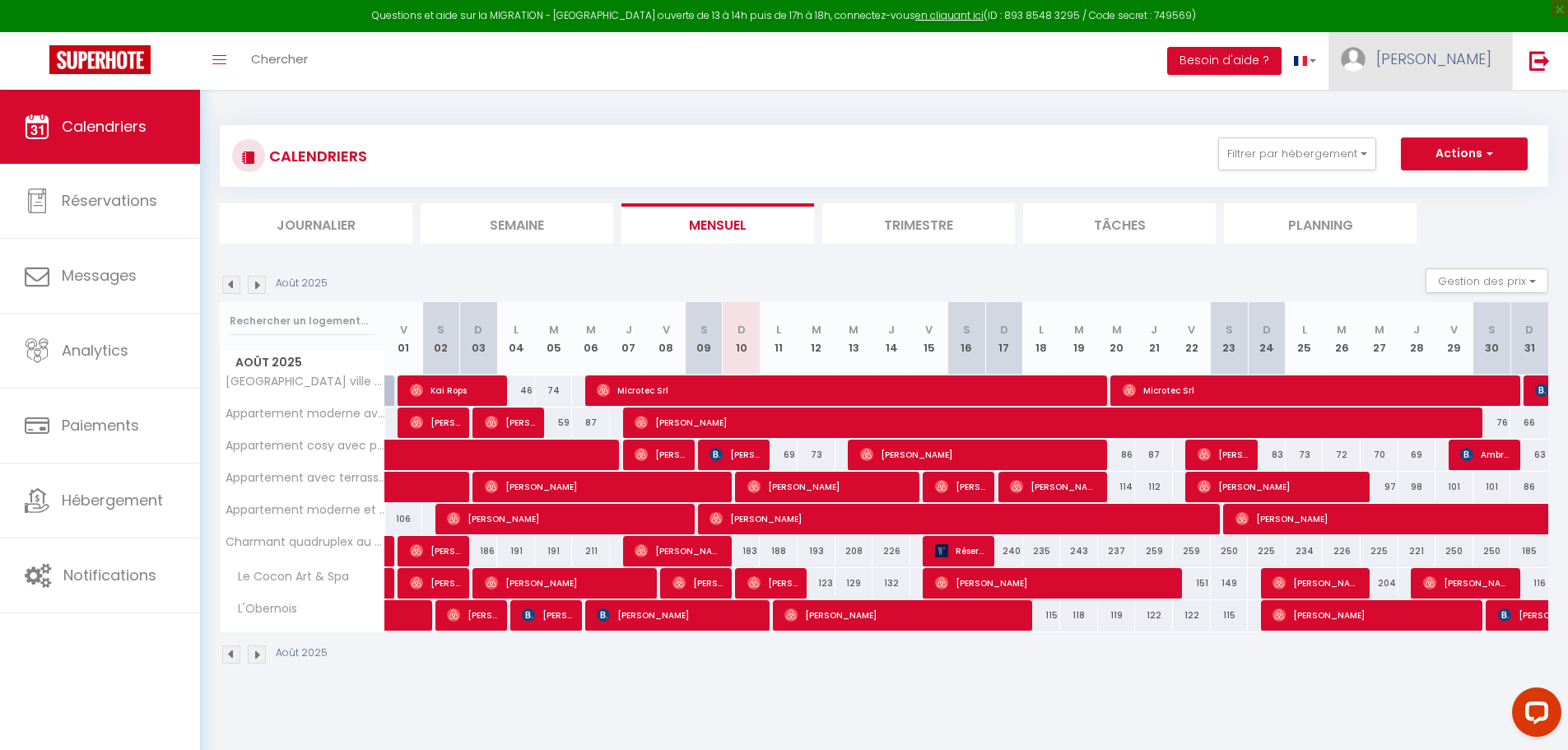
click at [1365, 57] on img at bounding box center [1353, 59] width 25 height 25
click at [1434, 103] on link "Paramètres" at bounding box center [1446, 115] width 122 height 28
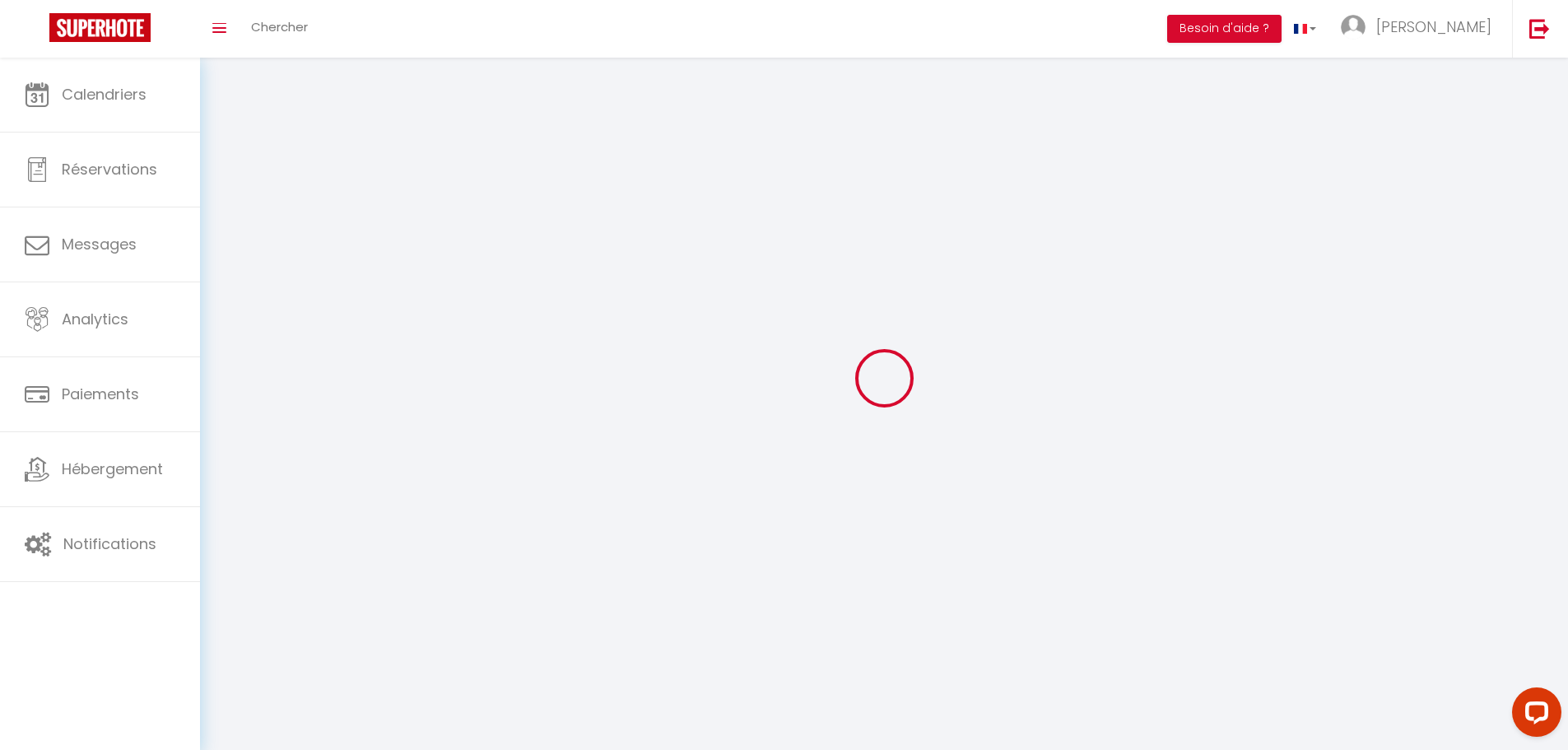
select select "28"
type input "Nj4juggJ1wYfQULdq8gKVTnI6"
type input "nSniTON492Ec5SLqf1JN8HOm5"
type input "https://app.superhote.com/#/get-available-rentals/nSniTON492Ec5SLqf1JN8HOm5"
select select "fr"
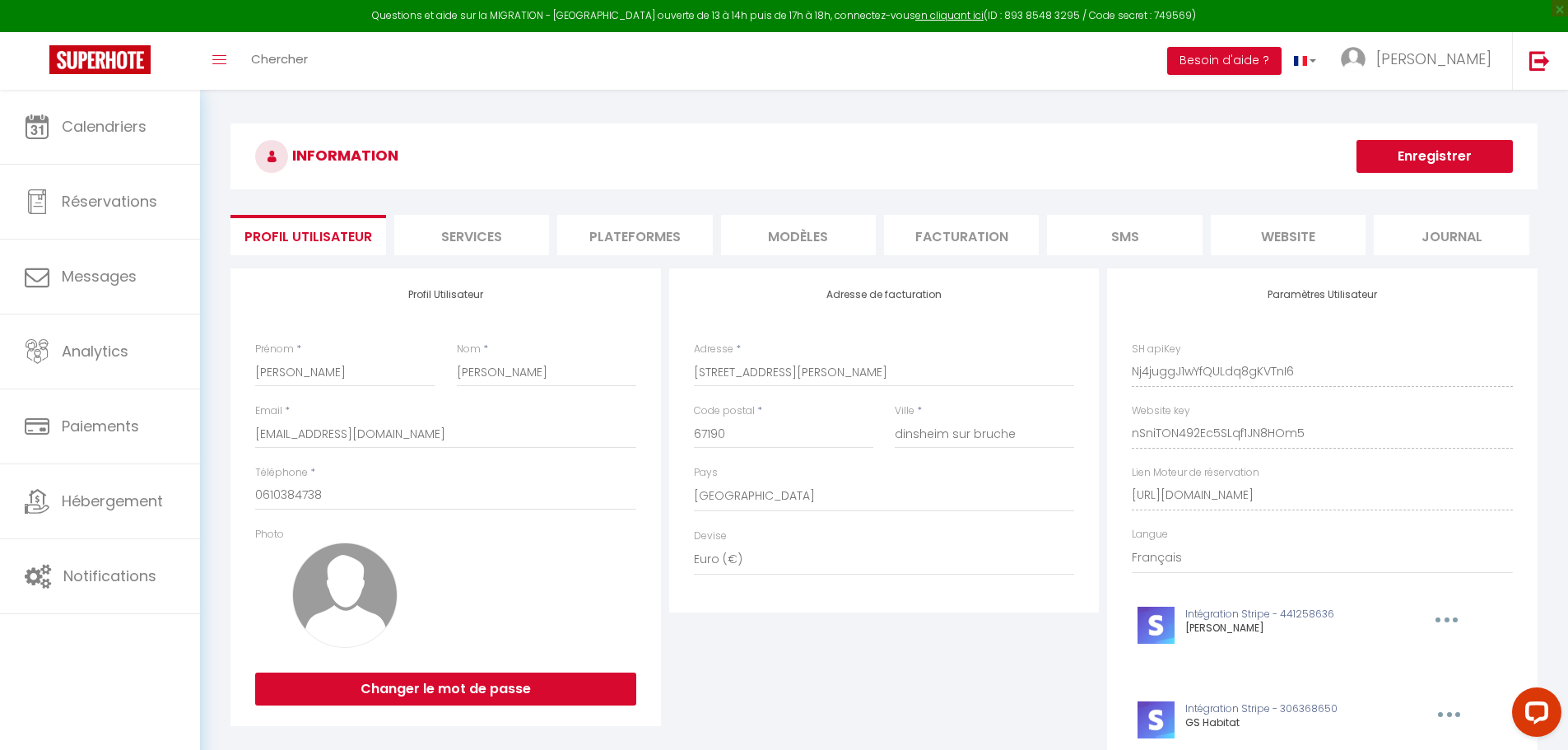
click at [594, 242] on li "Plateformes" at bounding box center [634, 235] width 155 height 40
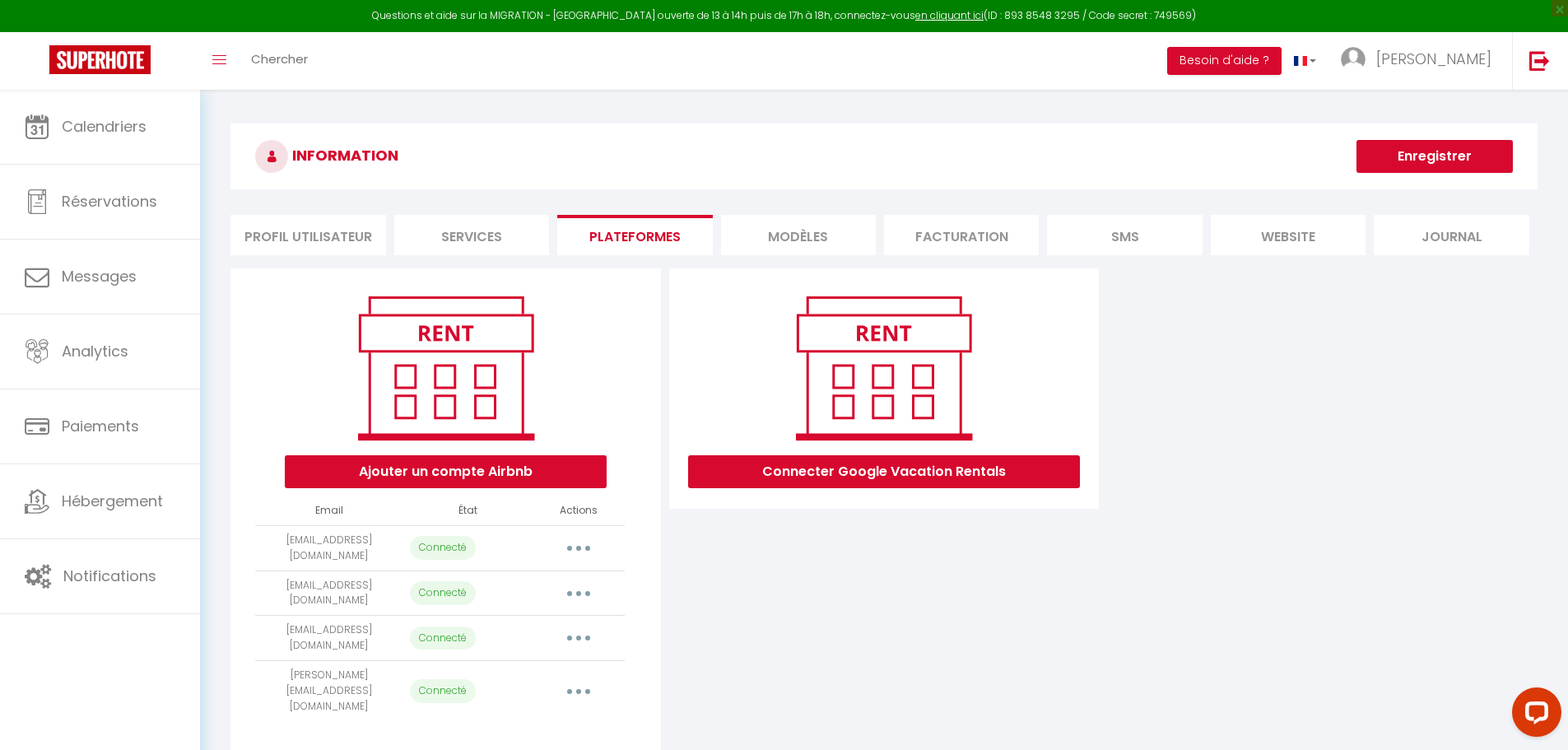
click at [571, 554] on button "button" at bounding box center [578, 549] width 46 height 27
click at [561, 592] on link "Importer les appartements" at bounding box center [505, 586] width 182 height 28
select select "24982"
select select "51854"
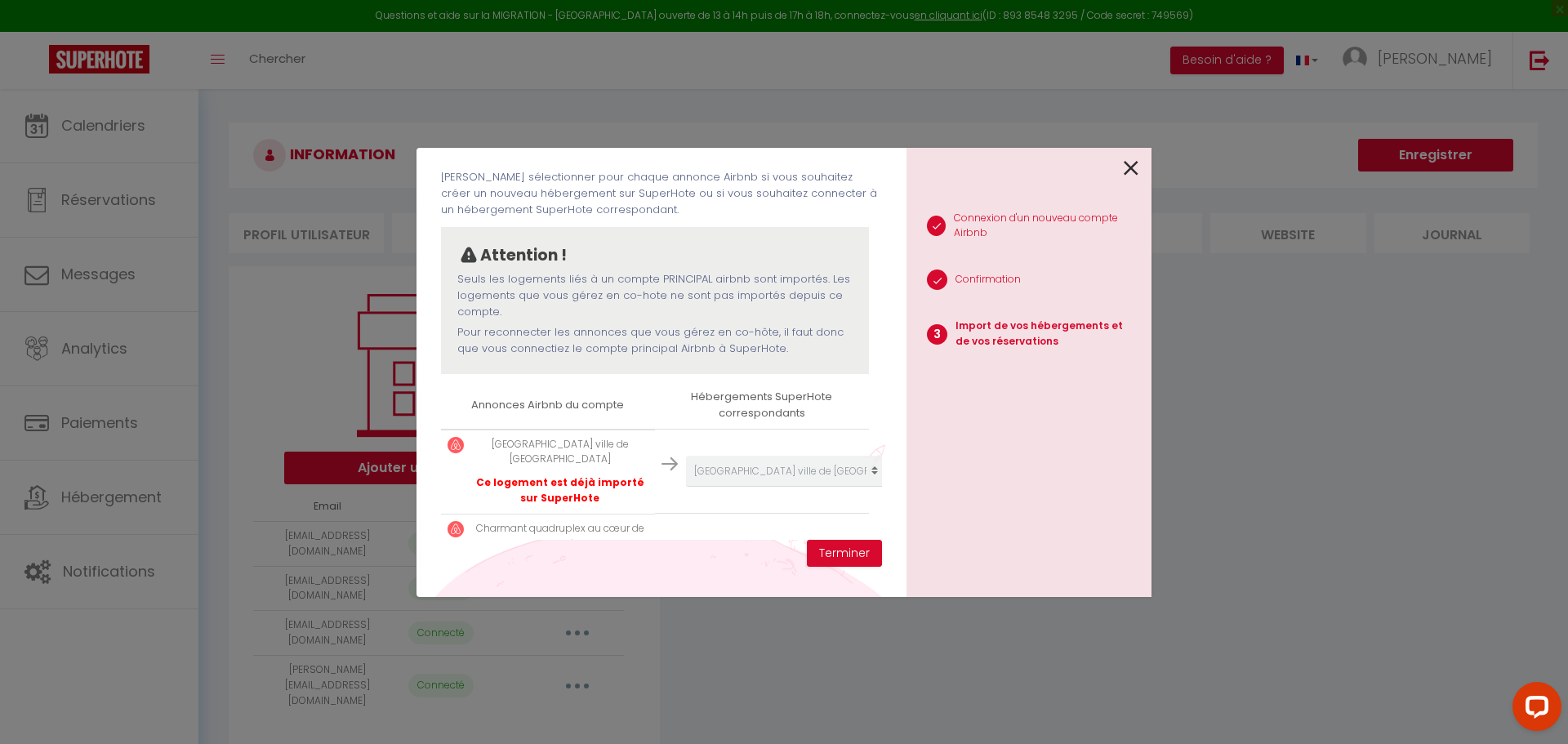
scroll to position [160, 0]
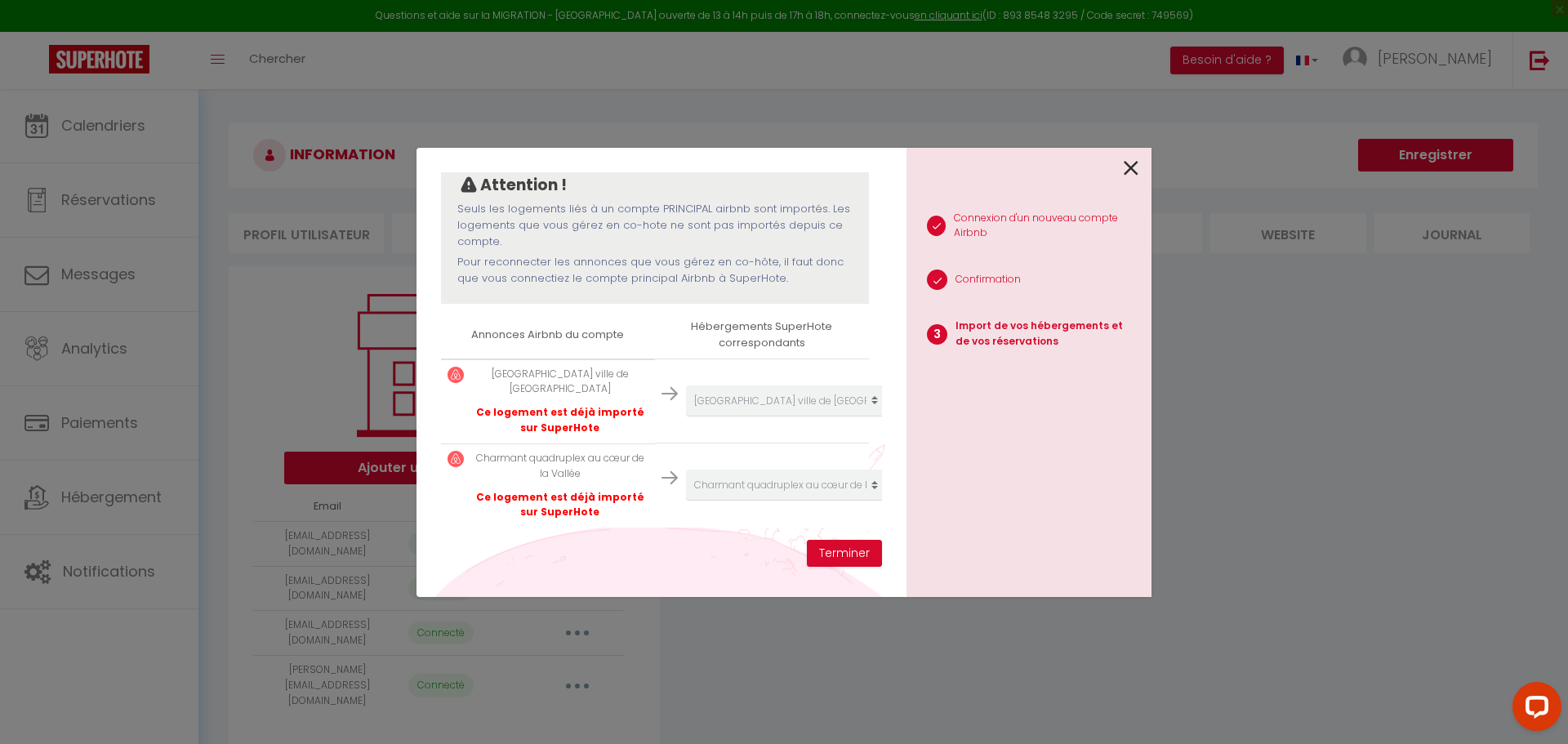
click at [1134, 171] on icon at bounding box center [1131, 168] width 15 height 25
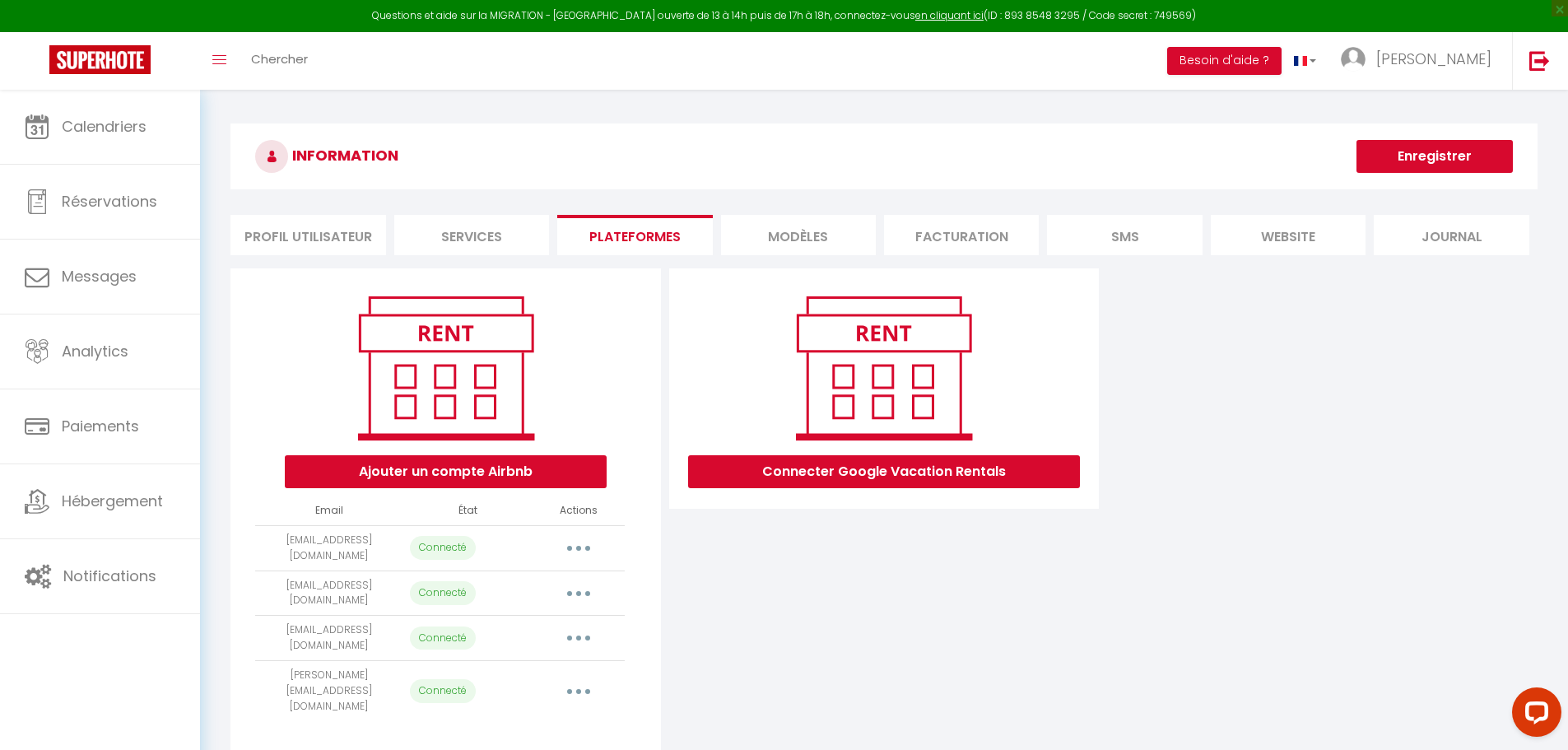
click at [575, 592] on button "button" at bounding box center [578, 593] width 46 height 27
click at [527, 633] on link "Importer les appartements" at bounding box center [505, 630] width 182 height 28
select select "24985"
select select "24986"
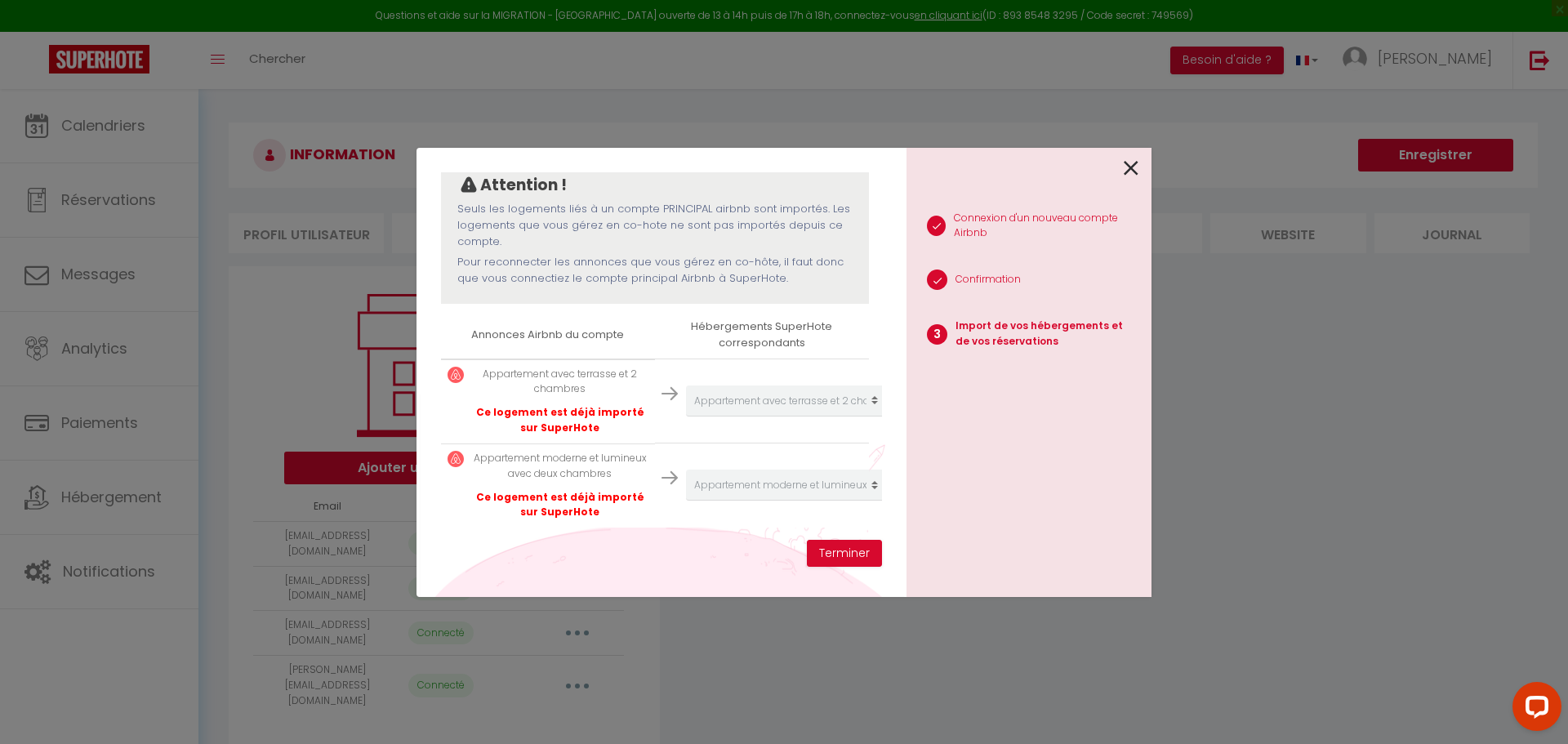
click at [1124, 168] on div at bounding box center [1022, 167] width 232 height 38
click at [1127, 161] on icon at bounding box center [1131, 168] width 15 height 25
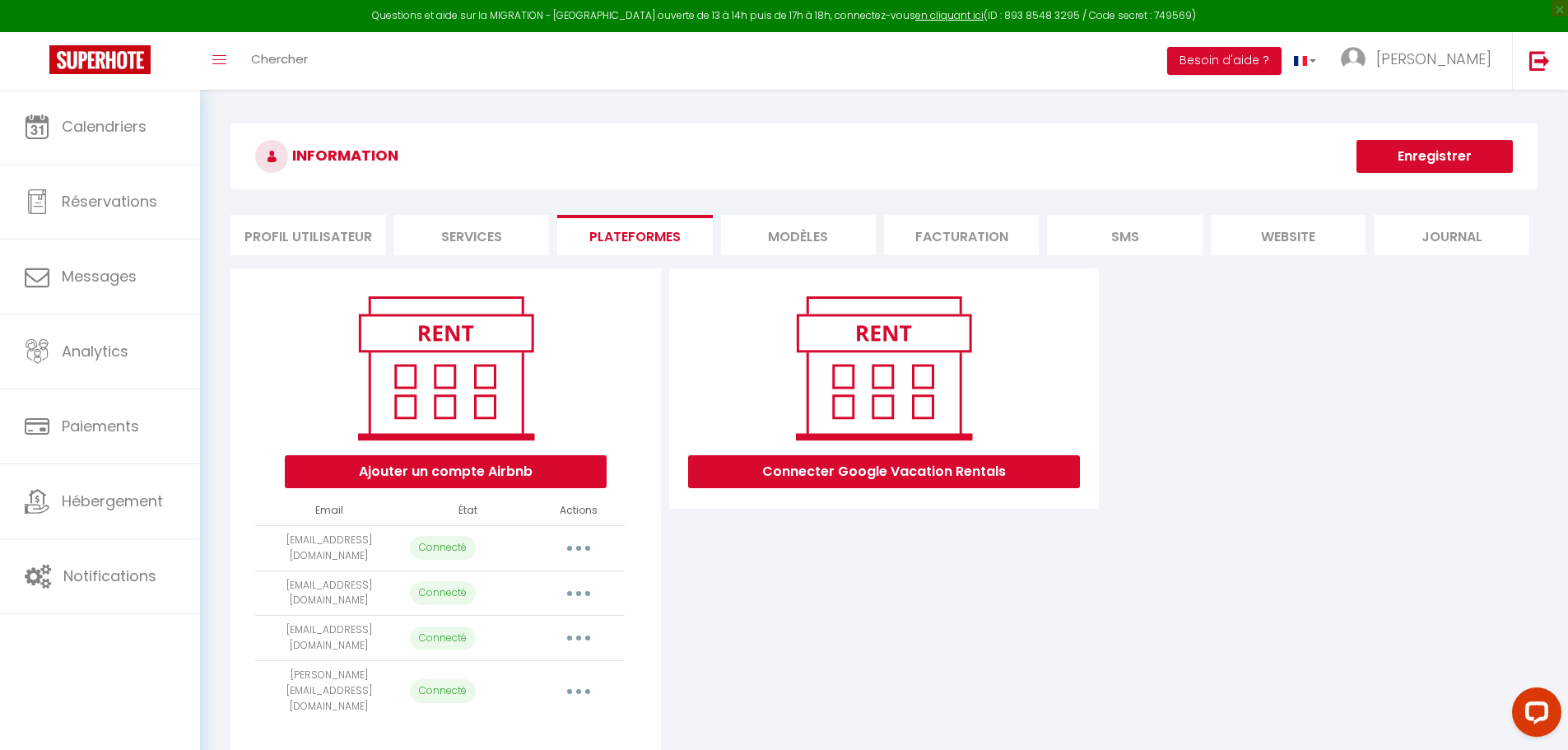
click at [572, 632] on button "button" at bounding box center [578, 638] width 46 height 27
click at [547, 669] on link "Importer les appartements" at bounding box center [505, 676] width 182 height 28
select select "24983"
select select "24984"
select select "70856"
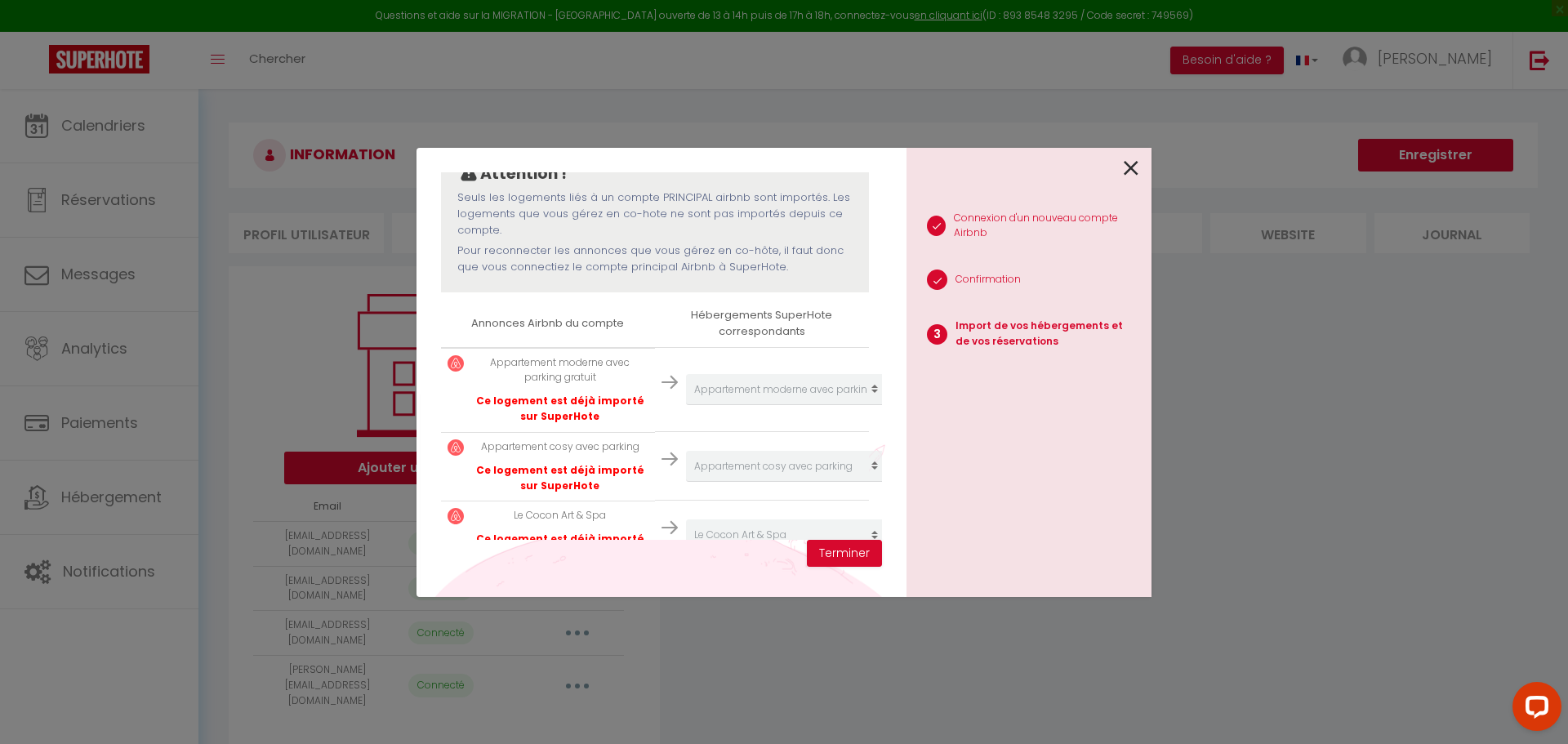
scroll to position [214, 0]
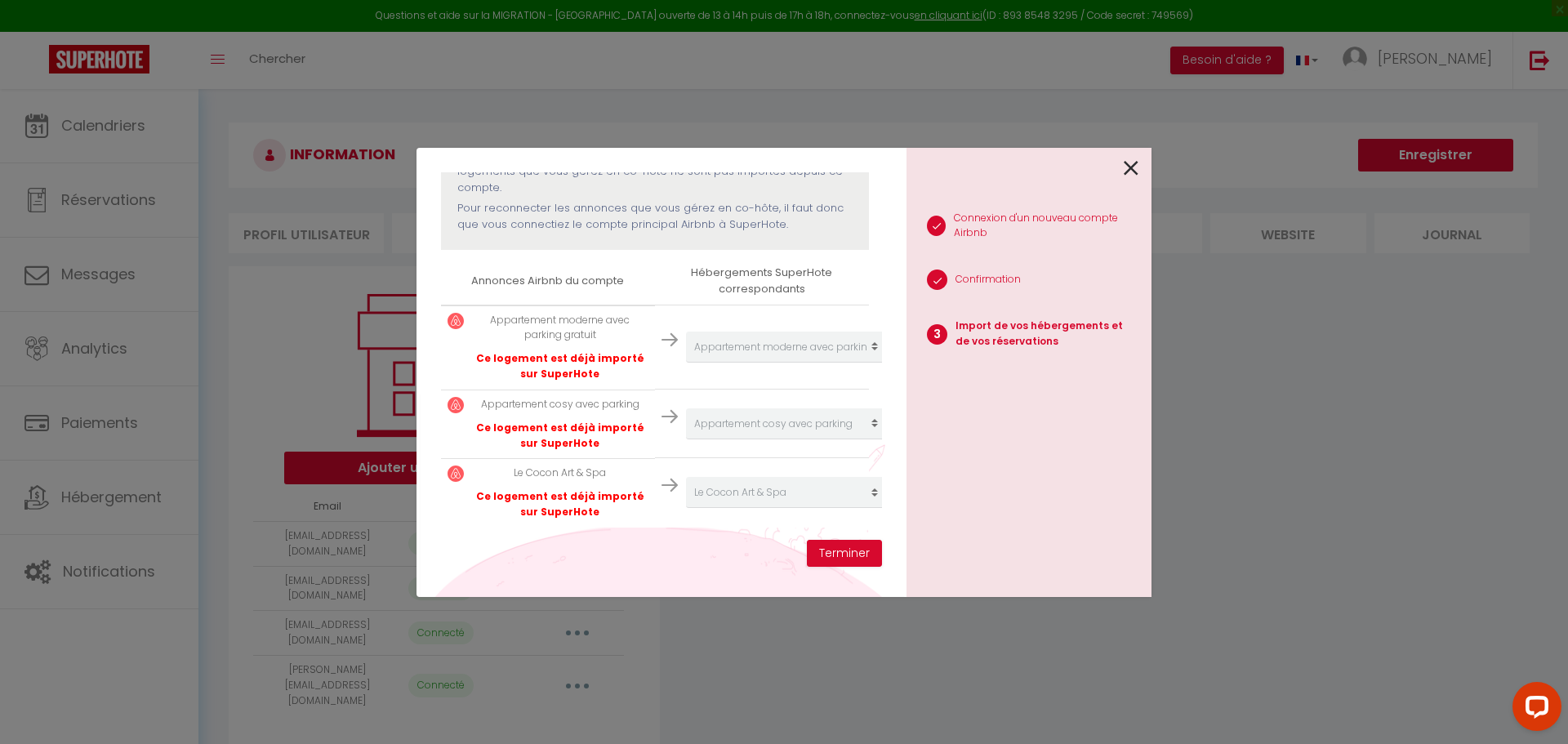
click at [1127, 165] on icon at bounding box center [1131, 168] width 15 height 25
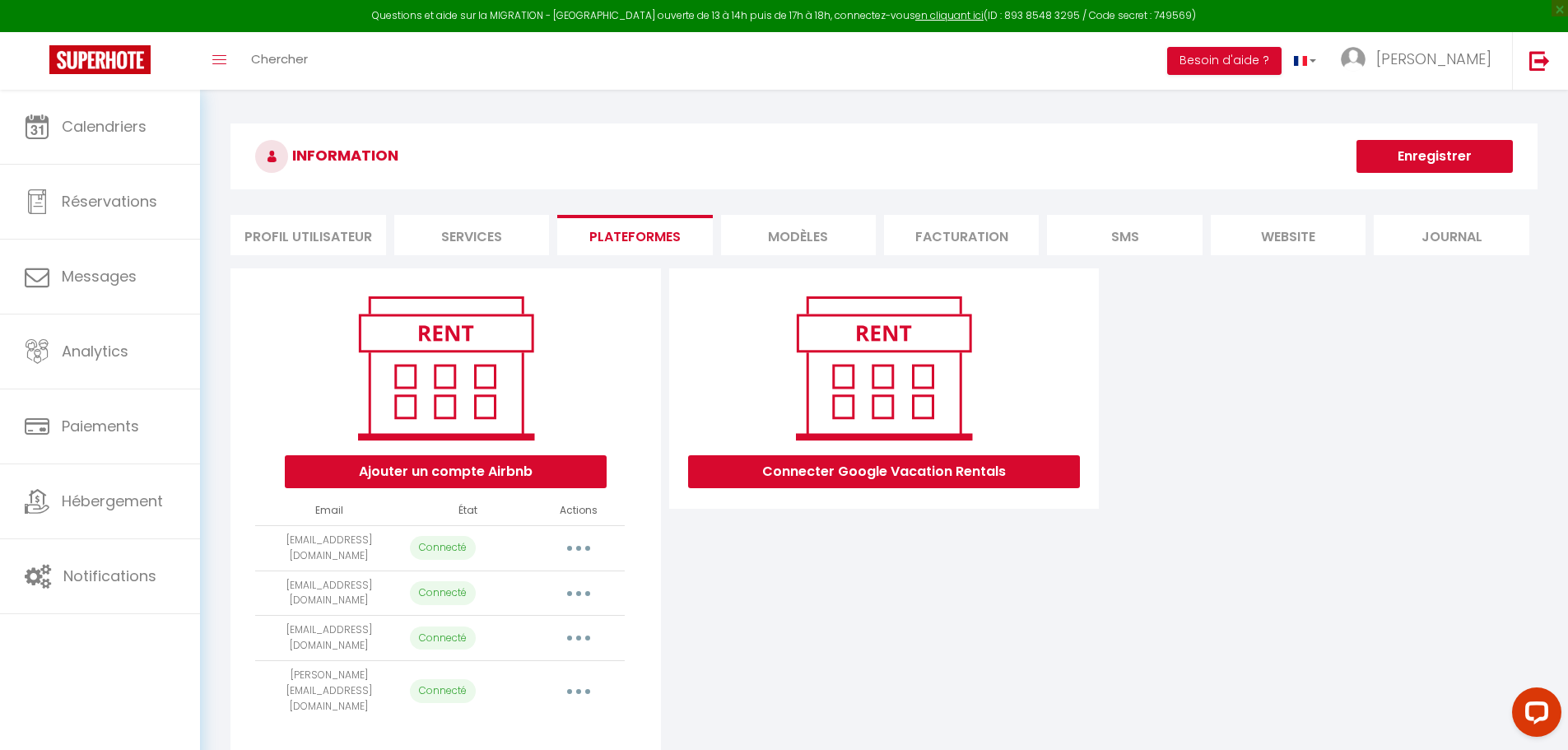
click at [574, 678] on button "button" at bounding box center [578, 691] width 46 height 27
click at [546, 715] on link "Importer les appartements" at bounding box center [505, 728] width 182 height 28
select select "74577"
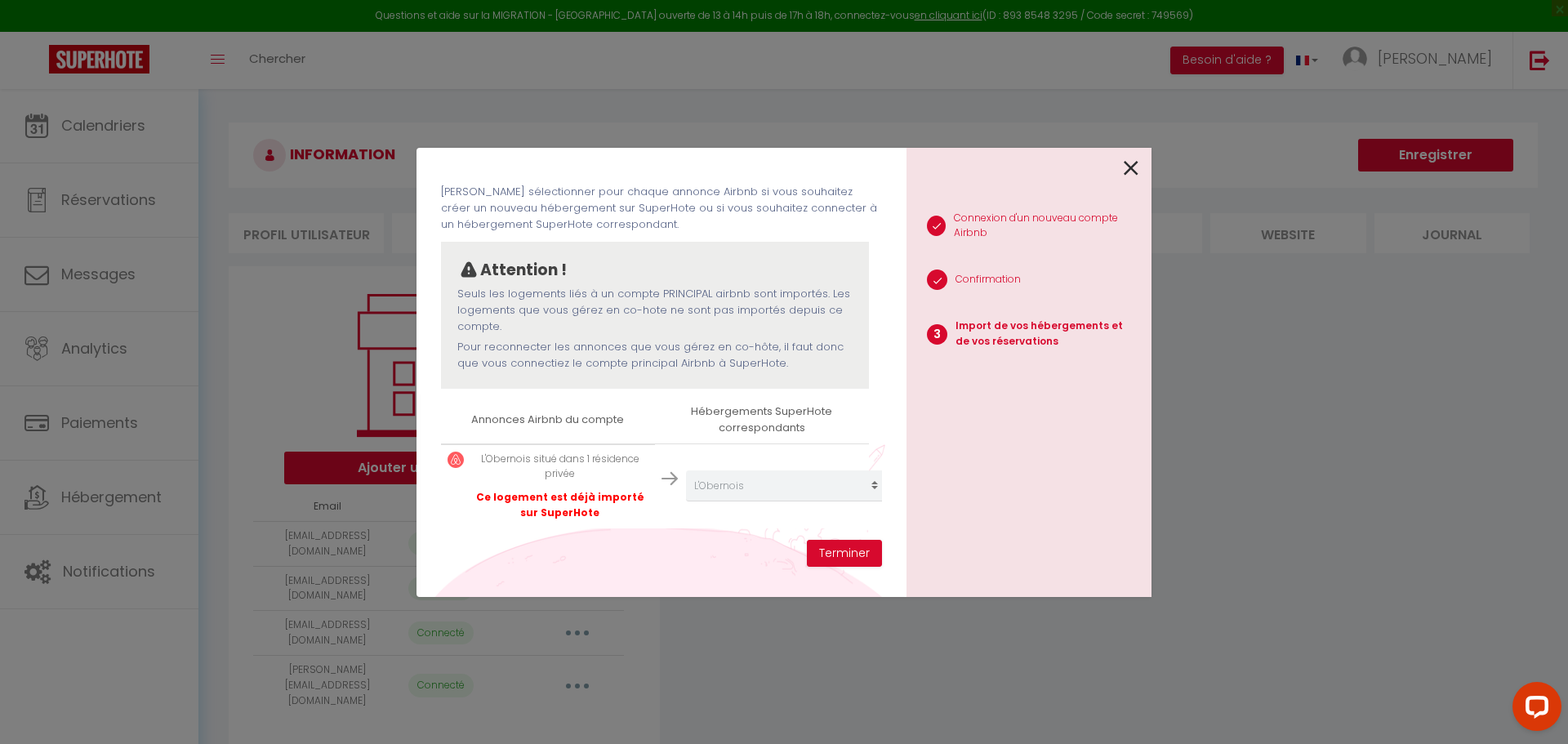
click at [1121, 174] on div at bounding box center [1022, 167] width 232 height 38
click at [1127, 168] on icon at bounding box center [1131, 168] width 15 height 25
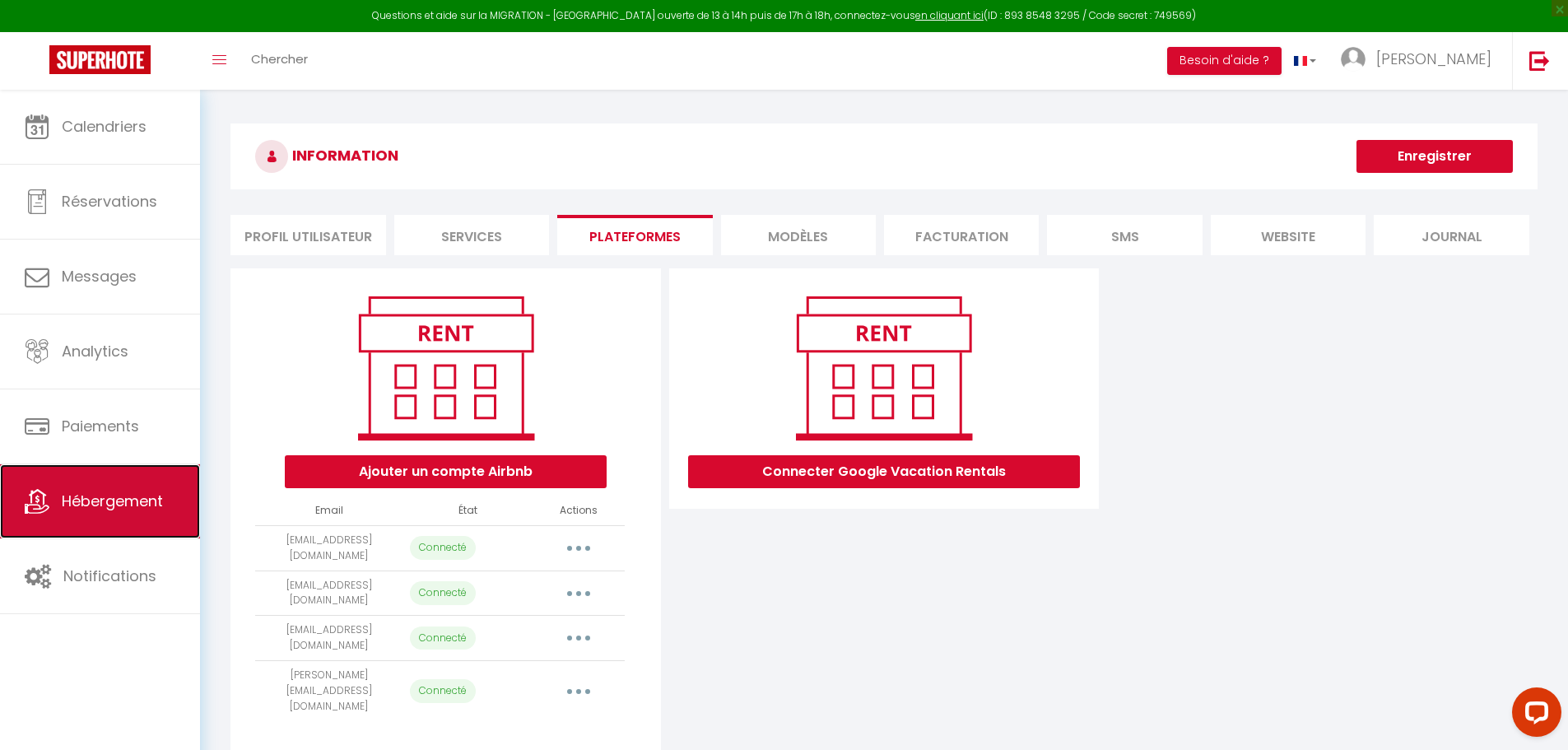
click at [93, 518] on link "Hébergement" at bounding box center [100, 501] width 200 height 74
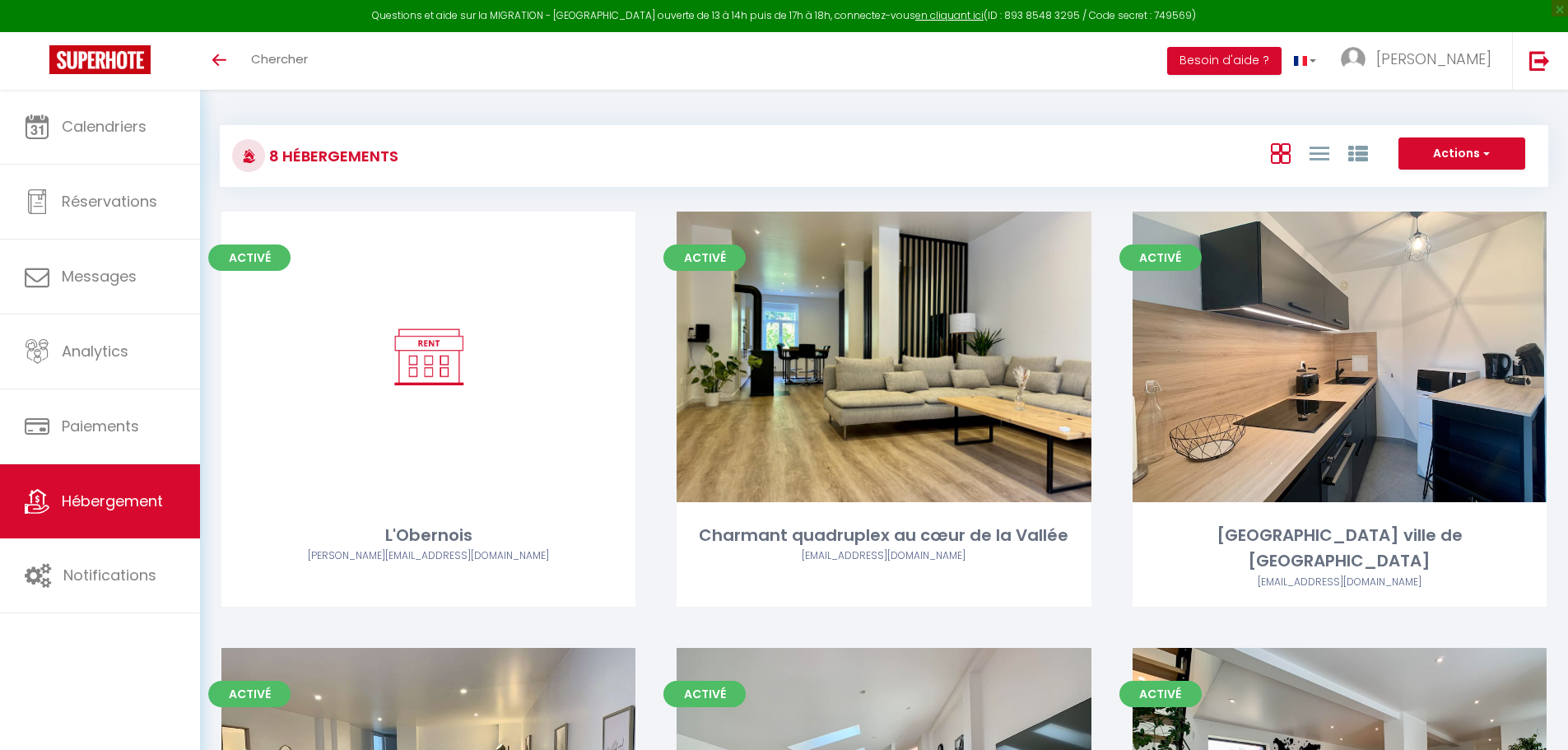
click at [109, 486] on link "Hébergement" at bounding box center [100, 501] width 200 height 74
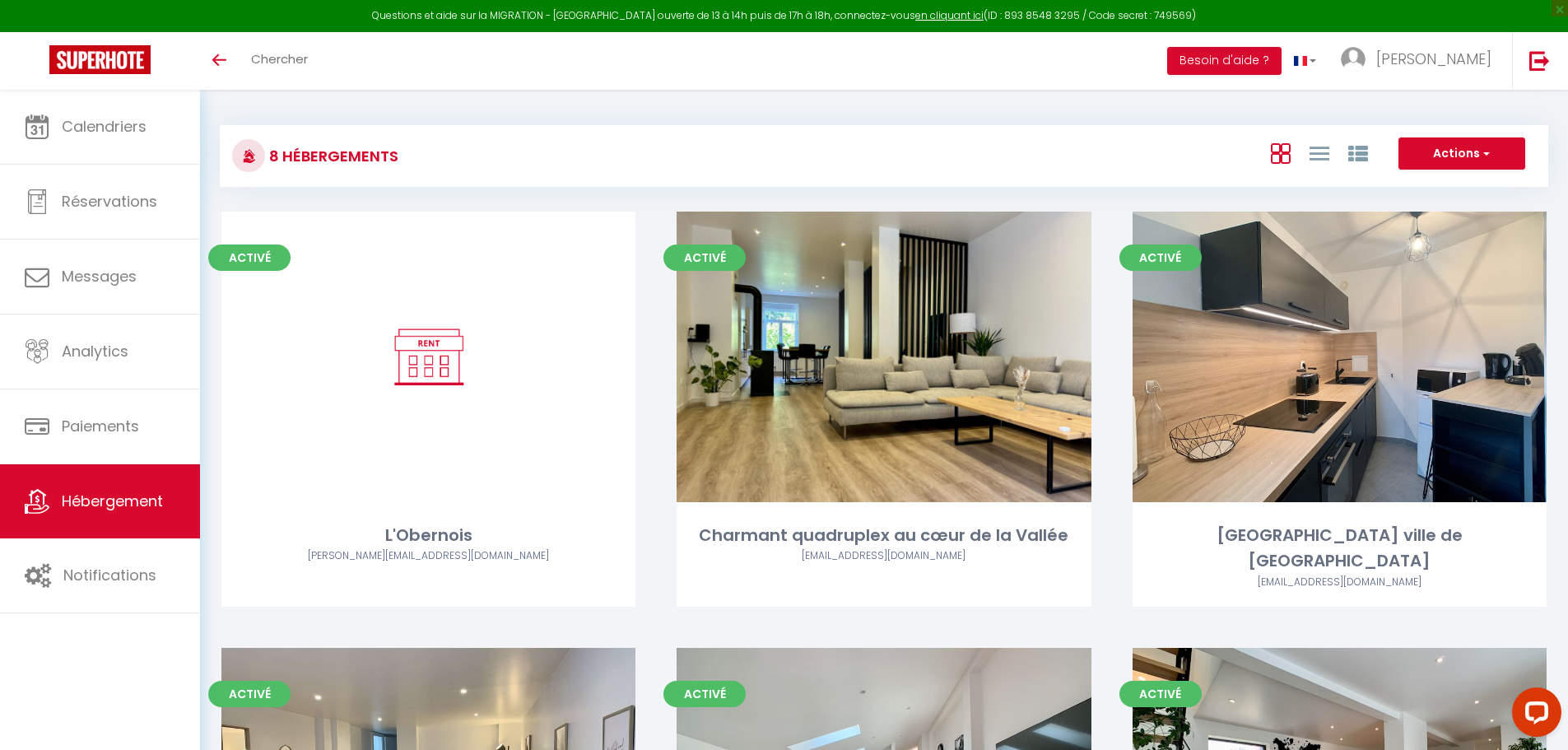
click at [109, 486] on link "Hébergement" at bounding box center [100, 501] width 200 height 74
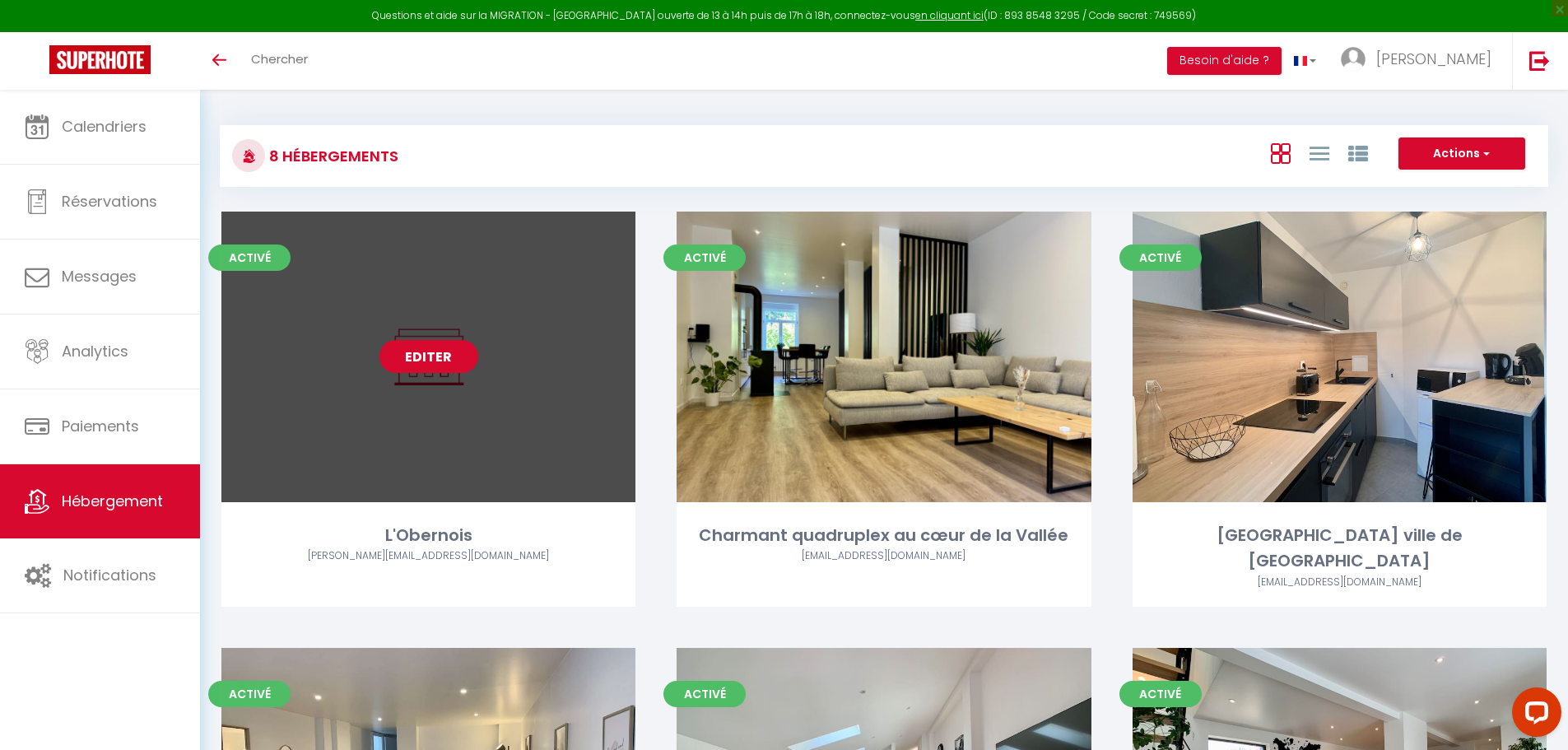
click at [442, 351] on link "Editer" at bounding box center [429, 356] width 99 height 33
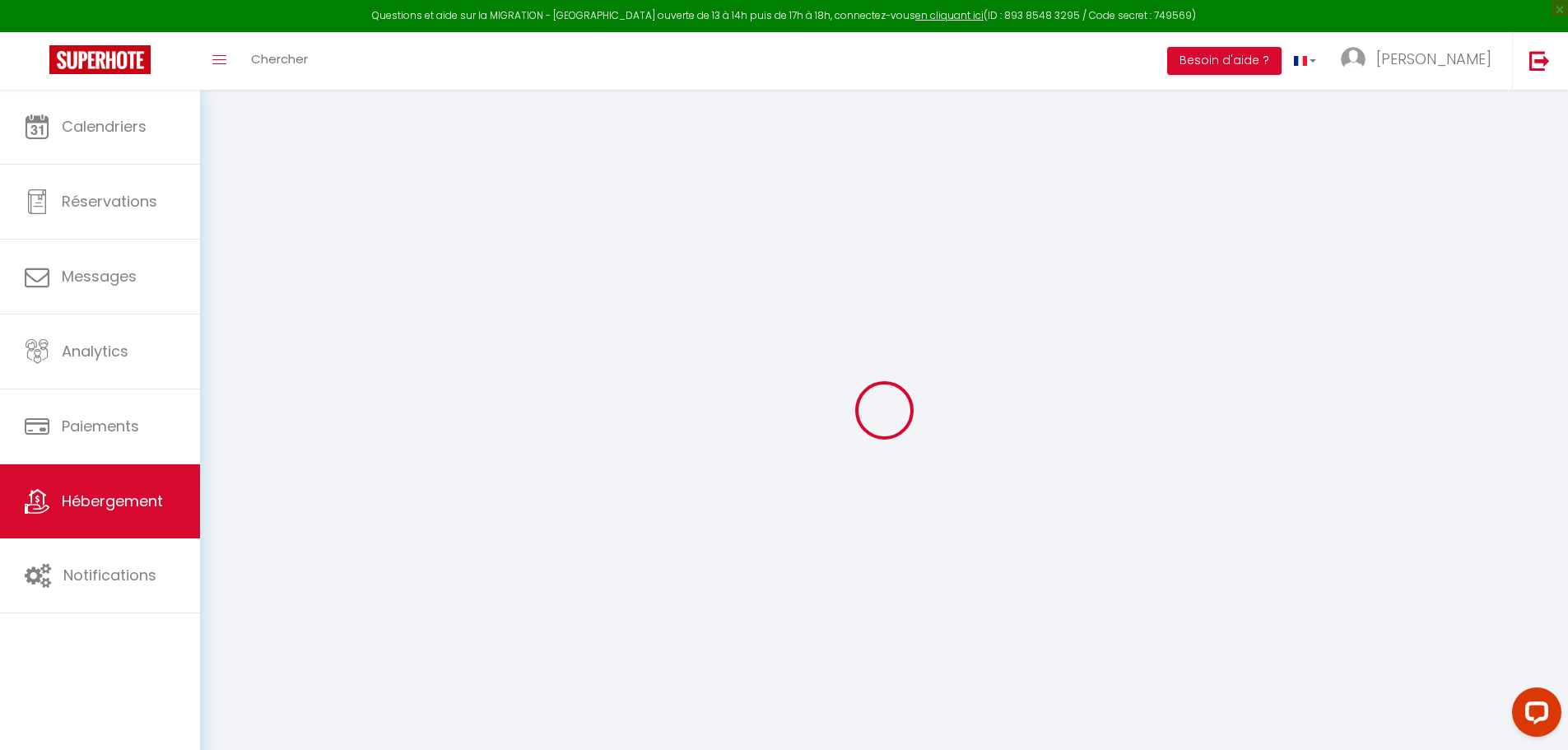
type input "L'Obernois"
type input "Camille"
type input "Flicker"
type input "13 rue de la gare"
type input "67190"
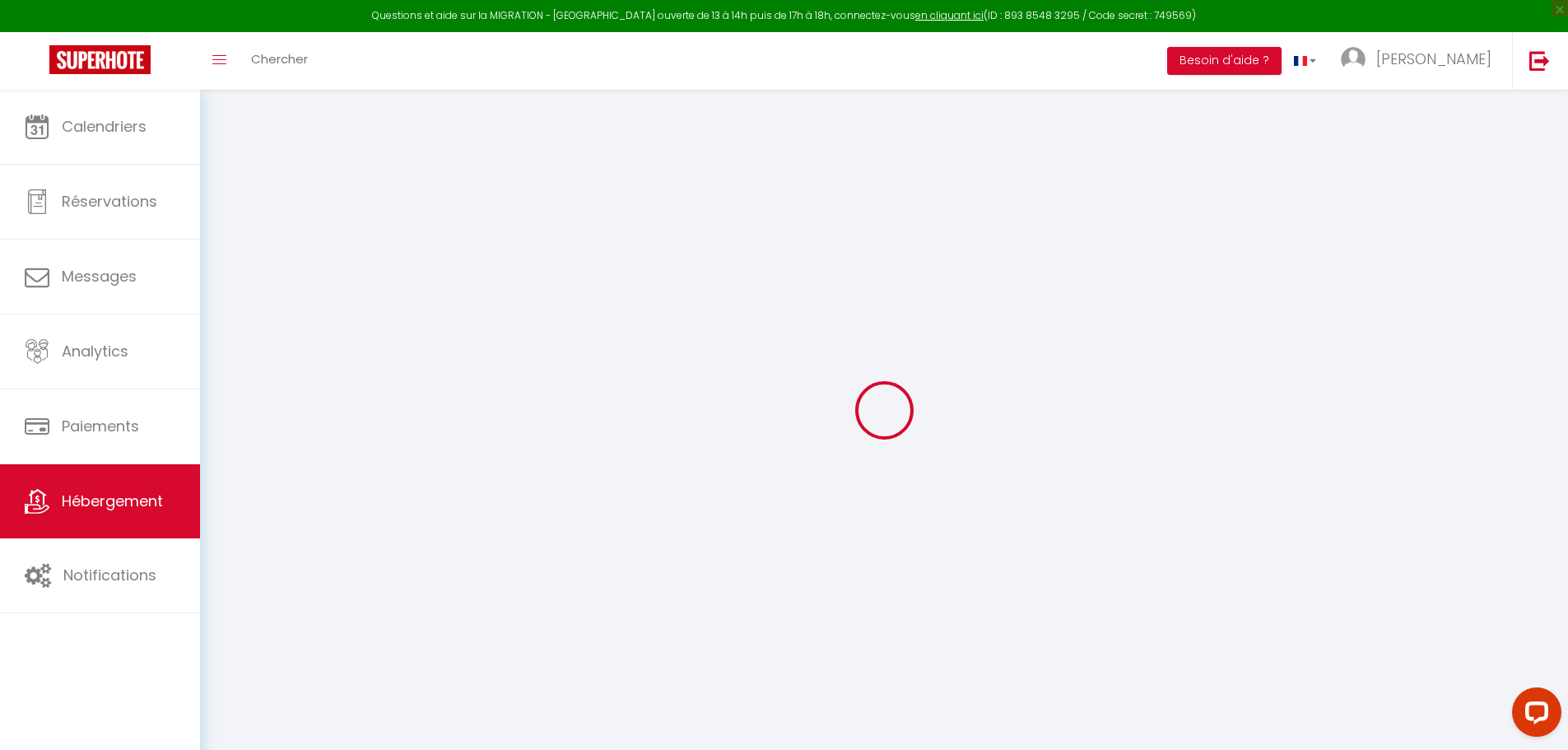
type input "Dinsheim-sur-bruche"
select select "1"
type input "90"
type input "35"
select select
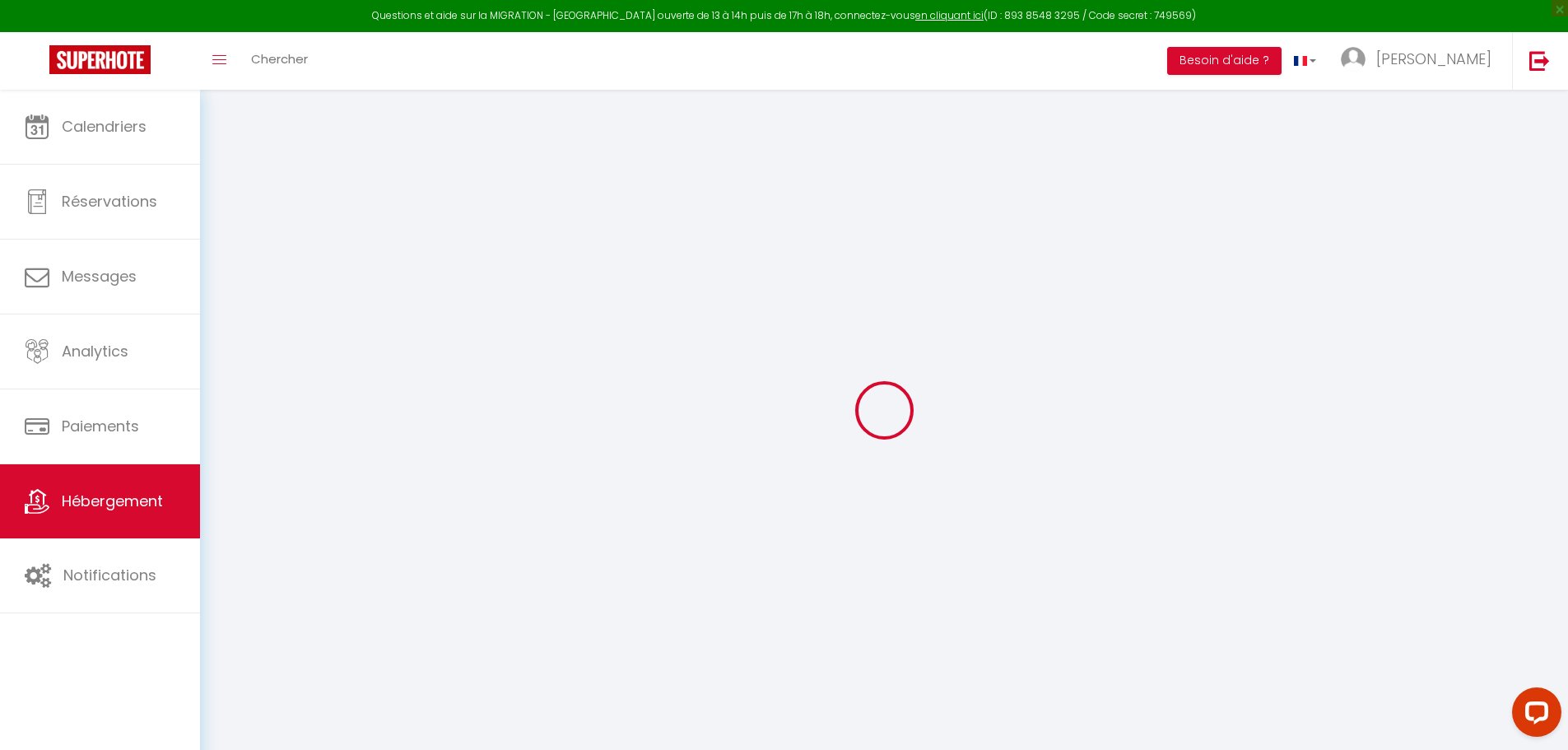
select select
type input "19b rue du général leclerc"
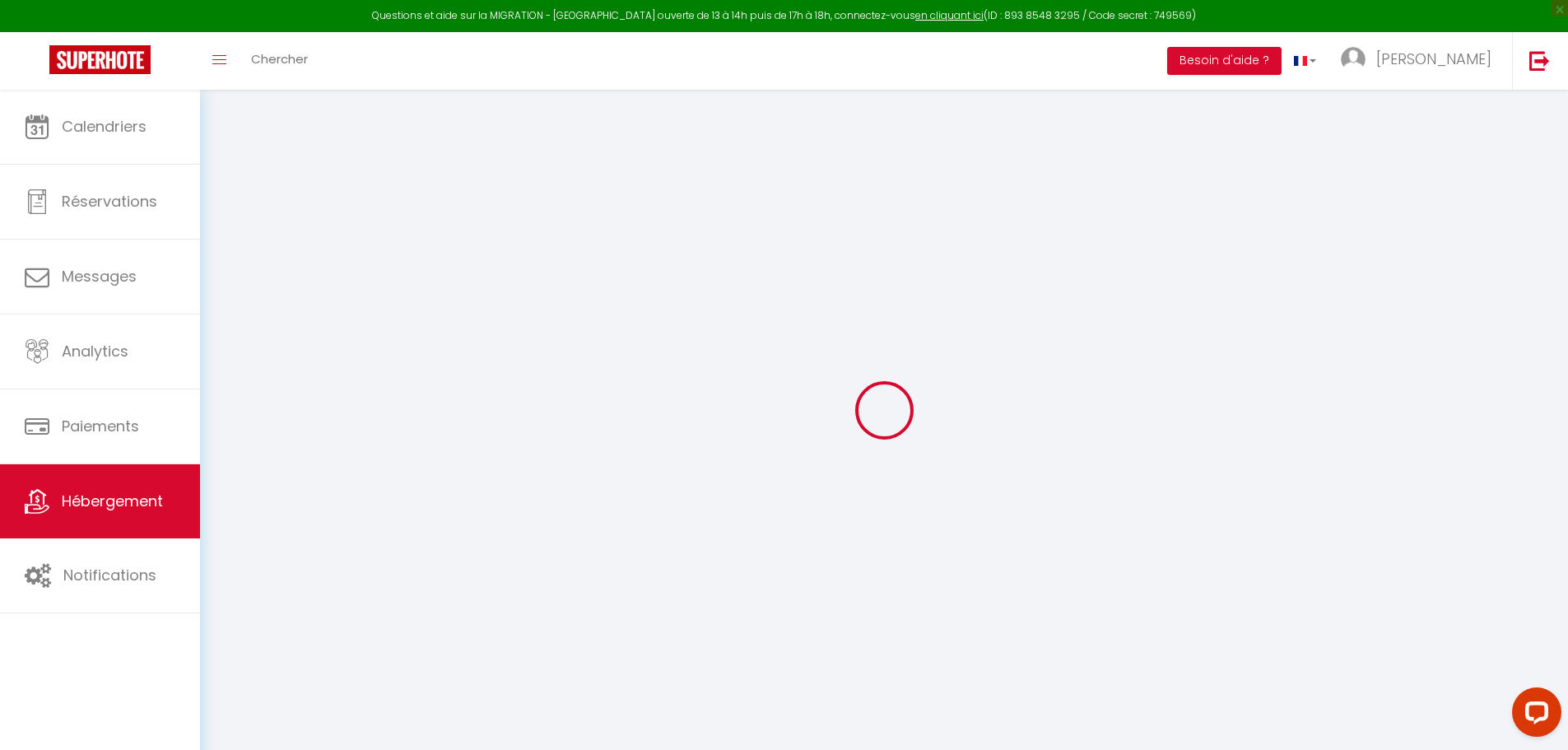
type input "67210"
type input "Obernai"
type input "alsacesejour67@gmail.com"
select select
checkbox input "false"
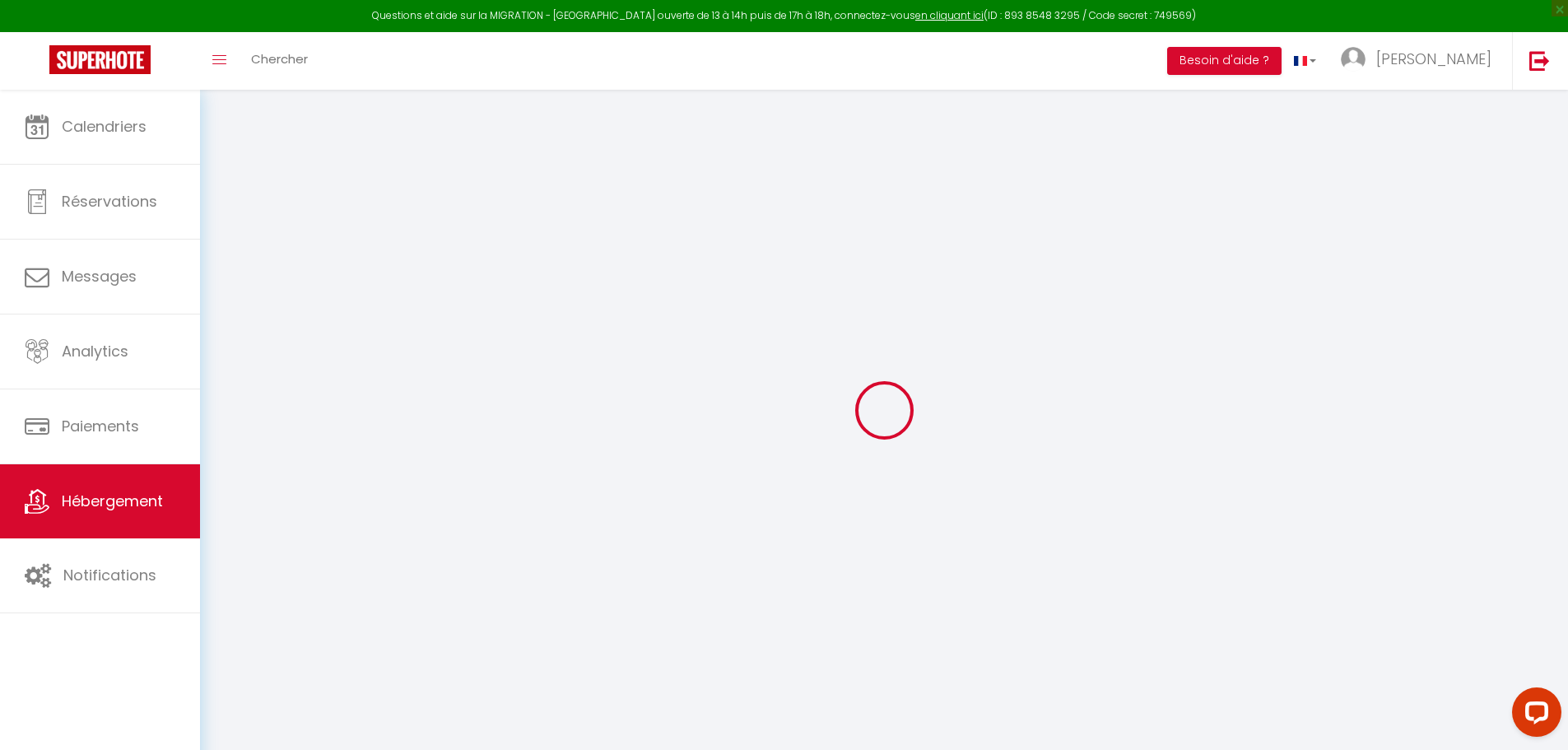
checkbox input "false"
type input "0"
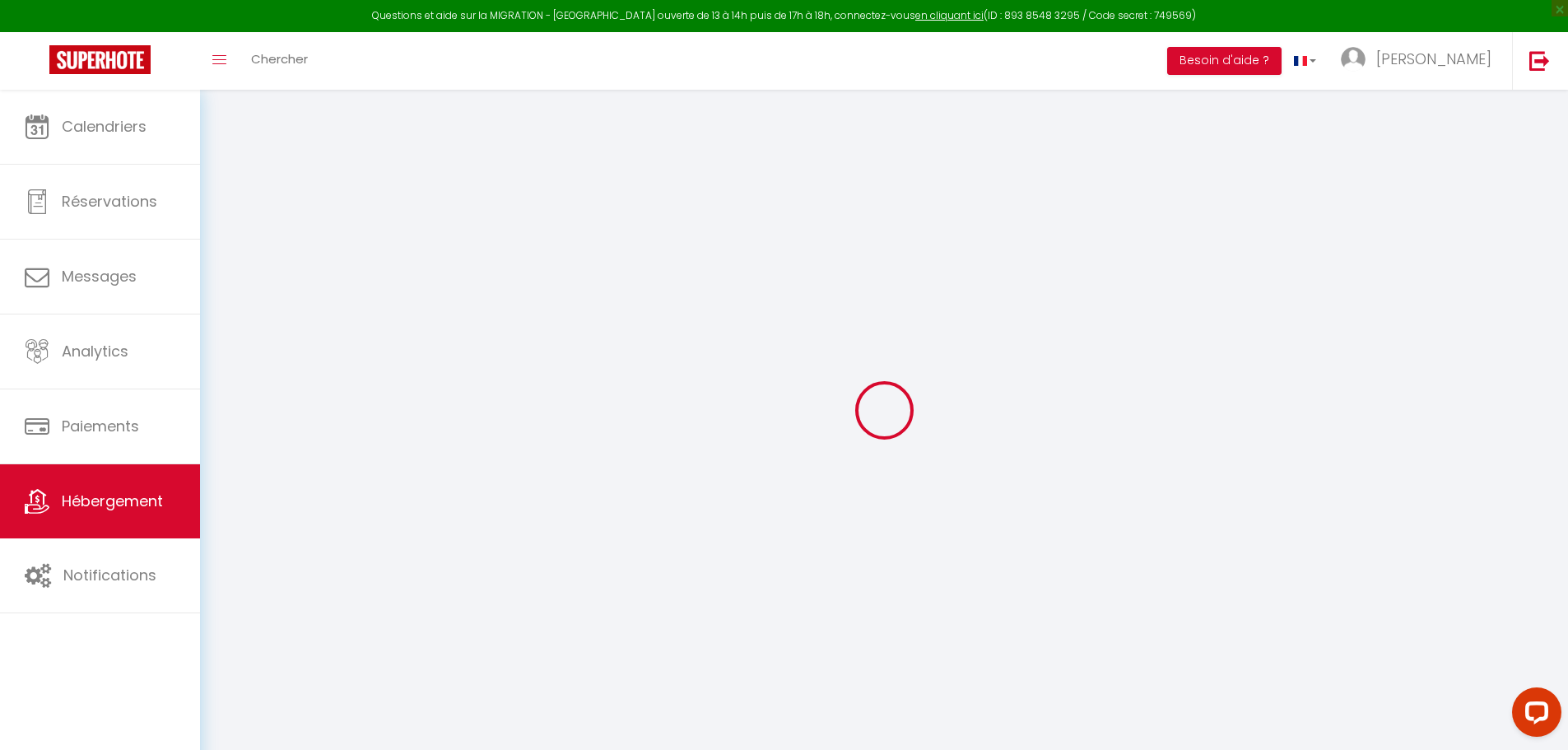
type input "0"
select select
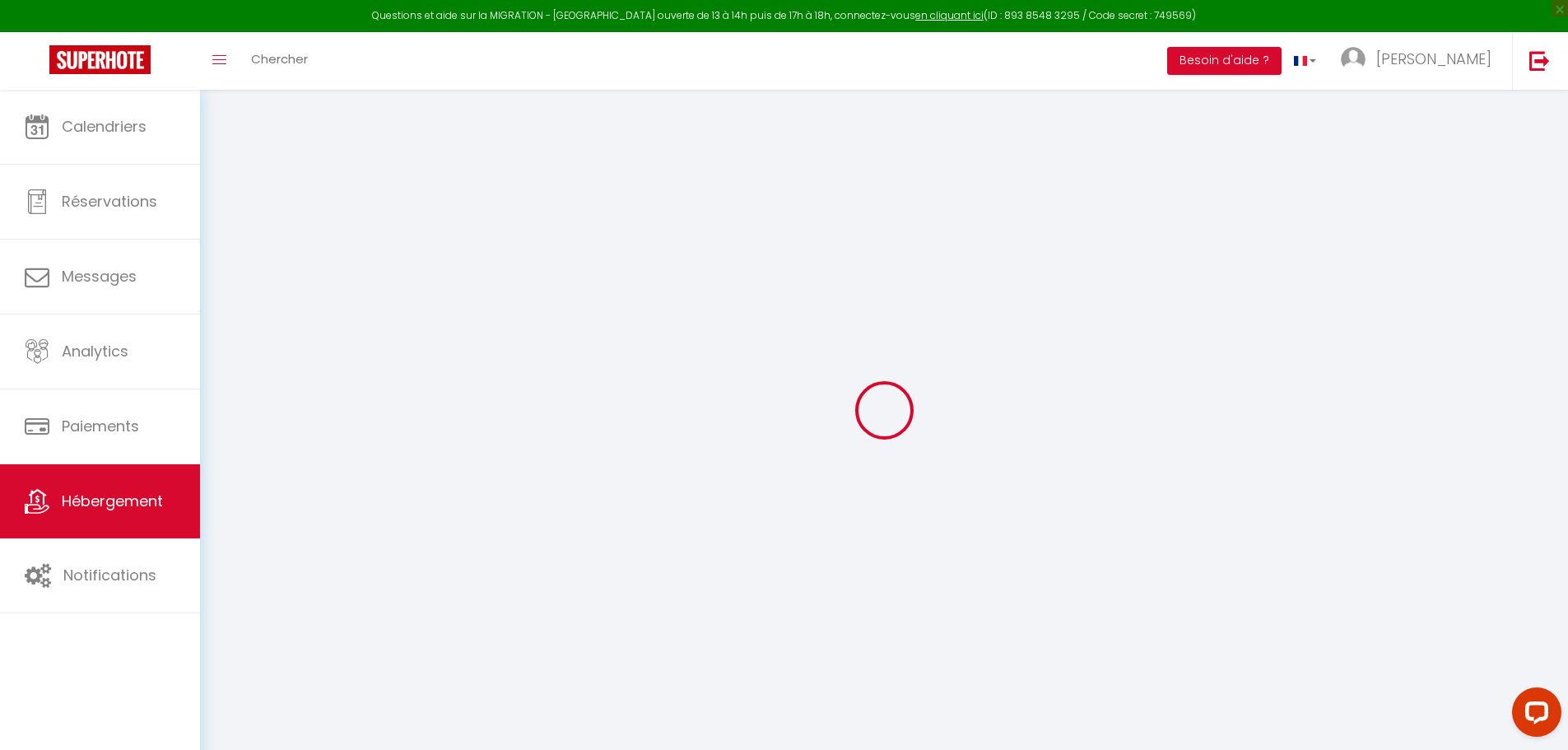
select select
checkbox input "false"
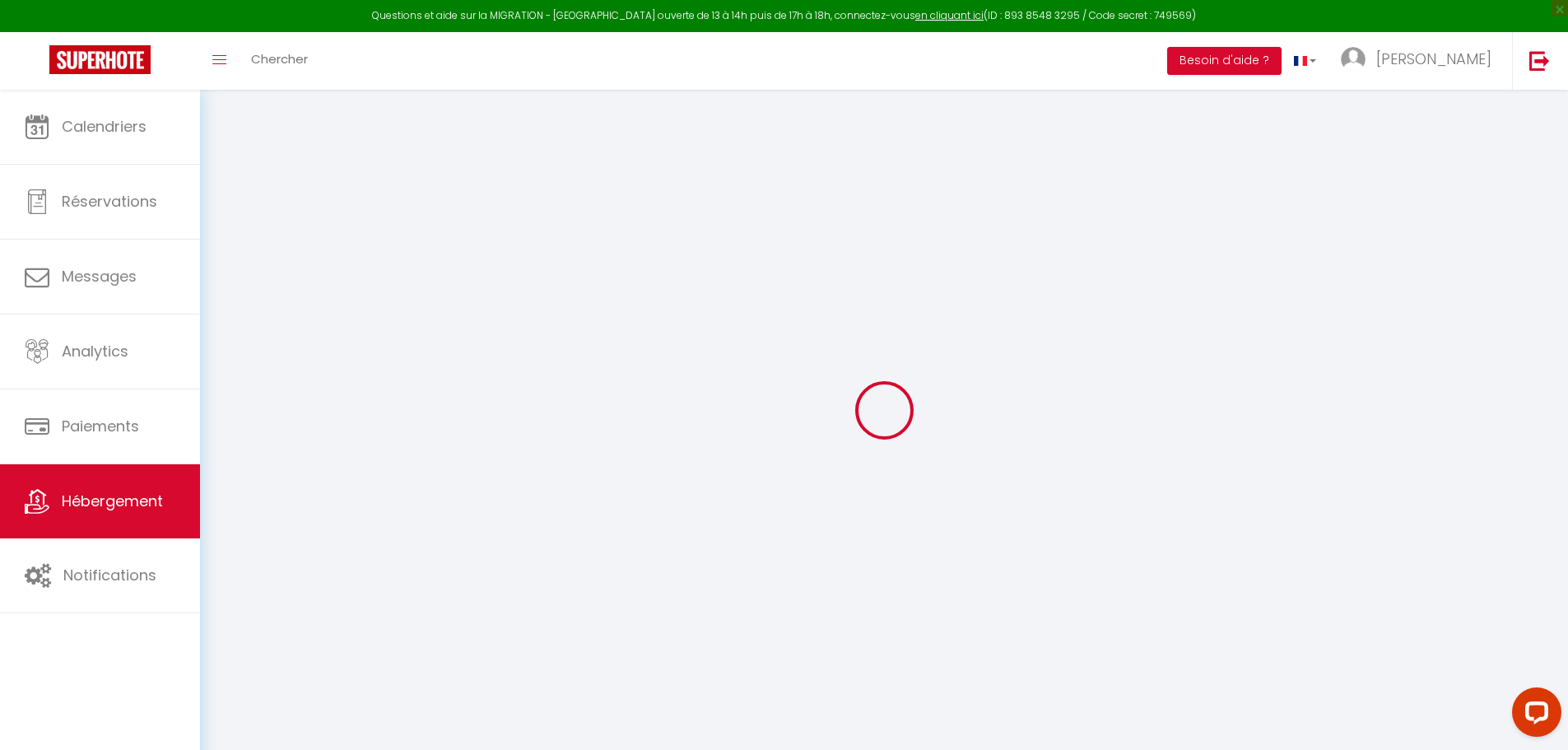
checkbox input "false"
select select
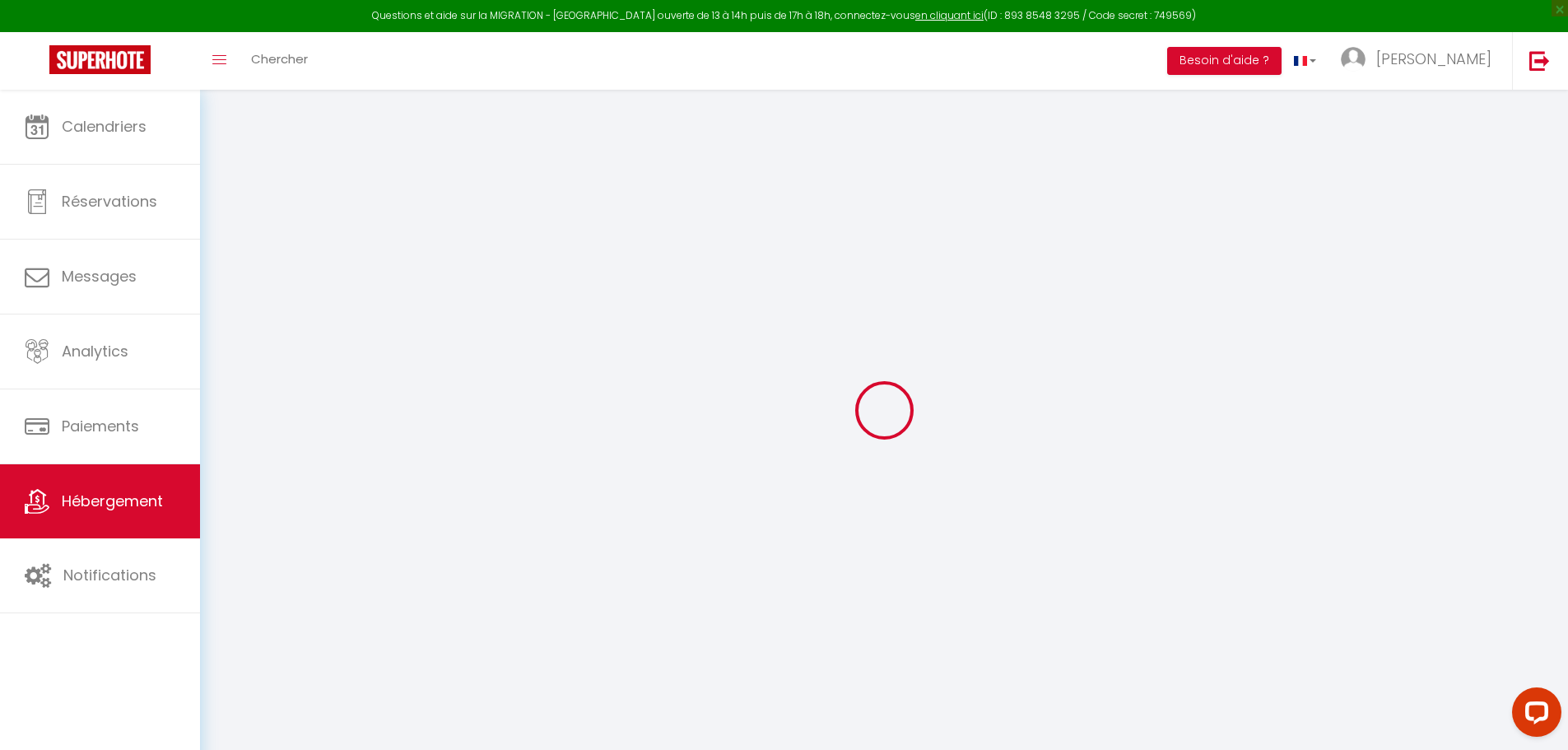
select select
checkbox input "false"
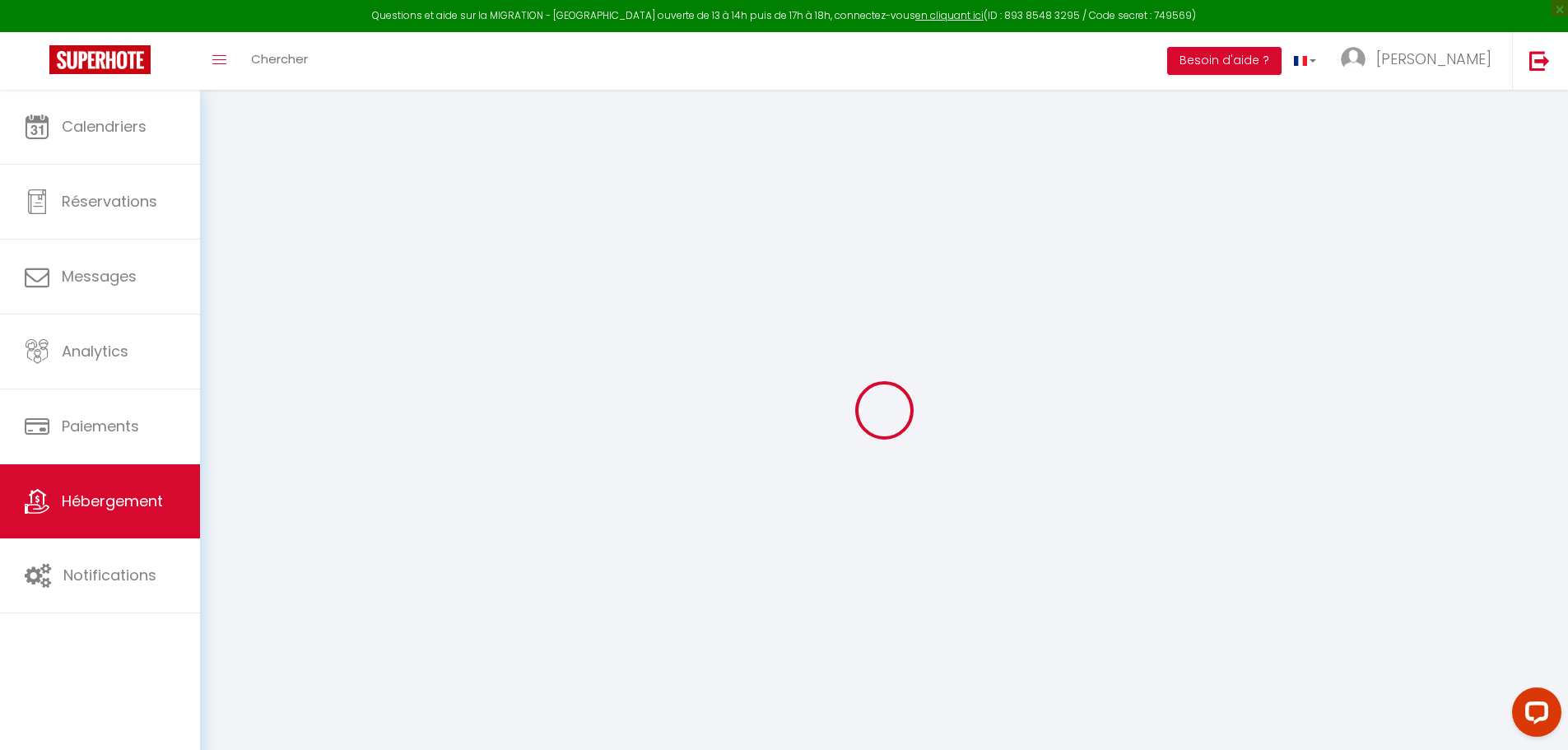
checkbox input "false"
select select
checkbox input "false"
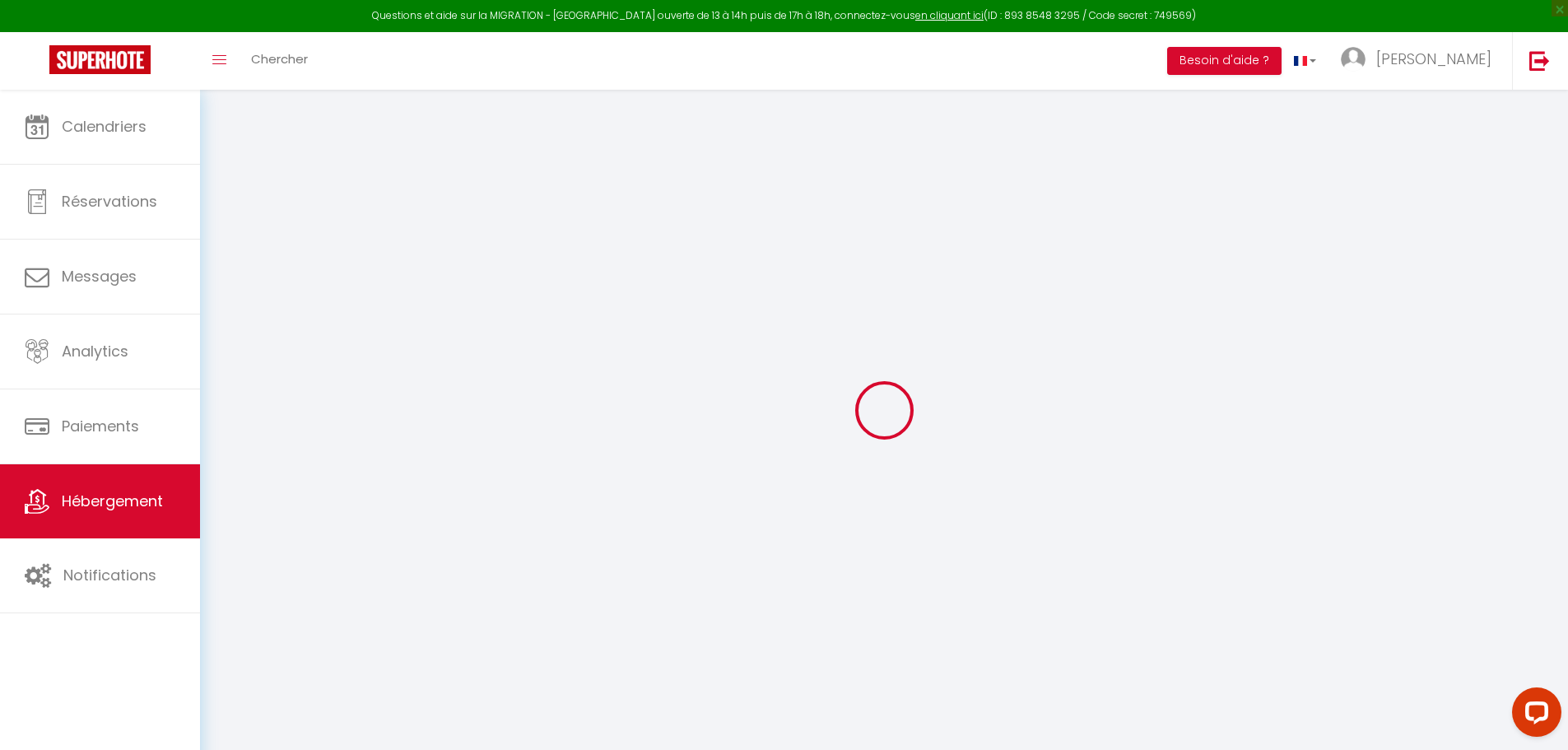
checkbox input "false"
select select
checkbox input "false"
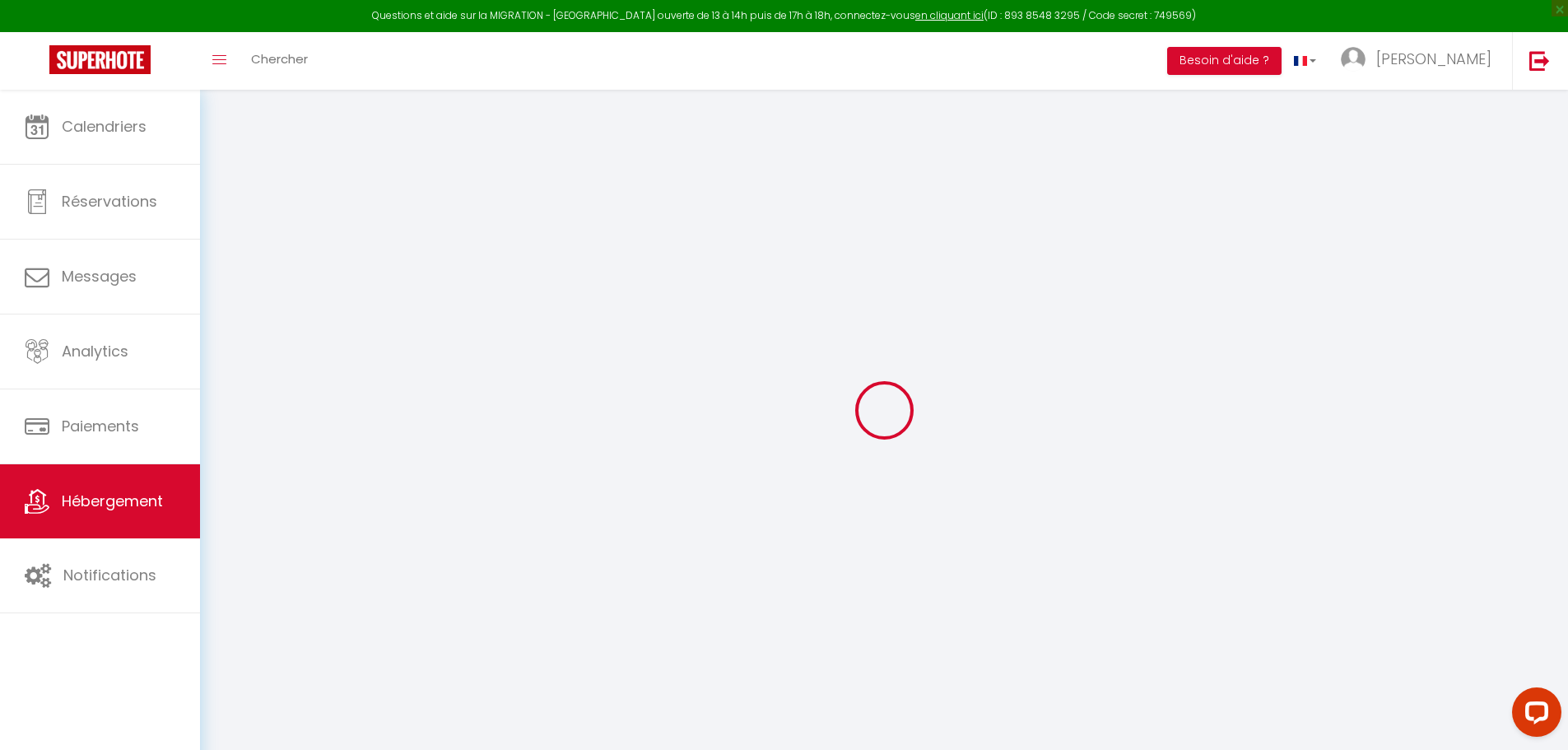
checkbox input "false"
select select
checkbox input "false"
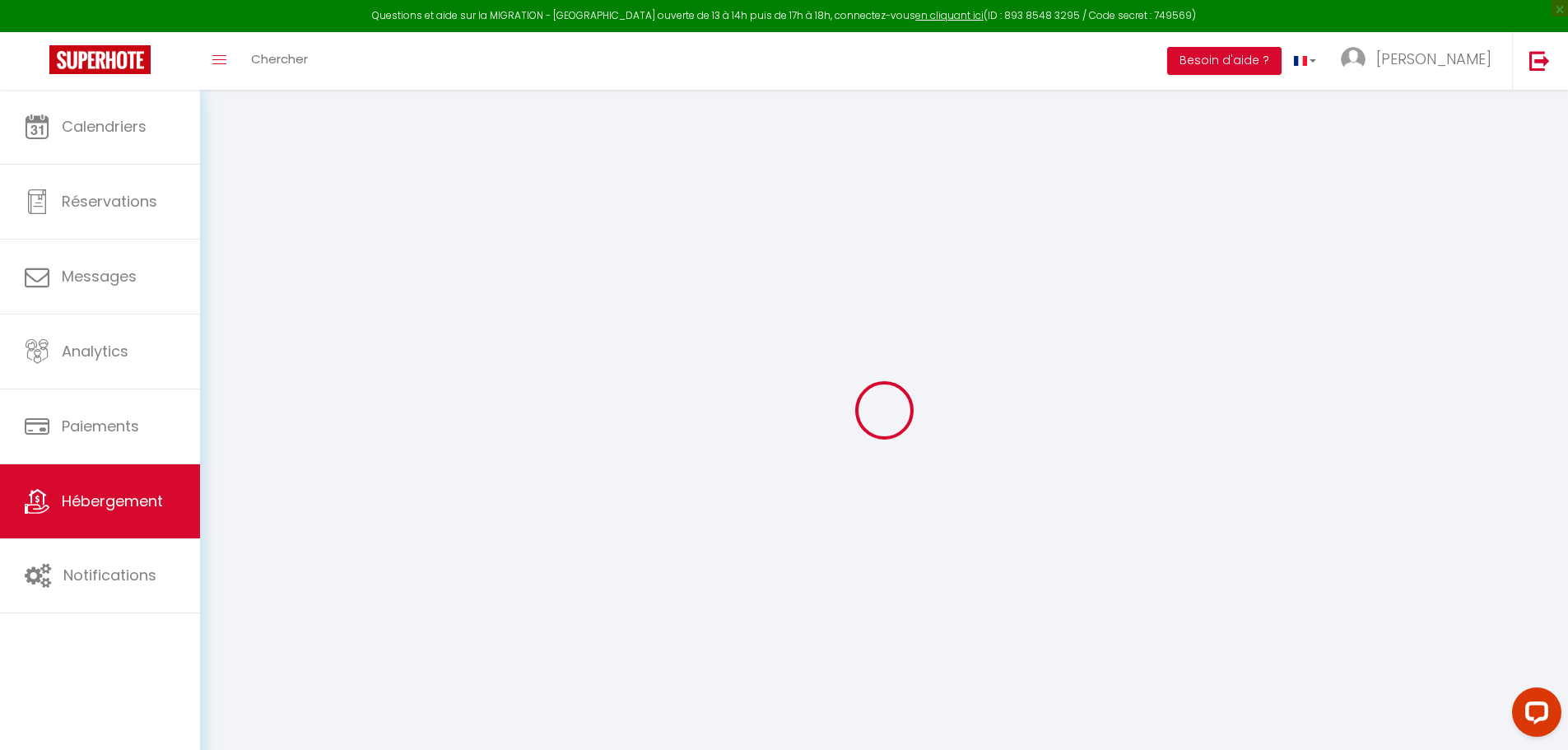
checkbox input "false"
select select "16:00"
select select "21:00"
select select "11:00"
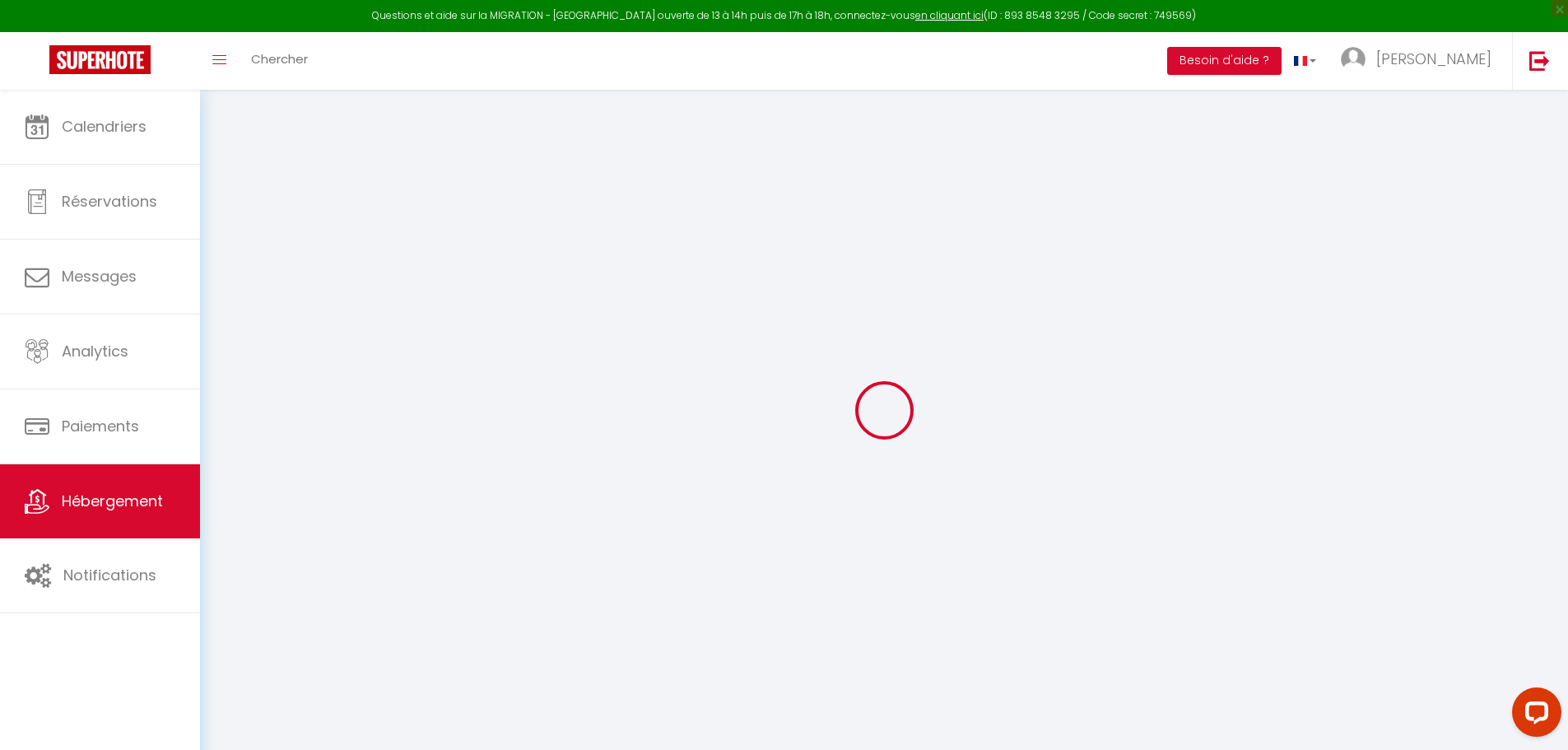
select select "30"
select select "120"
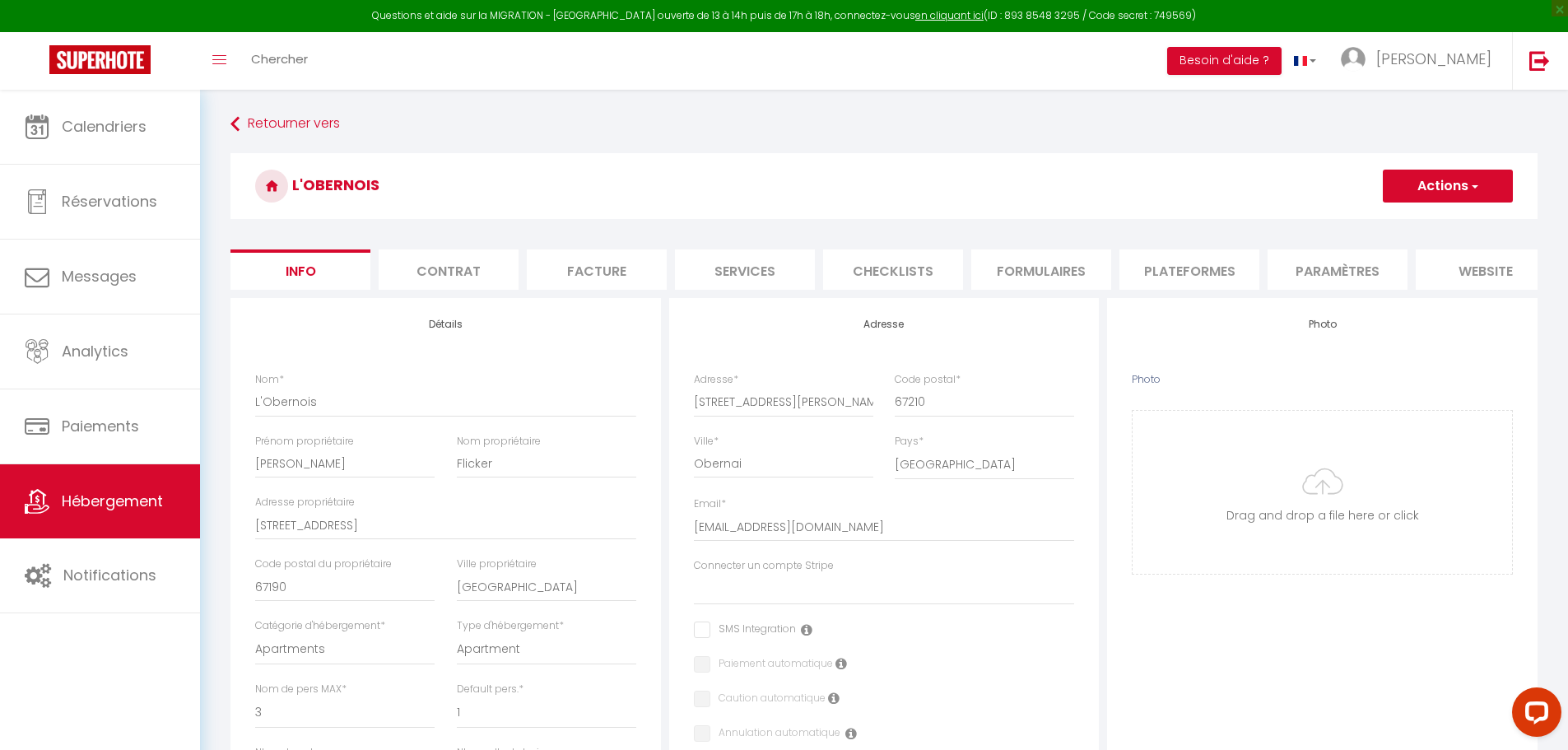
select select
checkbox input "false"
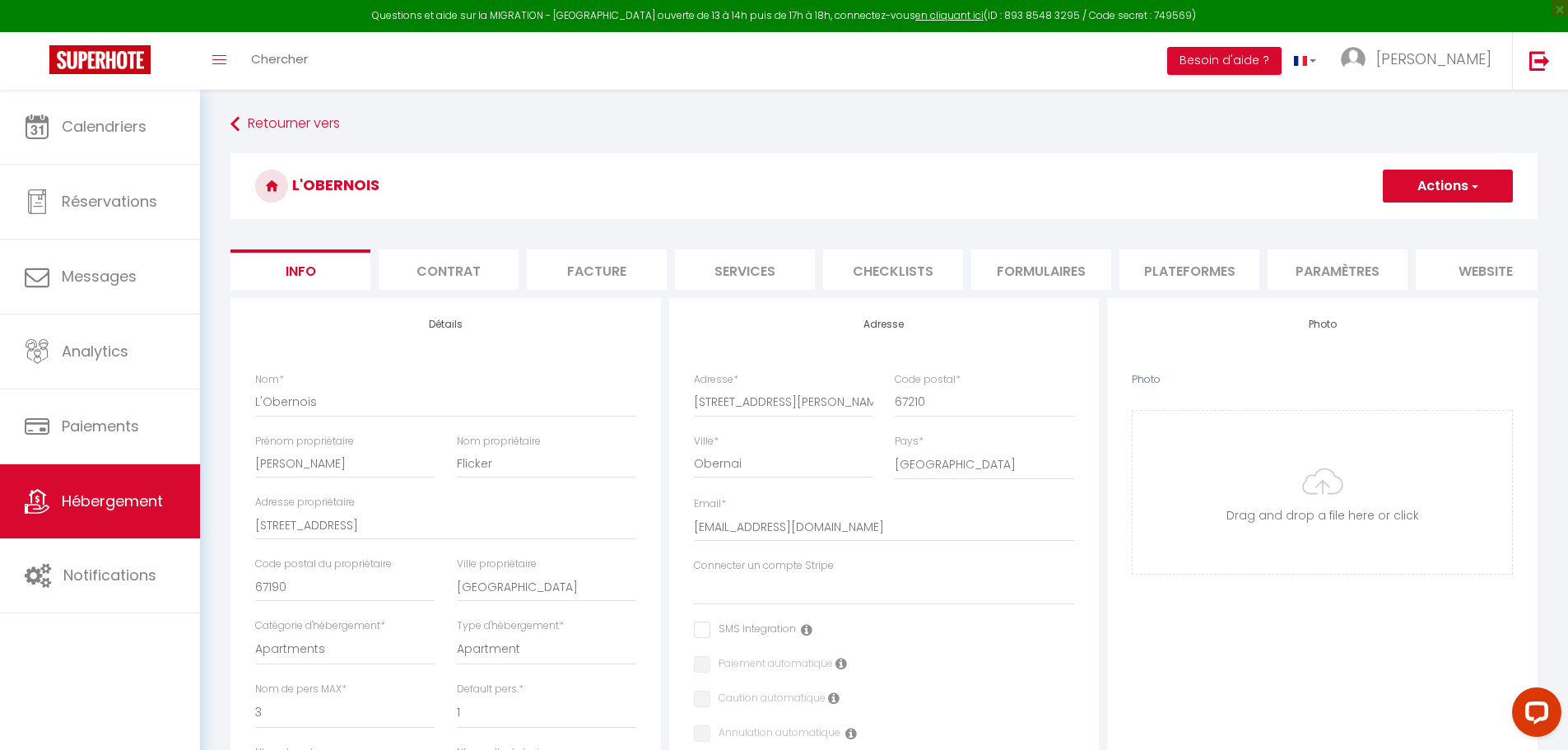
click at [1178, 262] on li "Plateformes" at bounding box center [1188, 270] width 140 height 40
select select "-1"
select select
select select "EUR"
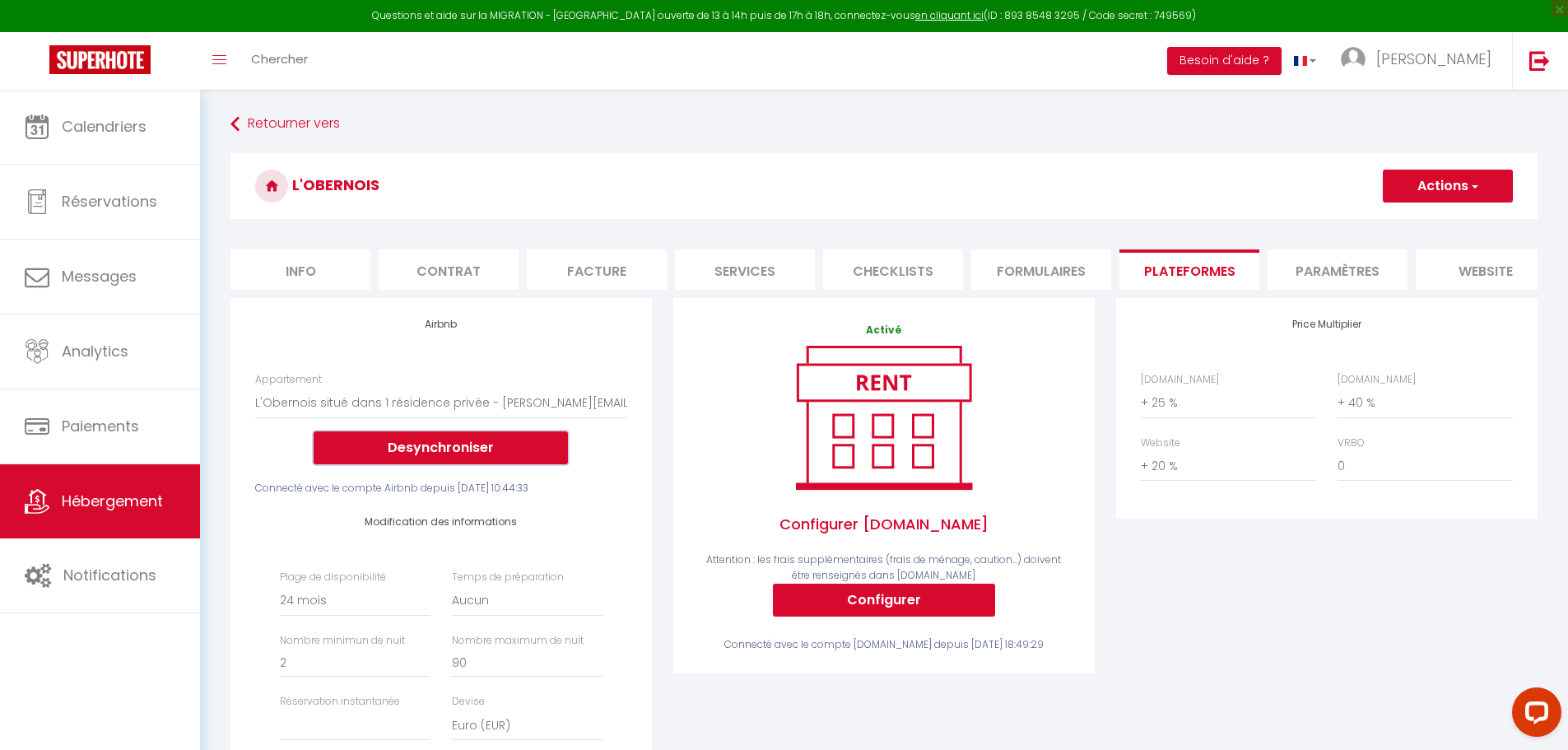
click at [459, 464] on button "Desynchroniser" at bounding box center [440, 448] width 254 height 33
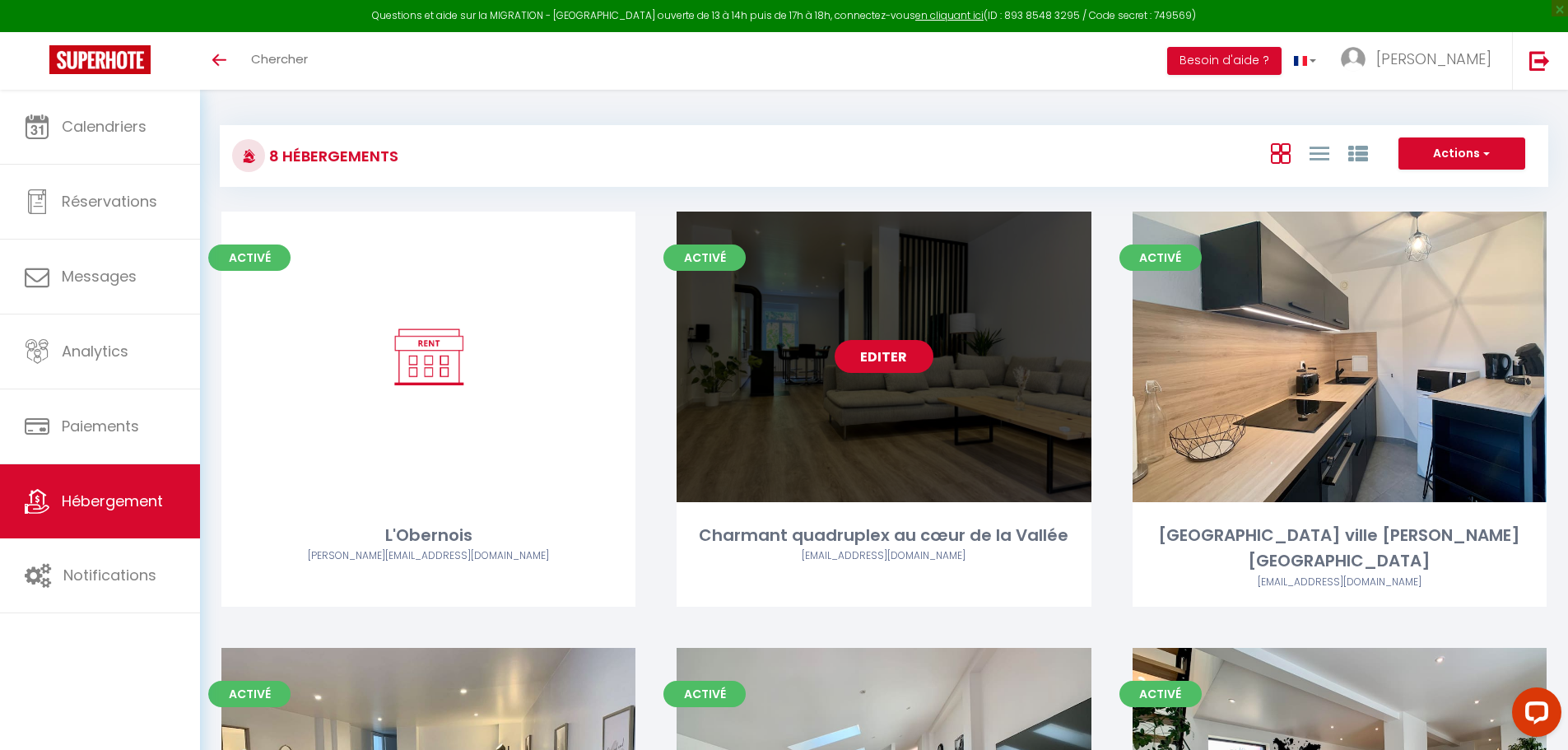
click at [850, 356] on link "Editer" at bounding box center [884, 356] width 99 height 33
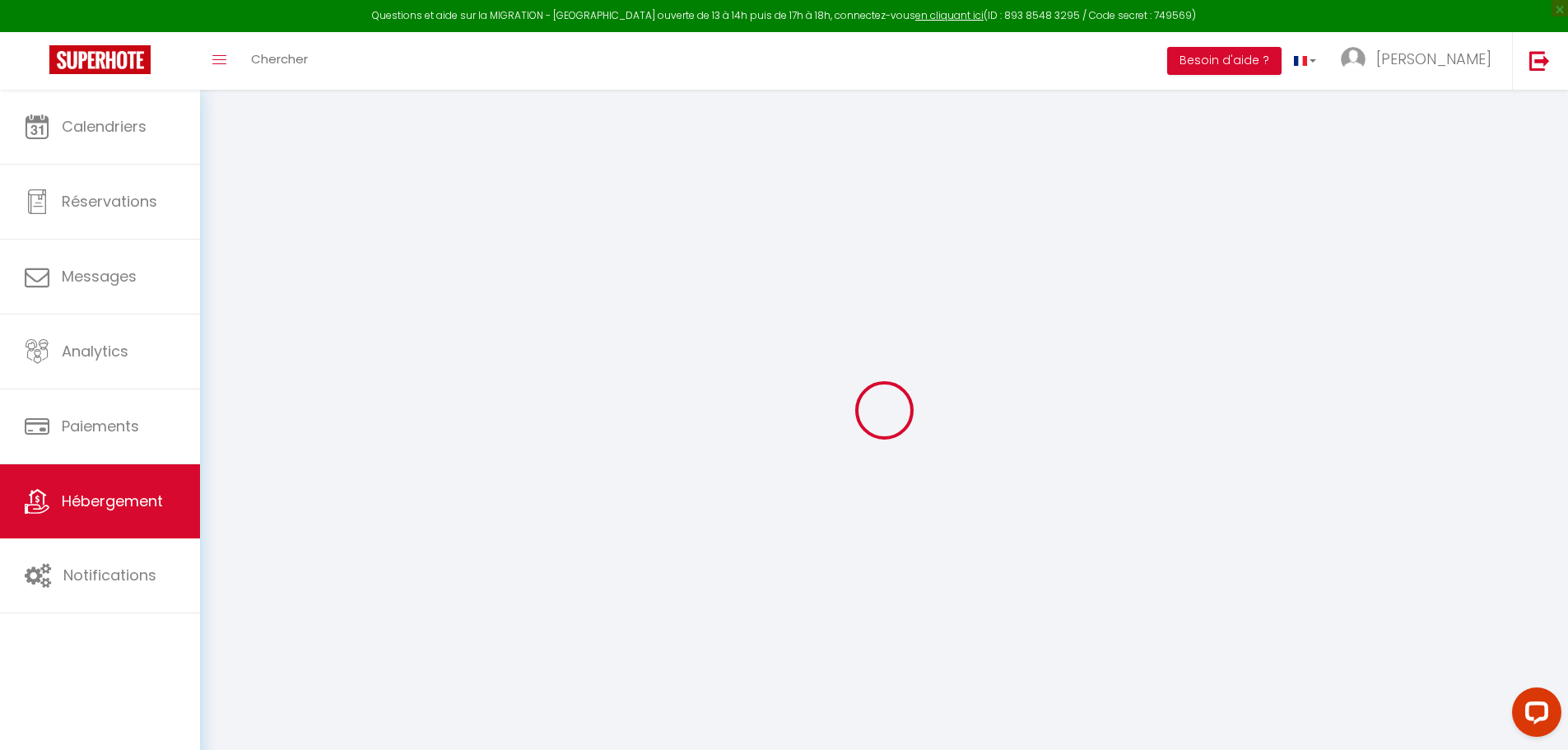
type input "Charmant quadruplex au cœur de la Vallée"
type input "[PERSON_NAME]"
select select "9"
select select "6"
select select "3"
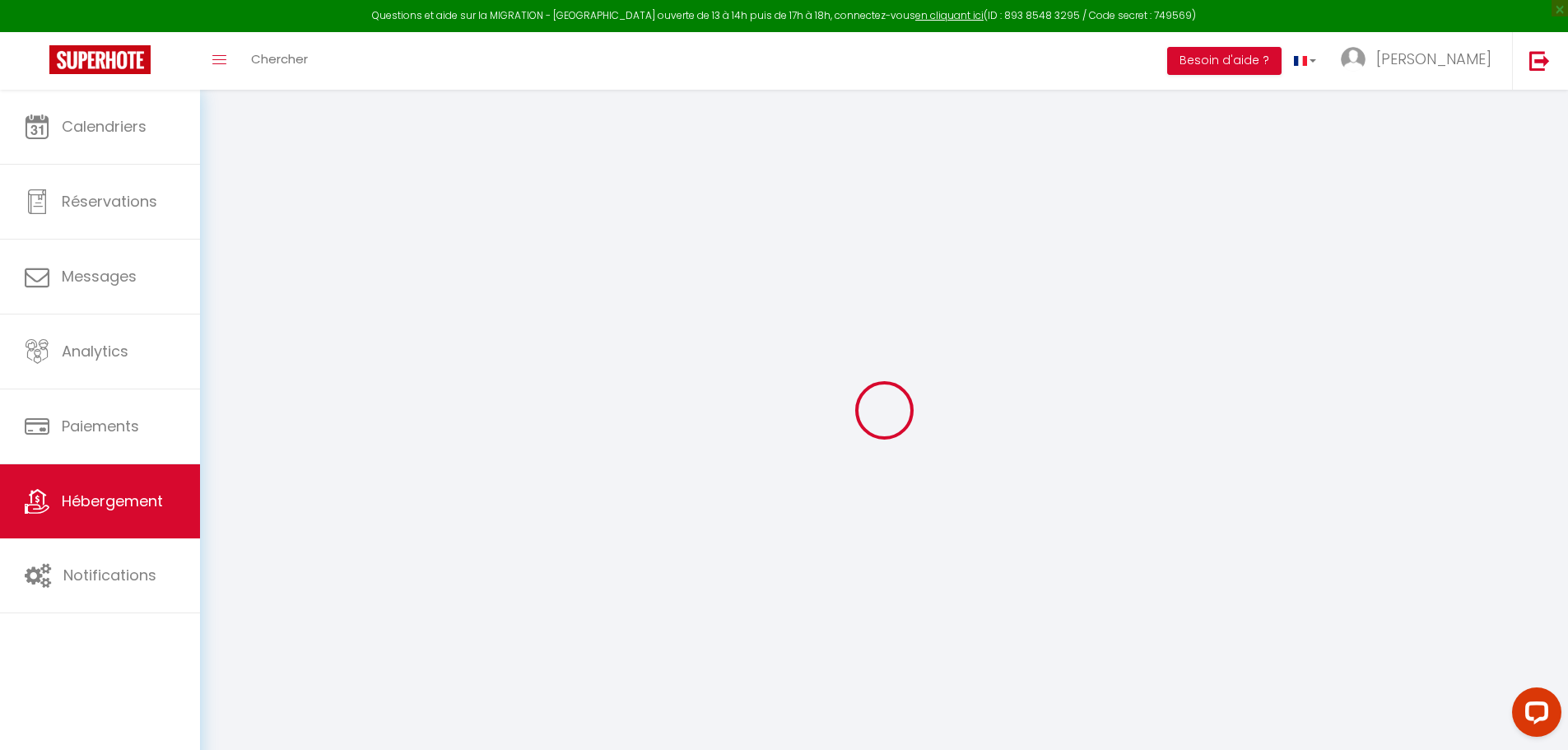
select select "2"
type input "180"
type input "10"
type input "100"
type input "4"
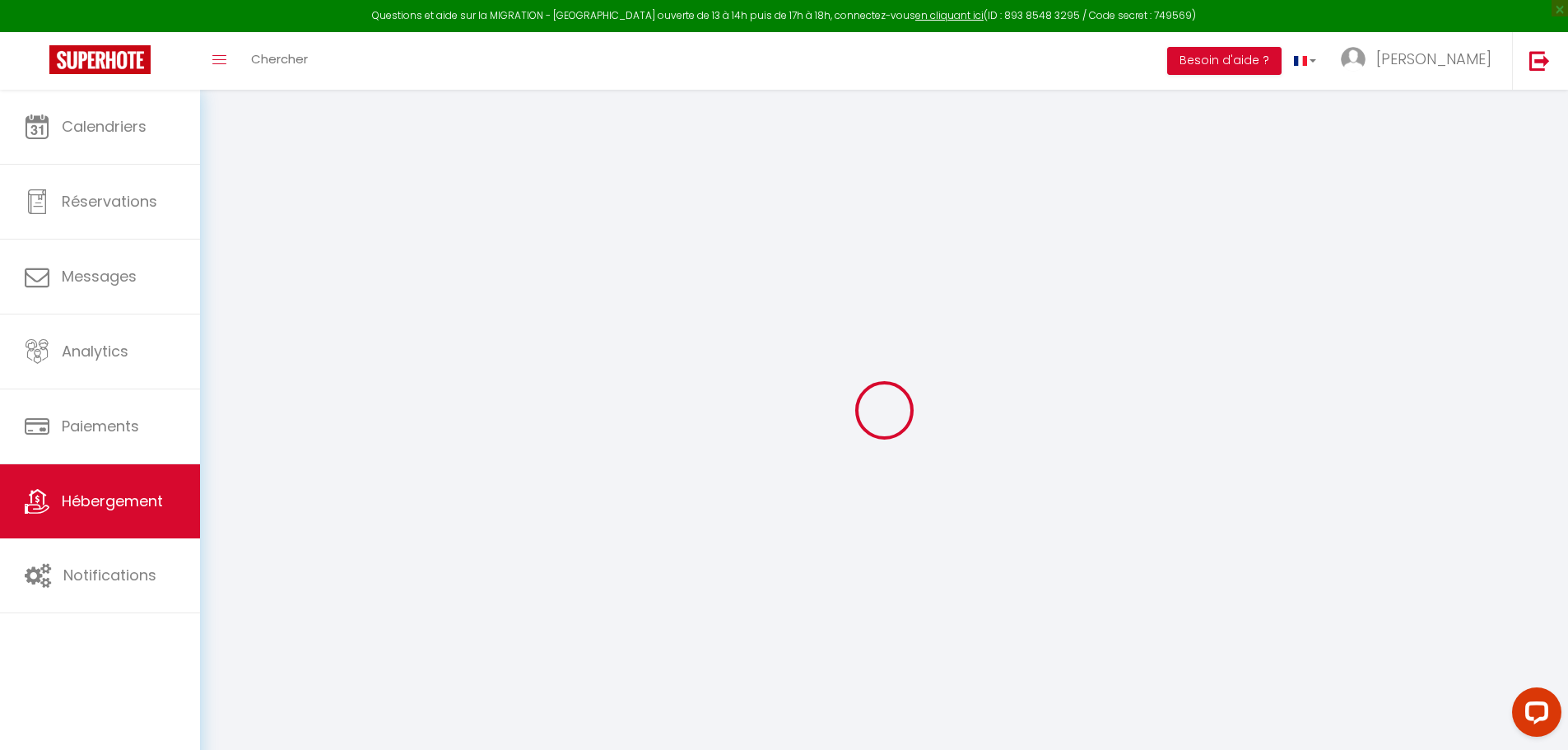
type input "750"
select select
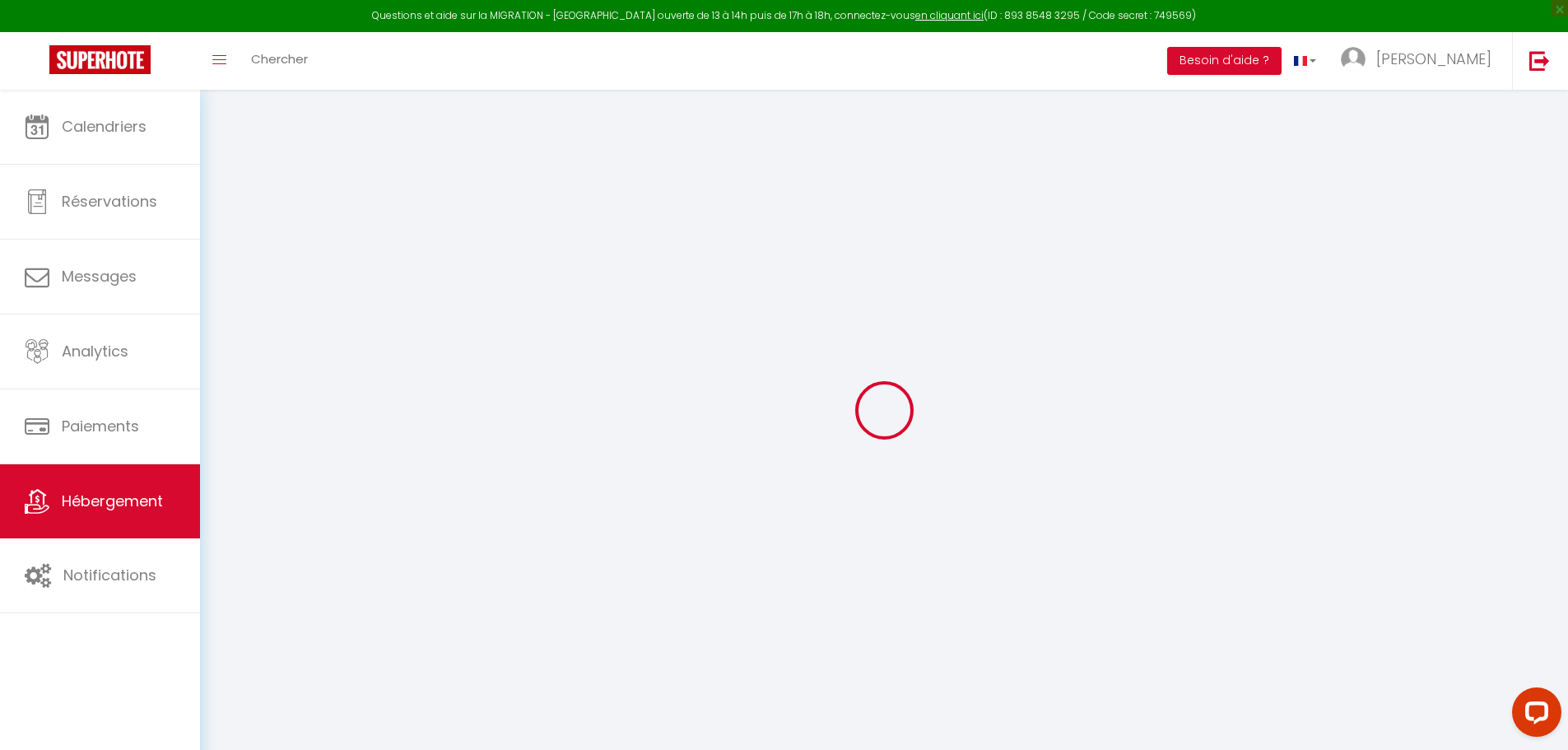
select select
type input "2A Vacquenoux"
type input "67130"
type input "La Broque"
type input "[EMAIL_ADDRESS][DOMAIN_NAME]"
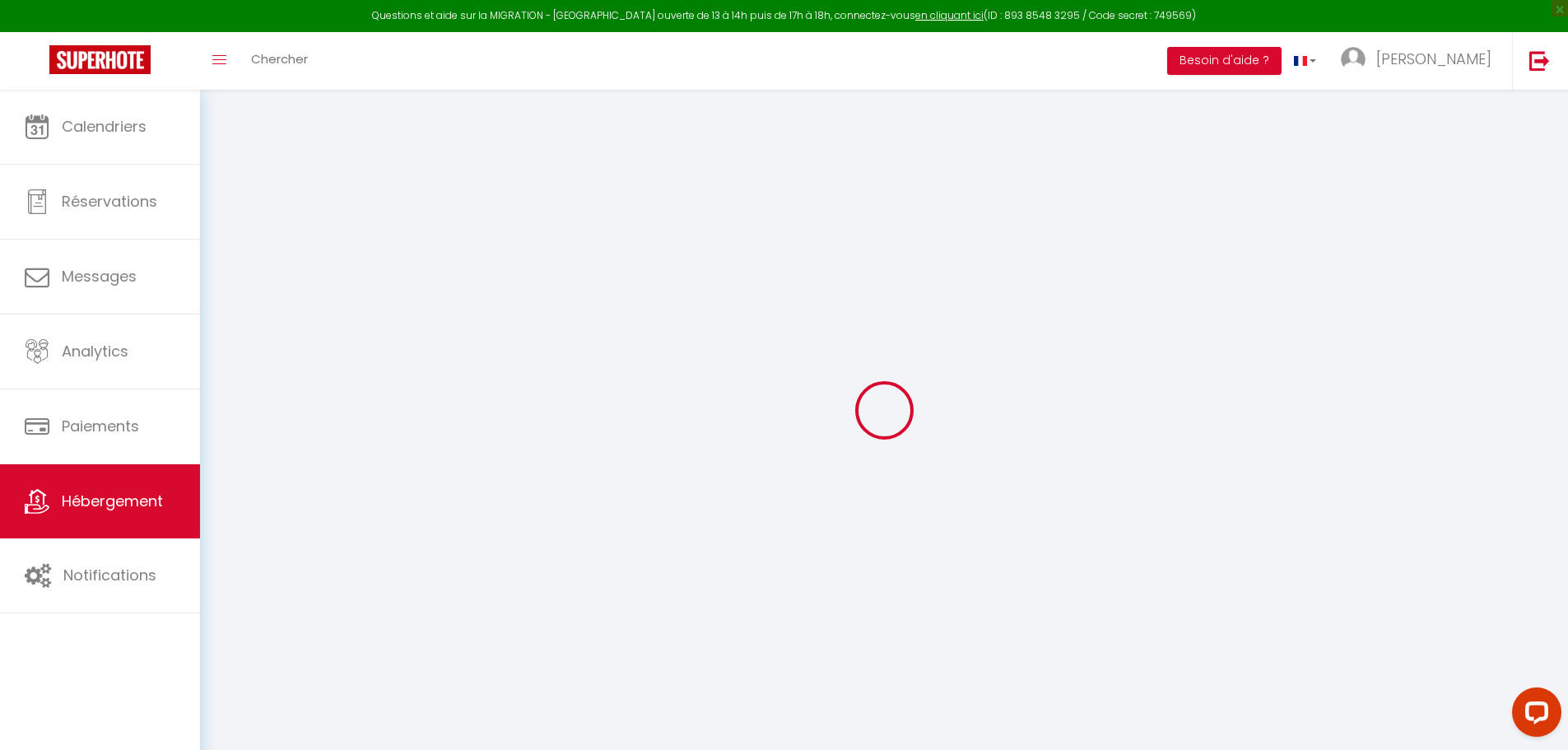
select select "4921"
checkbox input "false"
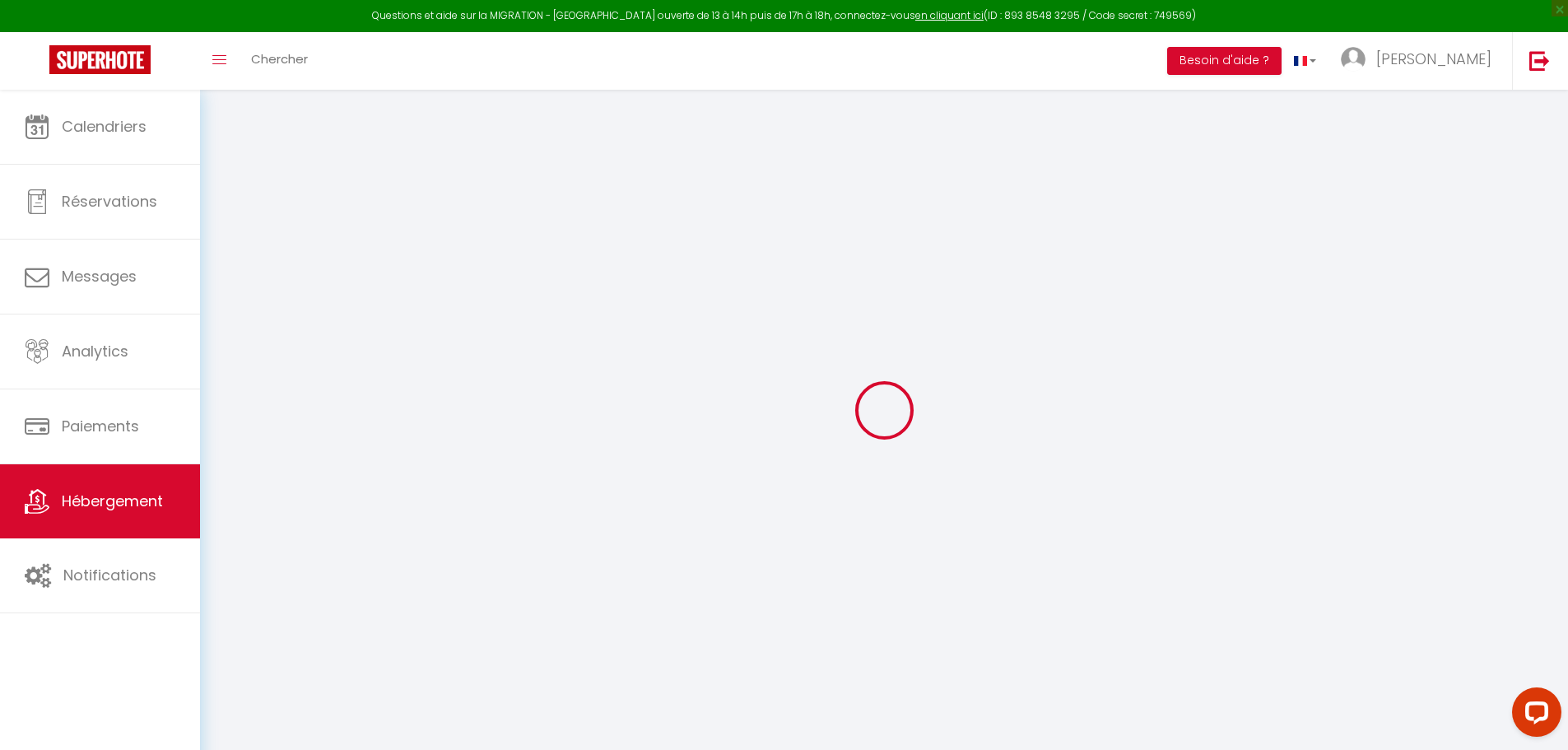
radio input "true"
type input "0"
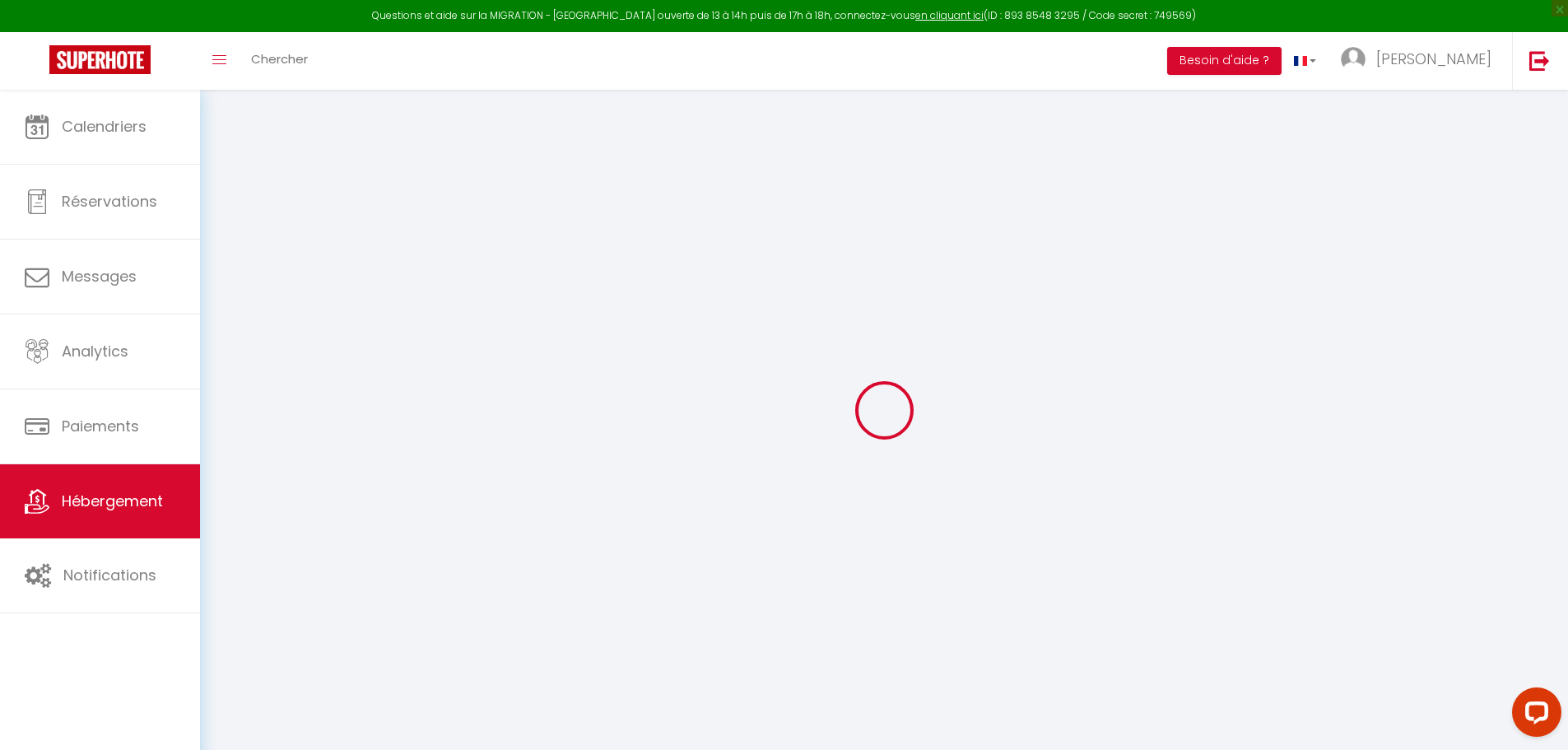
select select
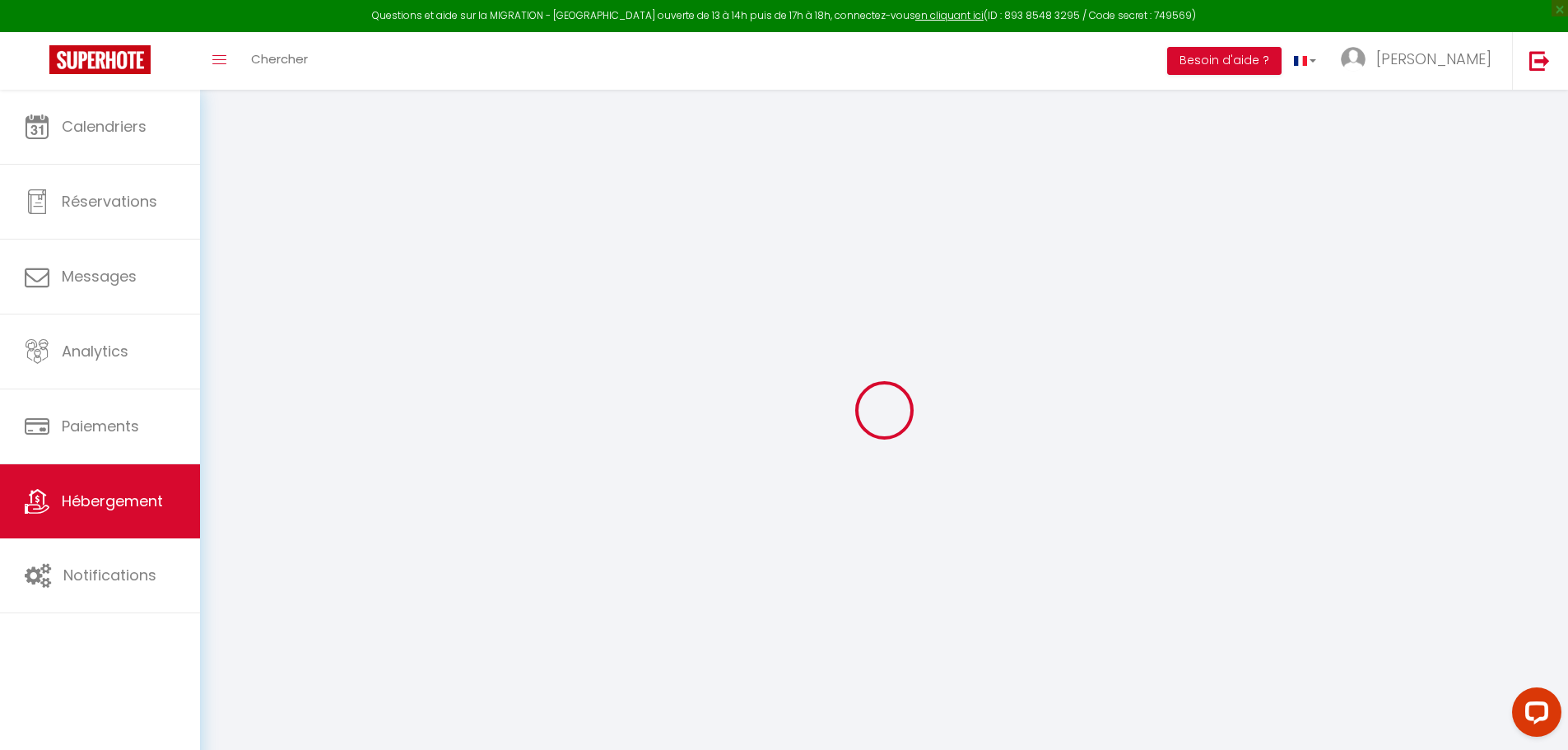
checkbox input "false"
select select
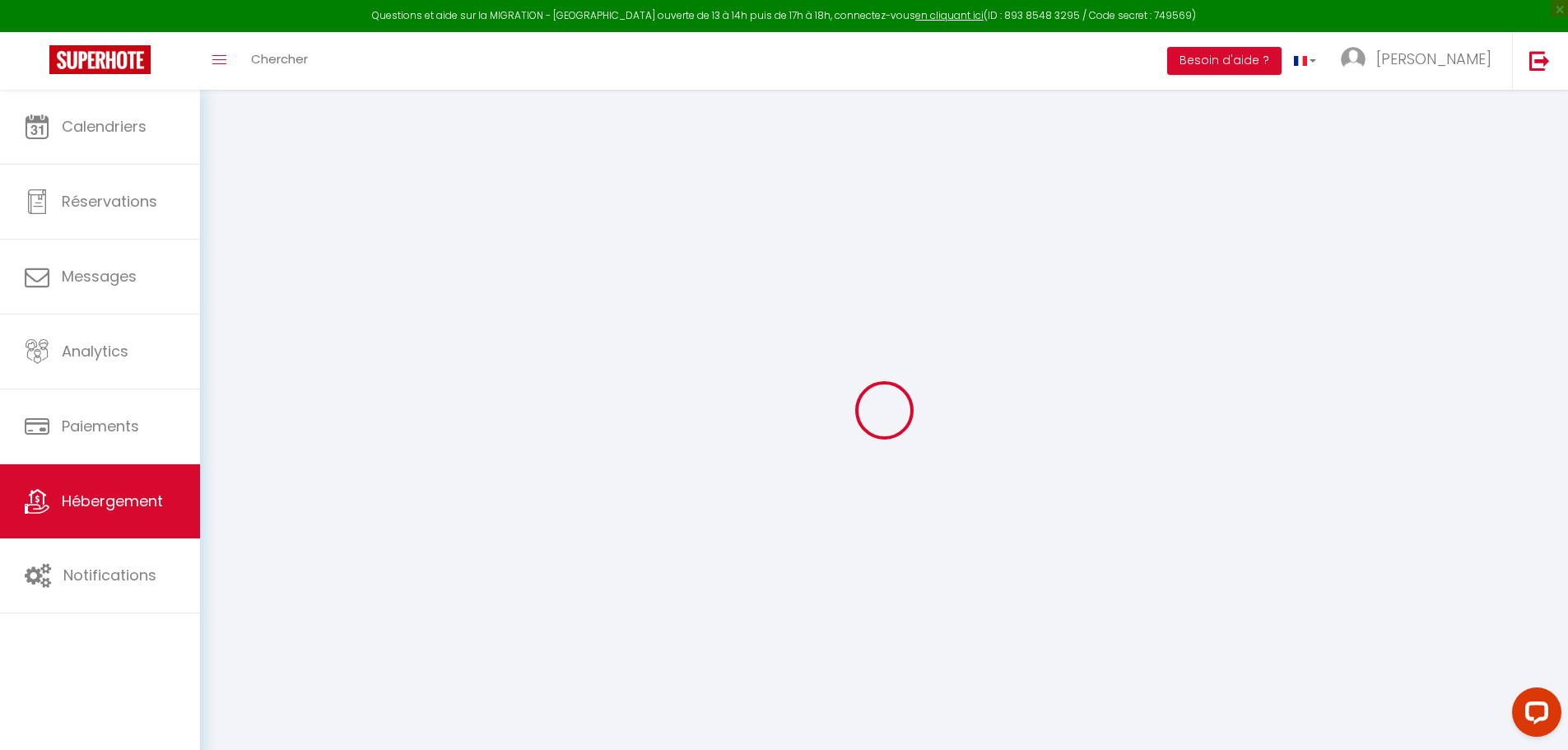
select select
checkbox input "false"
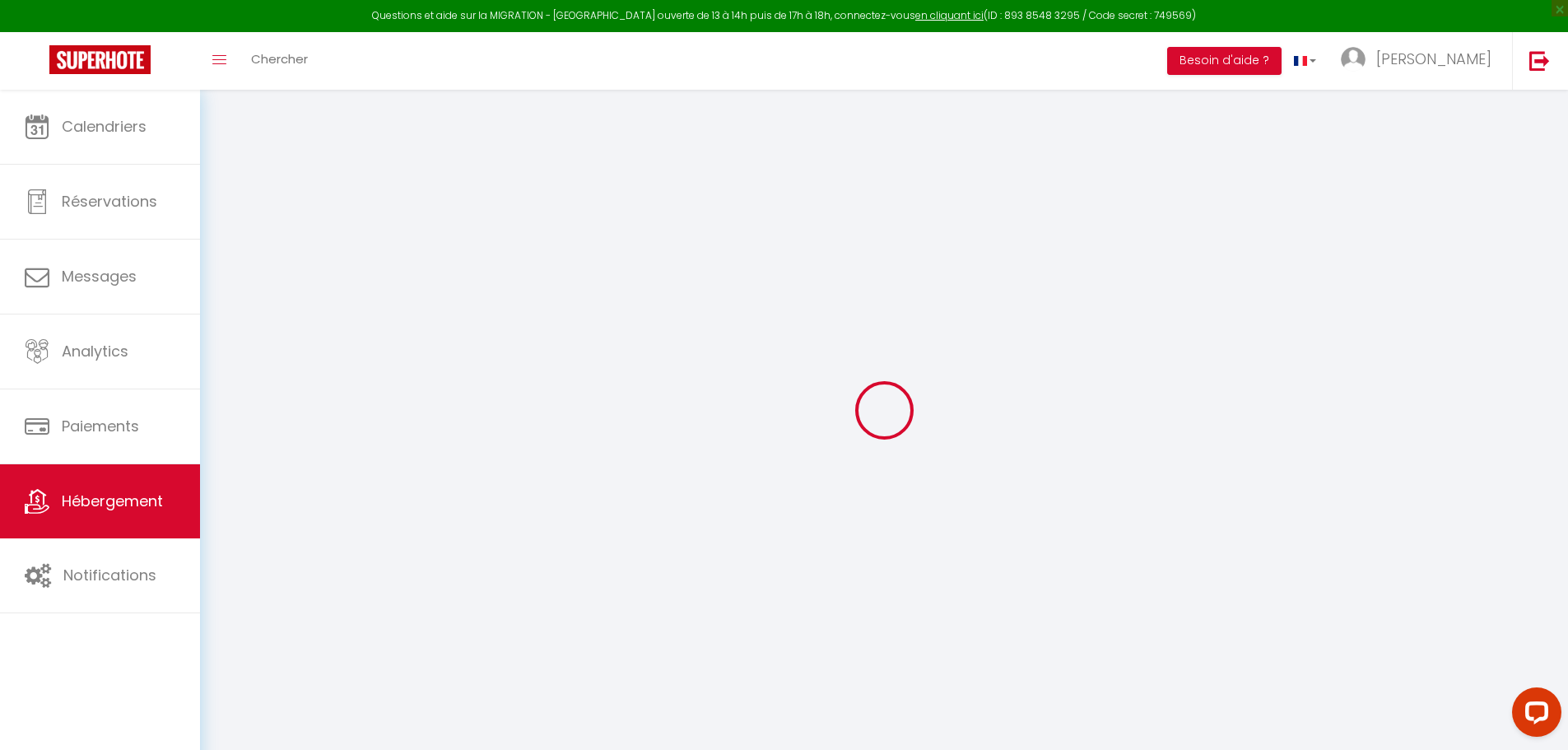
checkbox input "false"
select select "16:00"
select select "00:00"
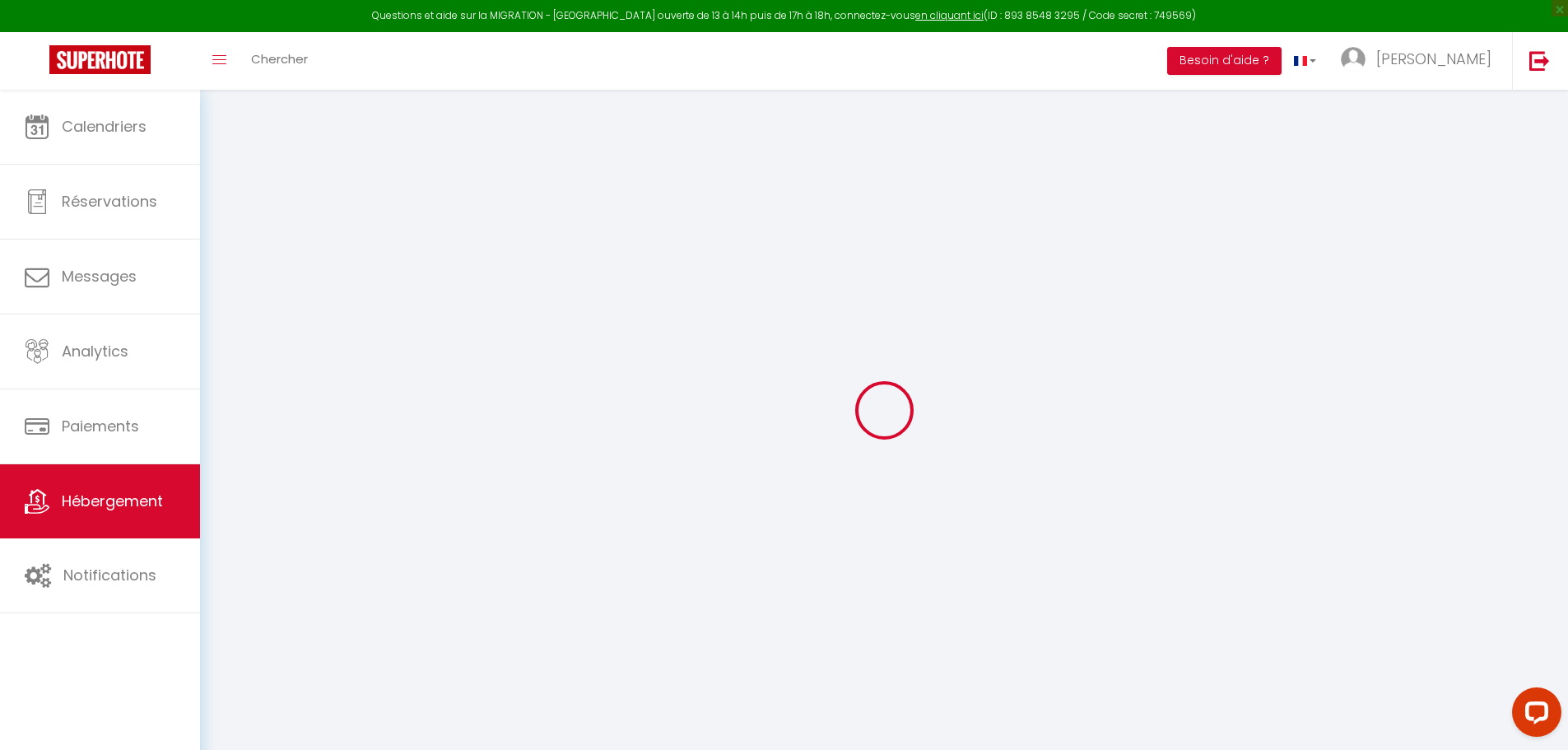
select select "11:00"
select select "30"
select select "120"
checkbox input "false"
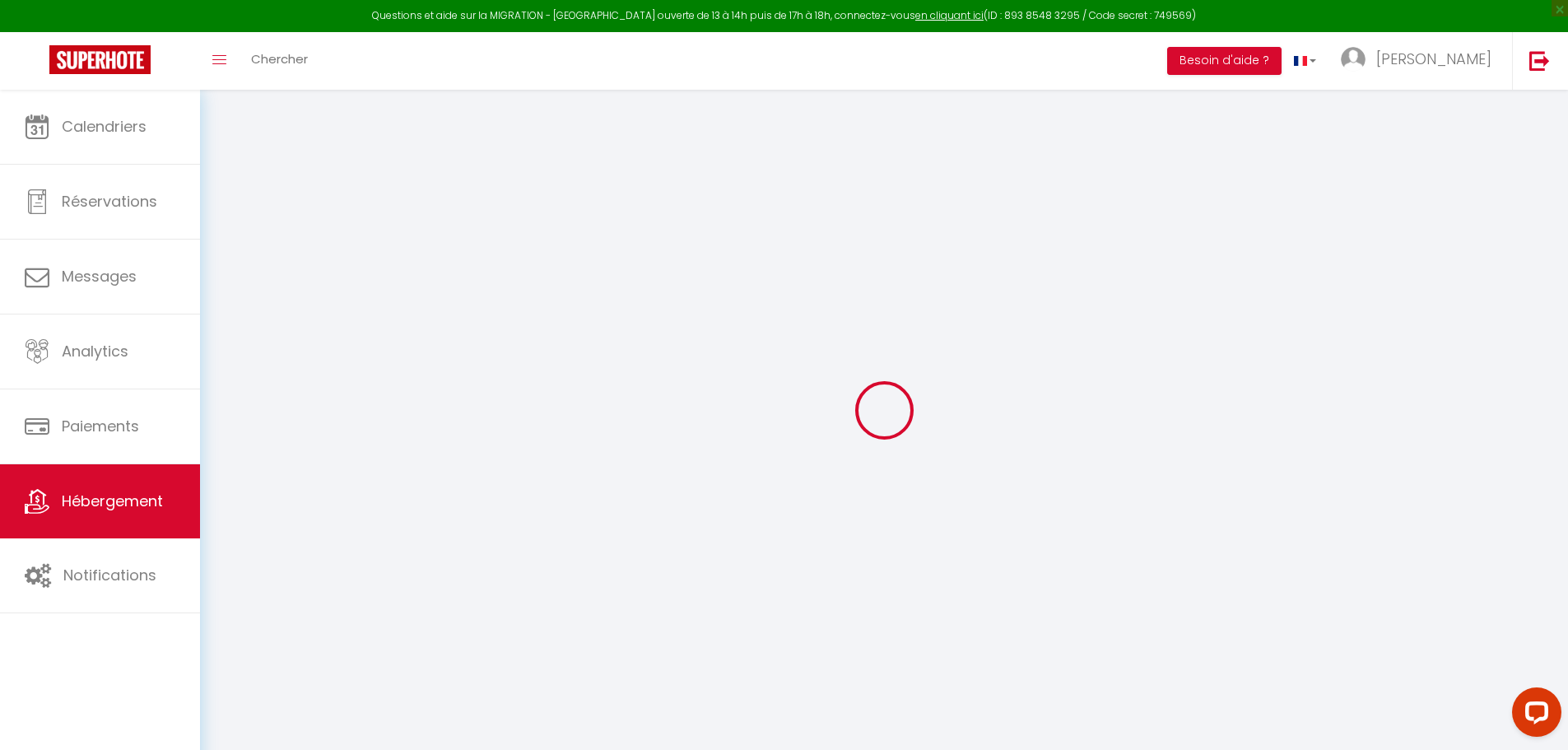
checkbox input "false"
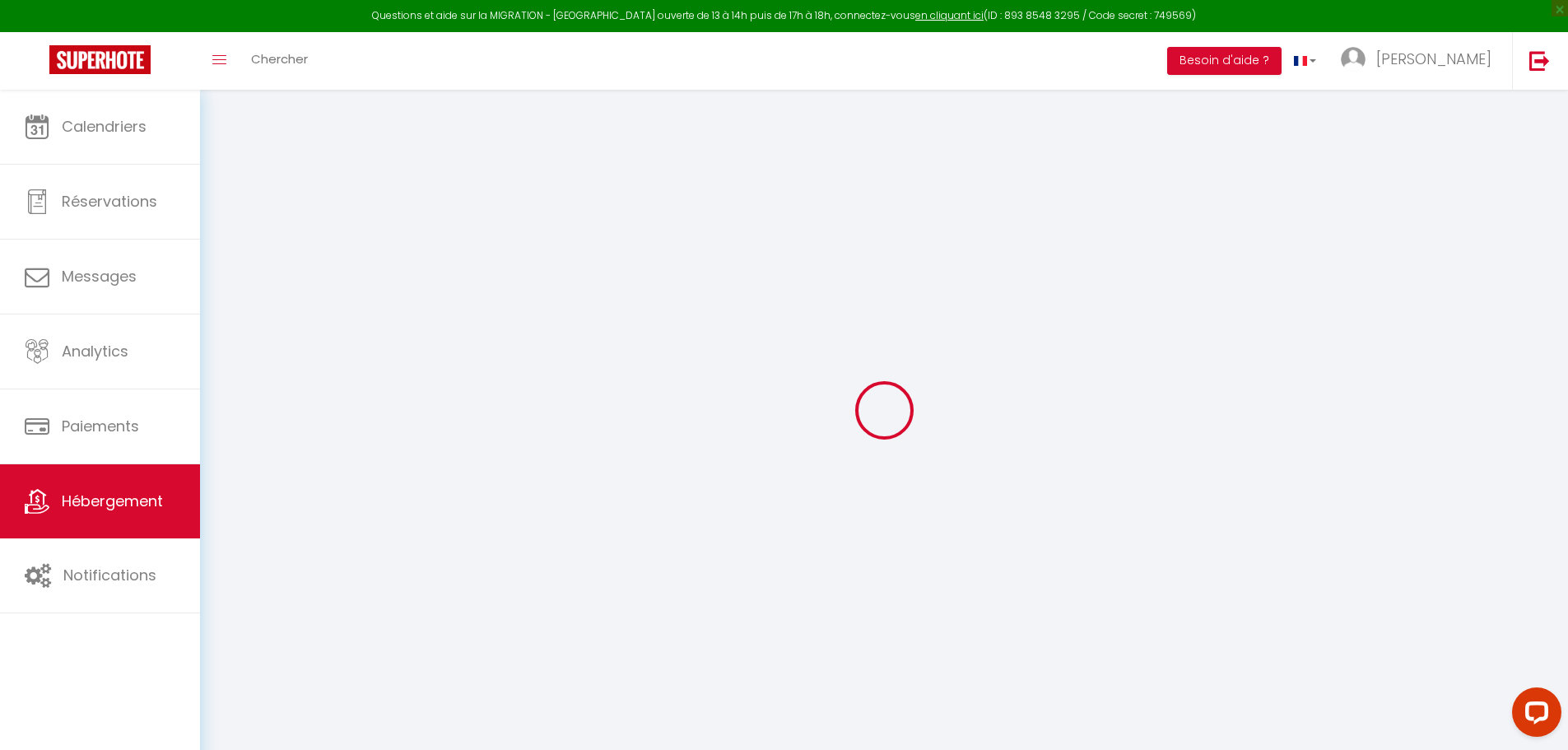
checkbox input "false"
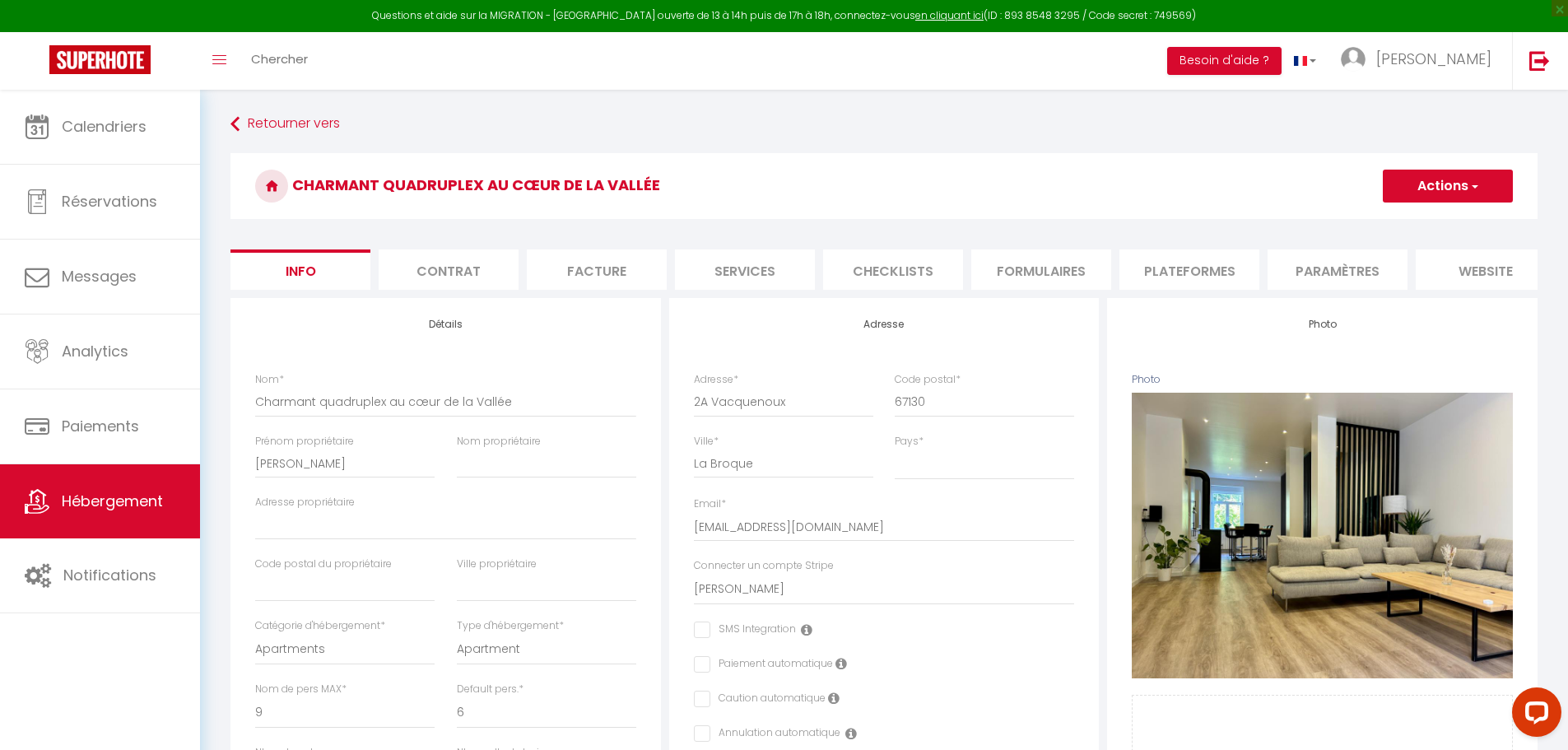
checkbox input "false"
click at [1223, 253] on li "Plateformes" at bounding box center [1188, 270] width 140 height 40
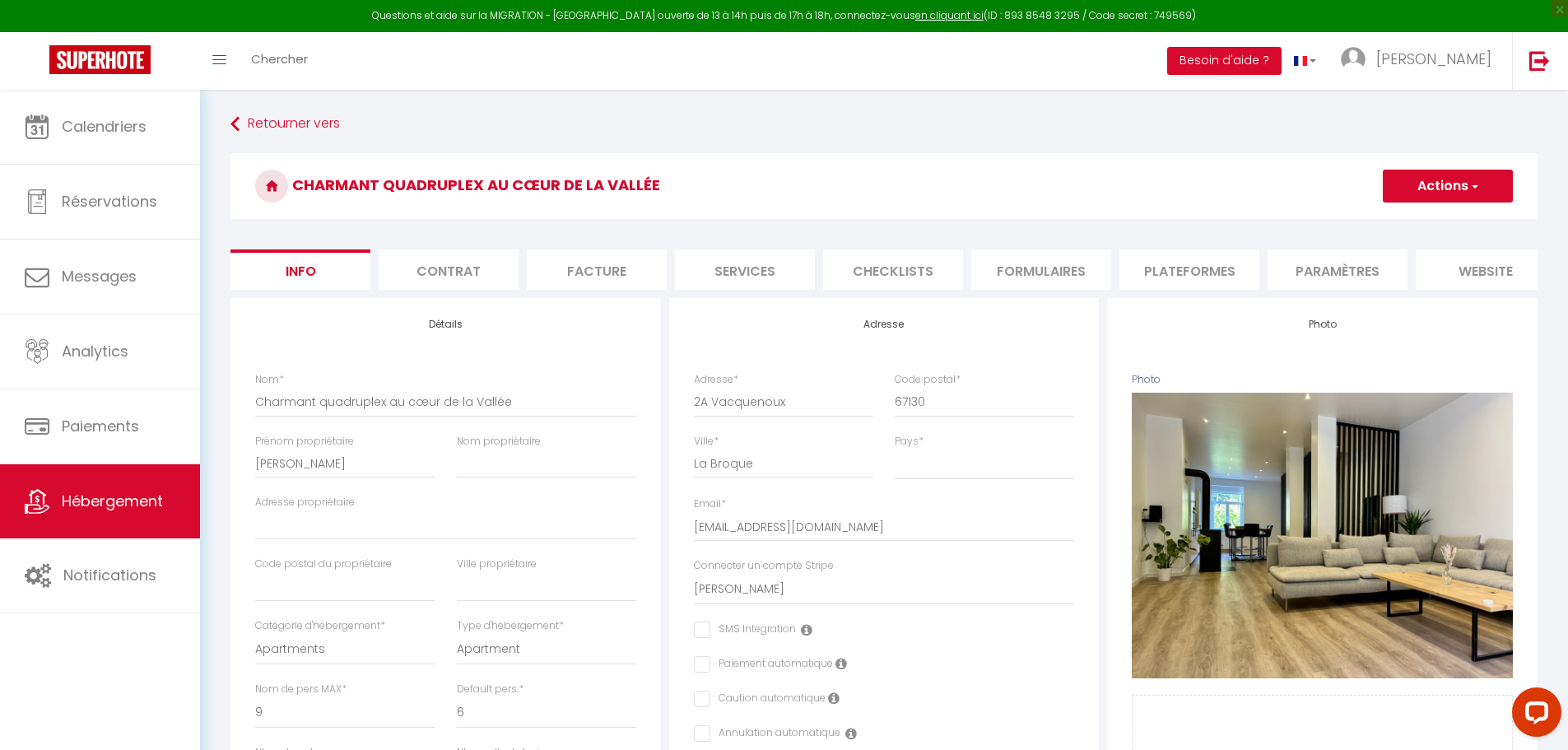
select select
select select "EUR"
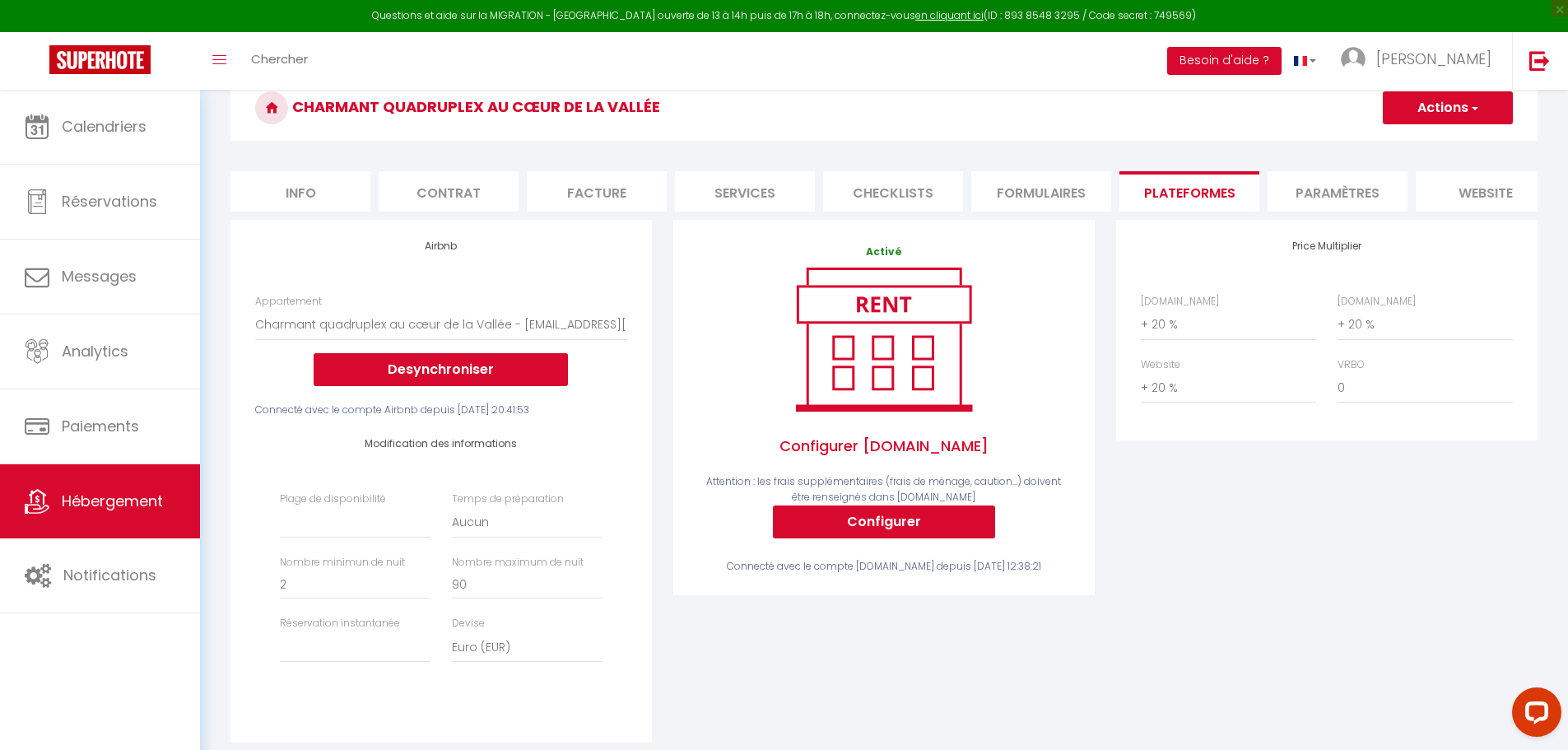
scroll to position [83, 0]
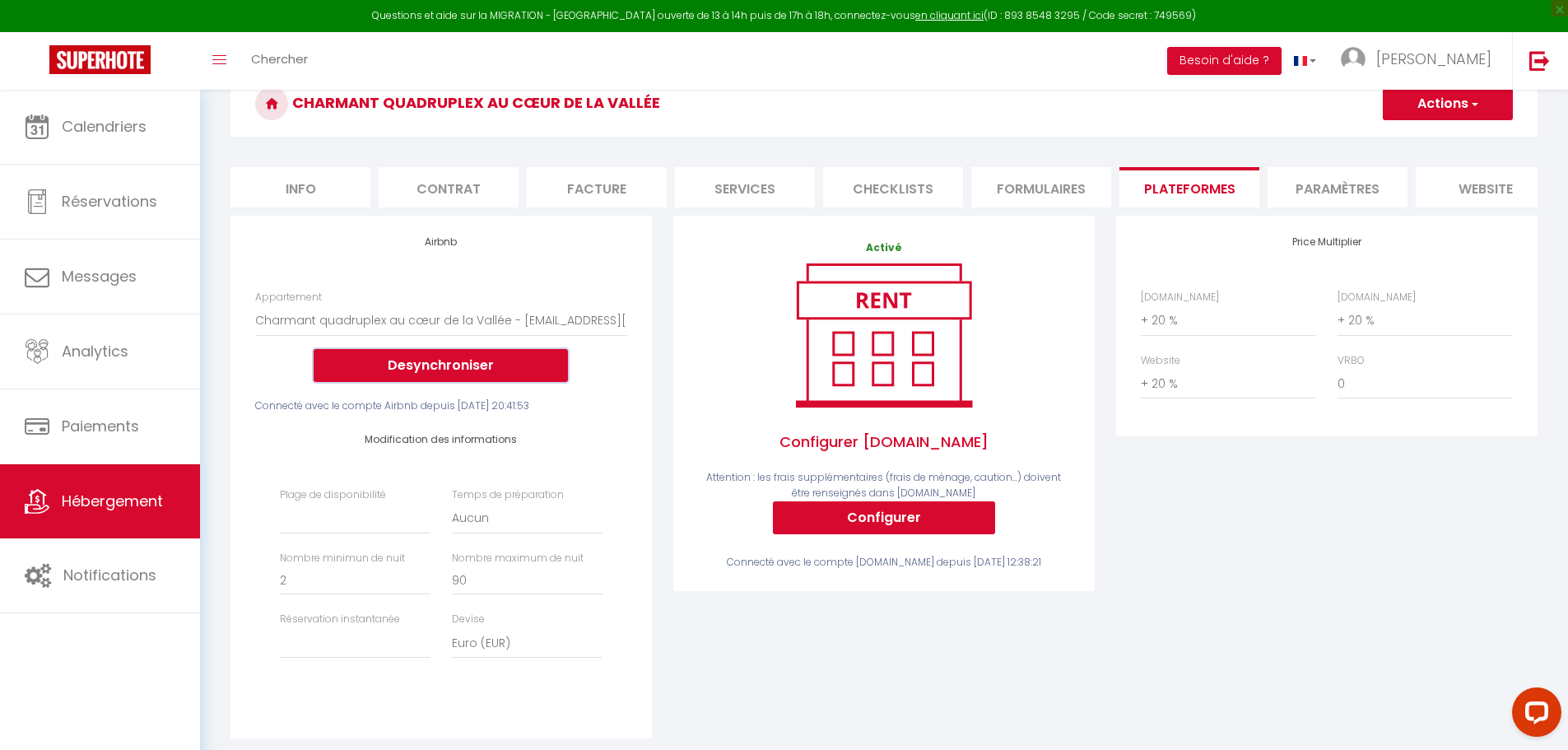
click at [480, 380] on button "Desynchroniser" at bounding box center [440, 365] width 254 height 33
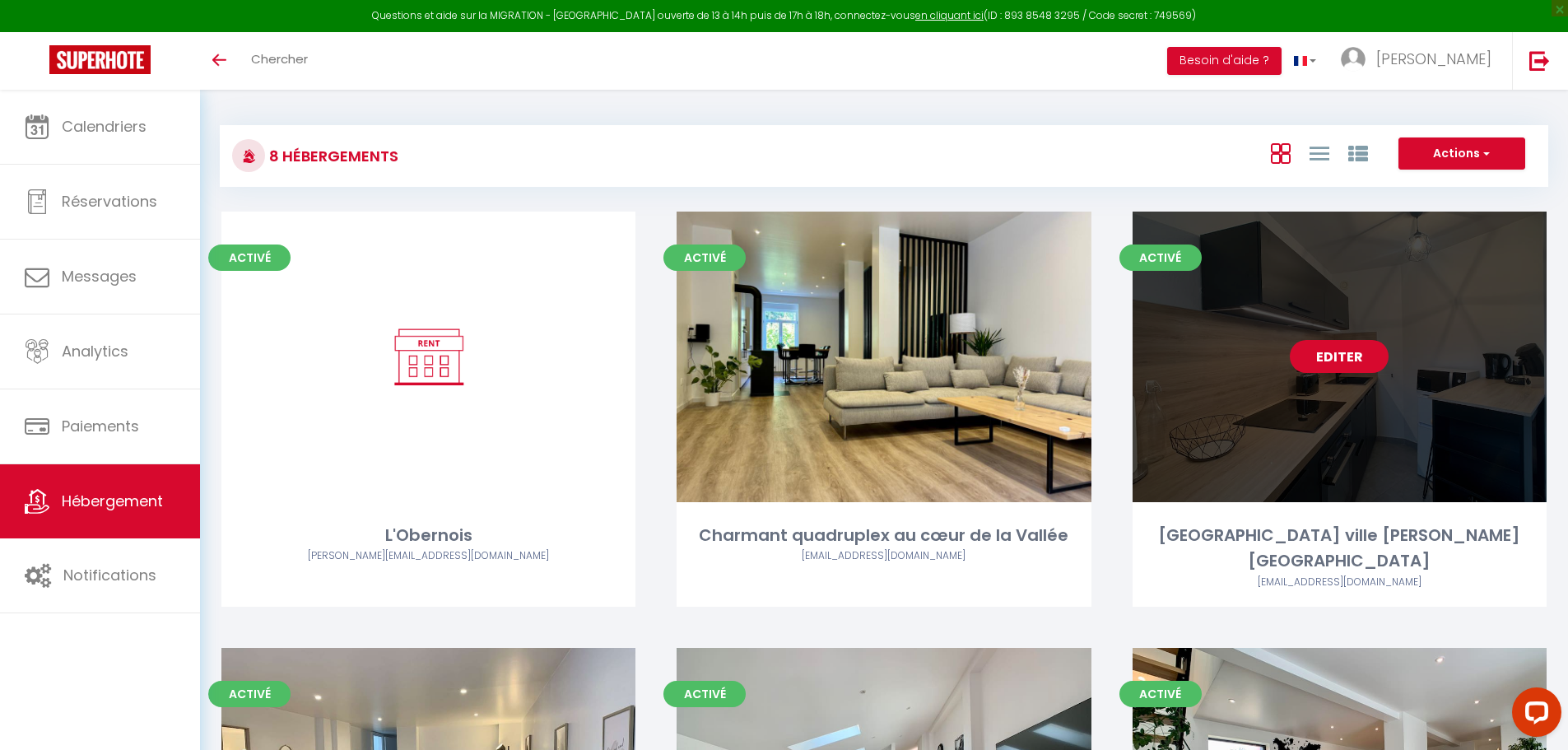
click at [1337, 360] on link "Editer" at bounding box center [1338, 356] width 99 height 33
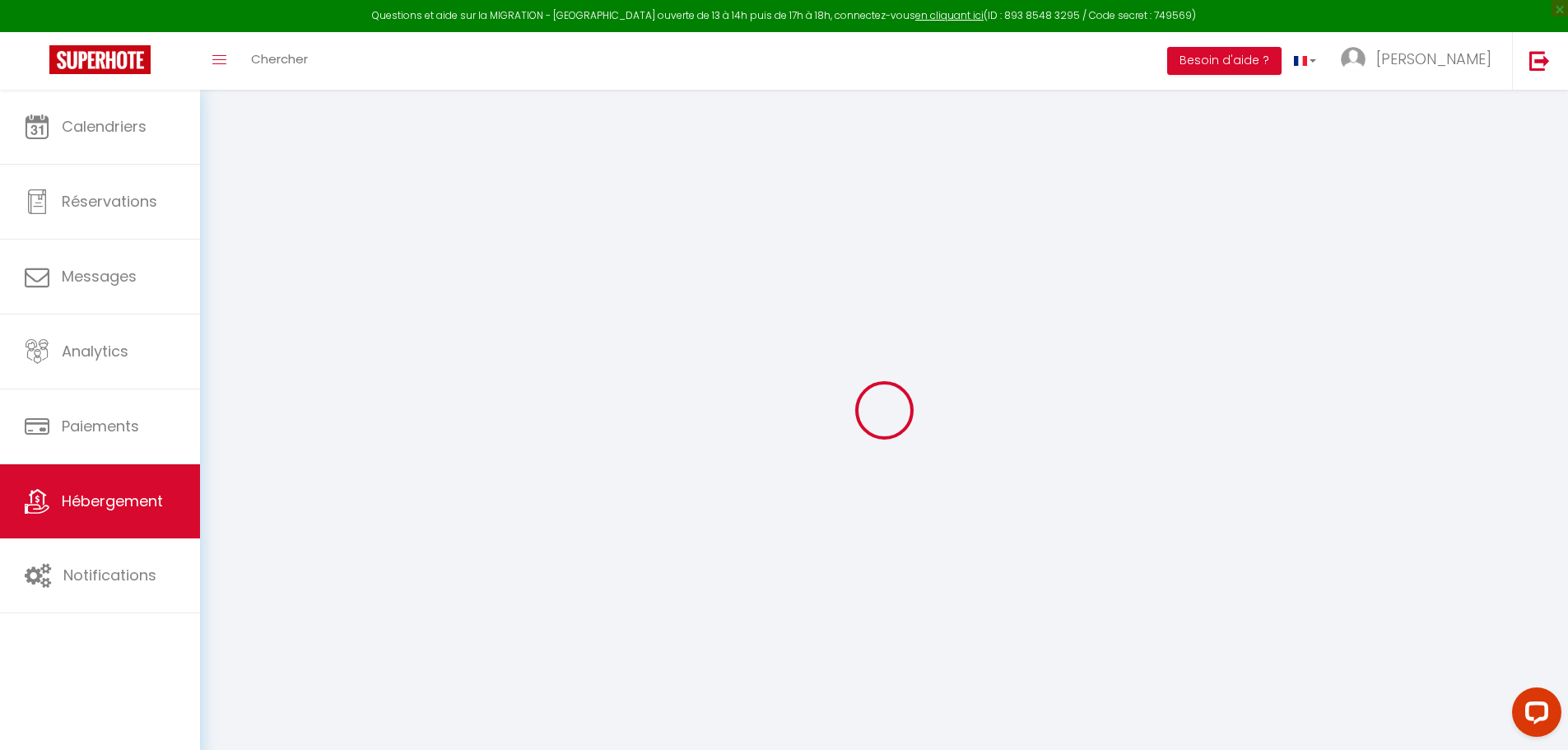
select select
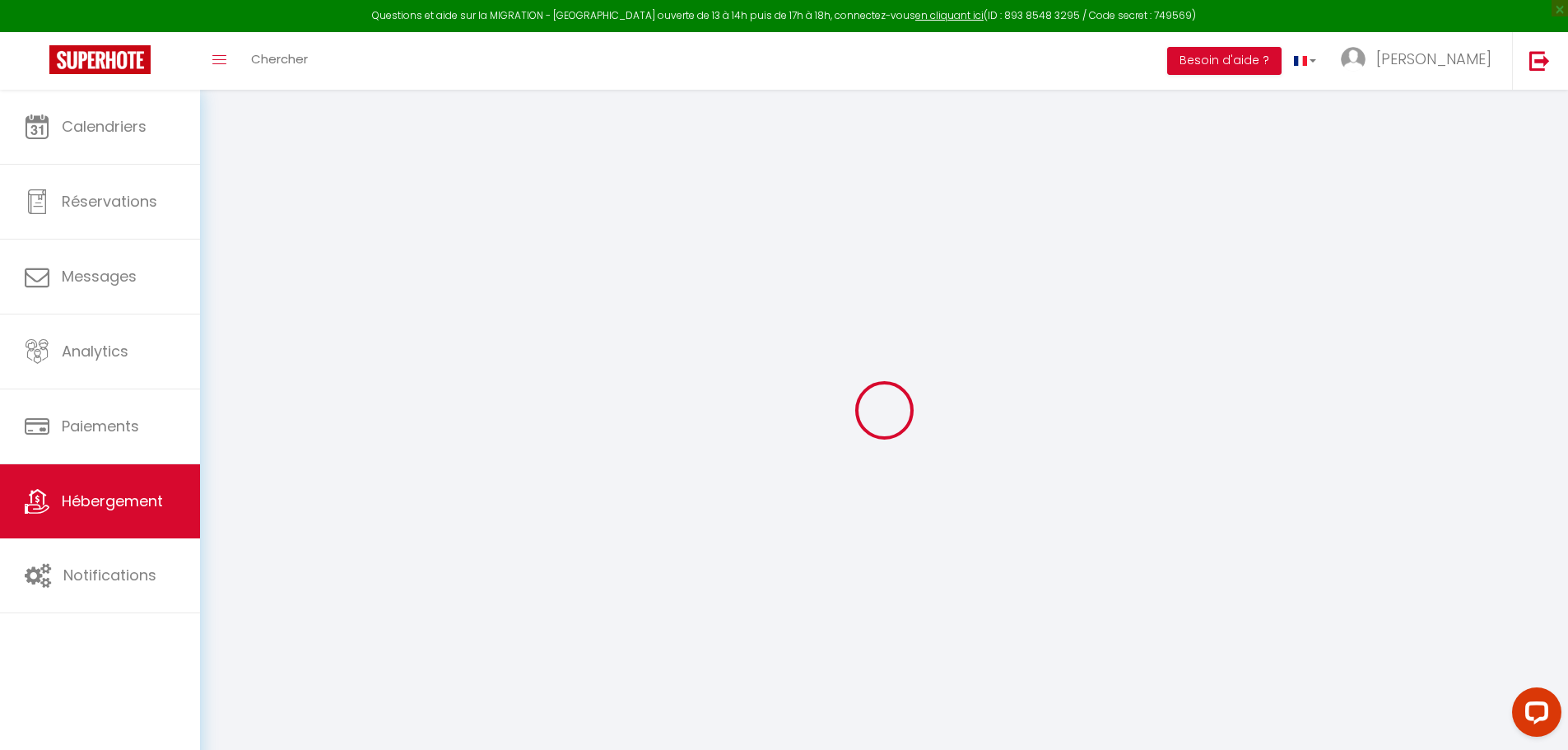
checkbox input "false"
select select
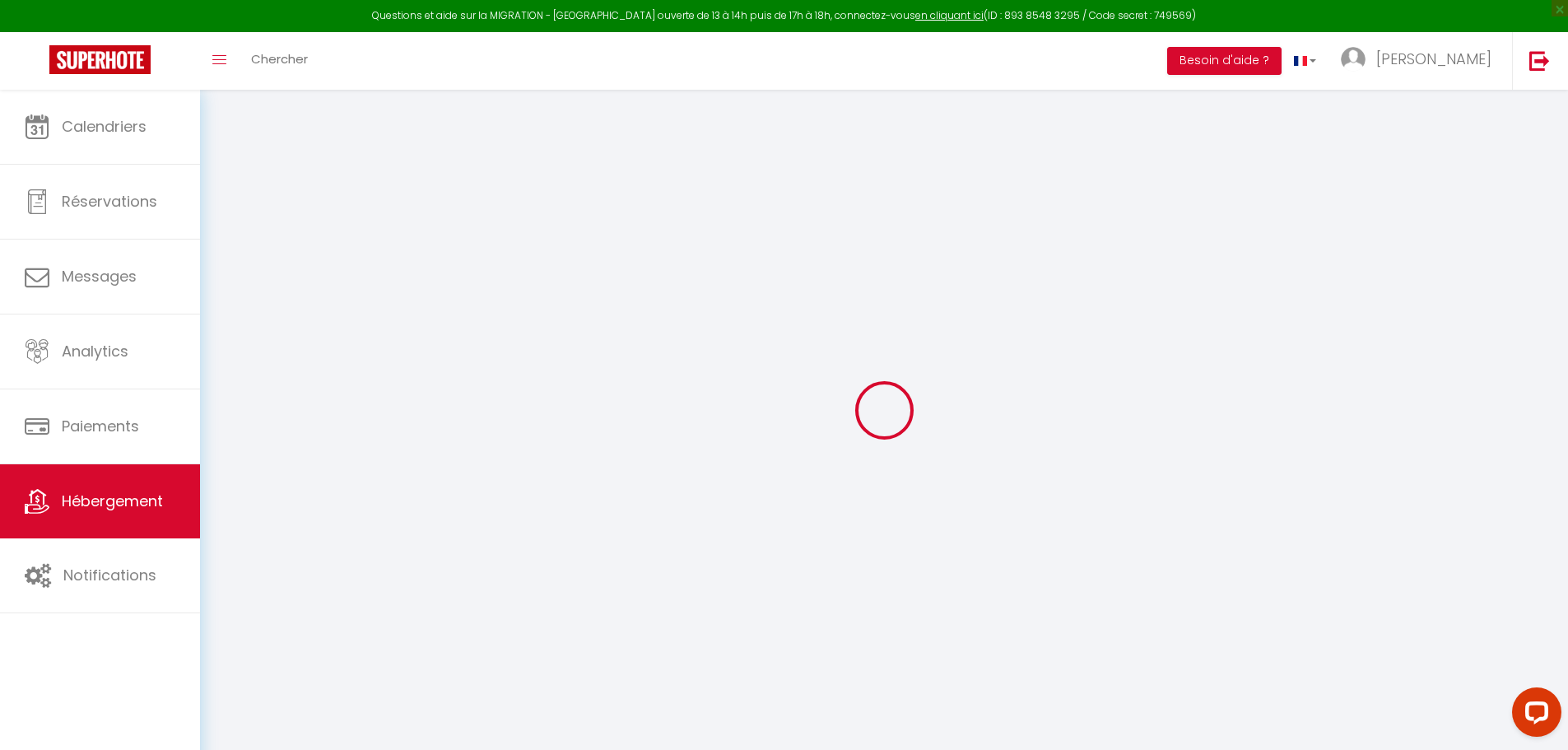
select select
checkbox input "false"
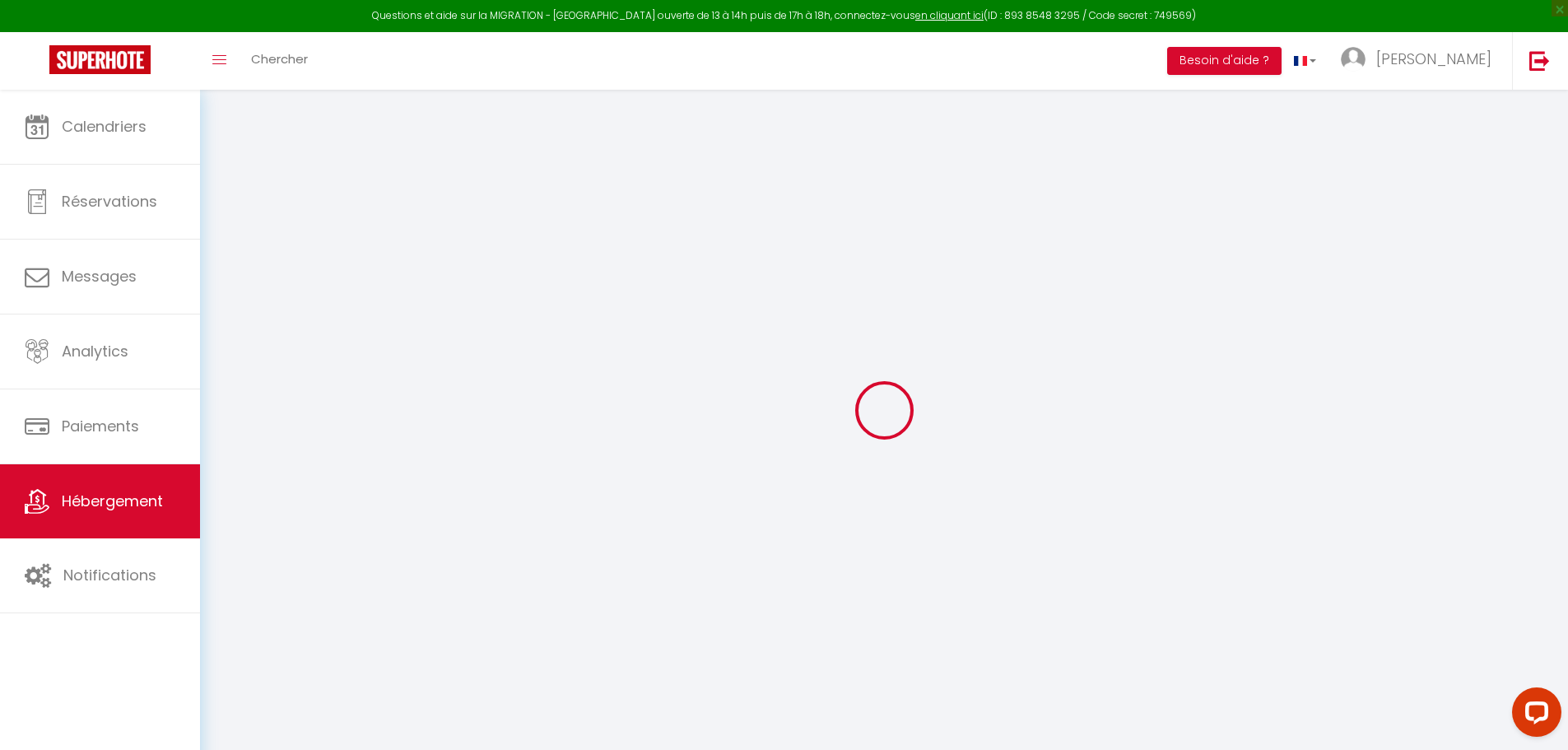
checkbox input "false"
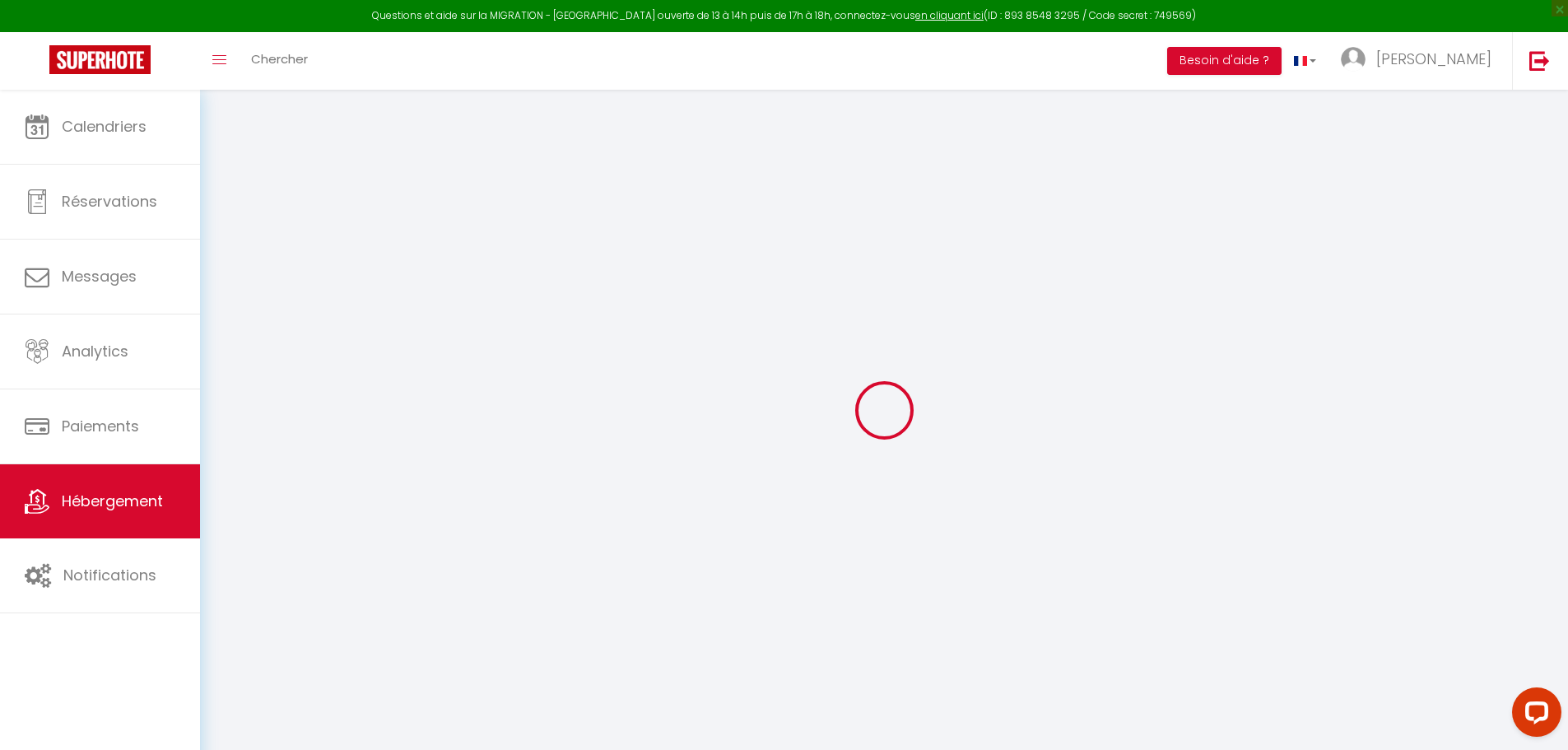
checkbox input "false"
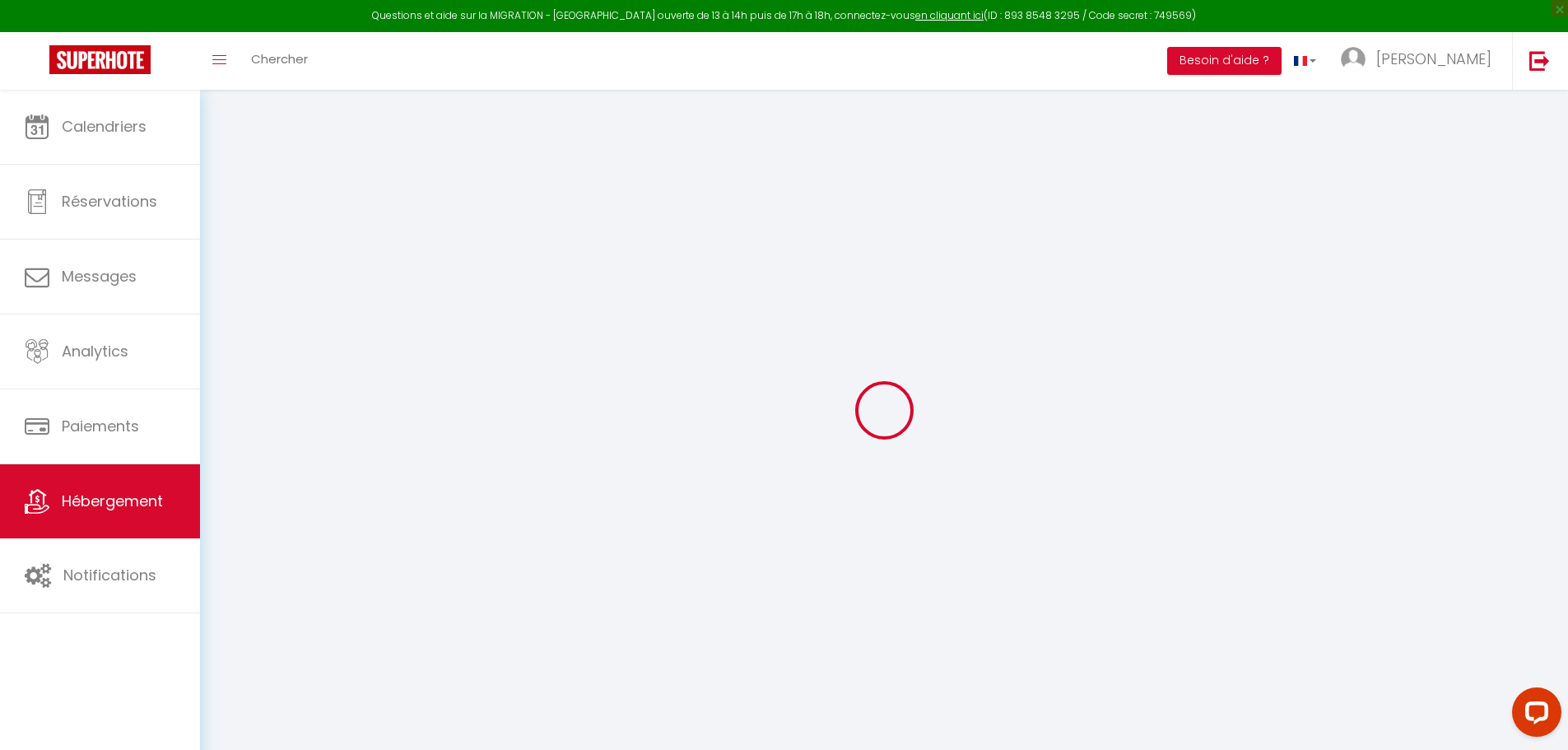
checkbox input "false"
select select "16:00"
select select
select select "11:00"
select select "30"
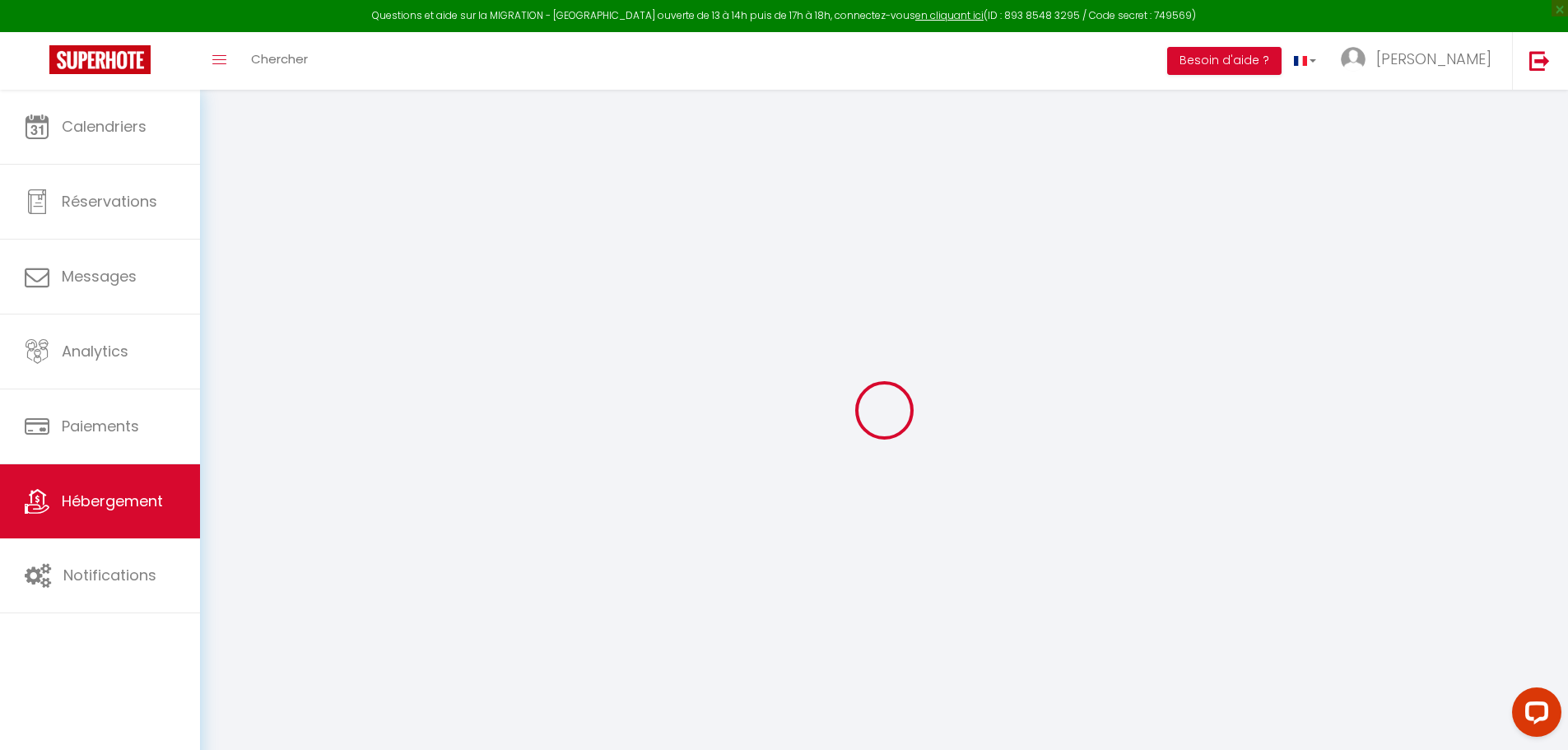
select select "120"
select select
checkbox input "false"
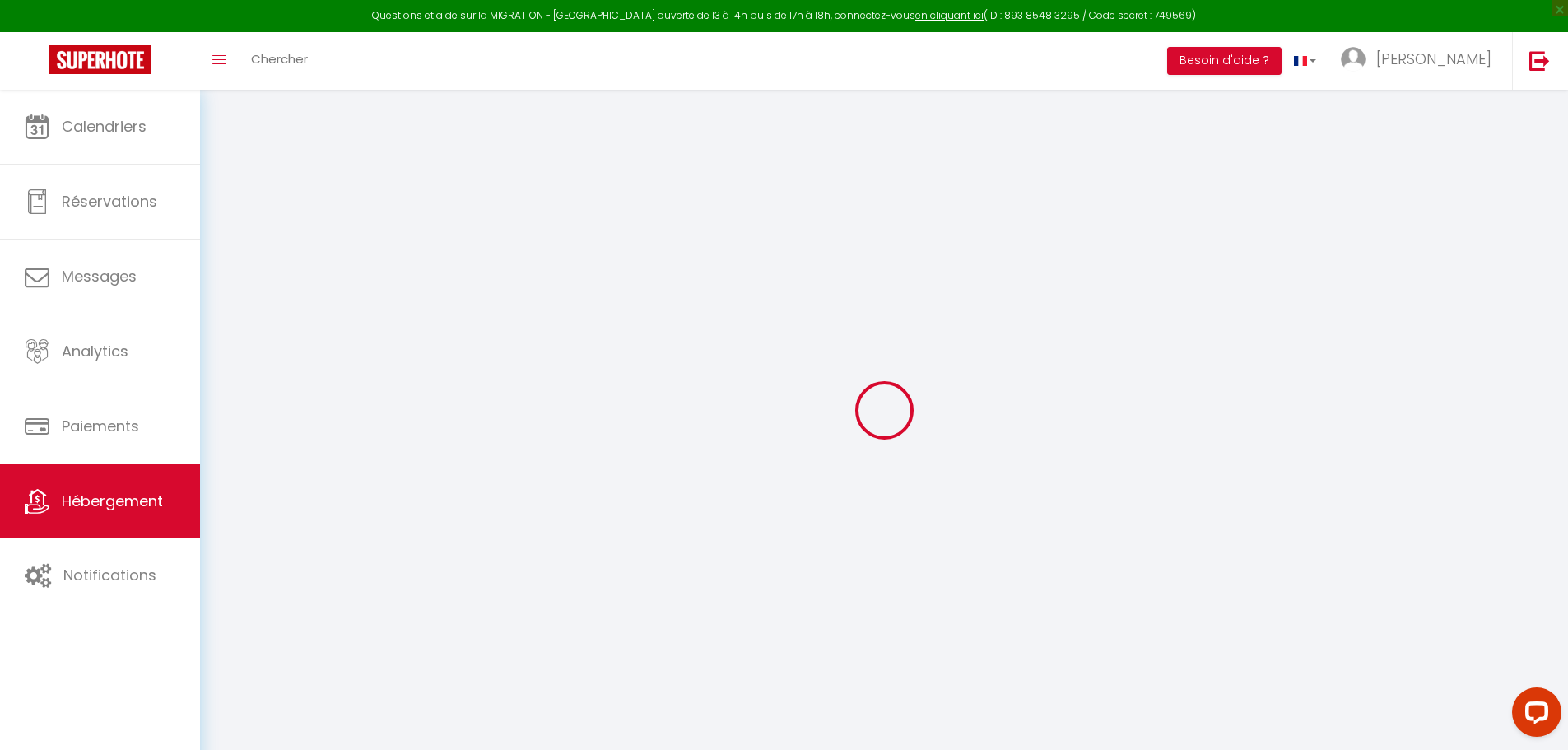
checkbox input "false"
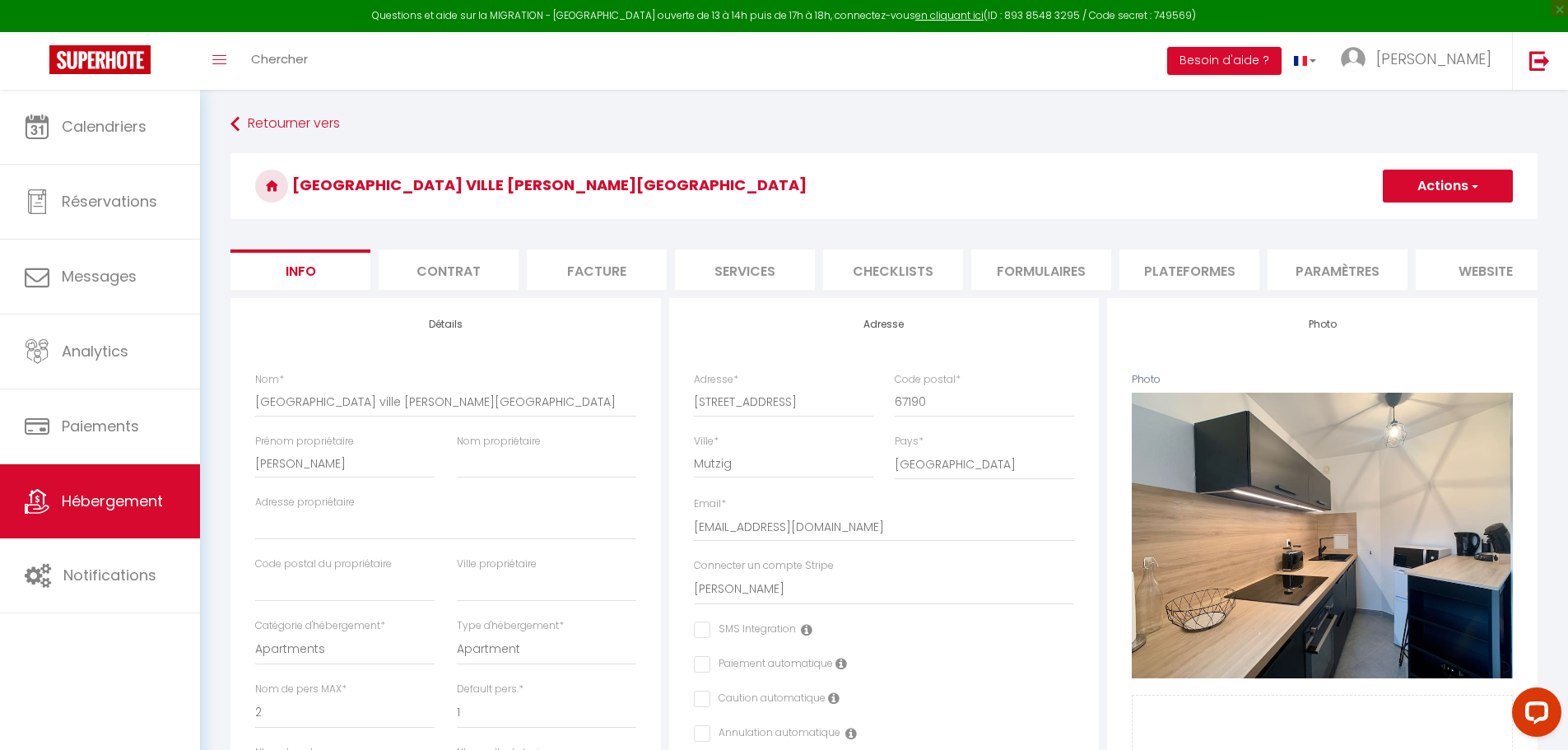
click at [1171, 269] on li "Plateformes" at bounding box center [1188, 270] width 140 height 40
select select
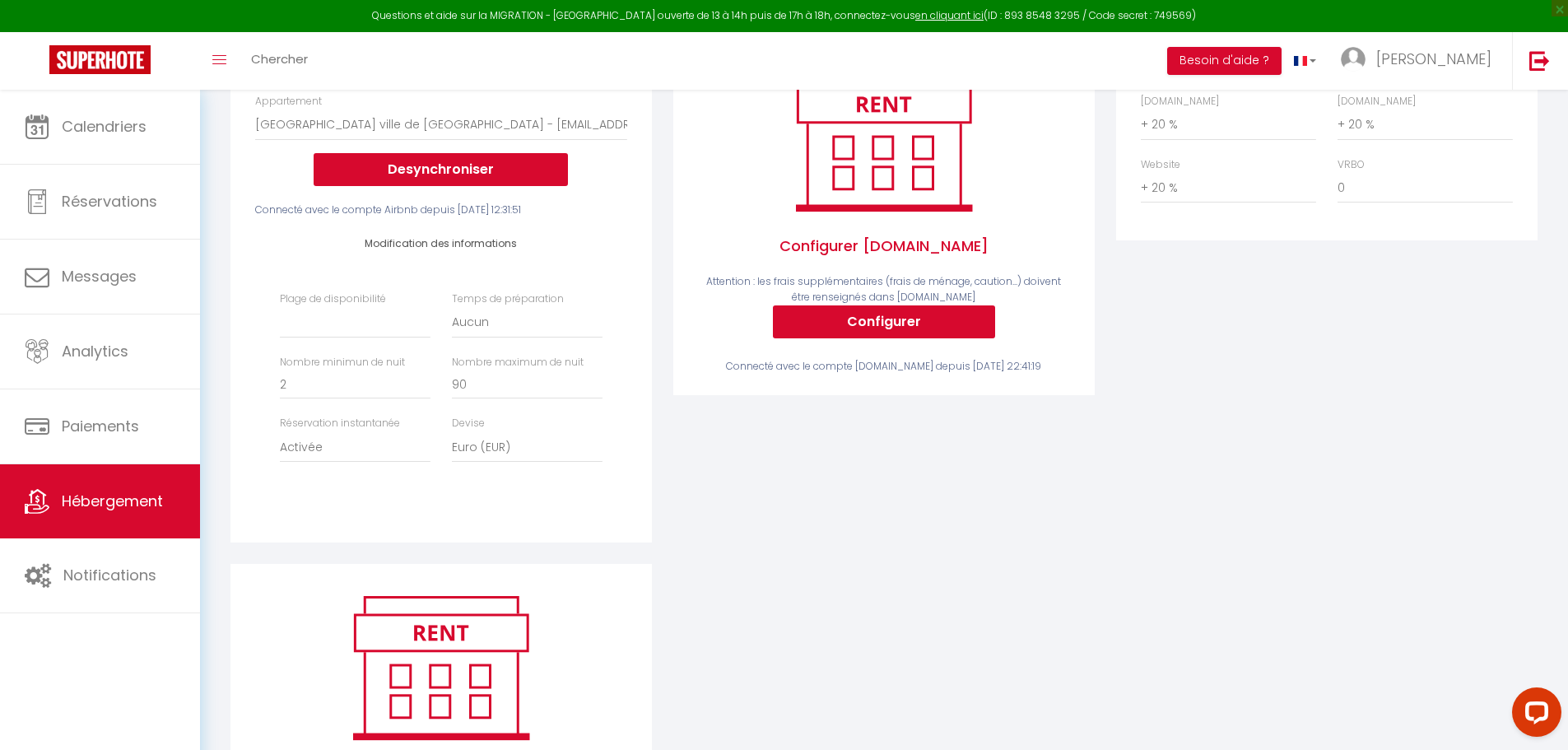
scroll to position [329, 0]
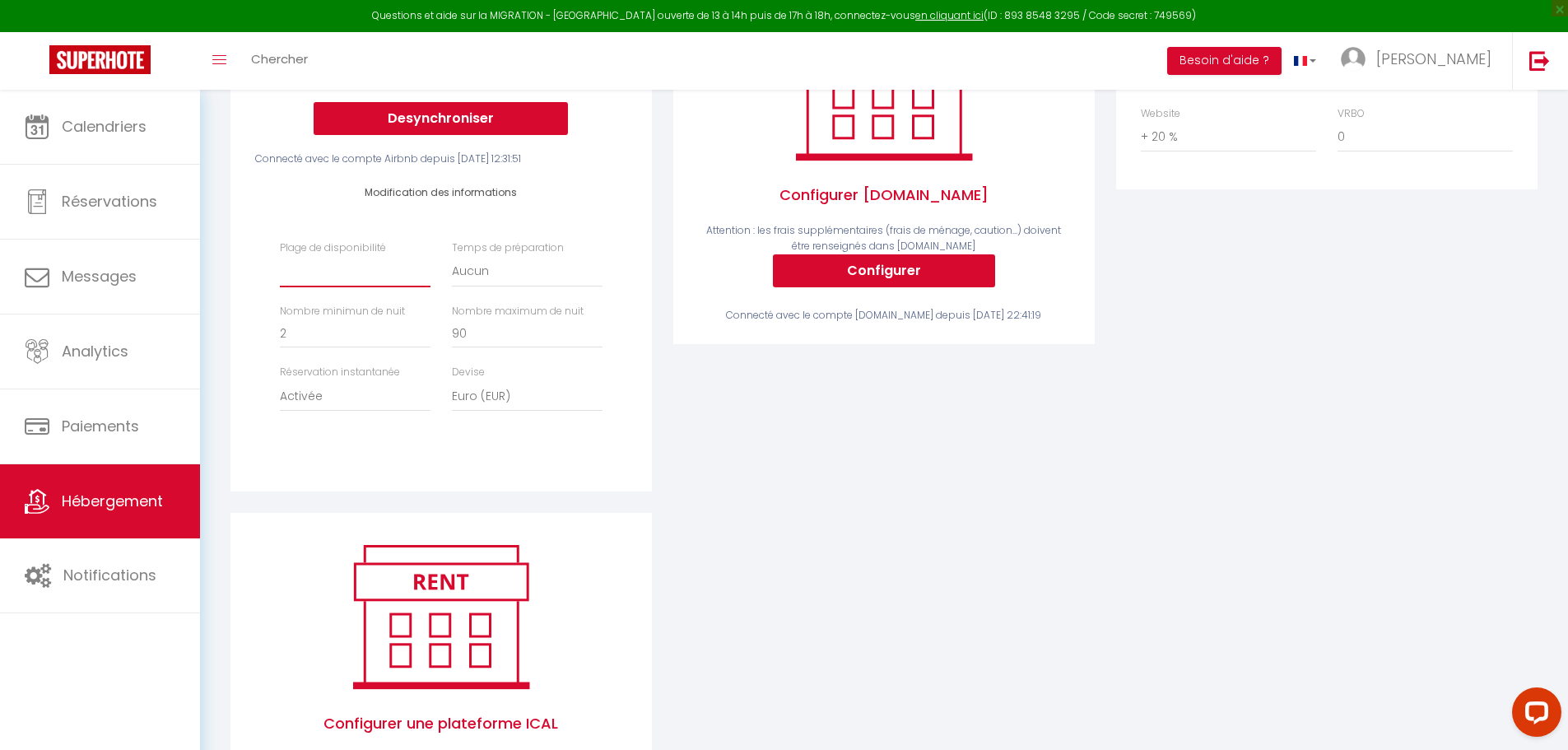
click at [385, 288] on select "Date indisponible par defaut 1 mois 3 mois 6 mois 9 mois 12 mois 24 mois" at bounding box center [355, 271] width 151 height 31
click at [815, 394] on div "Activé Configurer Booking.com Attention : les frais supplémentaires (frais de m…" at bounding box center [884, 241] width 442 height 544
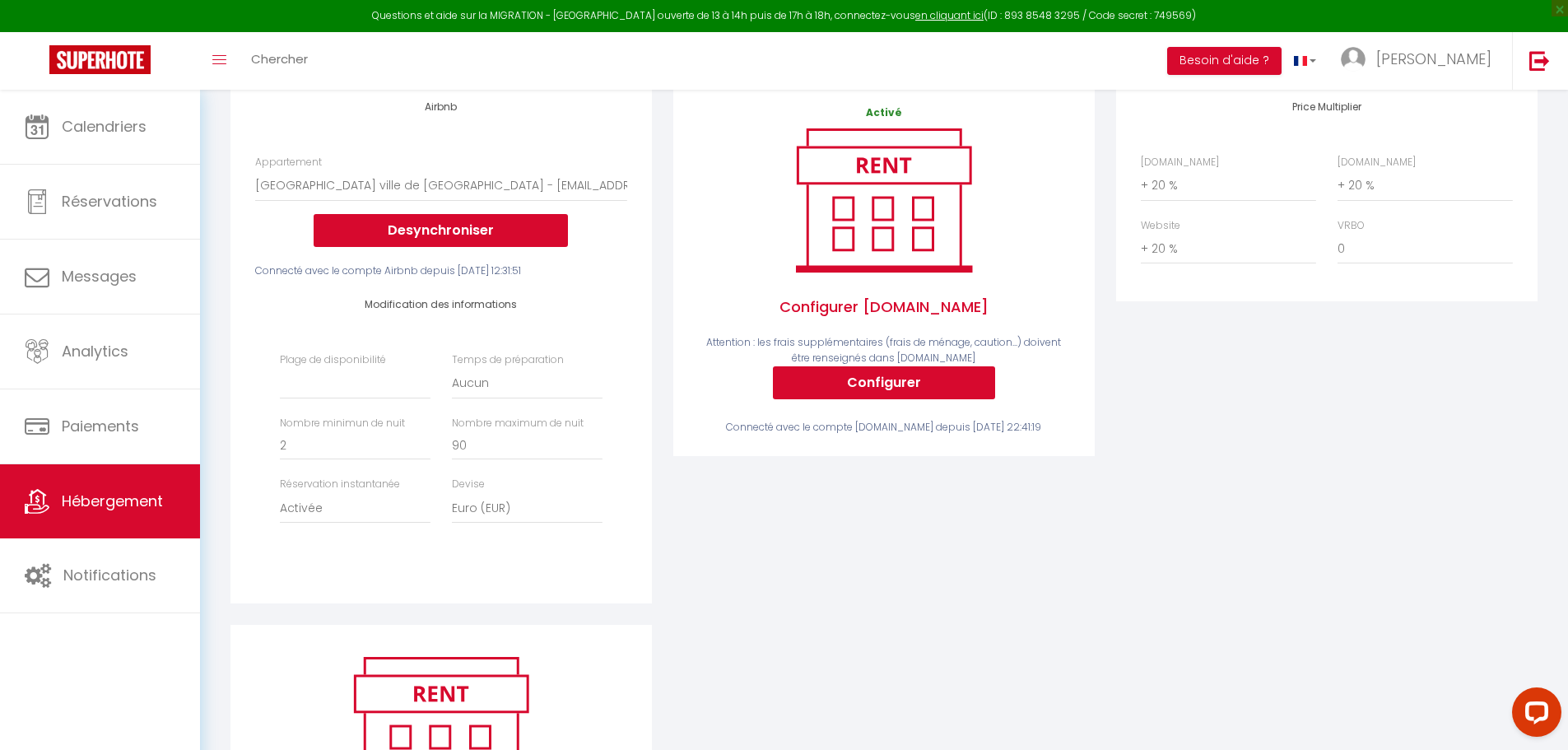
scroll to position [27, 0]
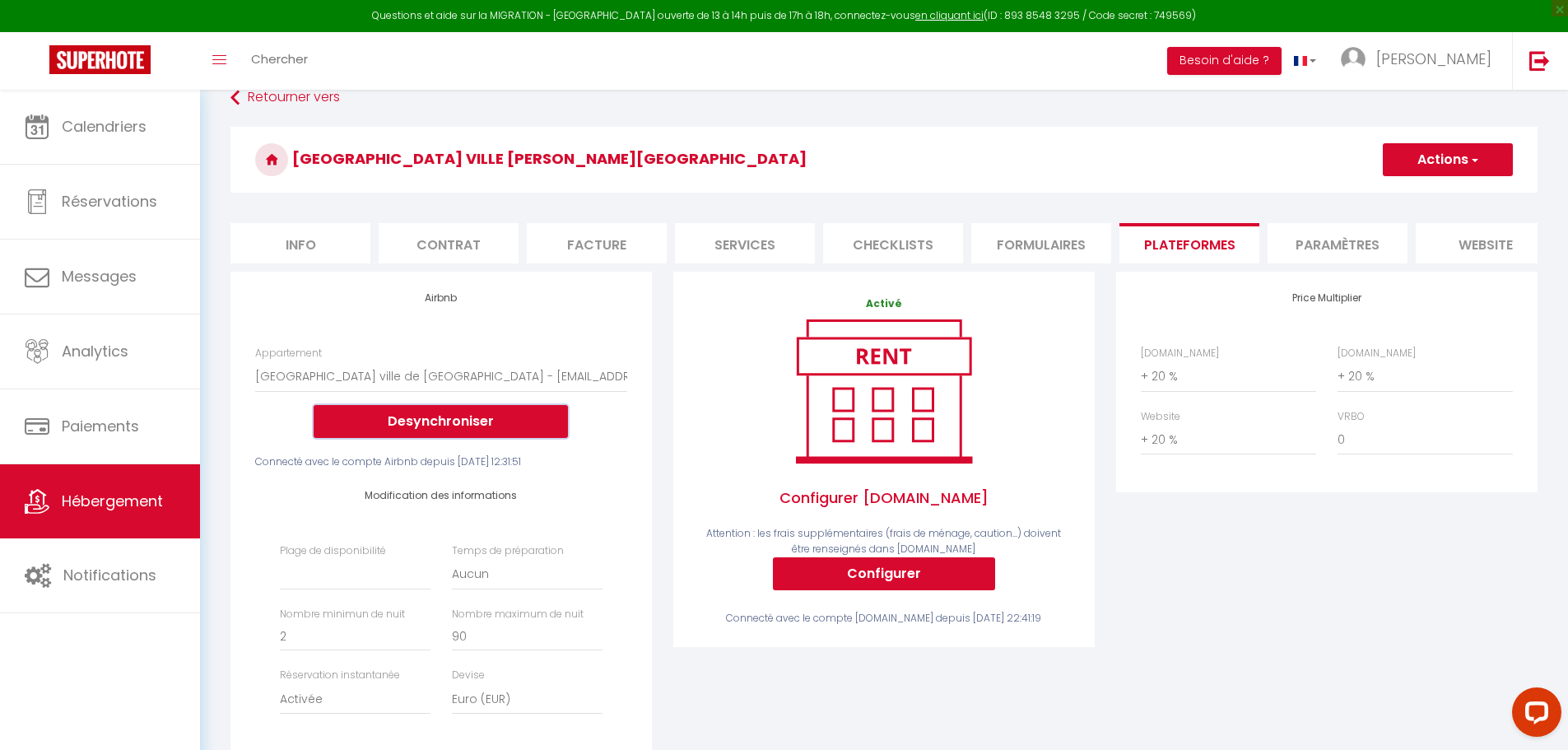
click at [447, 434] on button "Desynchroniser" at bounding box center [440, 421] width 254 height 33
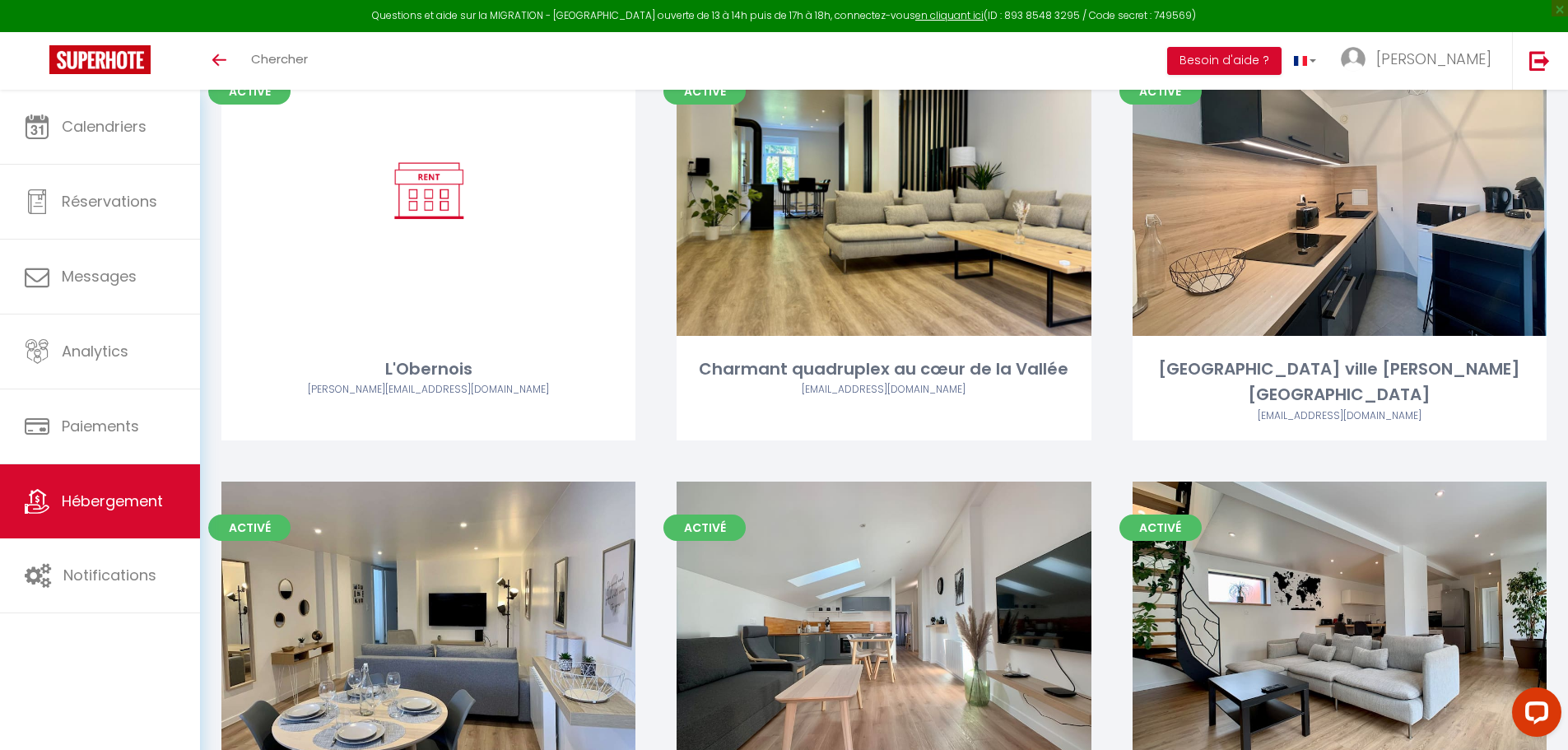
scroll to position [164, 0]
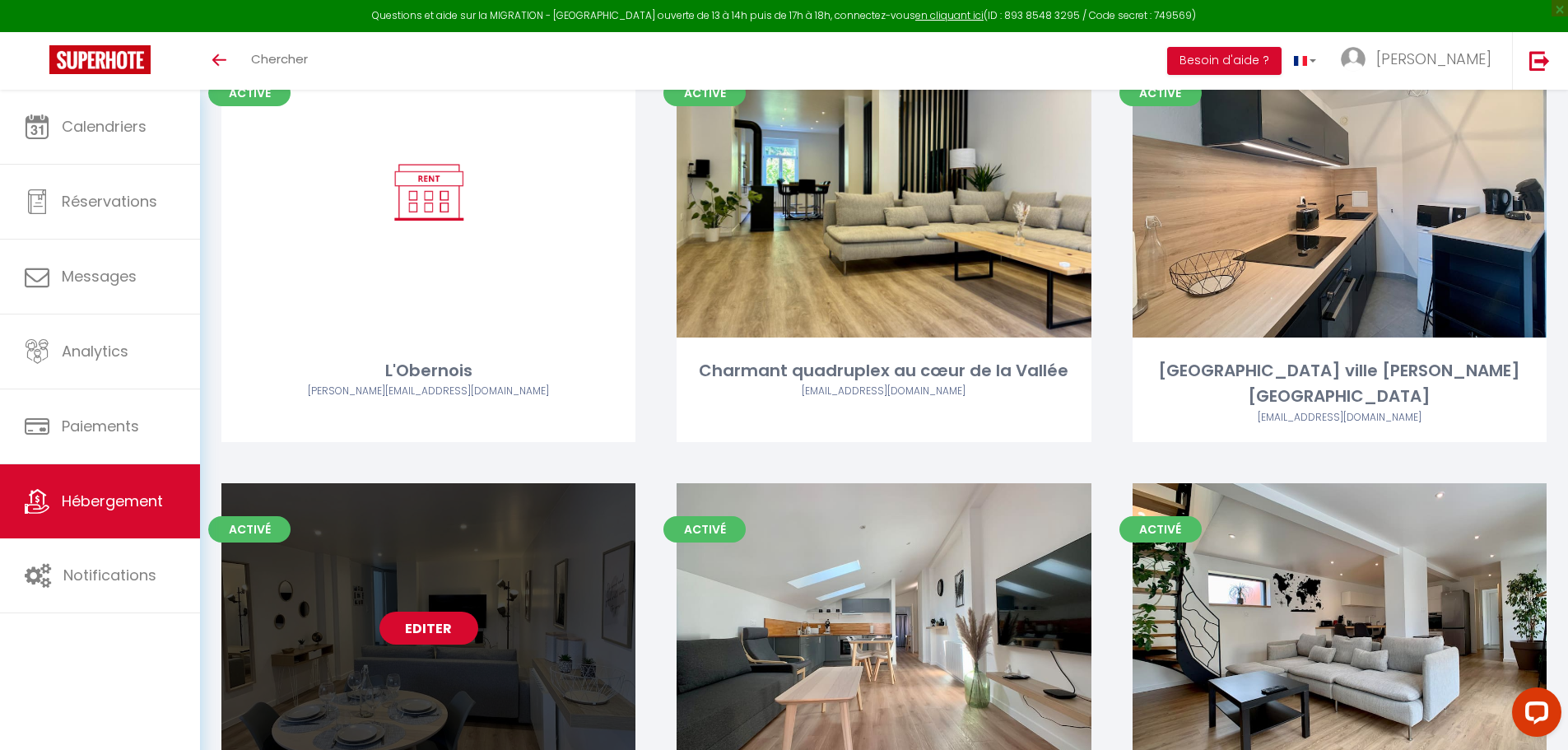
click at [435, 611] on link "Editer" at bounding box center [429, 628] width 99 height 33
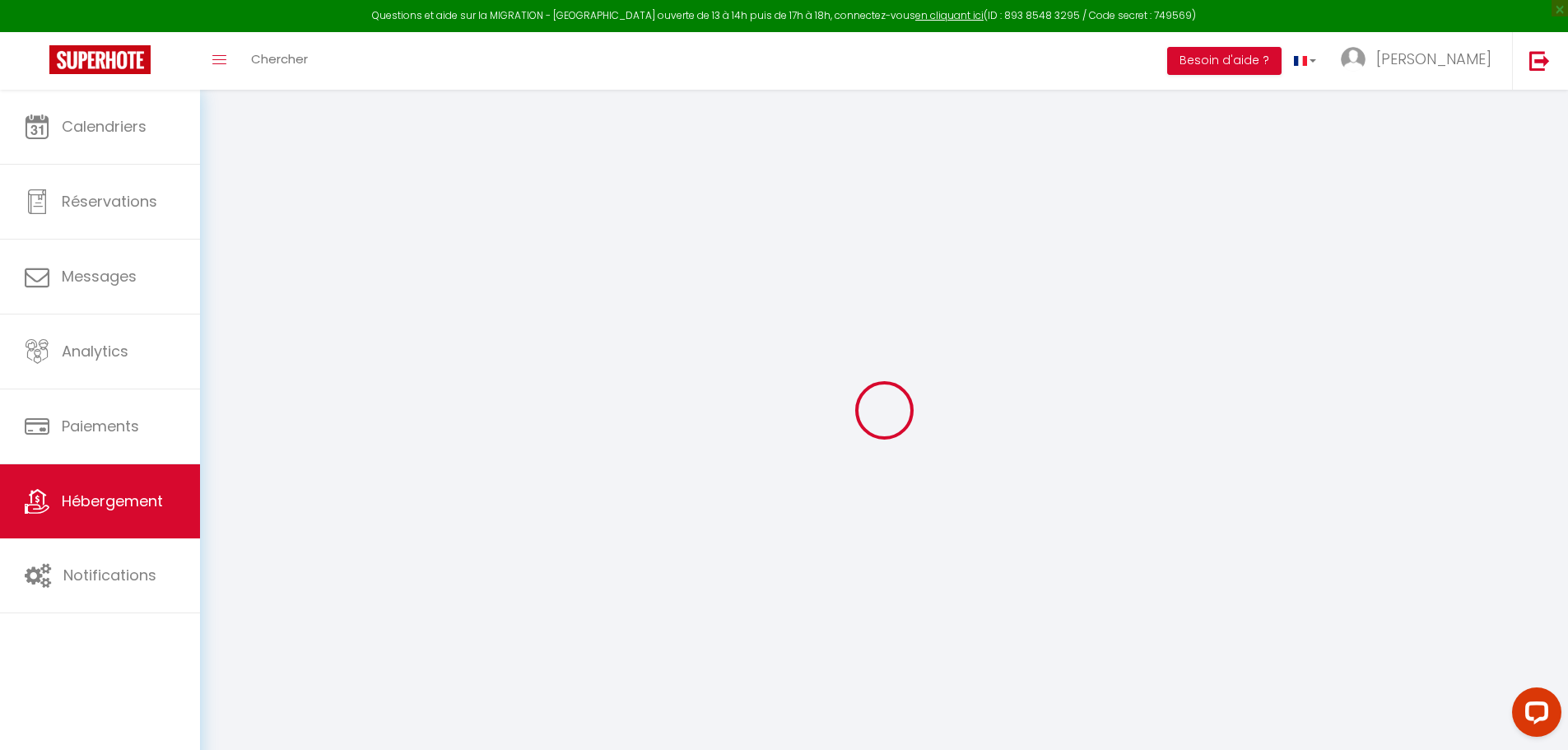
select select "16:00"
select select
select select "11:00"
select select "30"
select select "120"
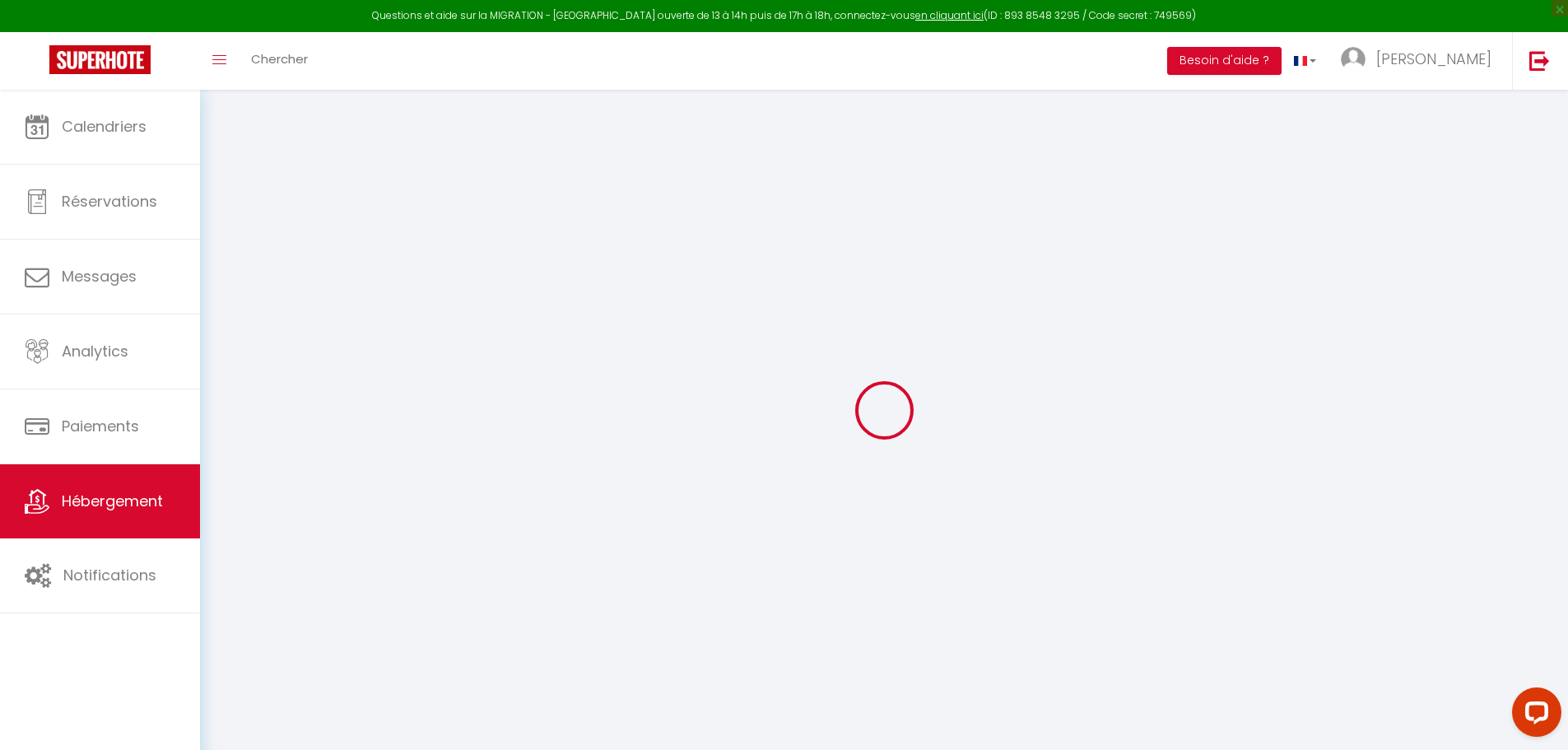
select select
checkbox input "false"
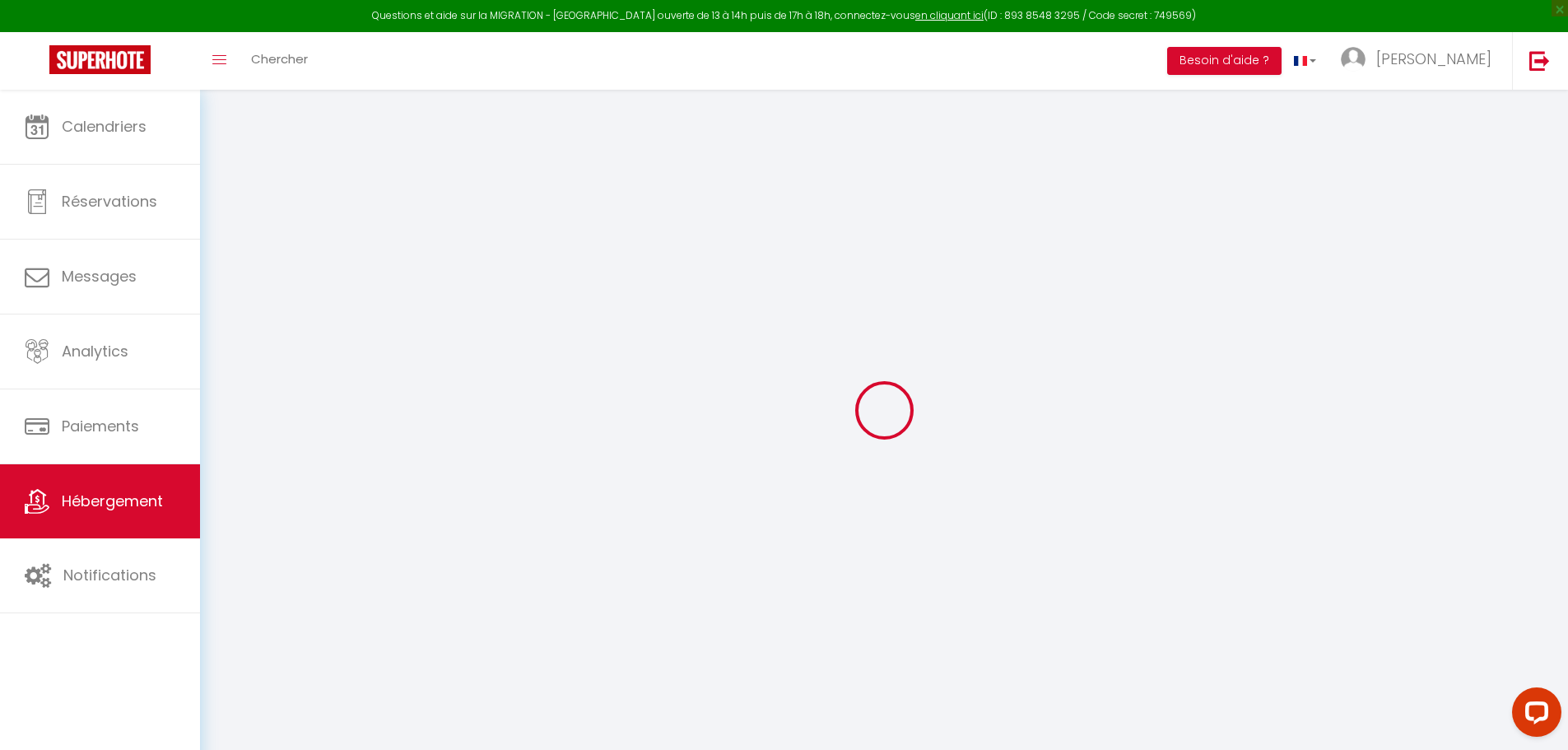
select select
checkbox input "false"
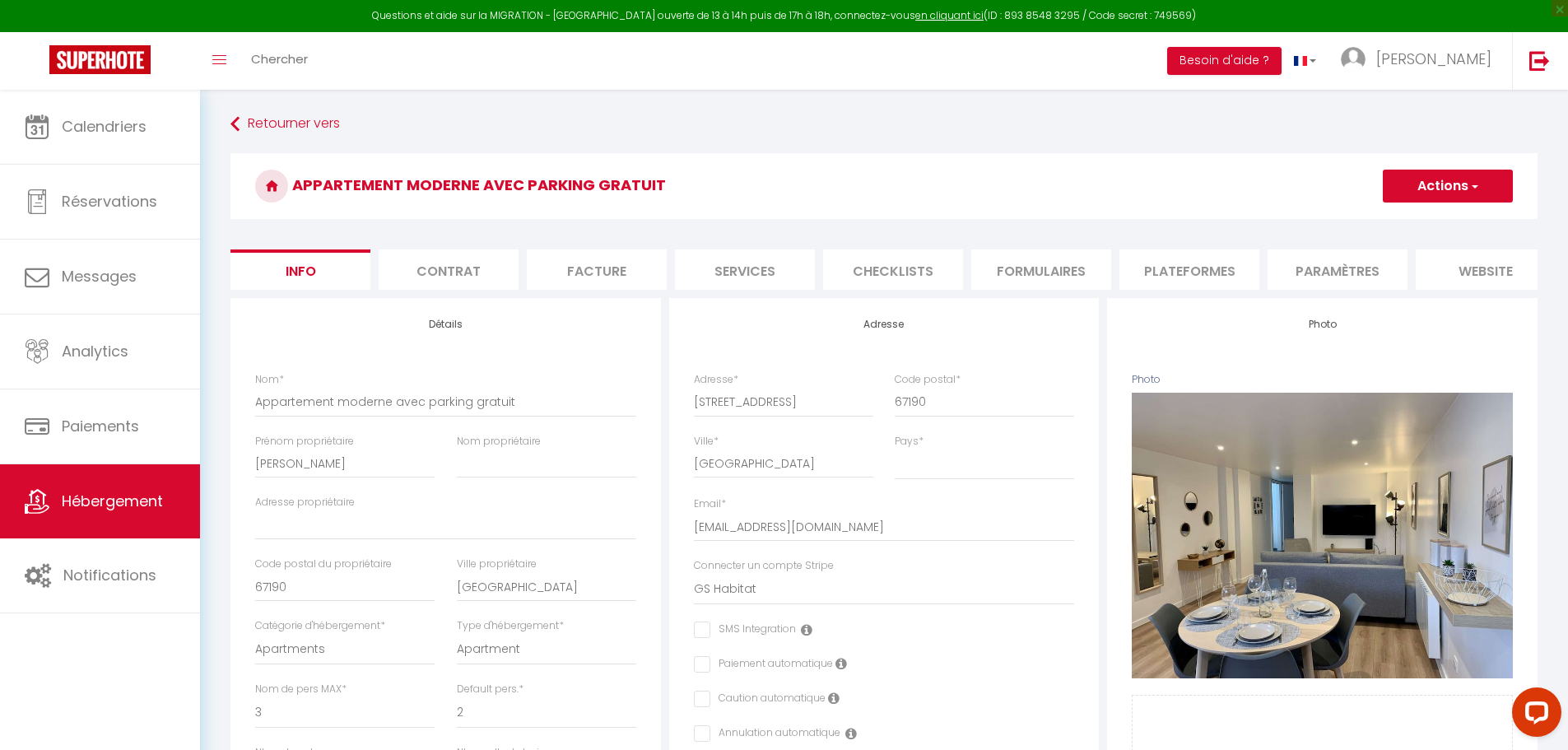
click at [1177, 270] on li "Plateformes" at bounding box center [1188, 270] width 140 height 40
select select "-1"
select select
select select "EUR"
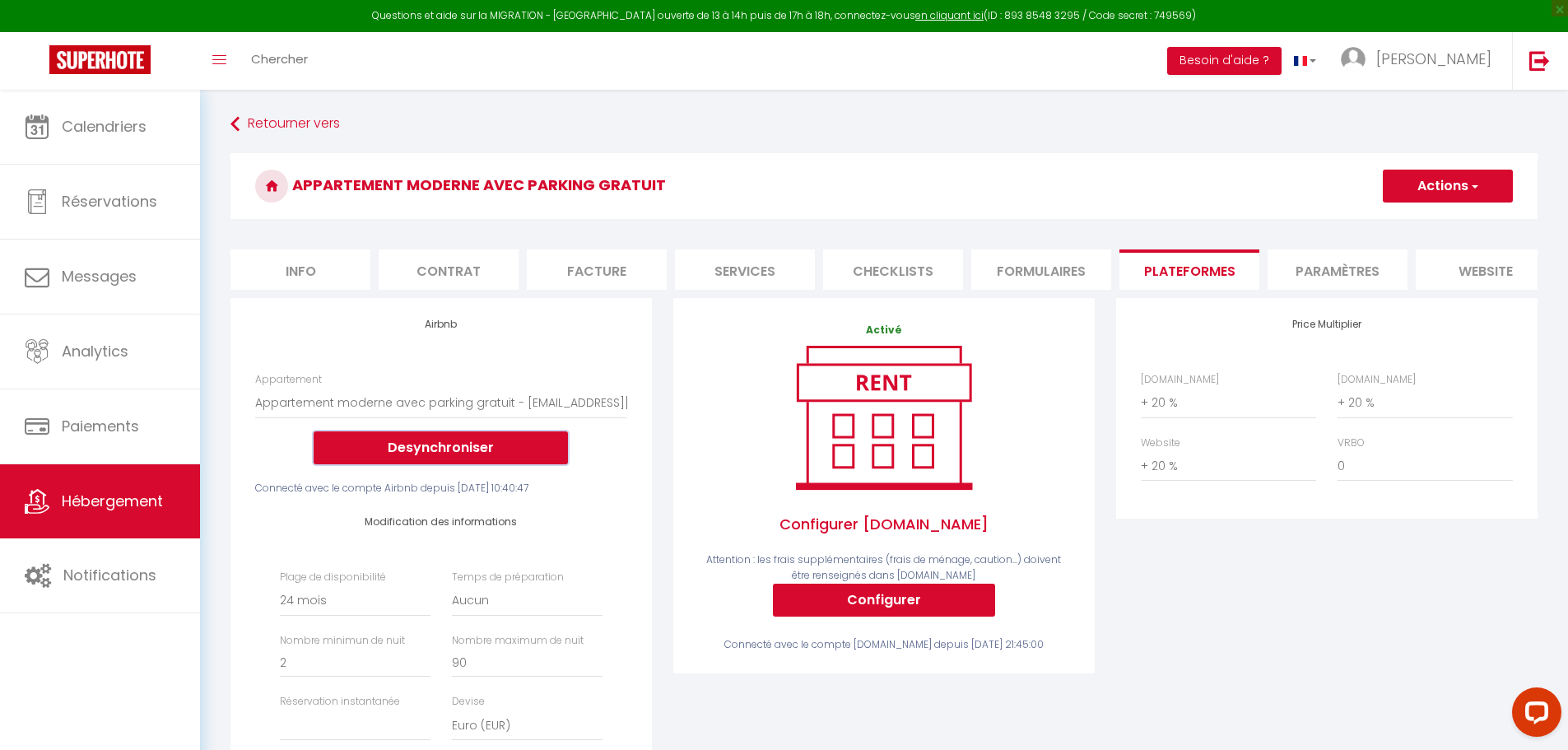
click at [472, 463] on button "Desynchroniser" at bounding box center [440, 448] width 254 height 33
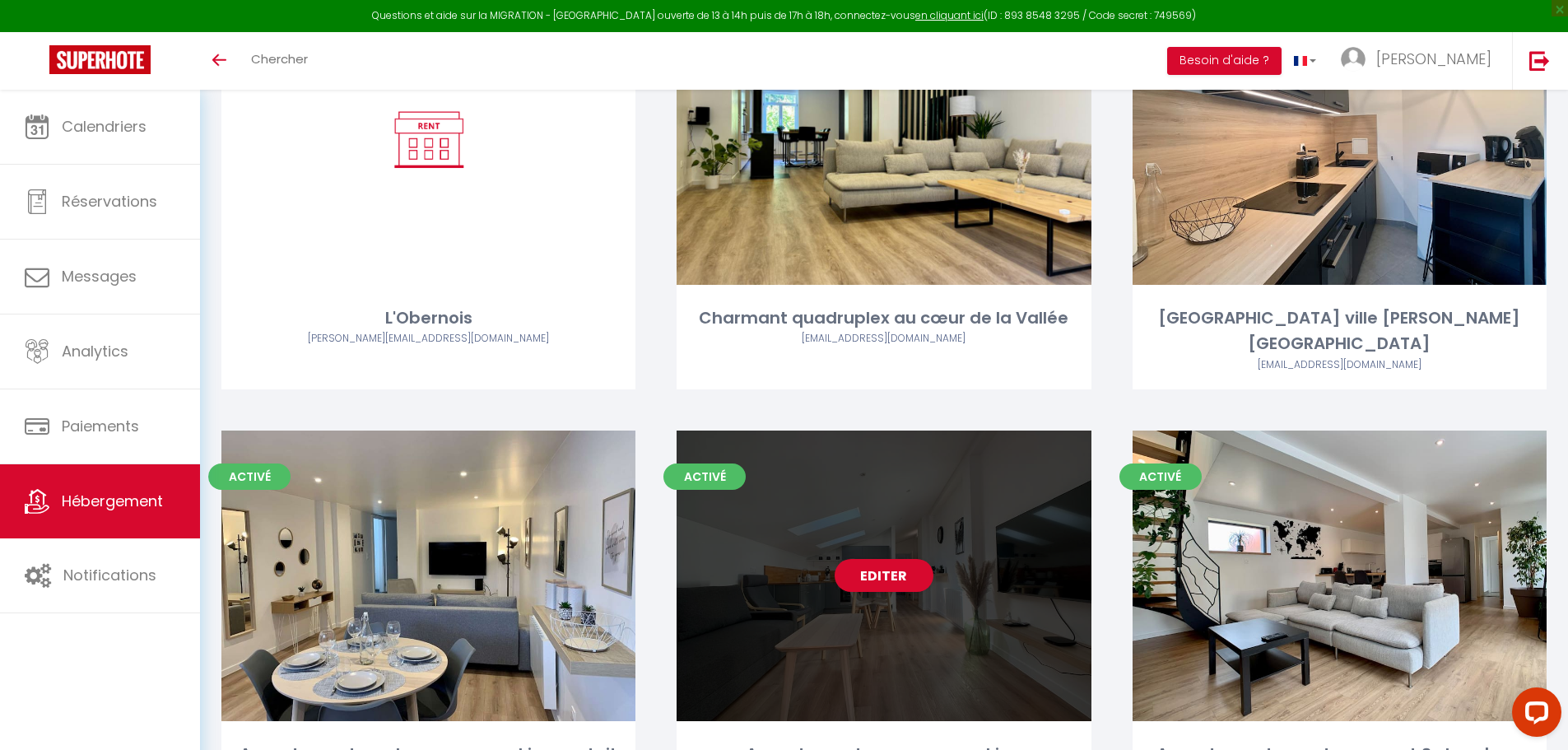
scroll to position [412, 0]
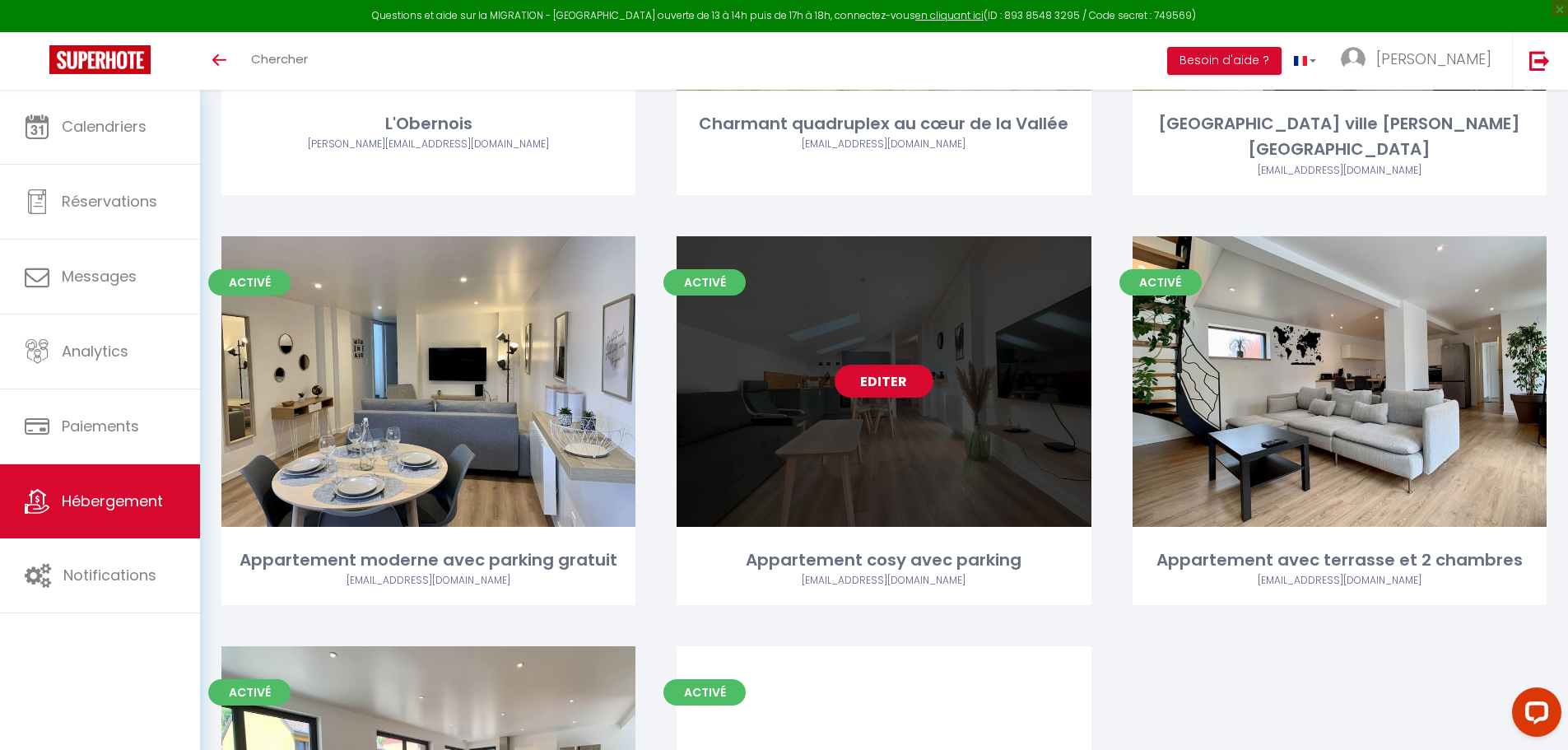
click at [869, 365] on link "Editer" at bounding box center [884, 381] width 99 height 33
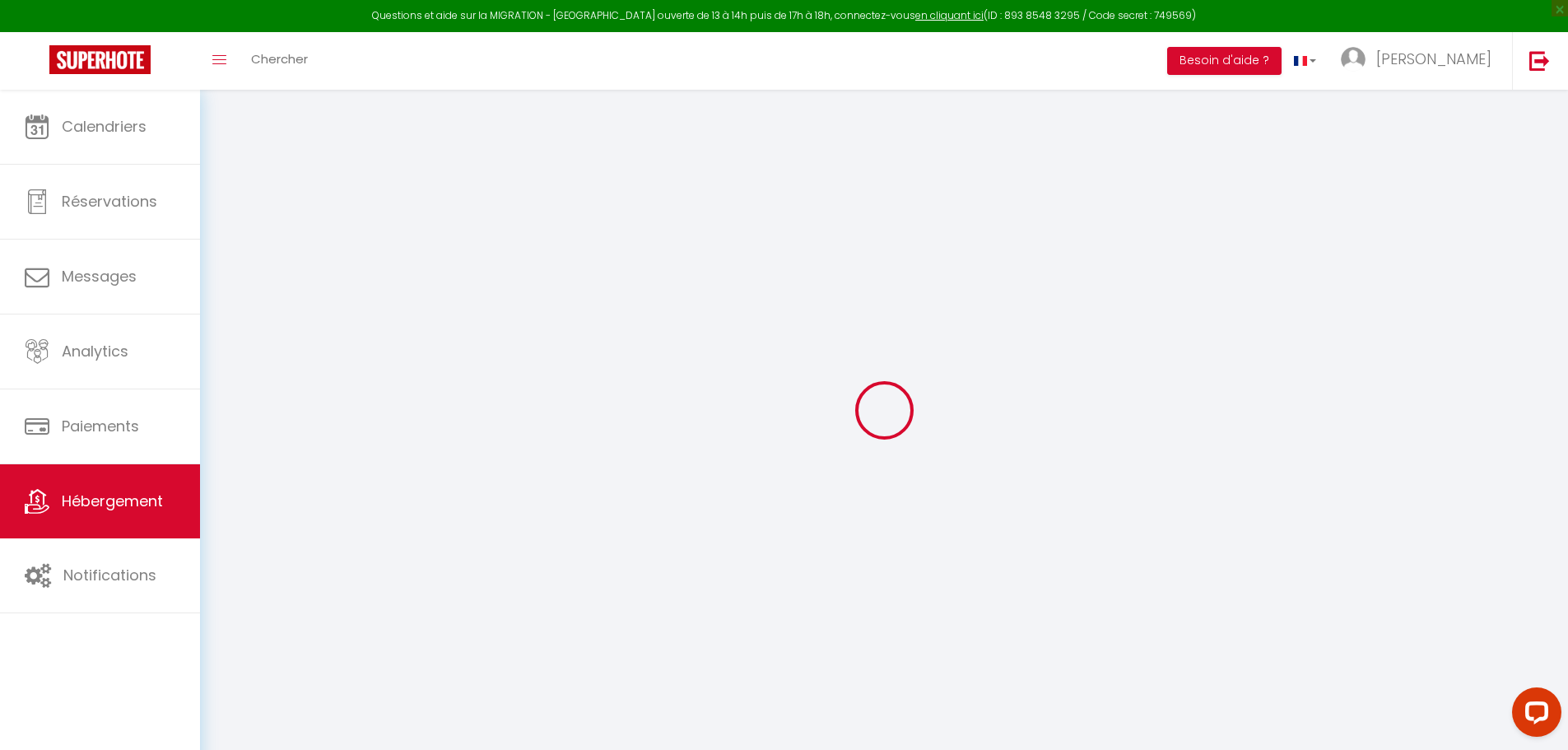
type input "Appartement cosy avec parking"
type input "[PERSON_NAME]"
type input "[STREET_ADDRESS]"
type input "67190"
type input "[GEOGRAPHIC_DATA]"
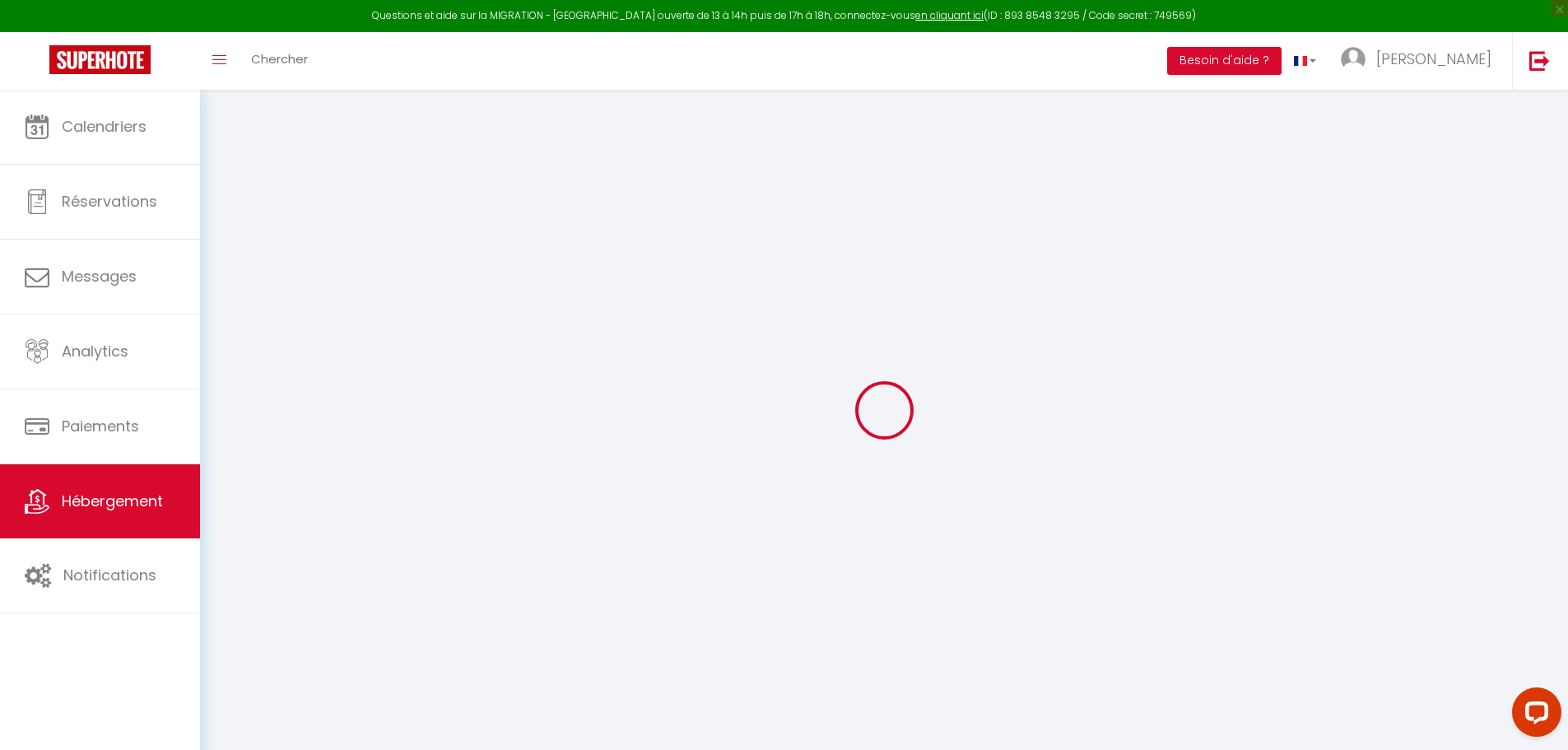
type input "60"
type input "10"
type input "30"
type input "0.66"
select select
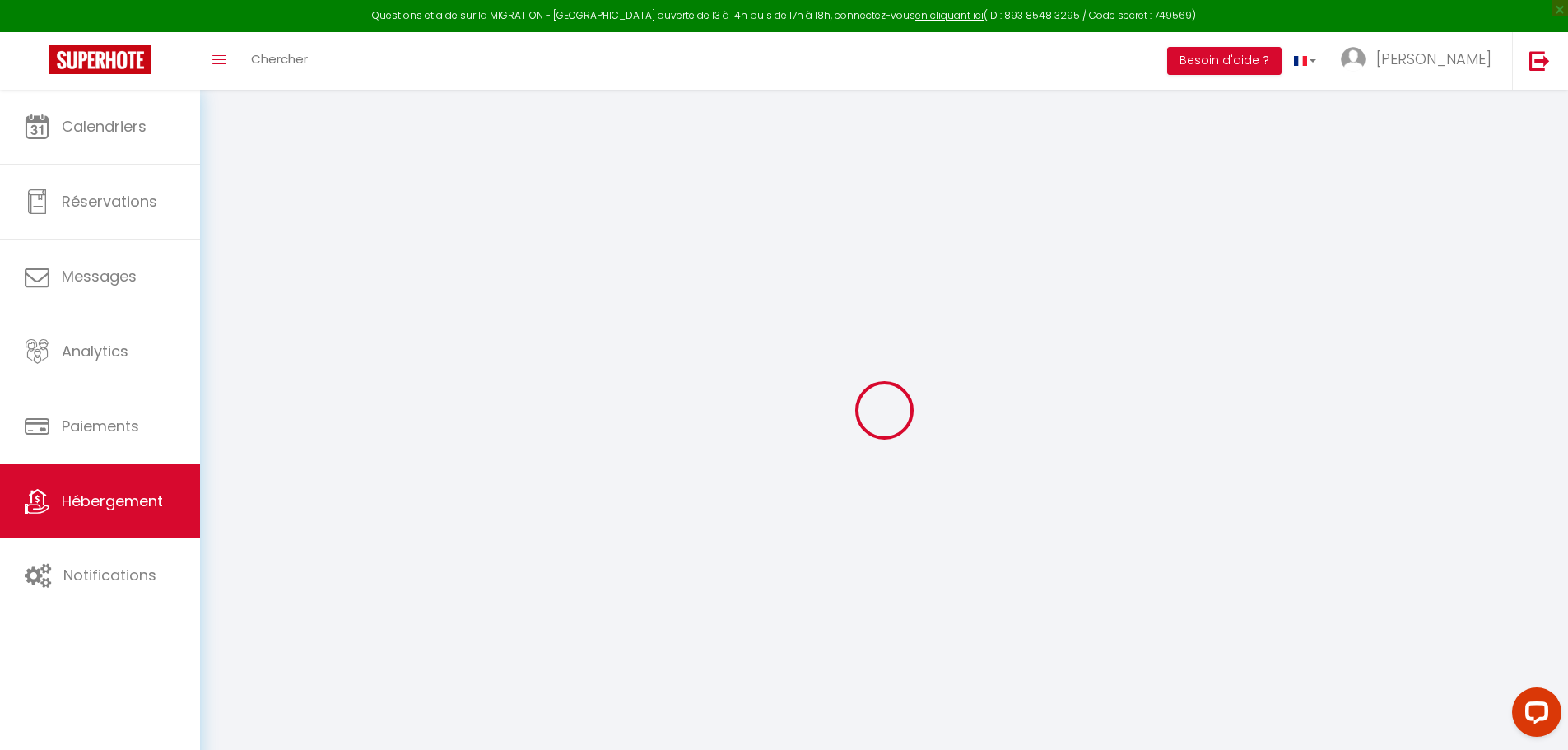
select select
type input "7 Rue des Acacias"
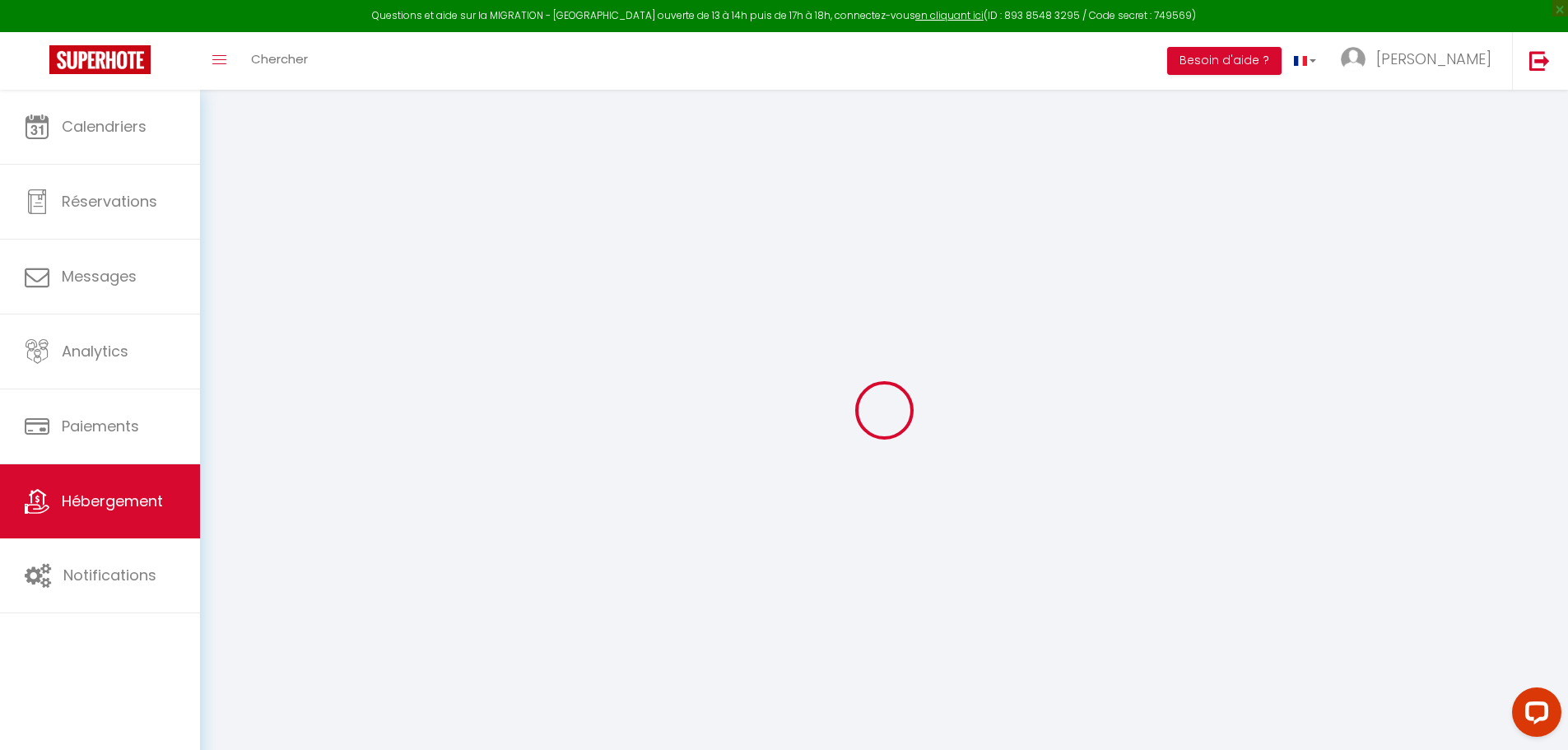
type input "67190"
type input "[GEOGRAPHIC_DATA]"
type input "[EMAIL_ADDRESS][DOMAIN_NAME]"
select select "4922"
checkbox input "false"
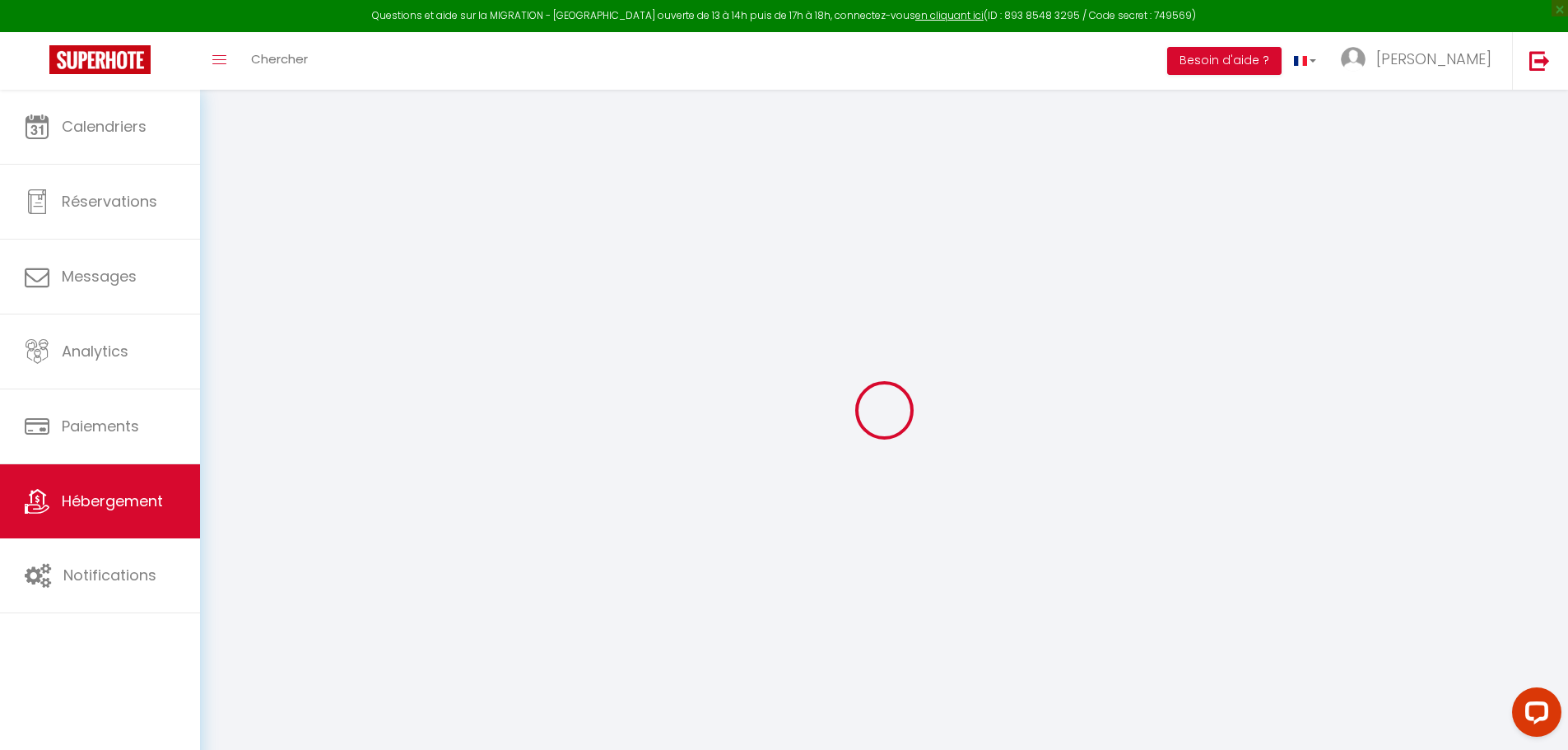
checkbox input "false"
type input "0"
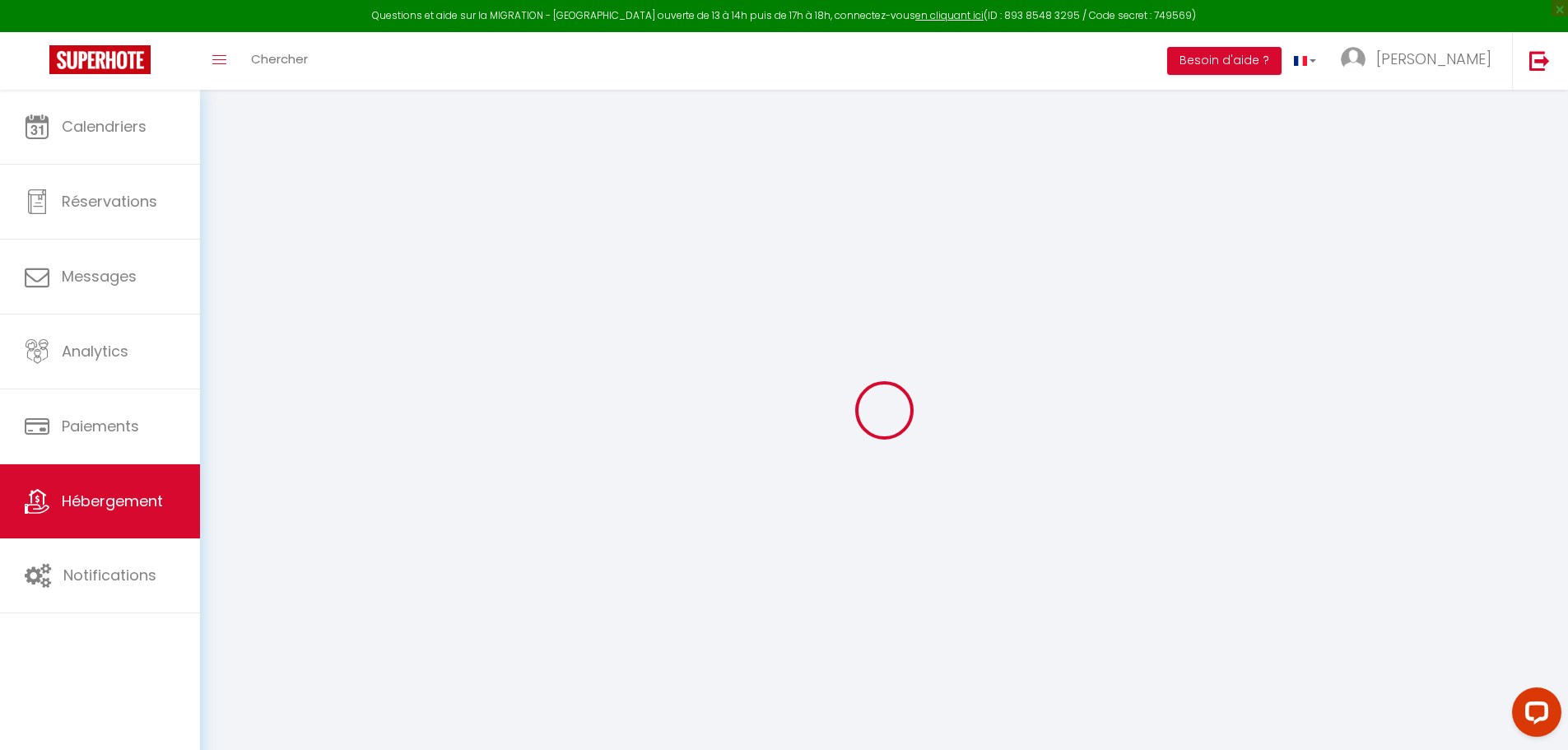
type input "0"
select select
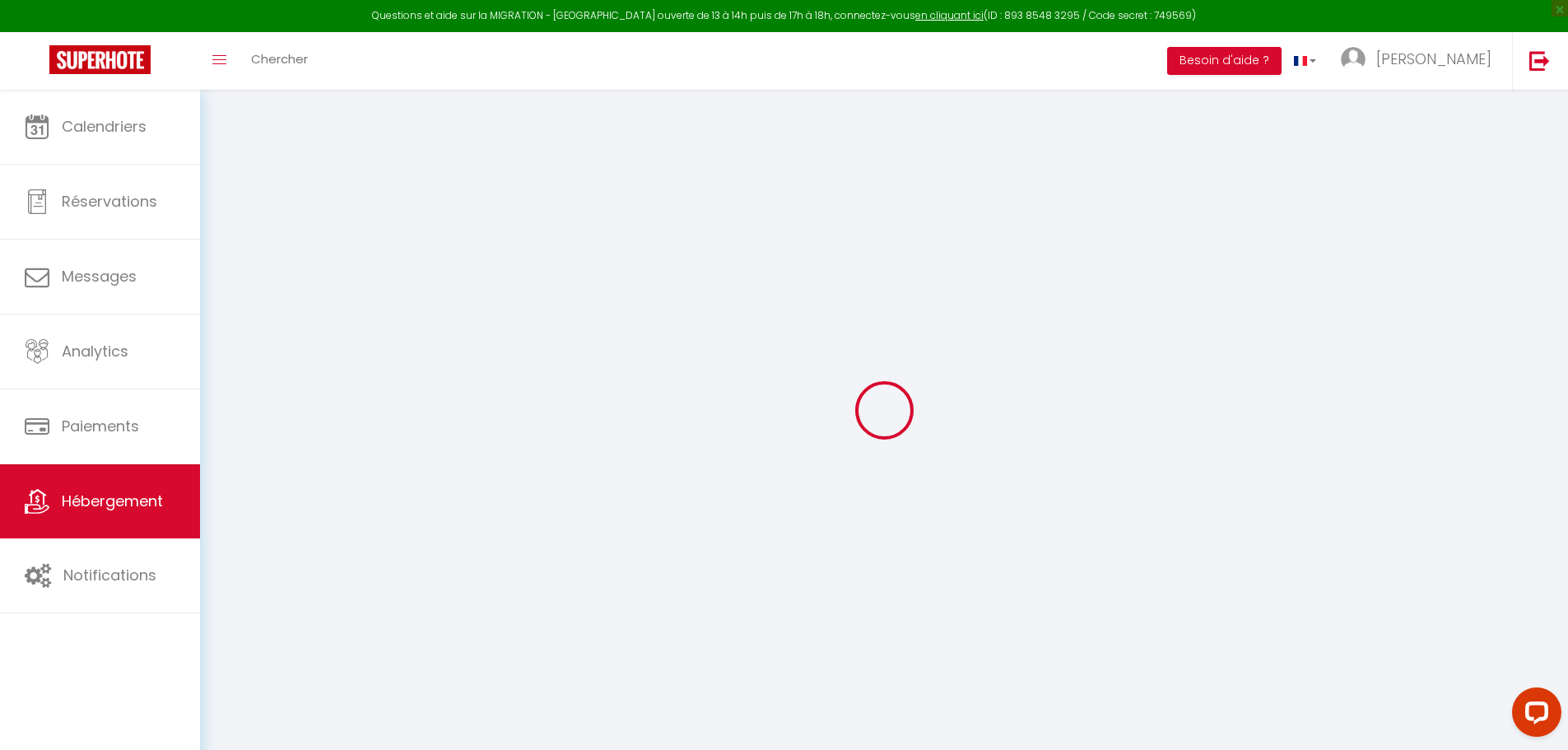
select select
checkbox input "false"
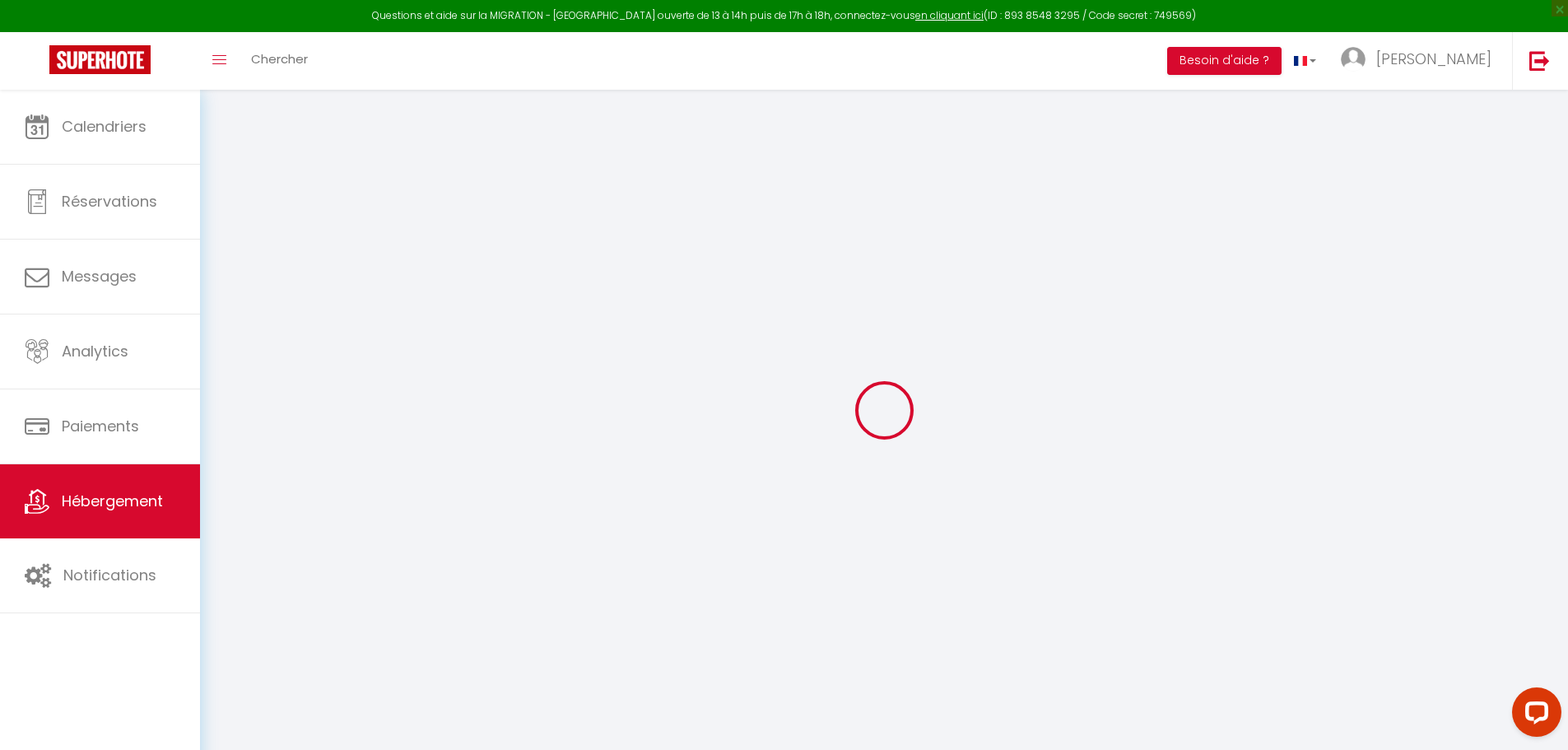
checkbox input "false"
select select
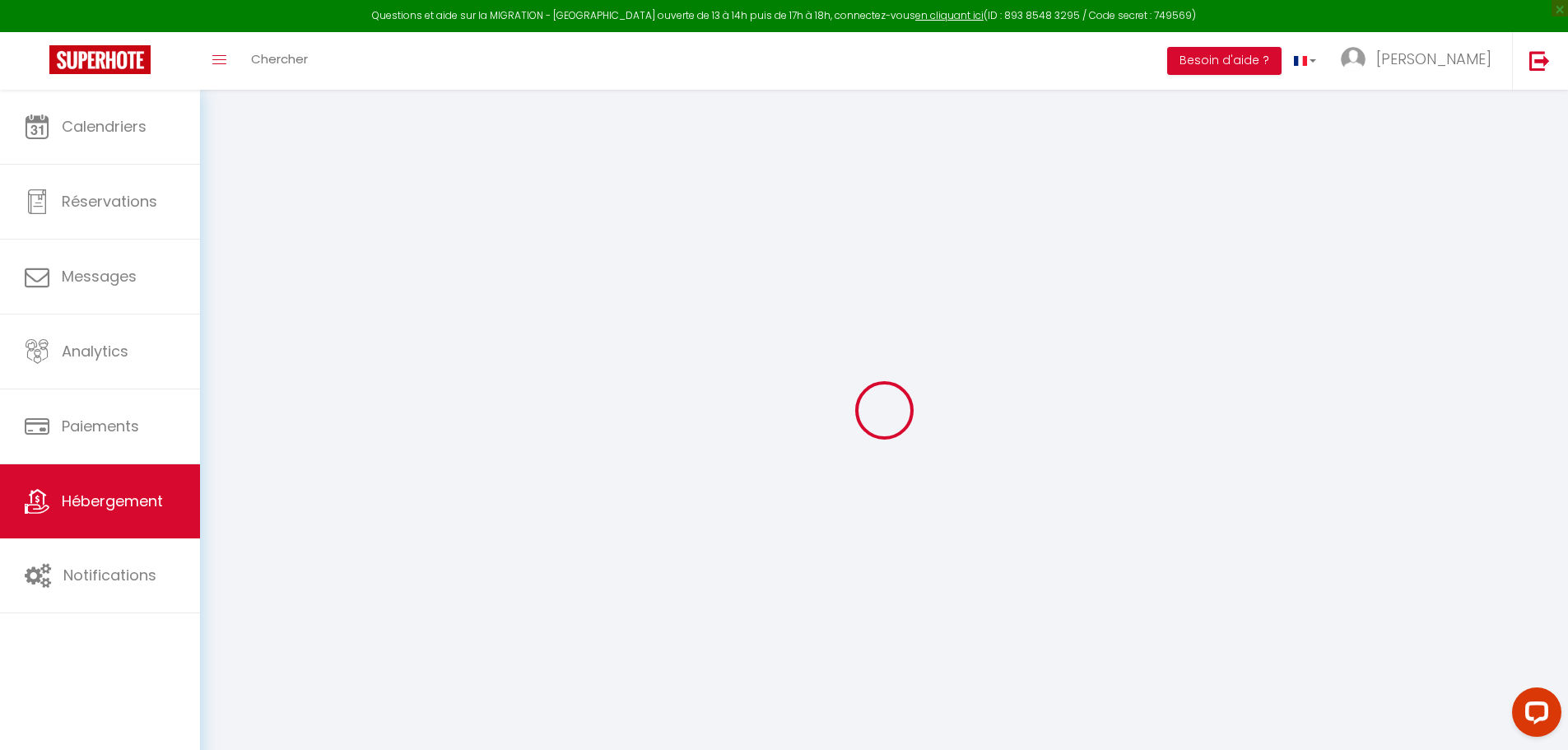
select select
checkbox input "false"
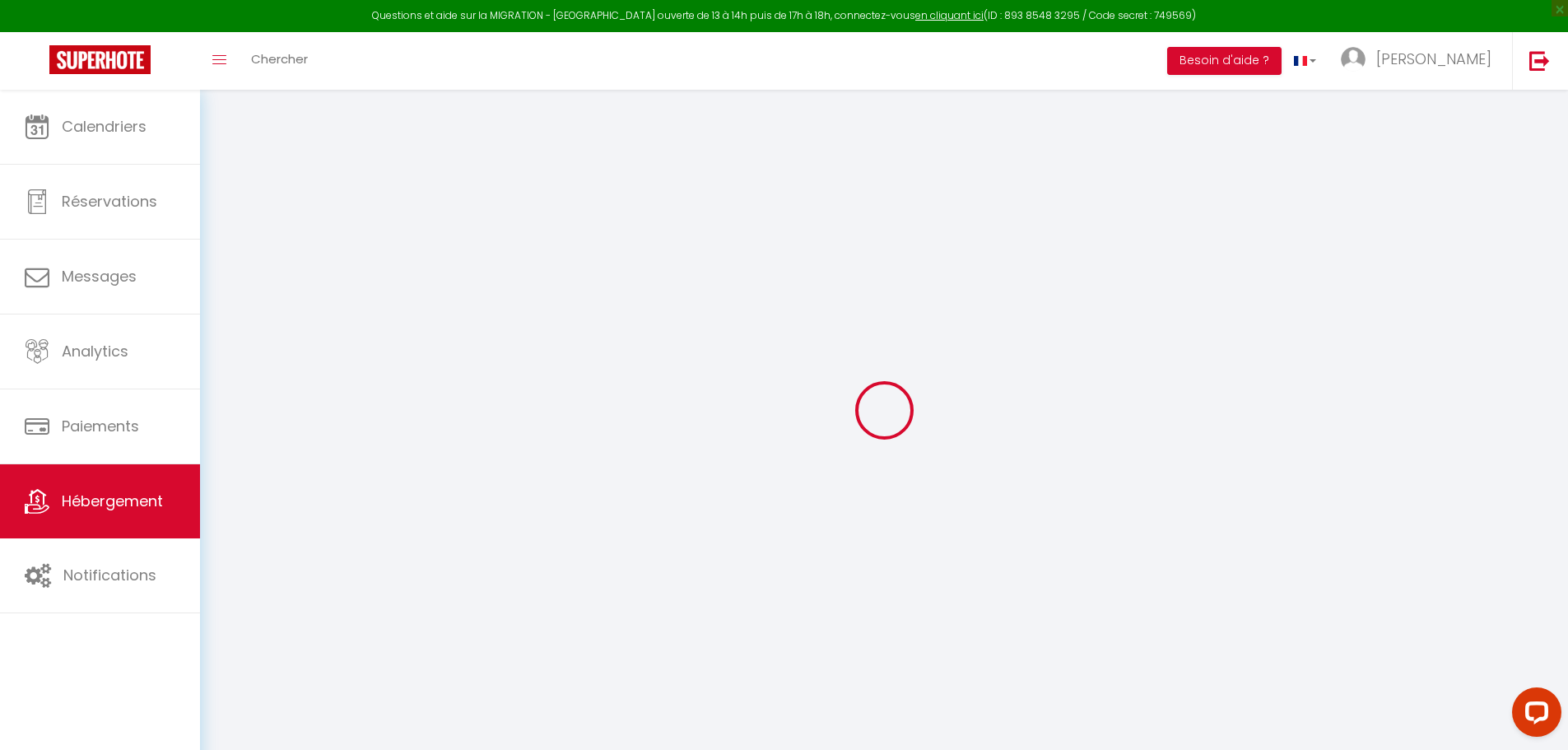
checkbox input "false"
select select "16:00"
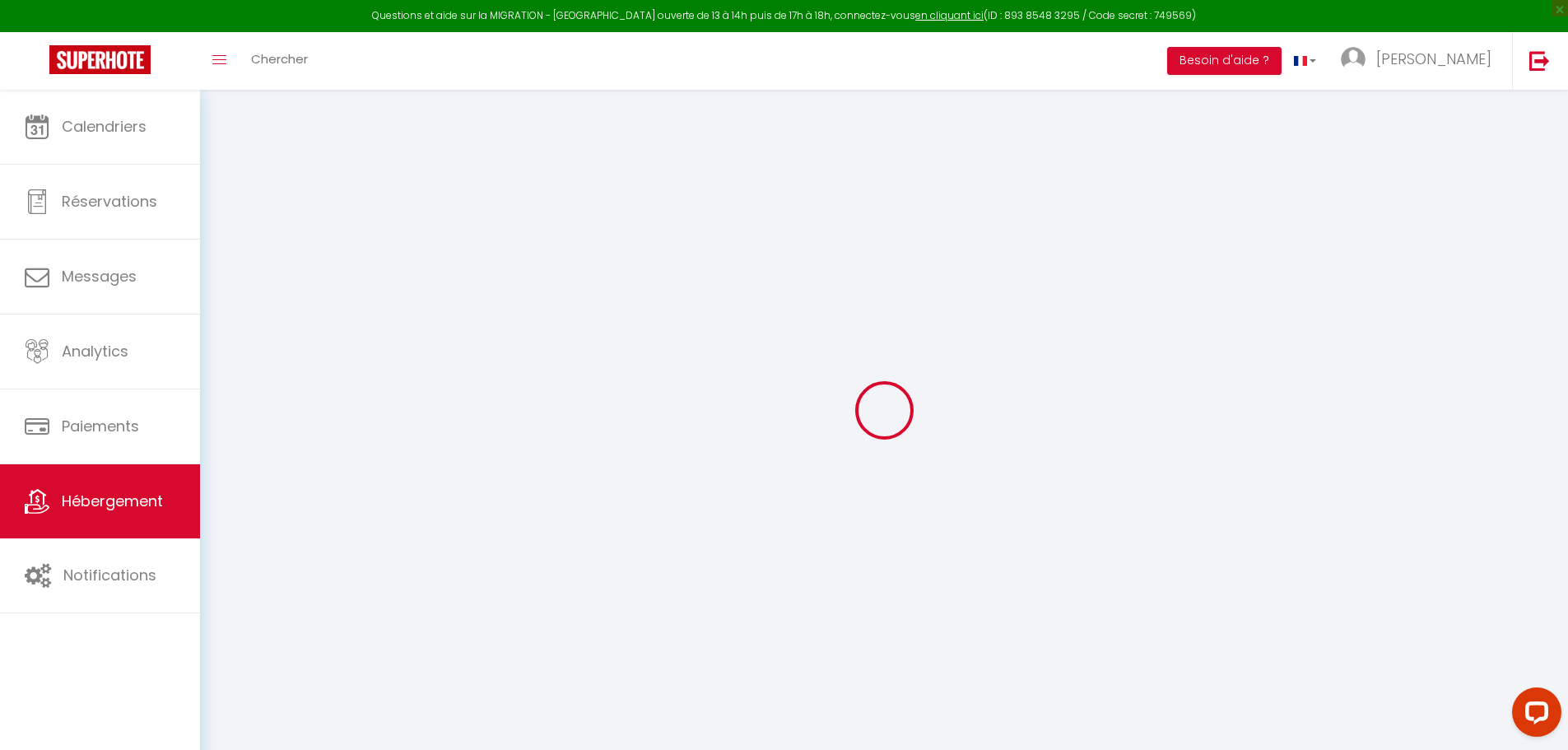
select select
select select "11:00"
select select "30"
select select "120"
select select
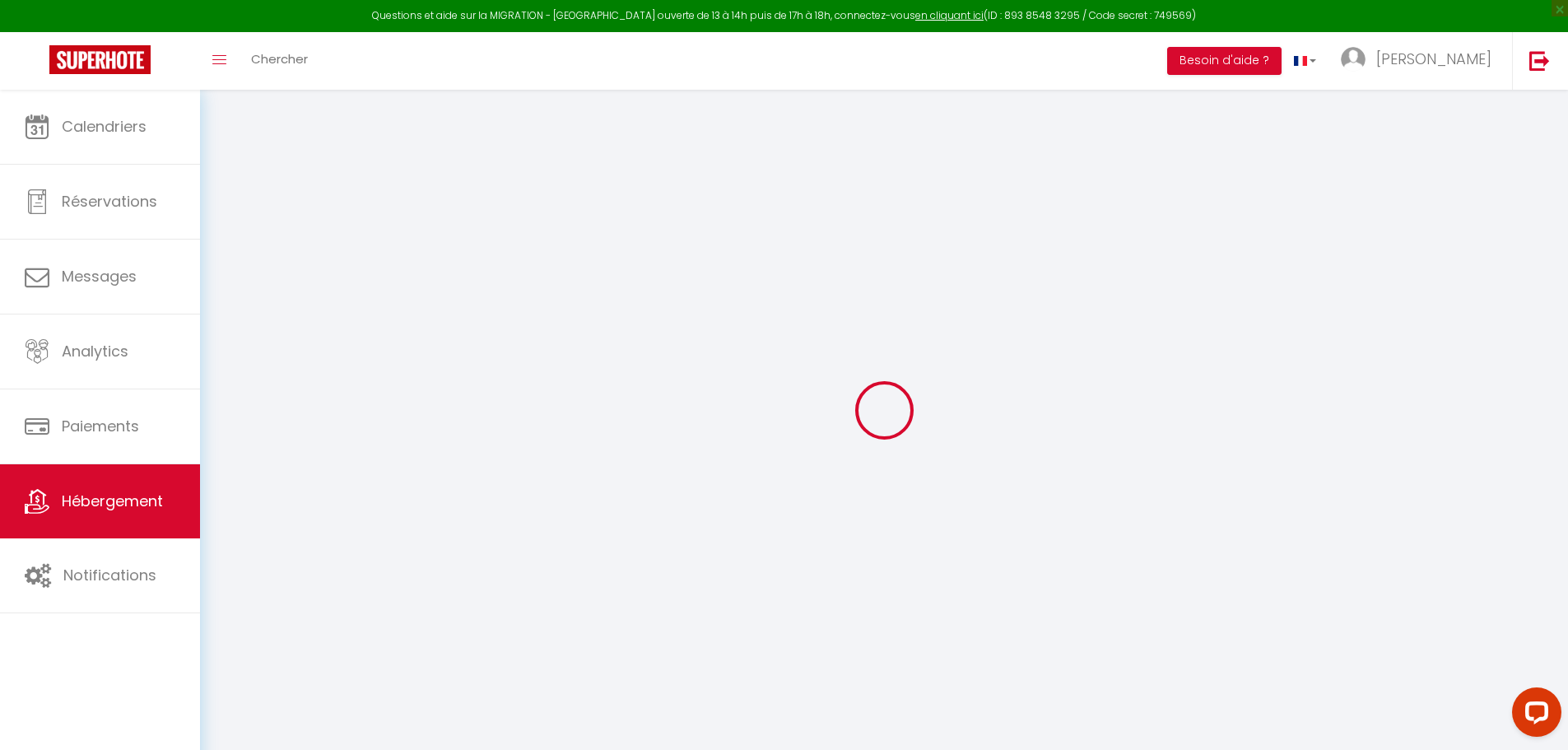
checkbox input "false"
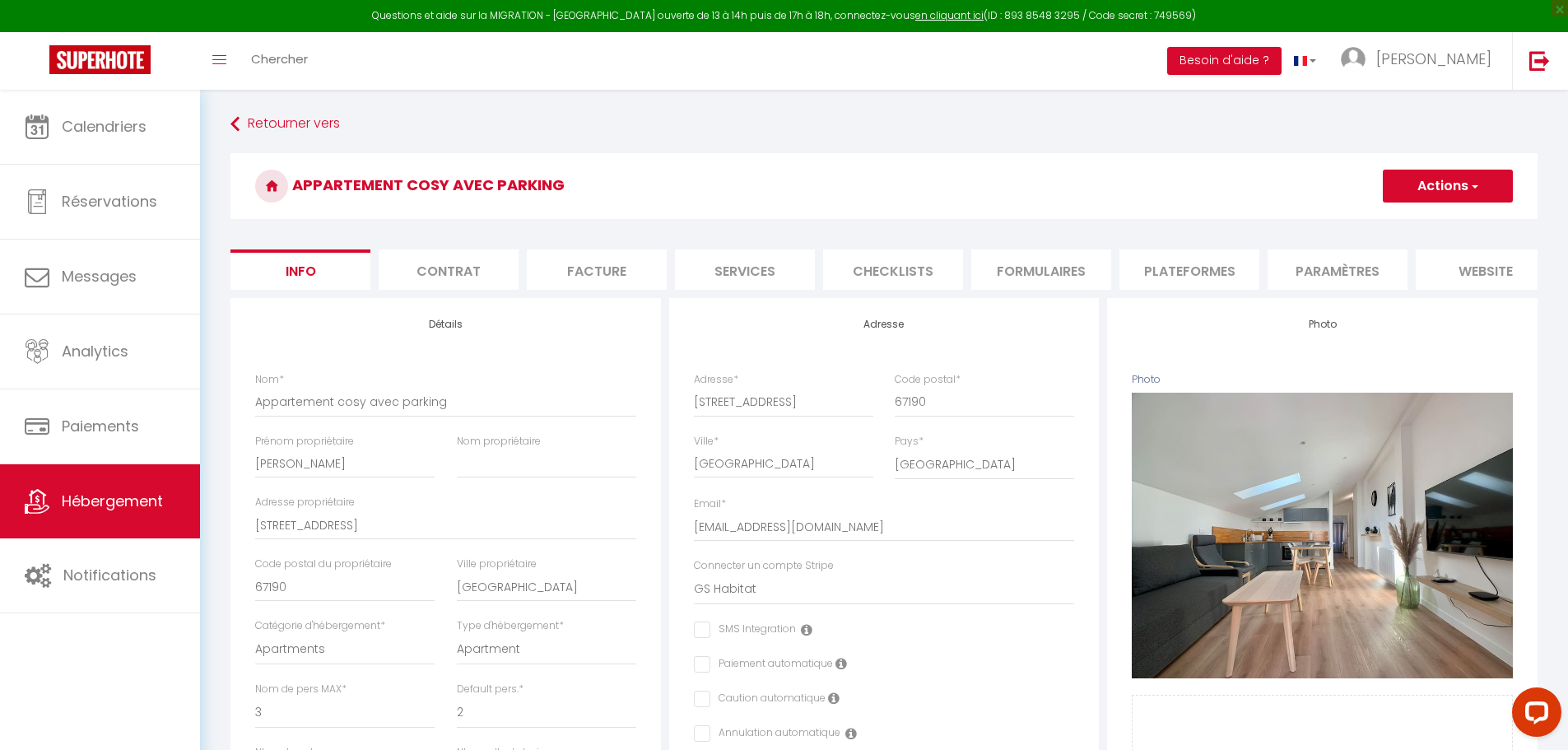
click at [1185, 276] on li "Plateformes" at bounding box center [1188, 270] width 140 height 40
select select "365"
select select "well_reviewed_guests"
select select "EUR"
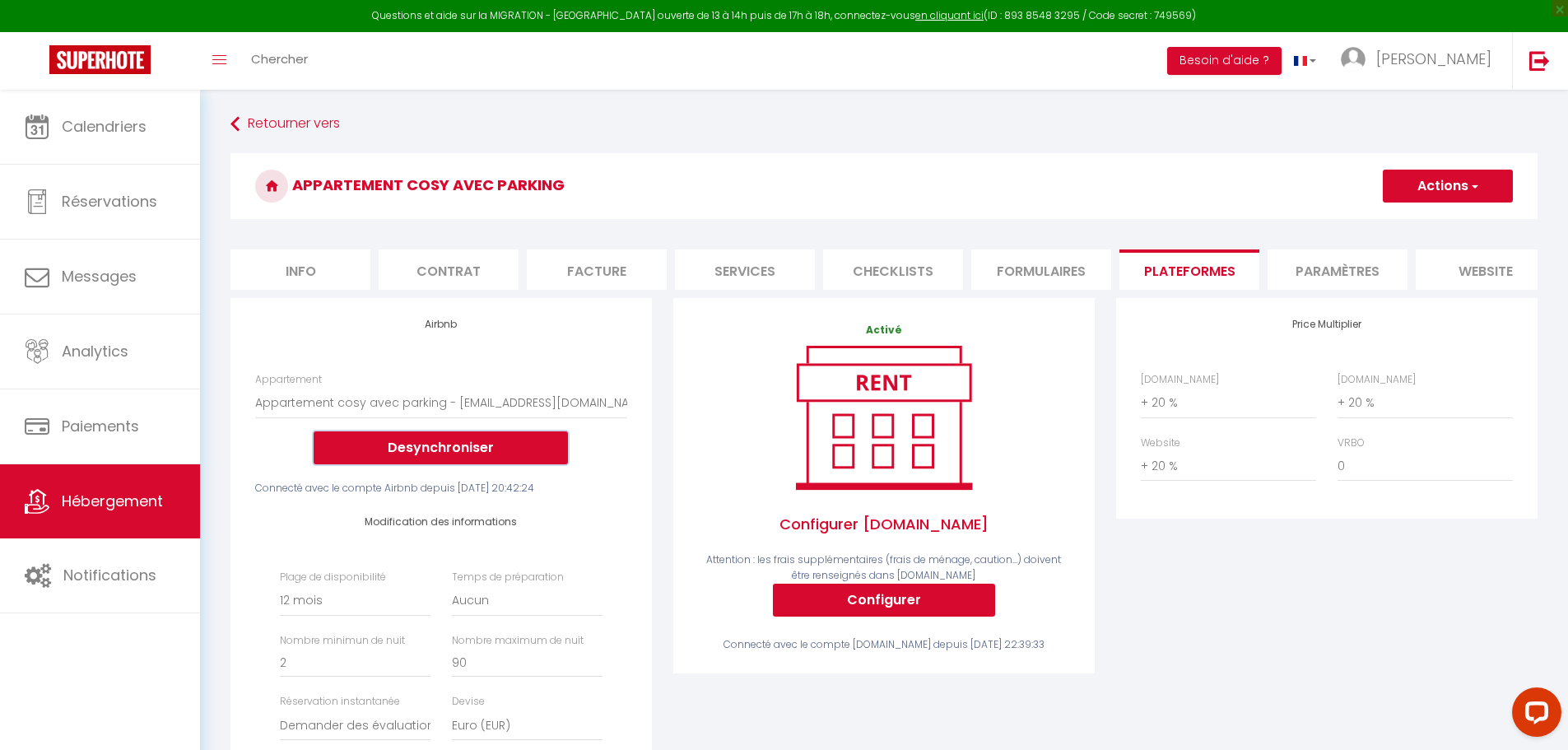
click at [456, 464] on button "Desynchroniser" at bounding box center [440, 448] width 254 height 33
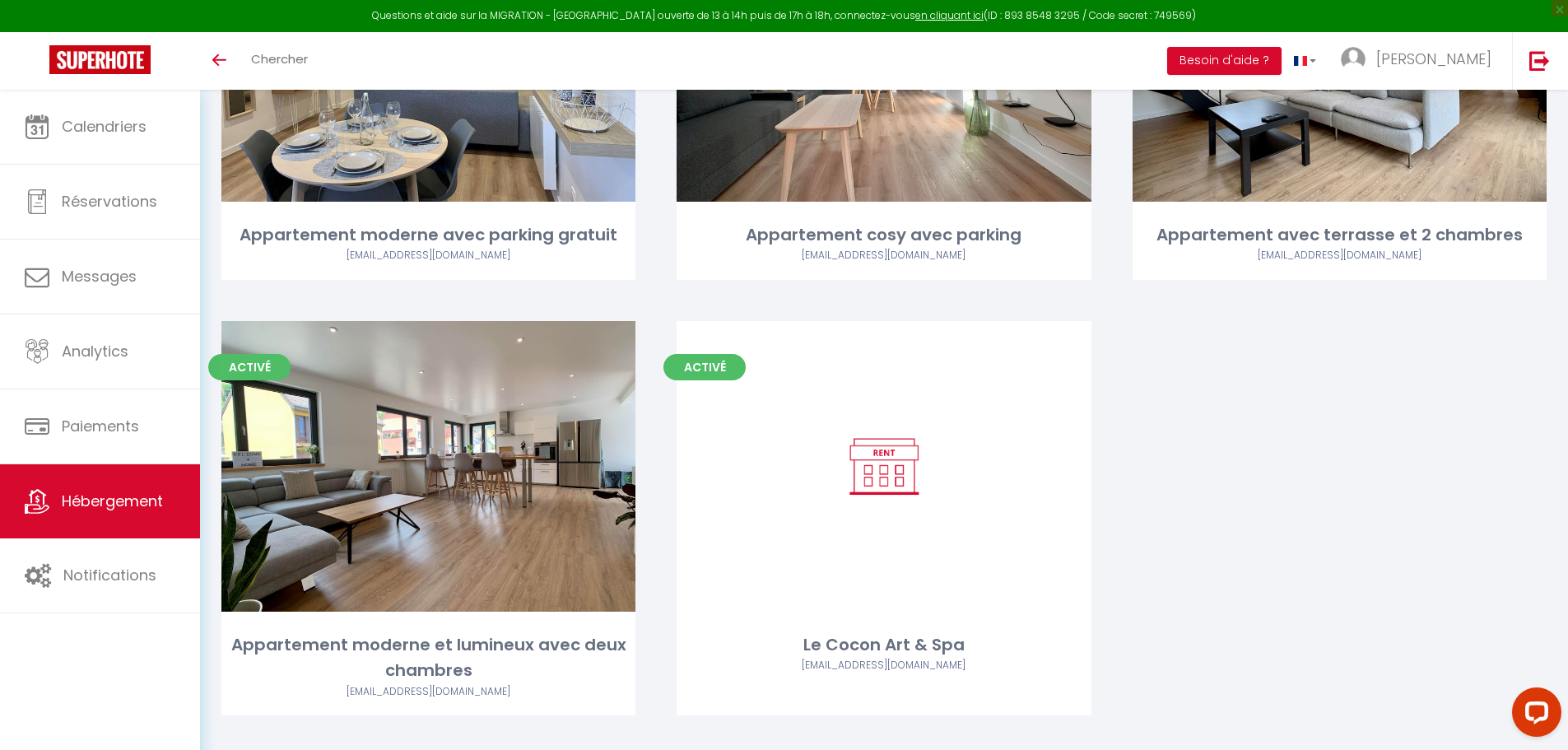
scroll to position [738, 0]
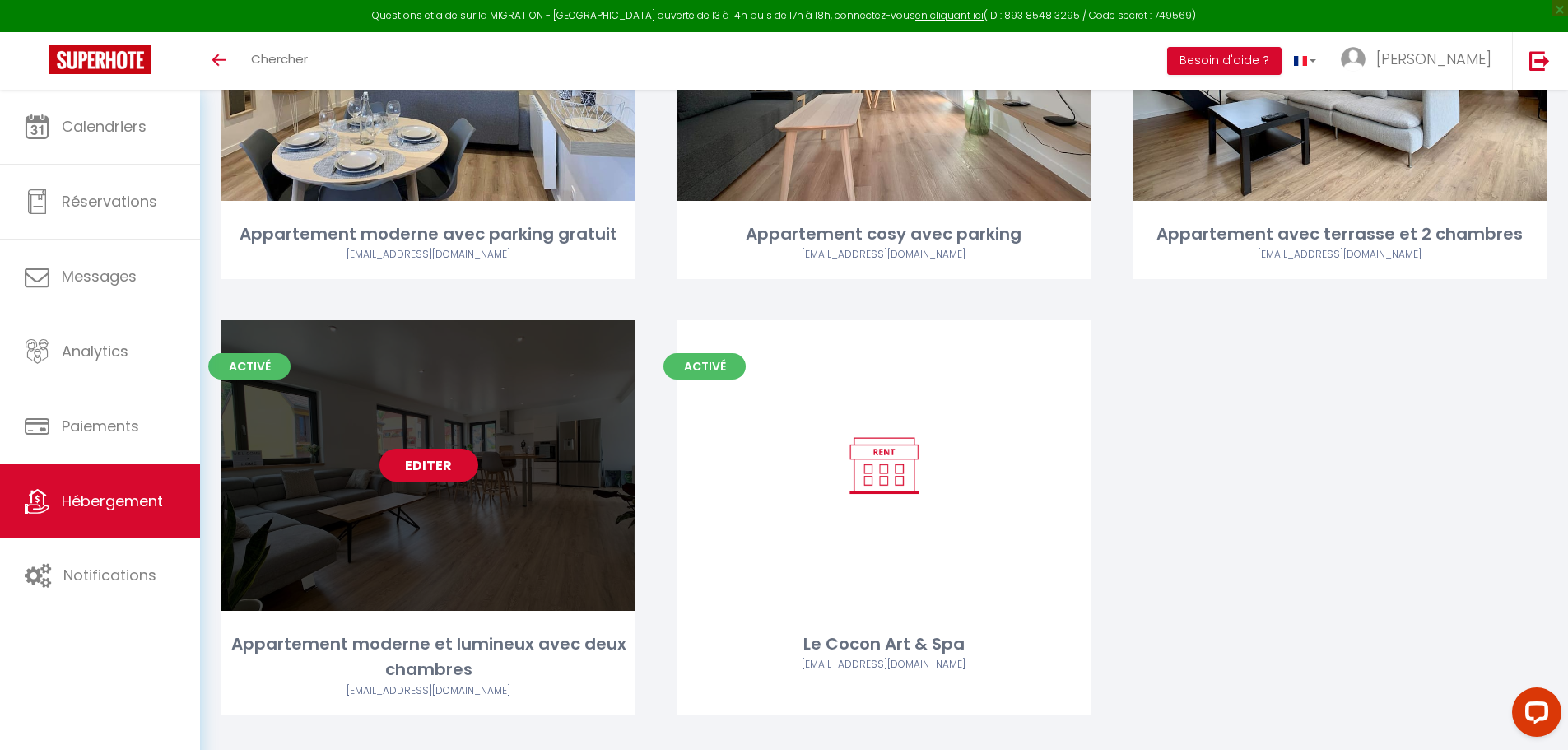
click at [441, 449] on link "Editer" at bounding box center [429, 465] width 99 height 33
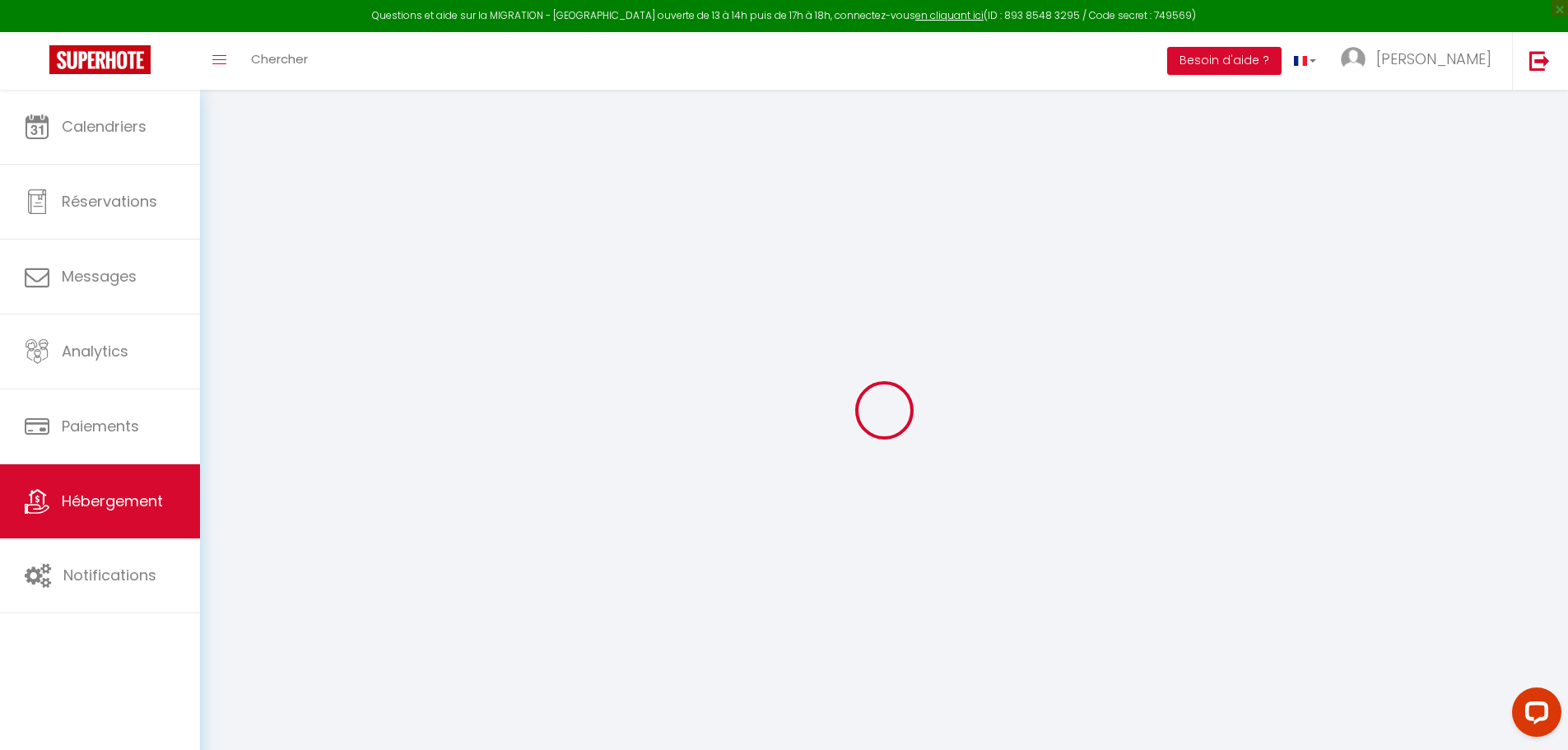
select select
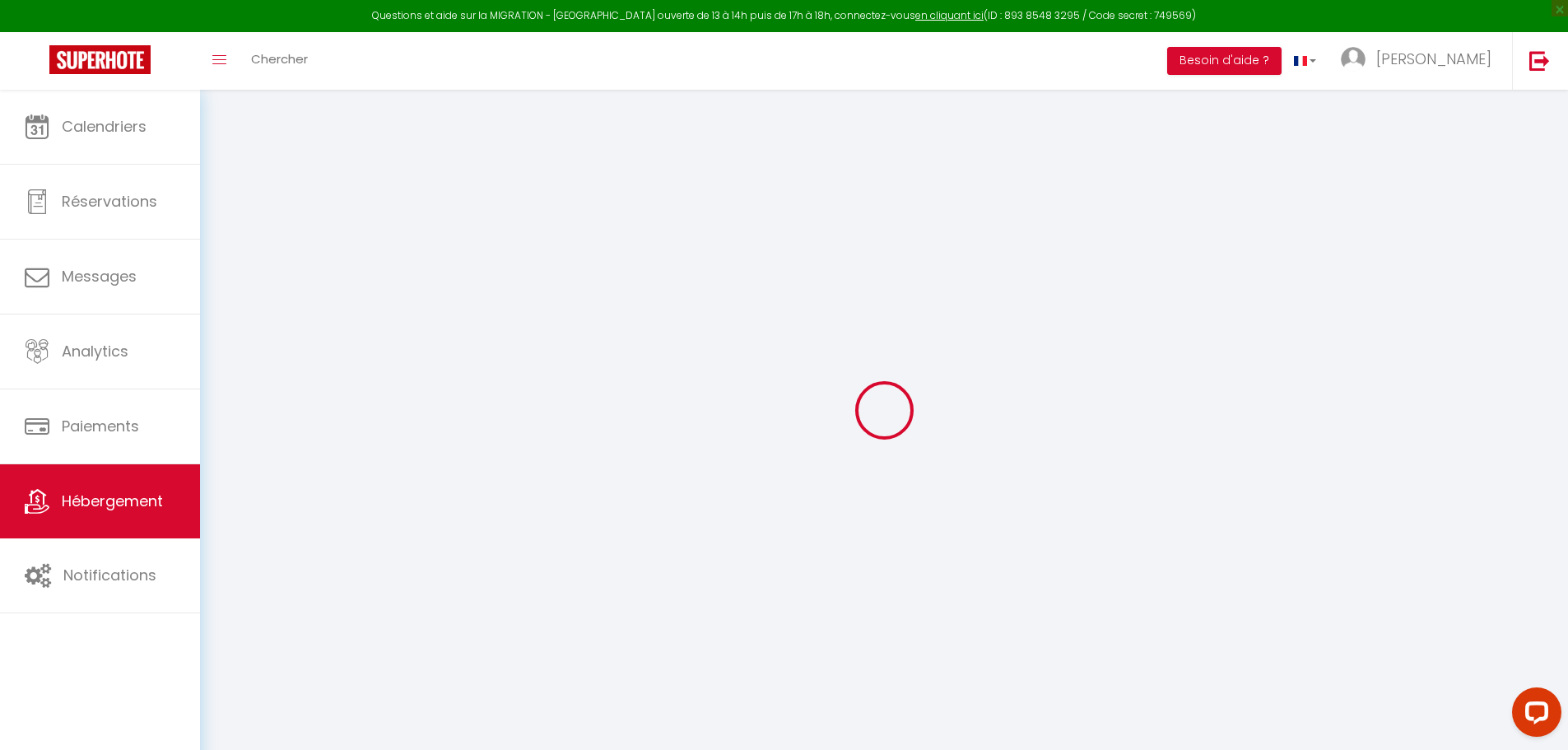
checkbox input "false"
select select
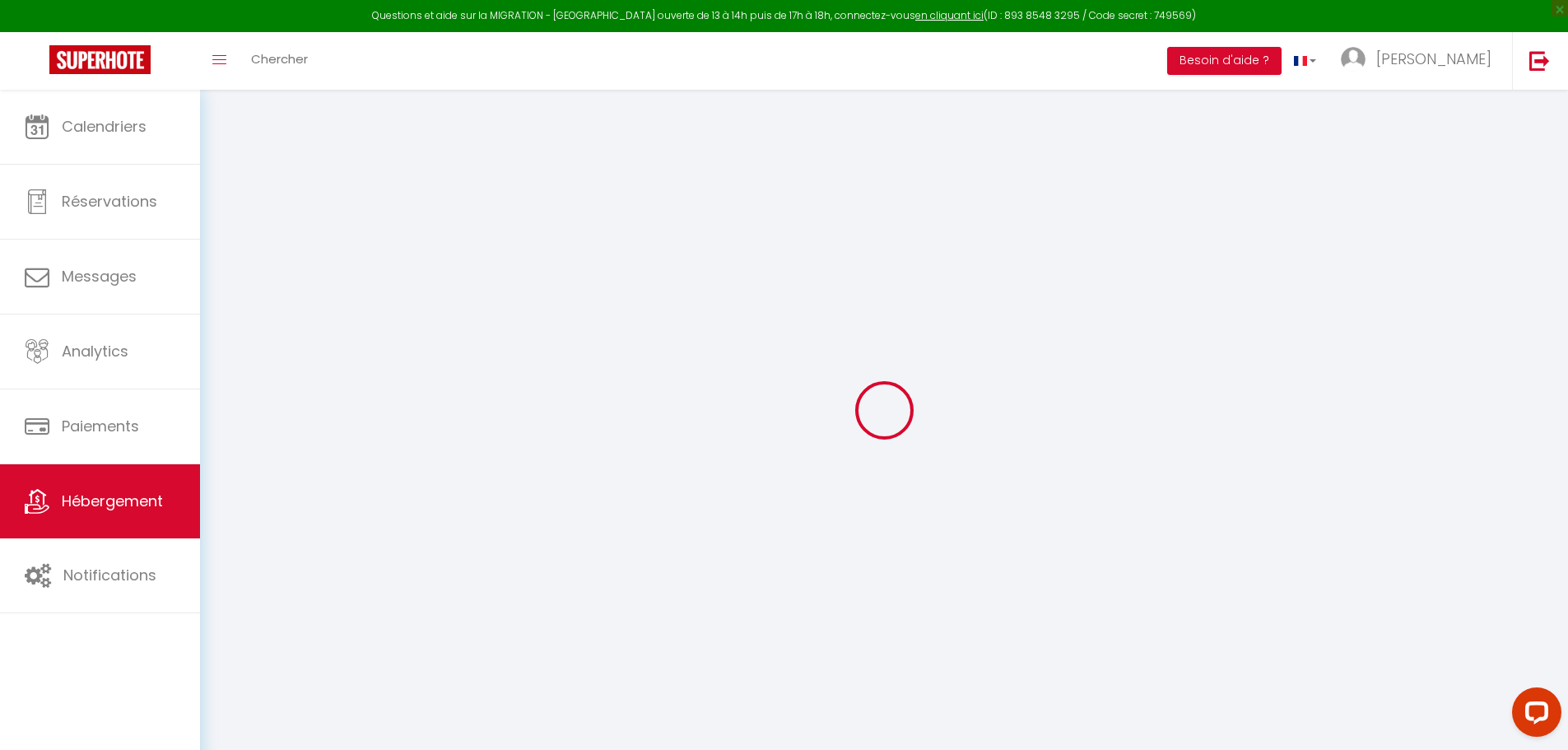
select select
checkbox input "false"
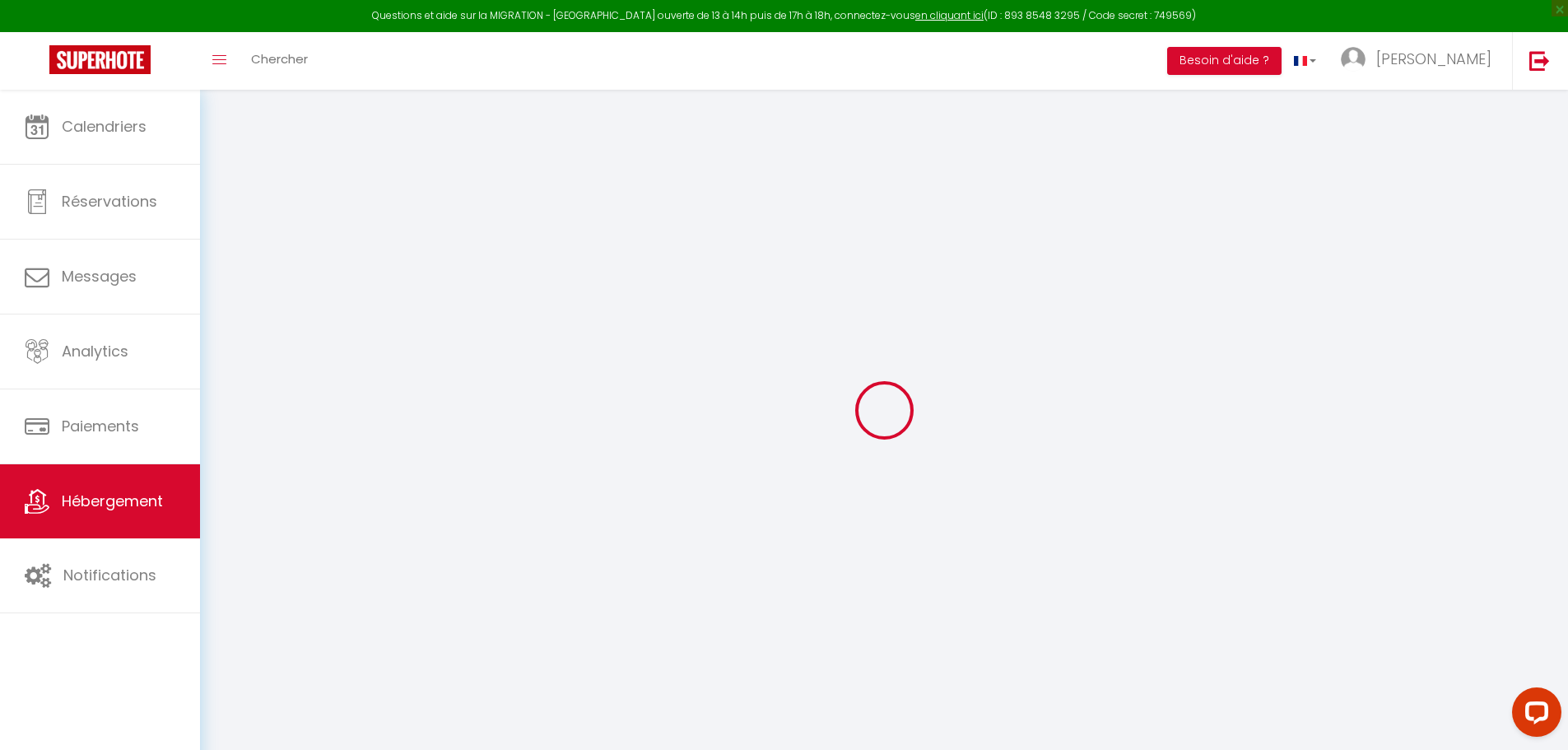
checkbox input "false"
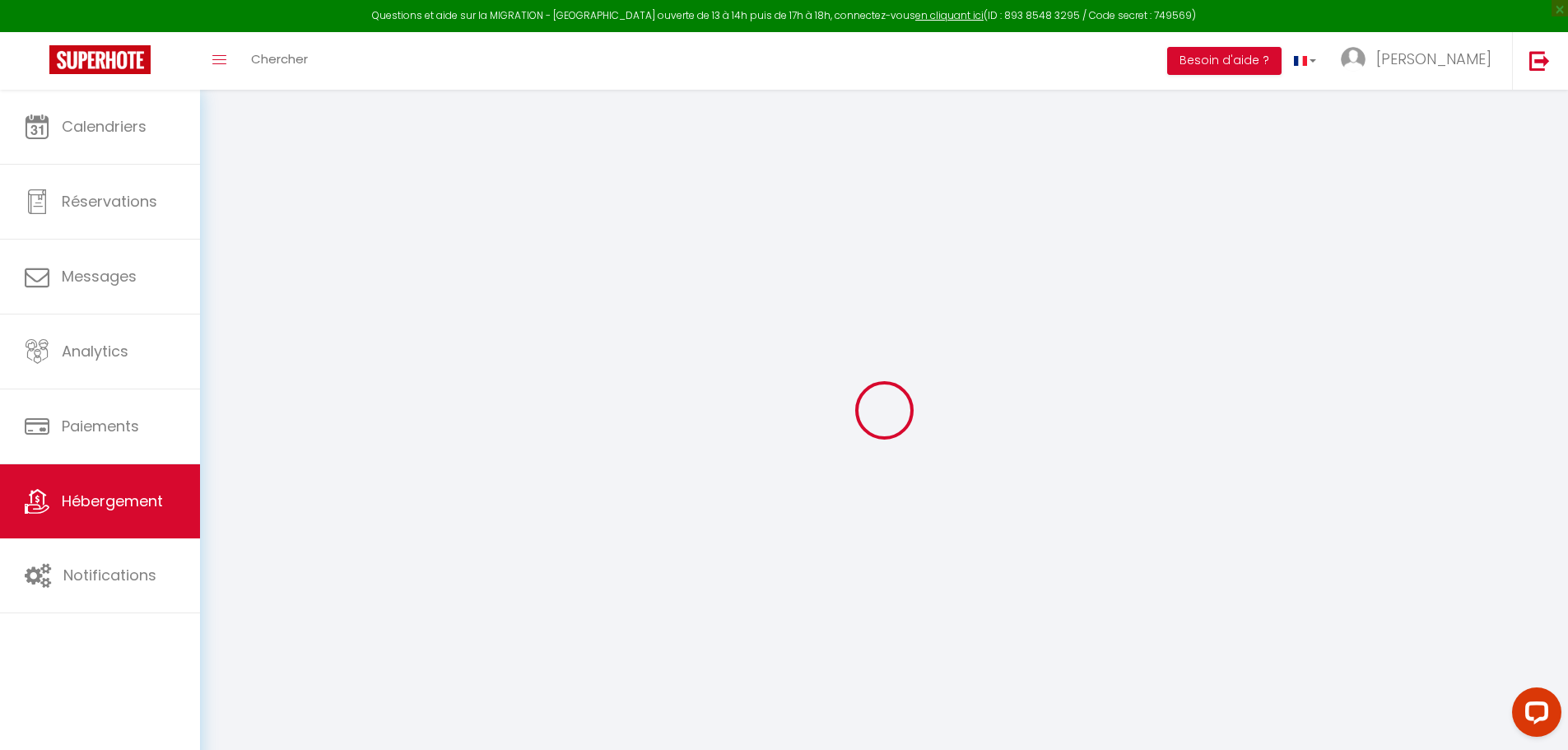
checkbox input "false"
select select "16:00"
select select
select select "11:00"
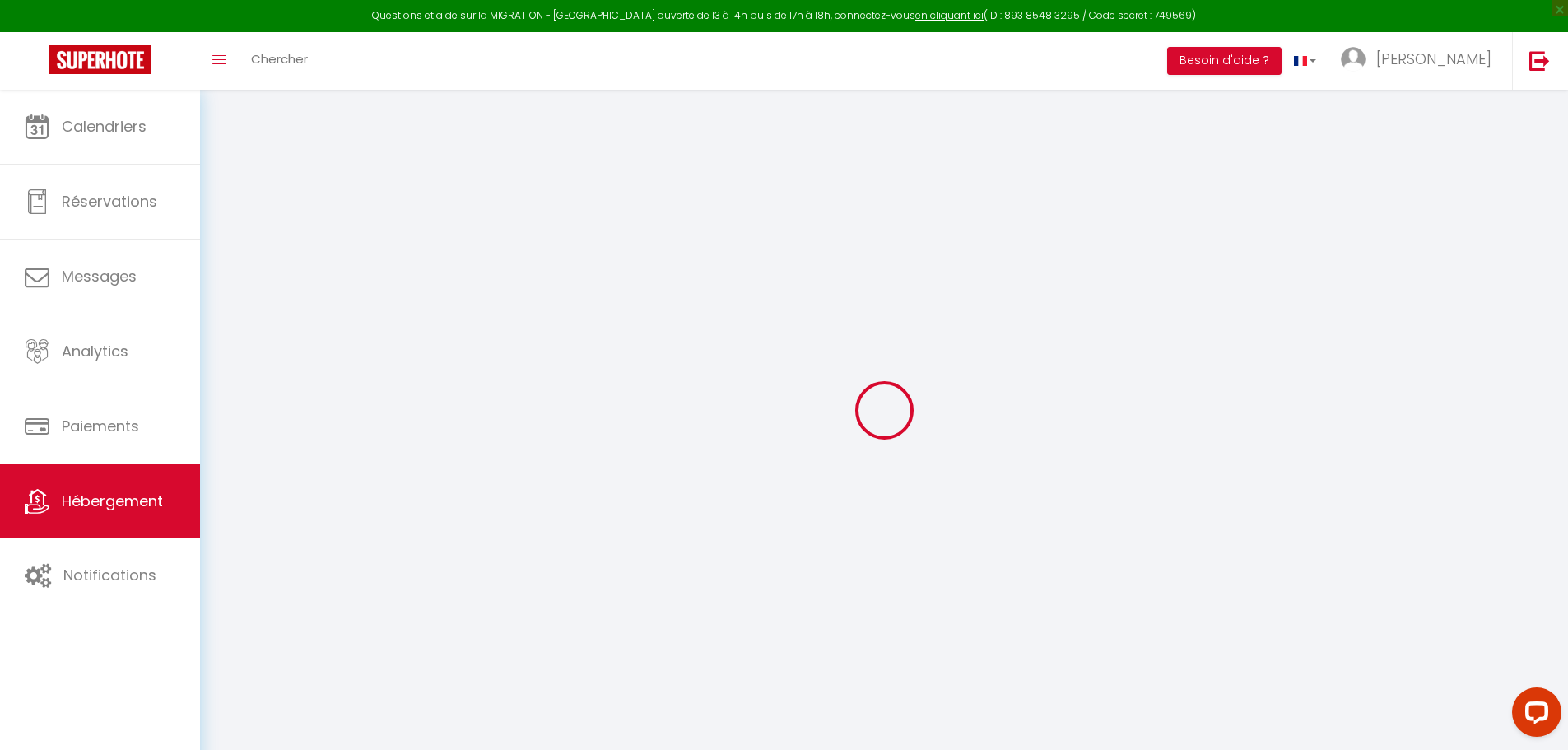
select select "30"
select select "120"
select select
checkbox input "false"
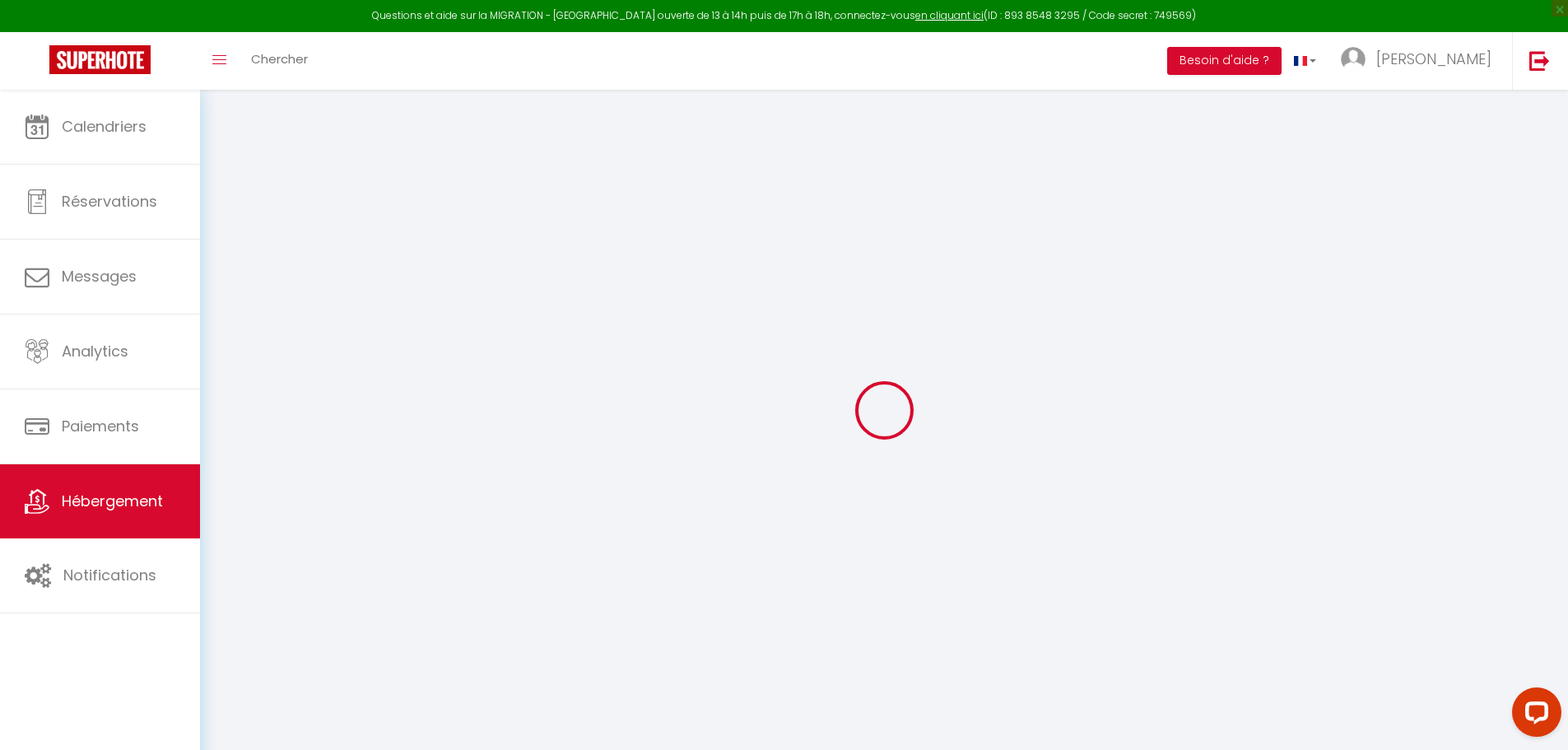
checkbox input "false"
select select
checkbox input "false"
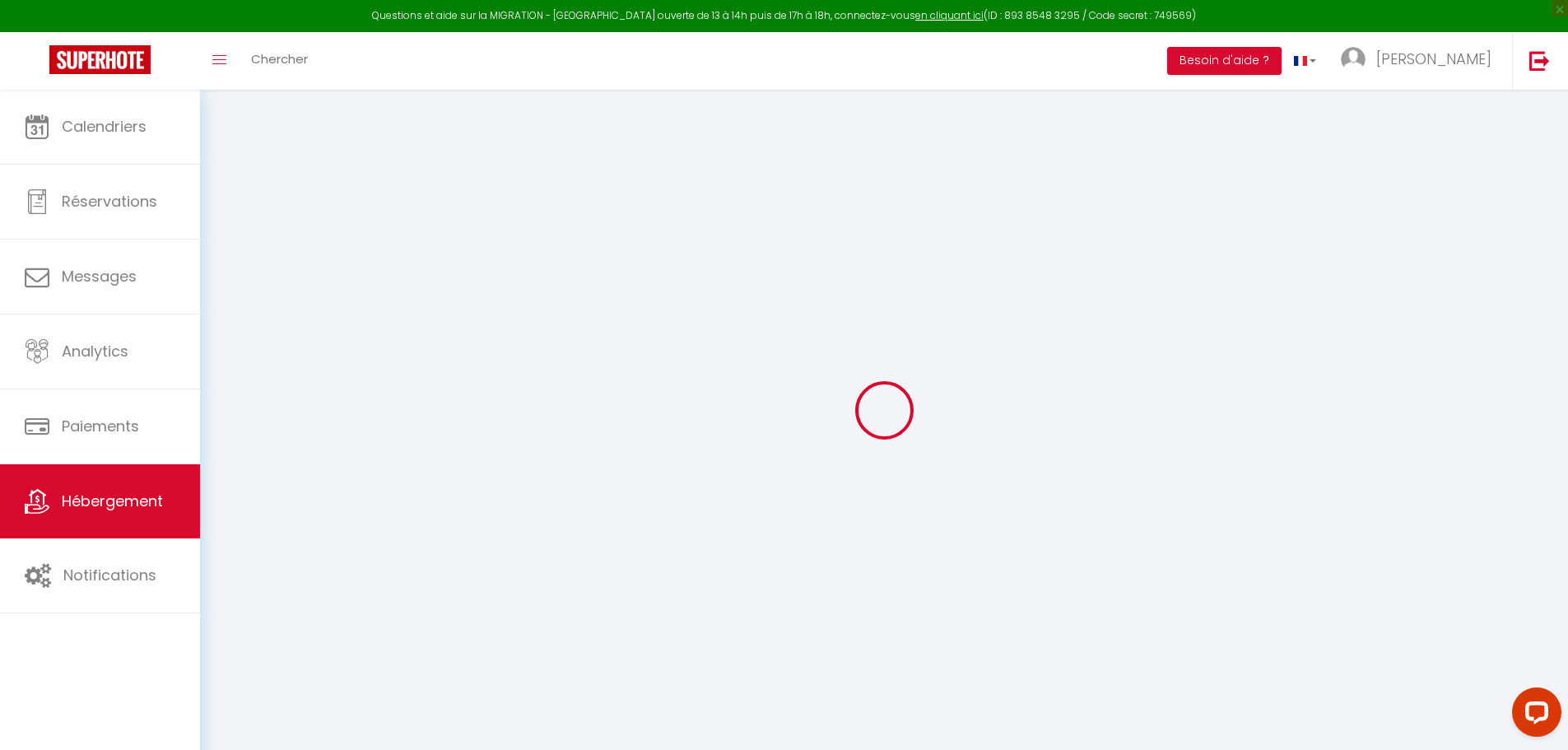
checkbox input "false"
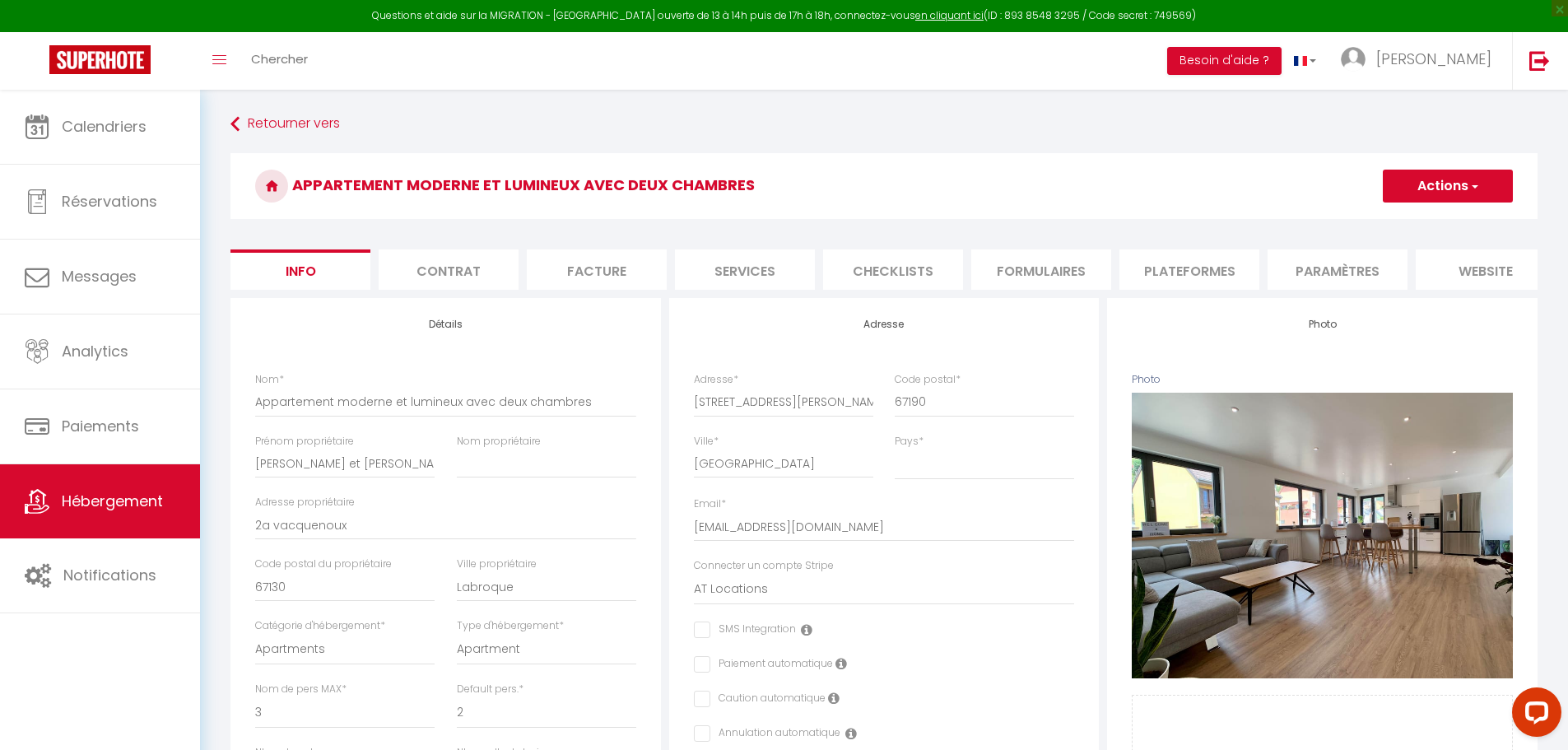
click at [1182, 262] on li "Plateformes" at bounding box center [1188, 270] width 140 height 40
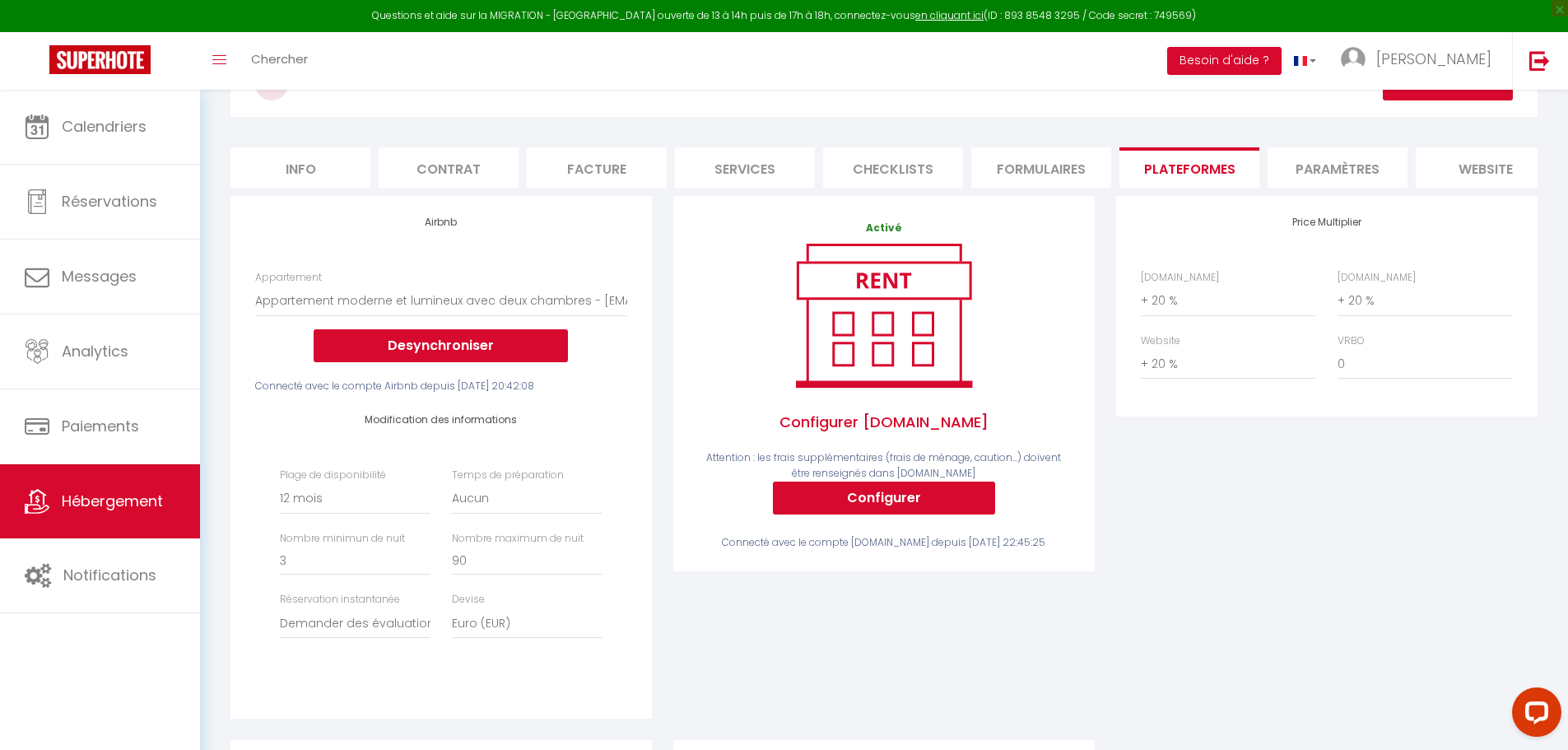
scroll to position [83, 0]
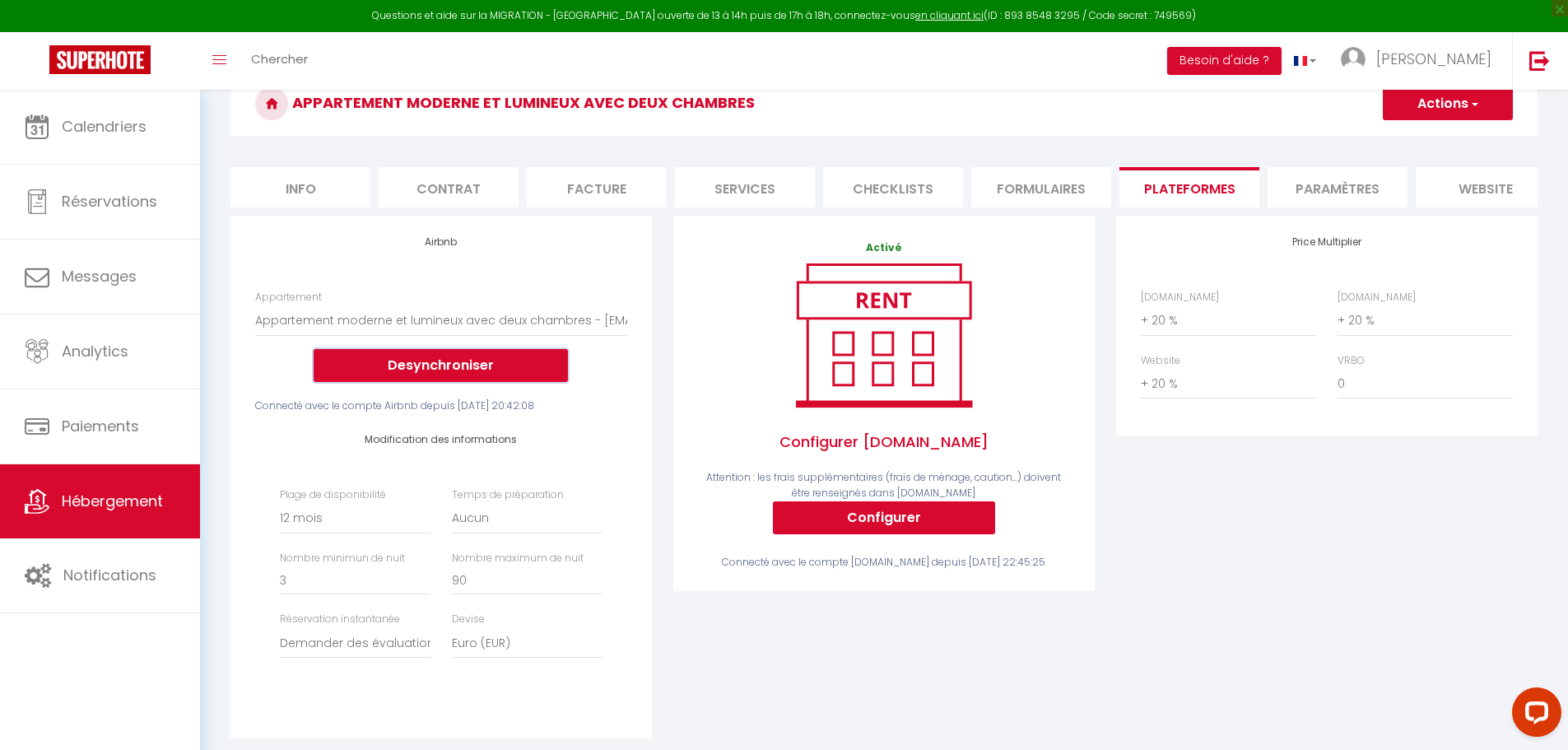
click at [499, 382] on button "Desynchroniser" at bounding box center [440, 365] width 254 height 33
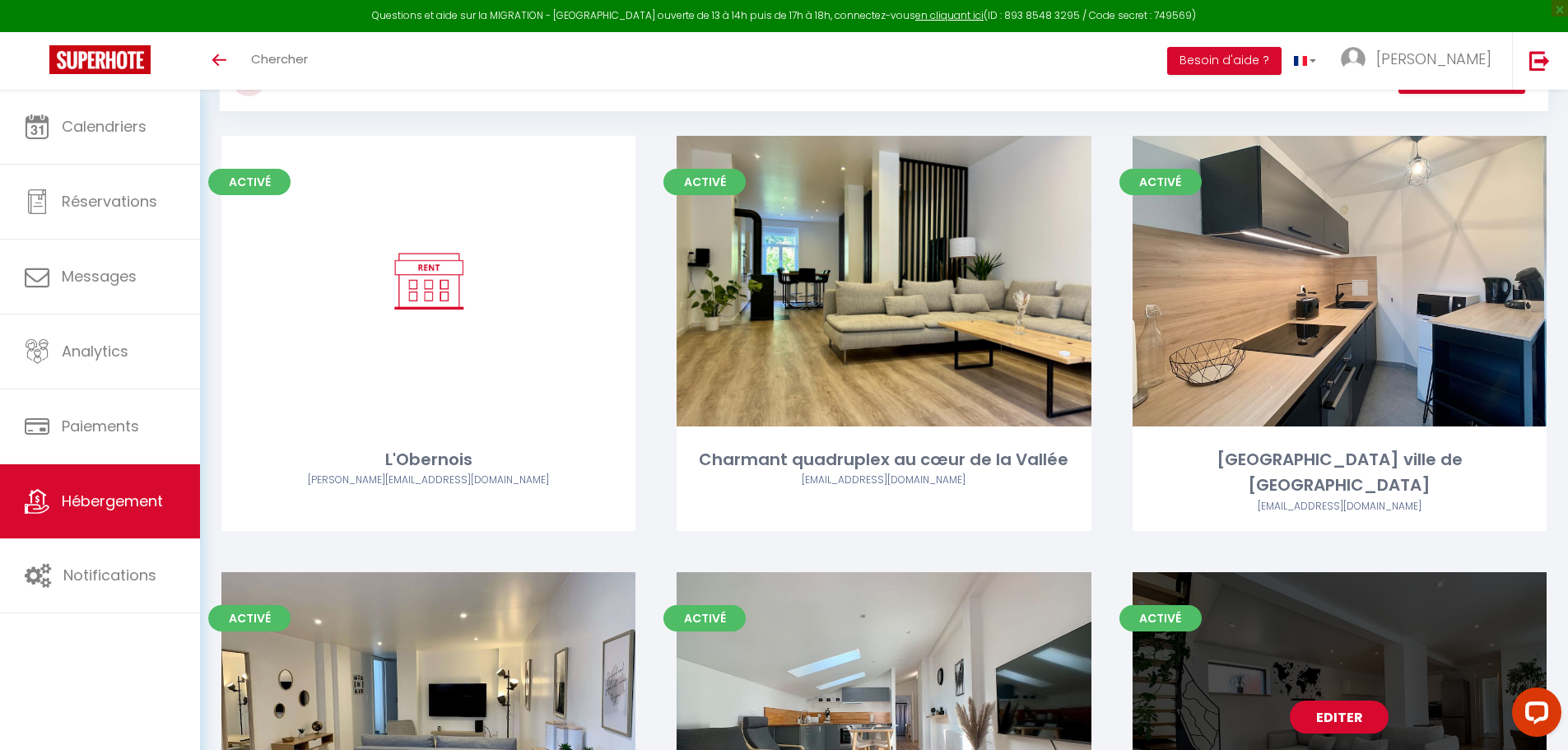
scroll to position [83, 0]
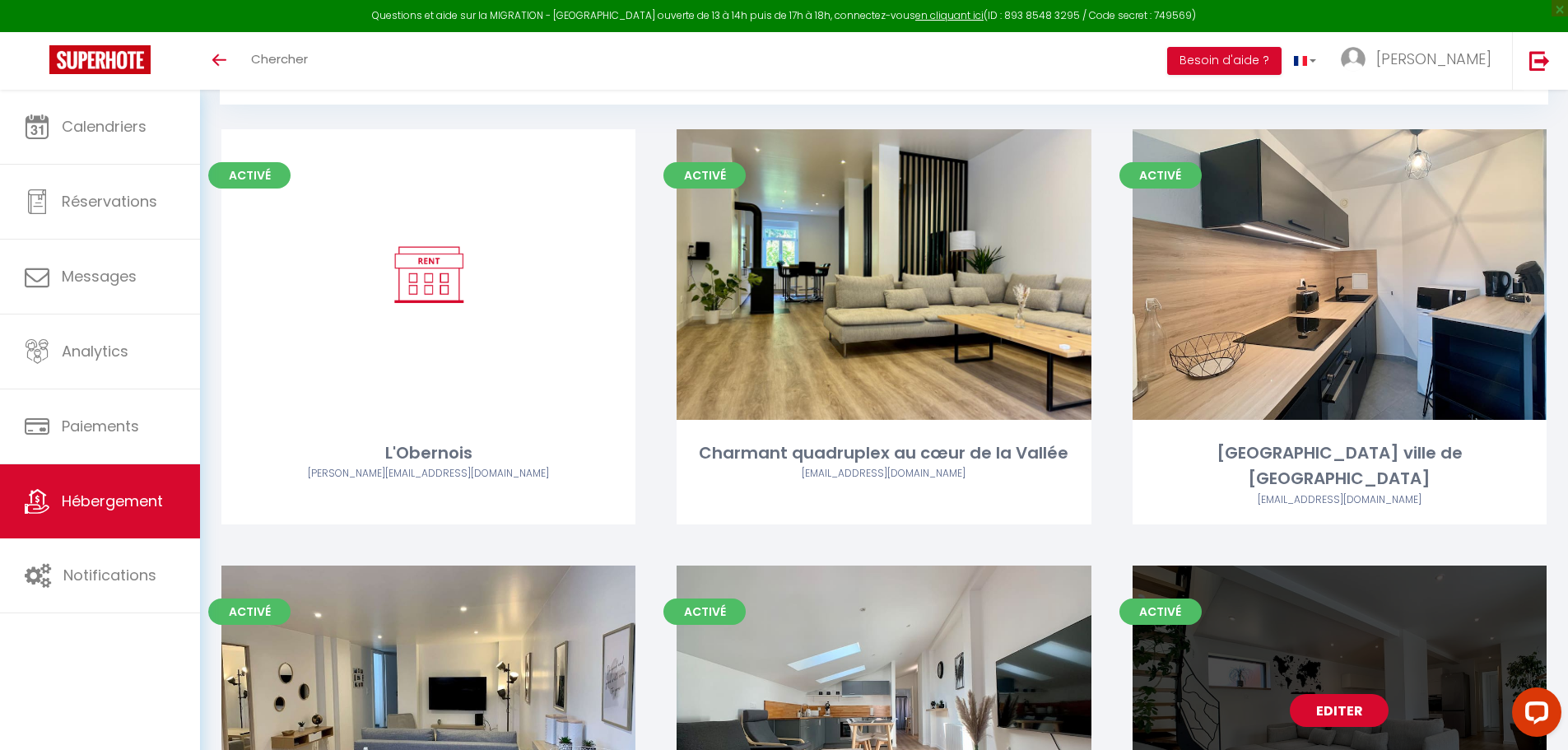
click at [1355, 694] on link "Editer" at bounding box center [1338, 710] width 99 height 33
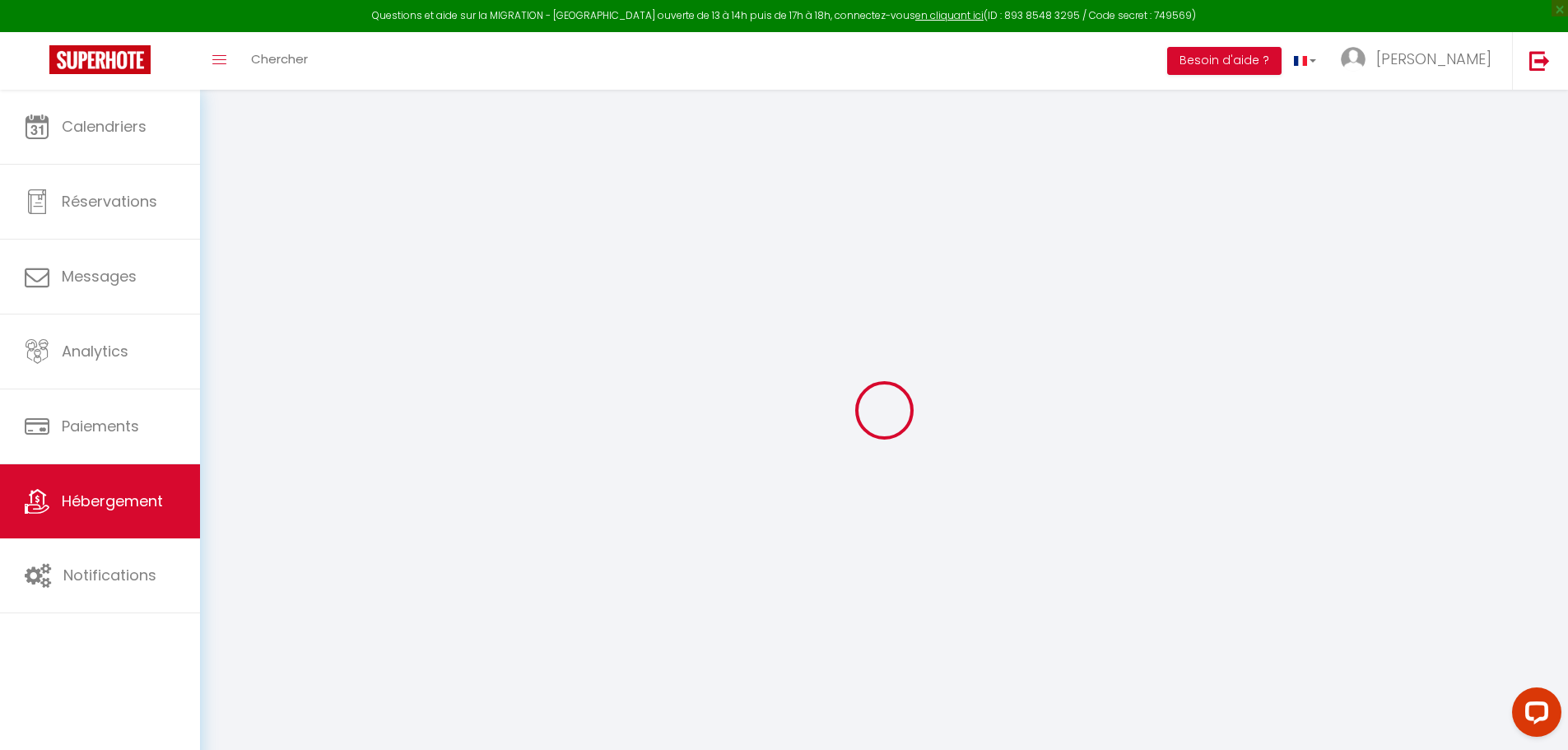
select select
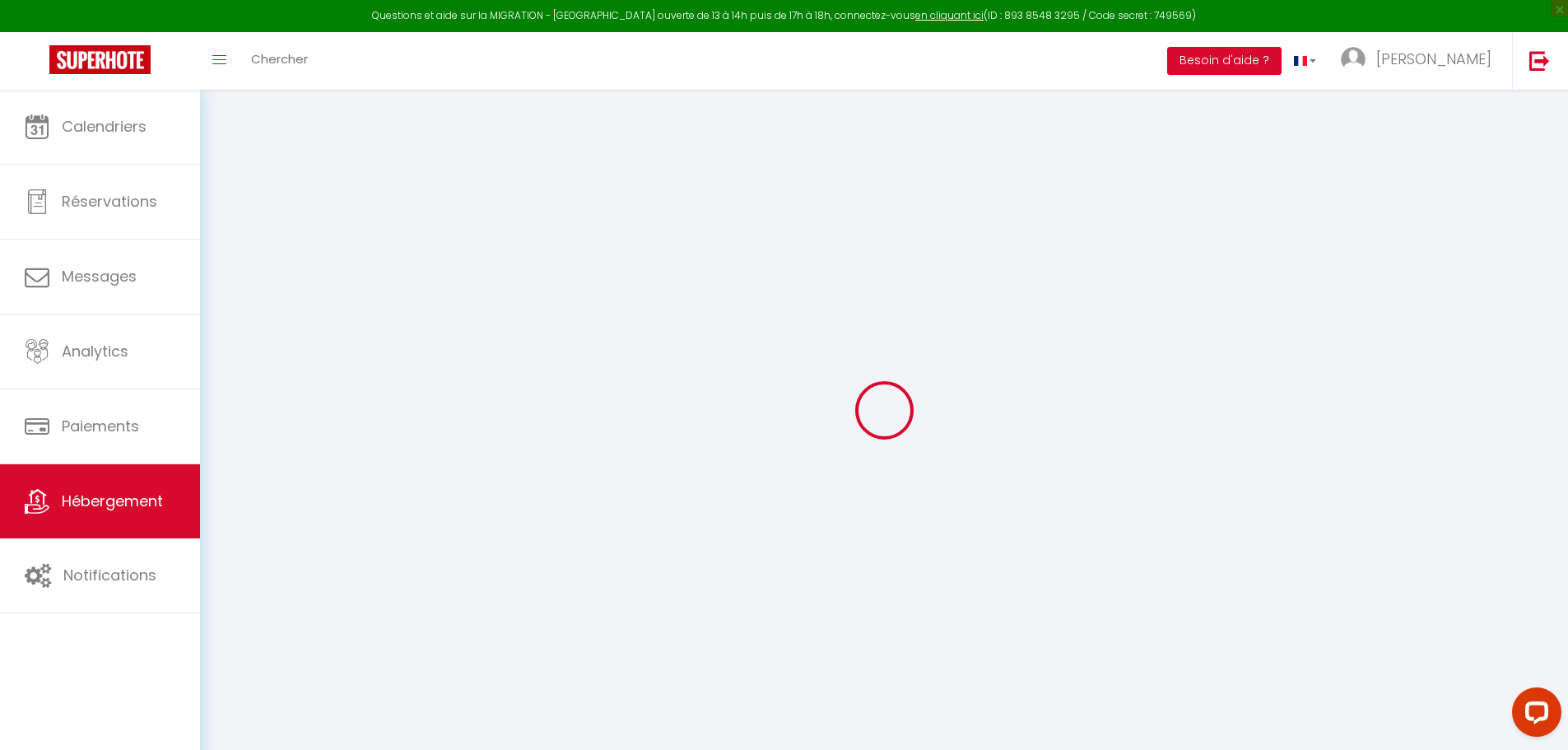
select select
checkbox input "false"
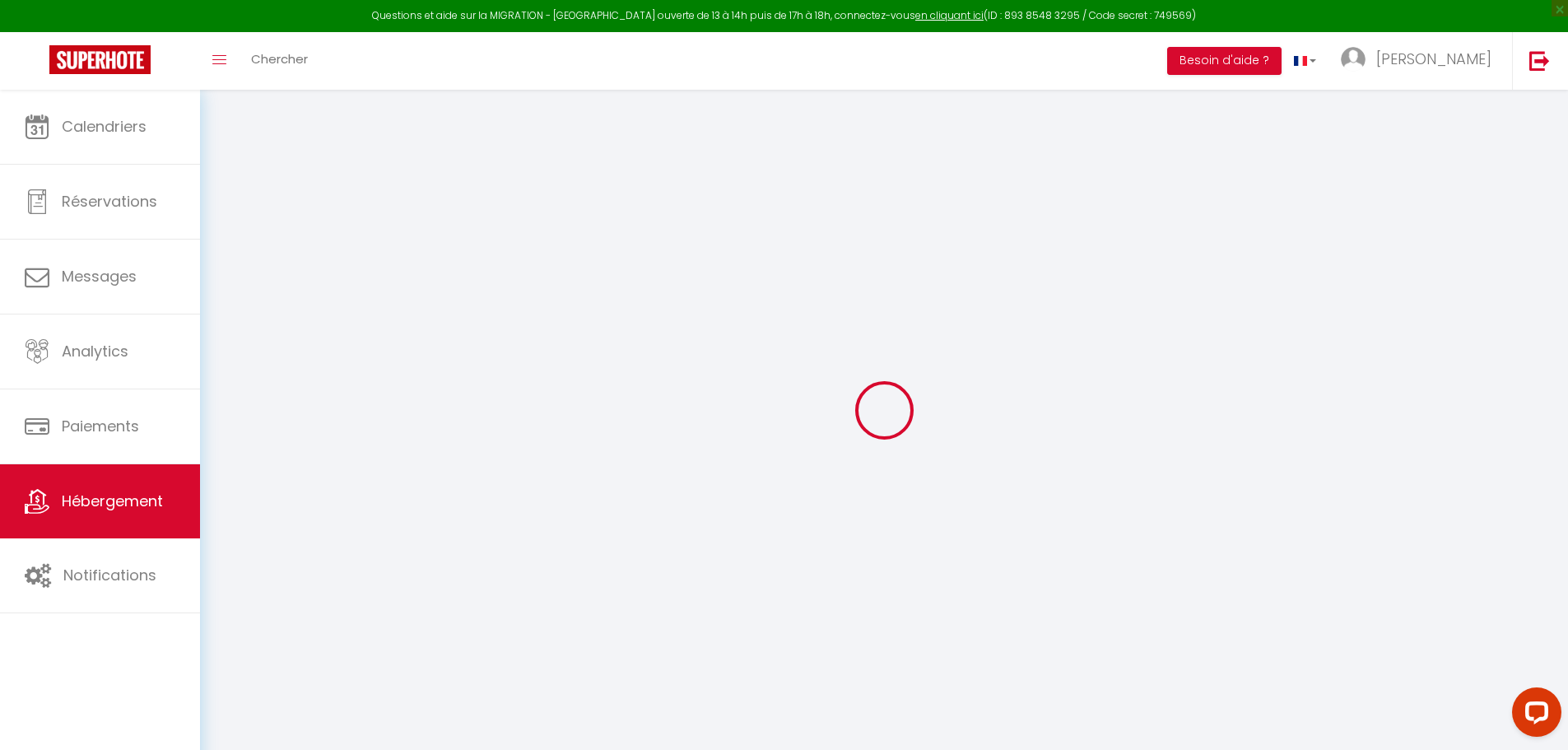
select select
type input "Appartement avec terrasse et 2 chambres"
type input "[PERSON_NAME] et [PERSON_NAME]"
type input "2a vacquenoux"
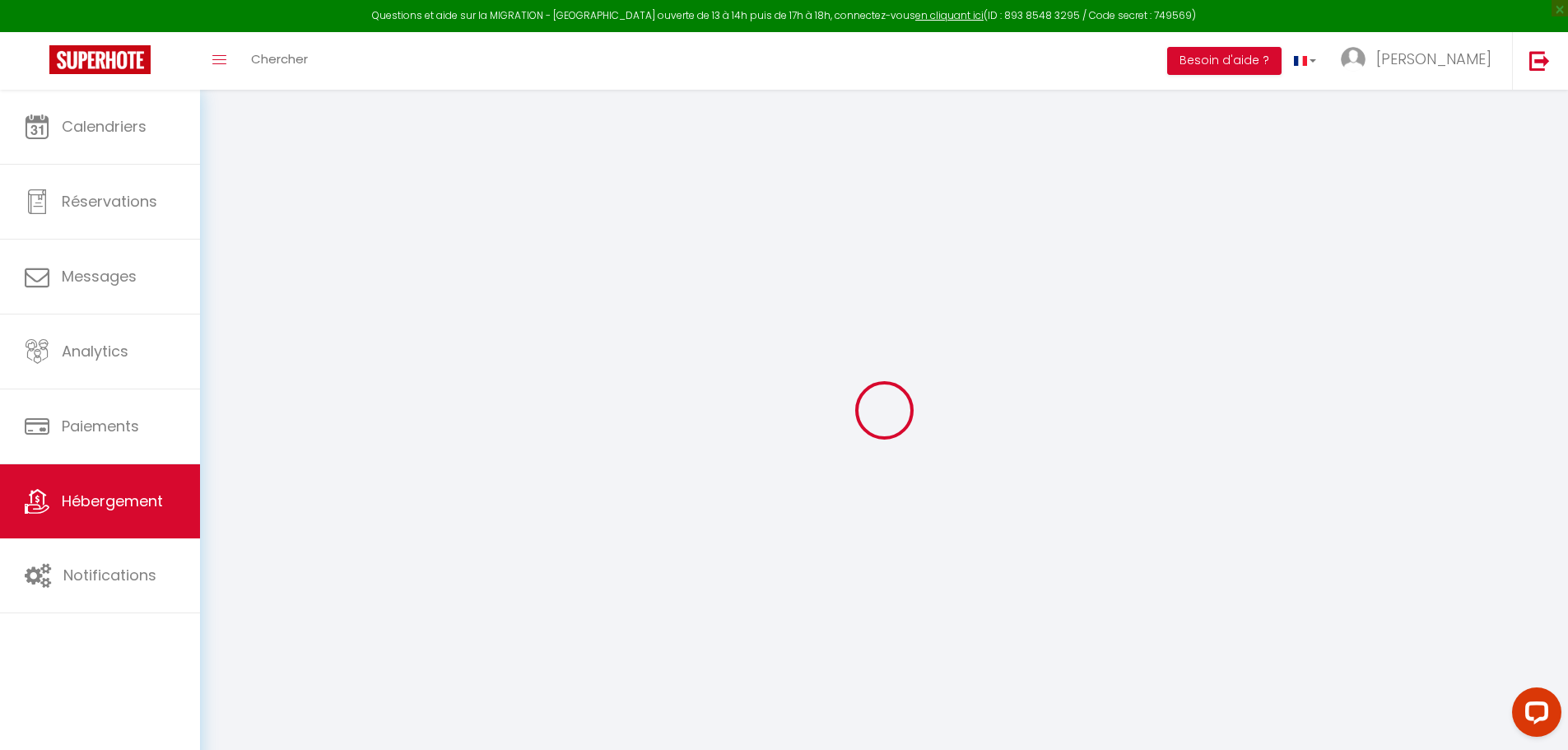
type input "67130"
type input "Labroque"
select select "2"
type input "80"
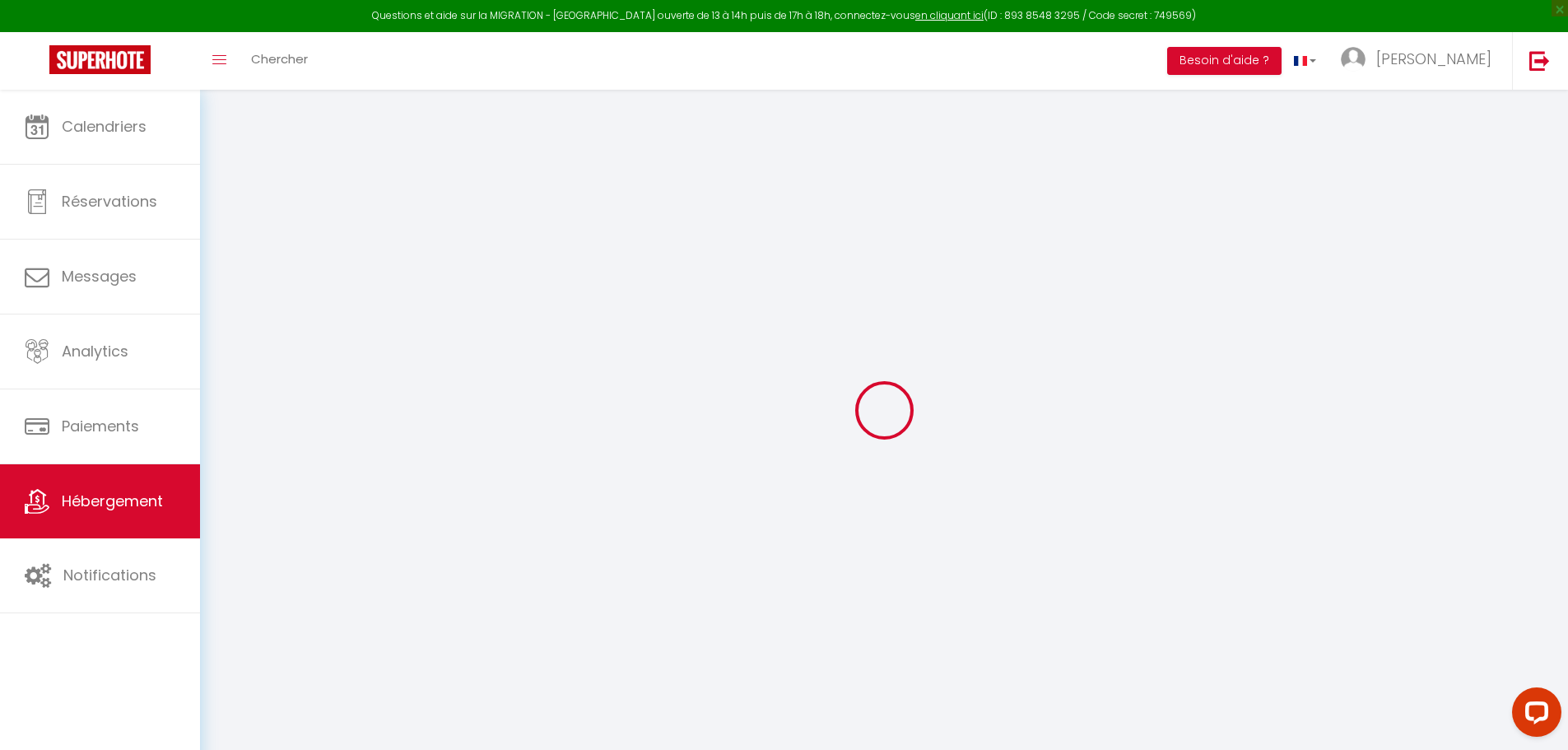
type input "50"
type input "0.66"
select select
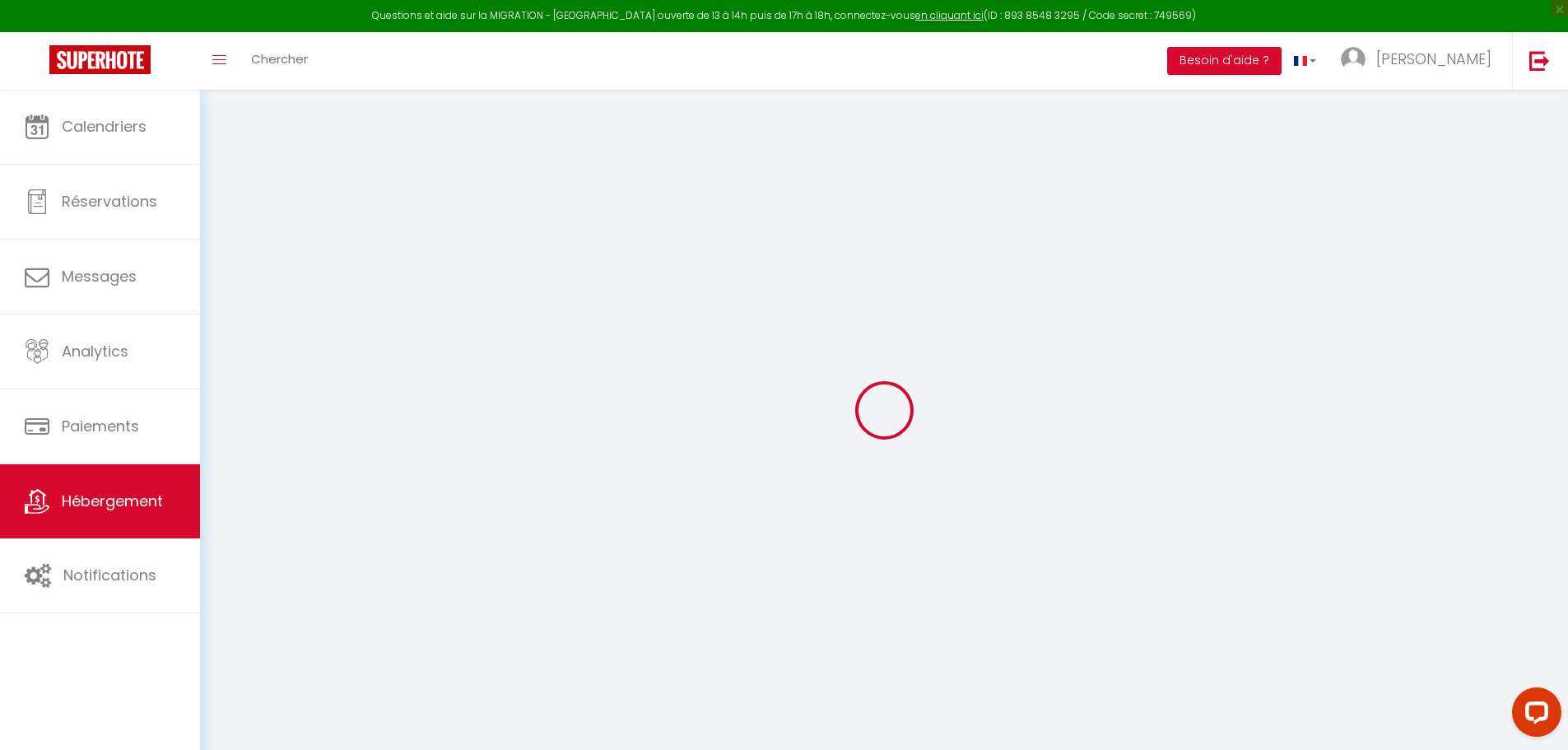
select select
type input "[STREET_ADDRESS][PERSON_NAME]"
type input "67190"
type input "[GEOGRAPHIC_DATA]"
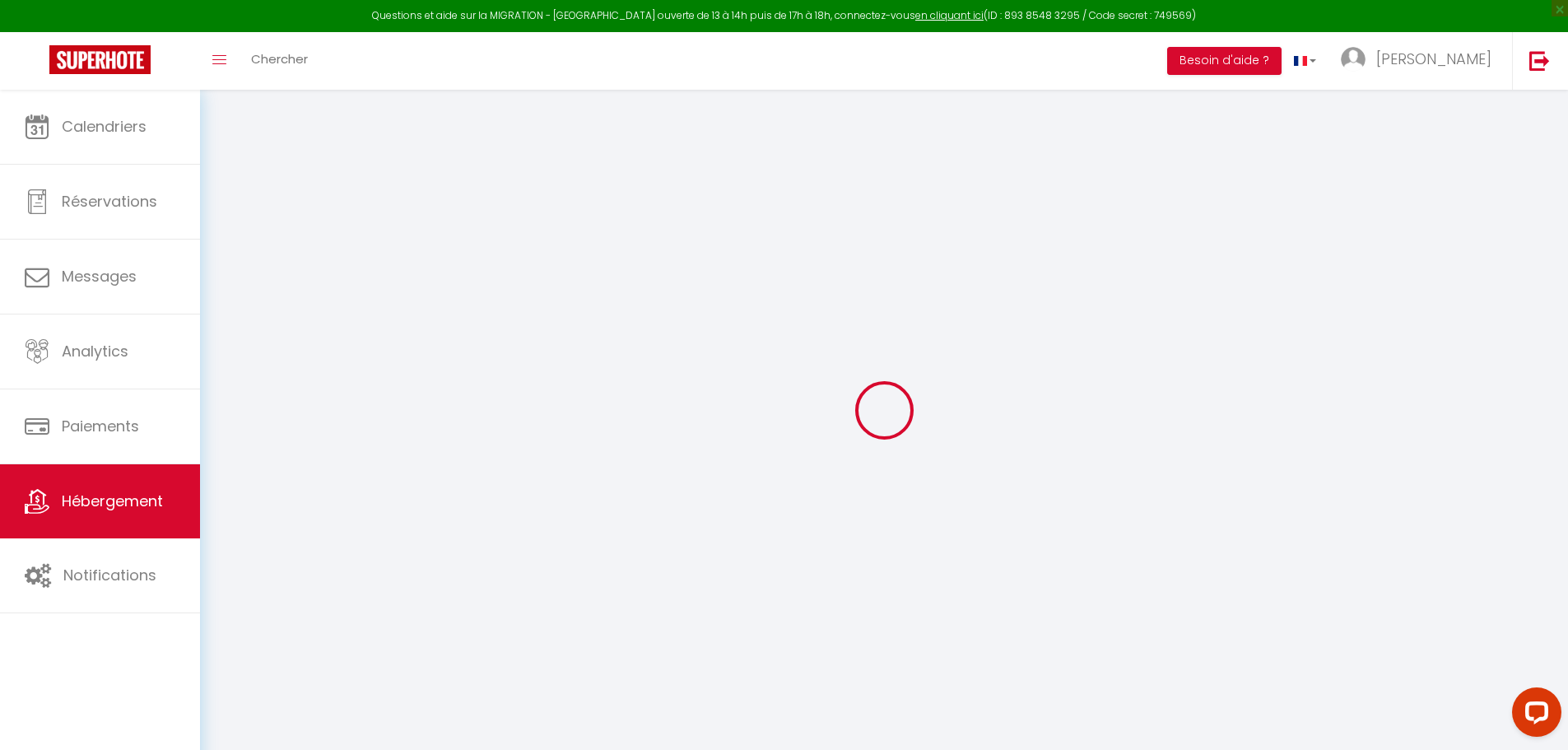
type input "[EMAIL_ADDRESS][DOMAIN_NAME]"
select select "4926"
checkbox input "false"
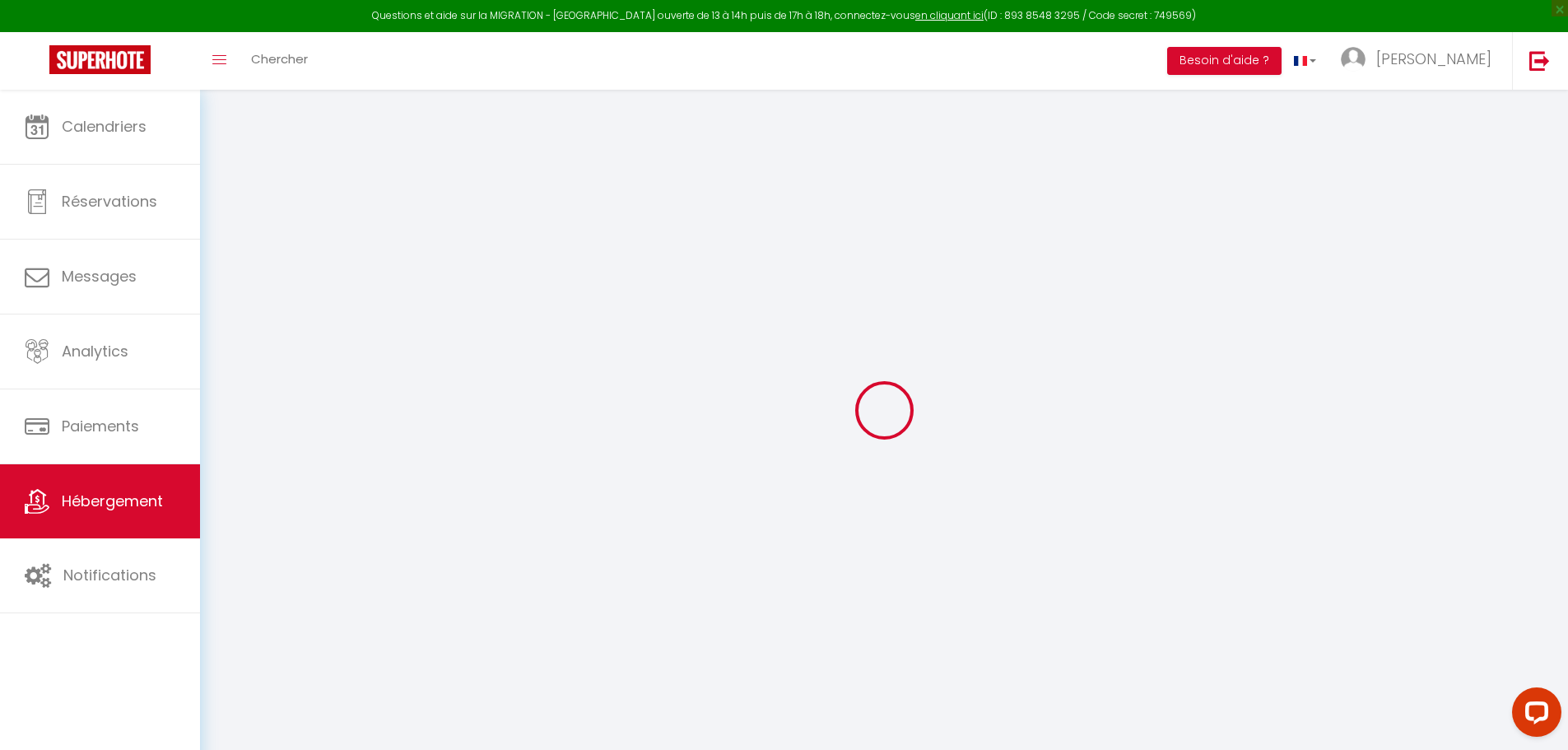
checkbox input "false"
type input "0"
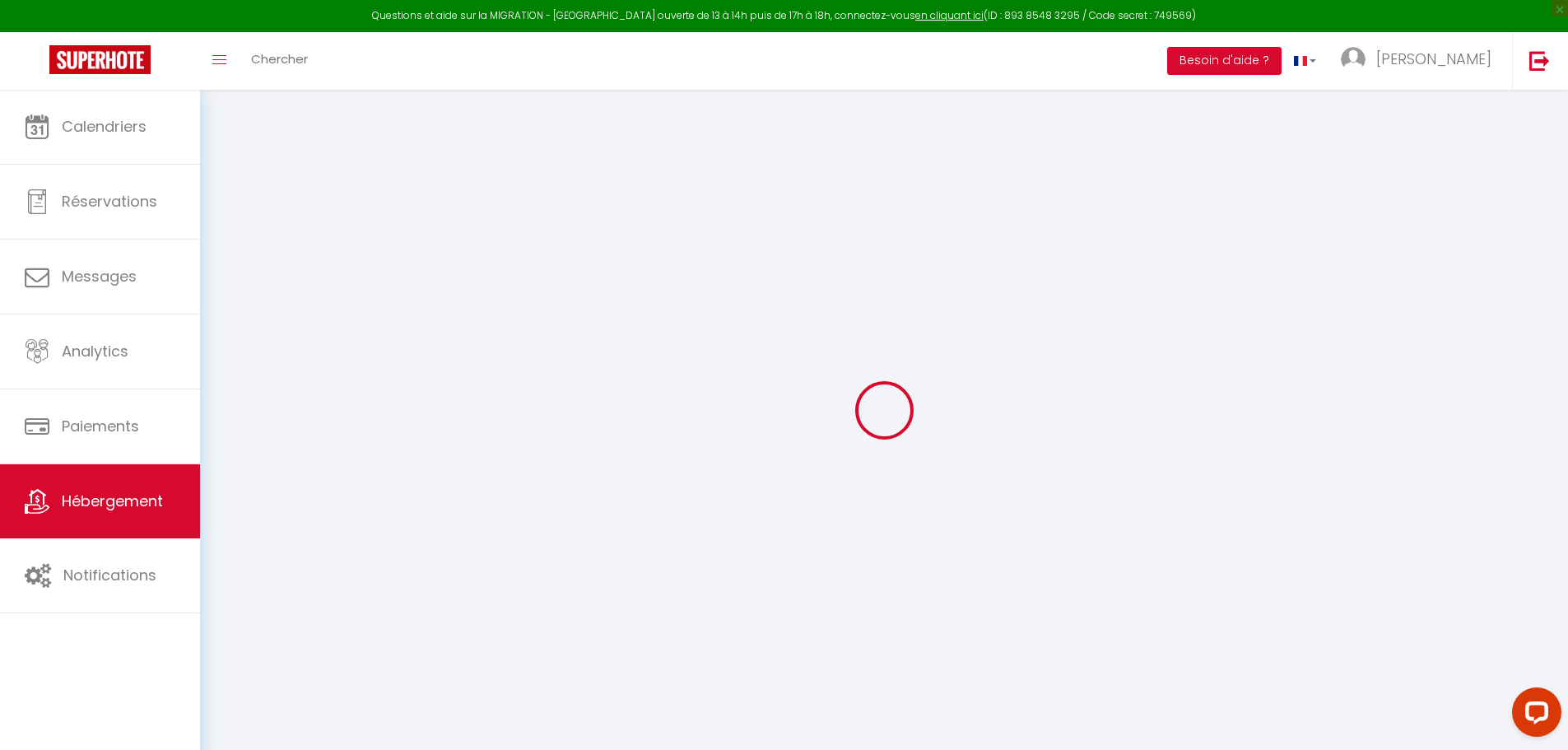
select select
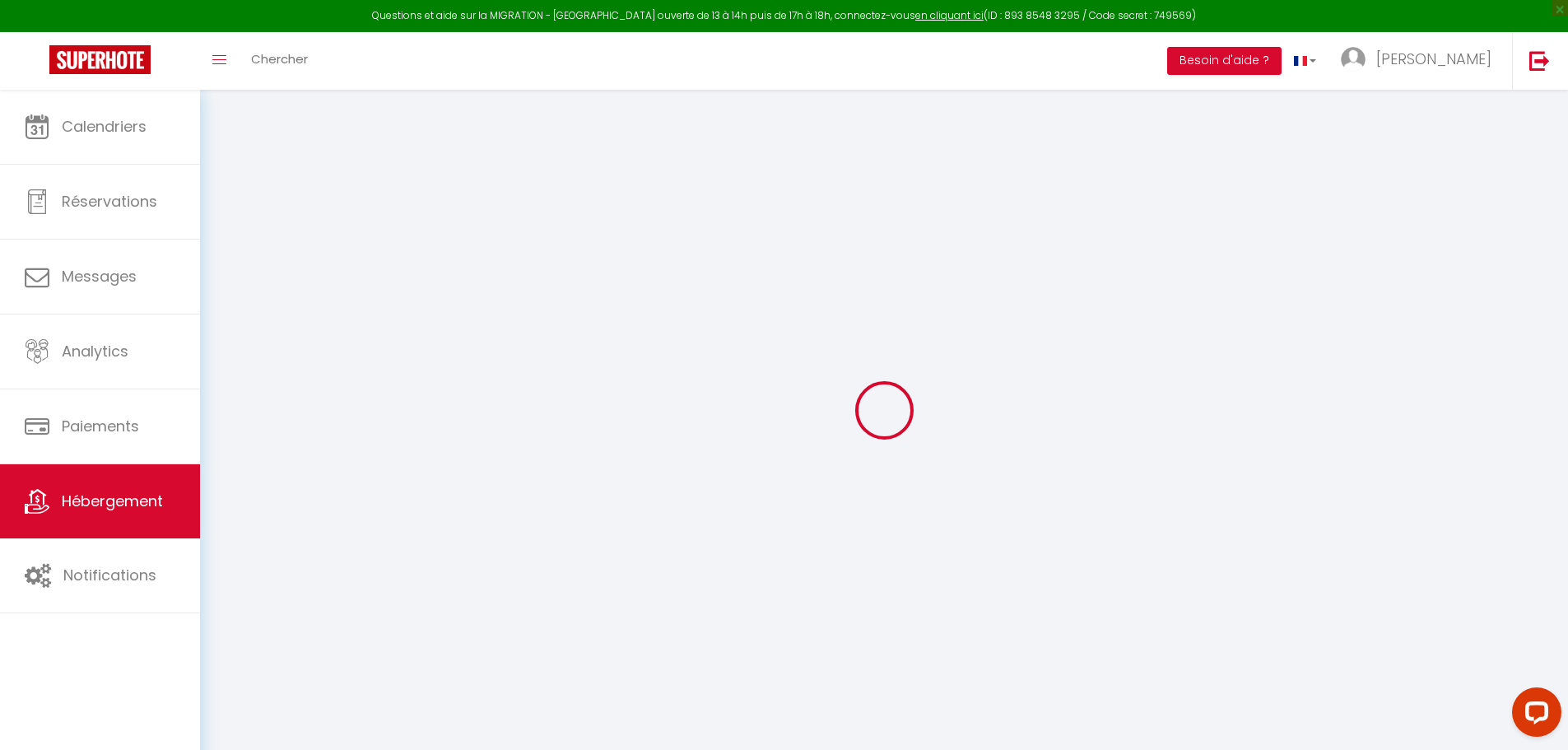
checkbox input "false"
select select
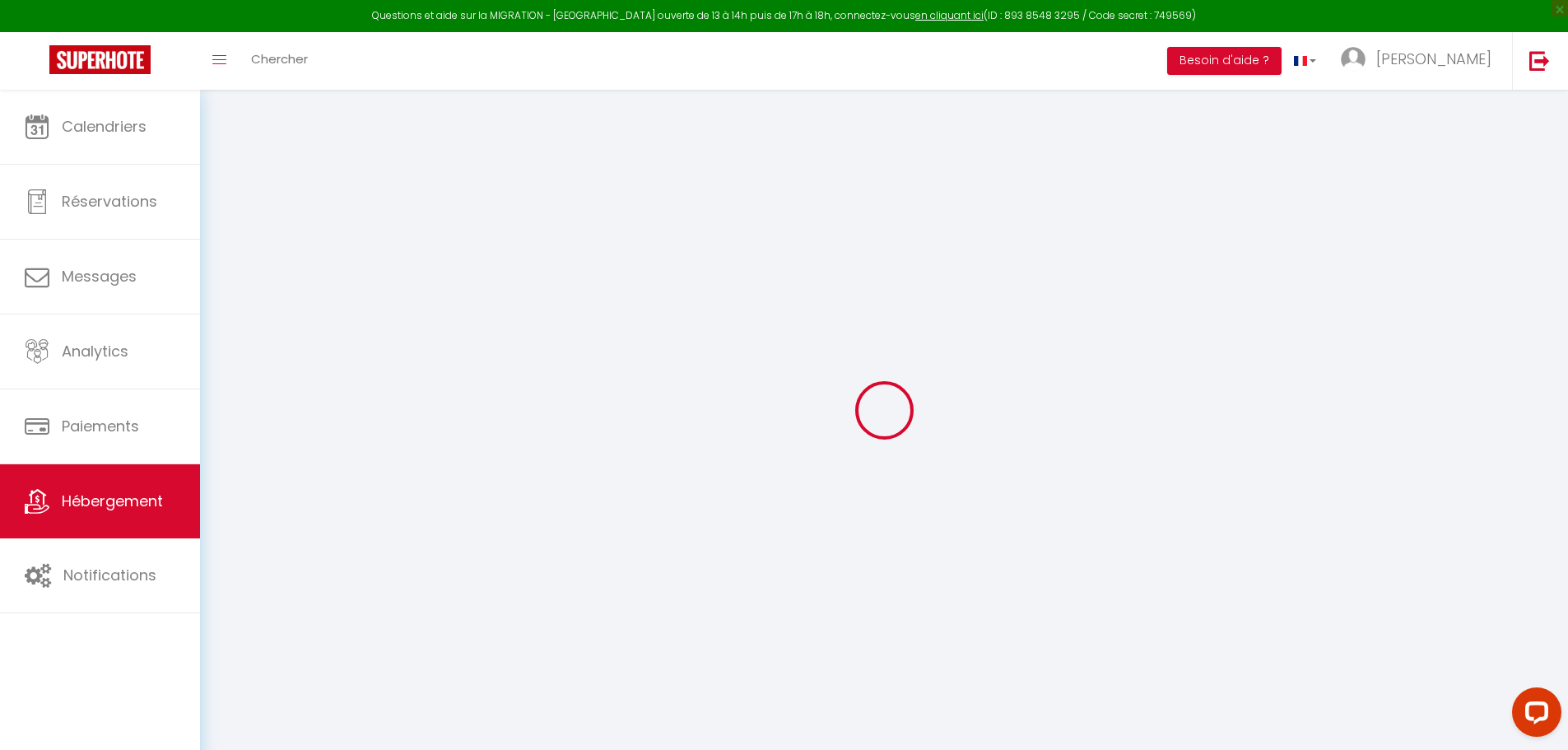
select select
checkbox input "false"
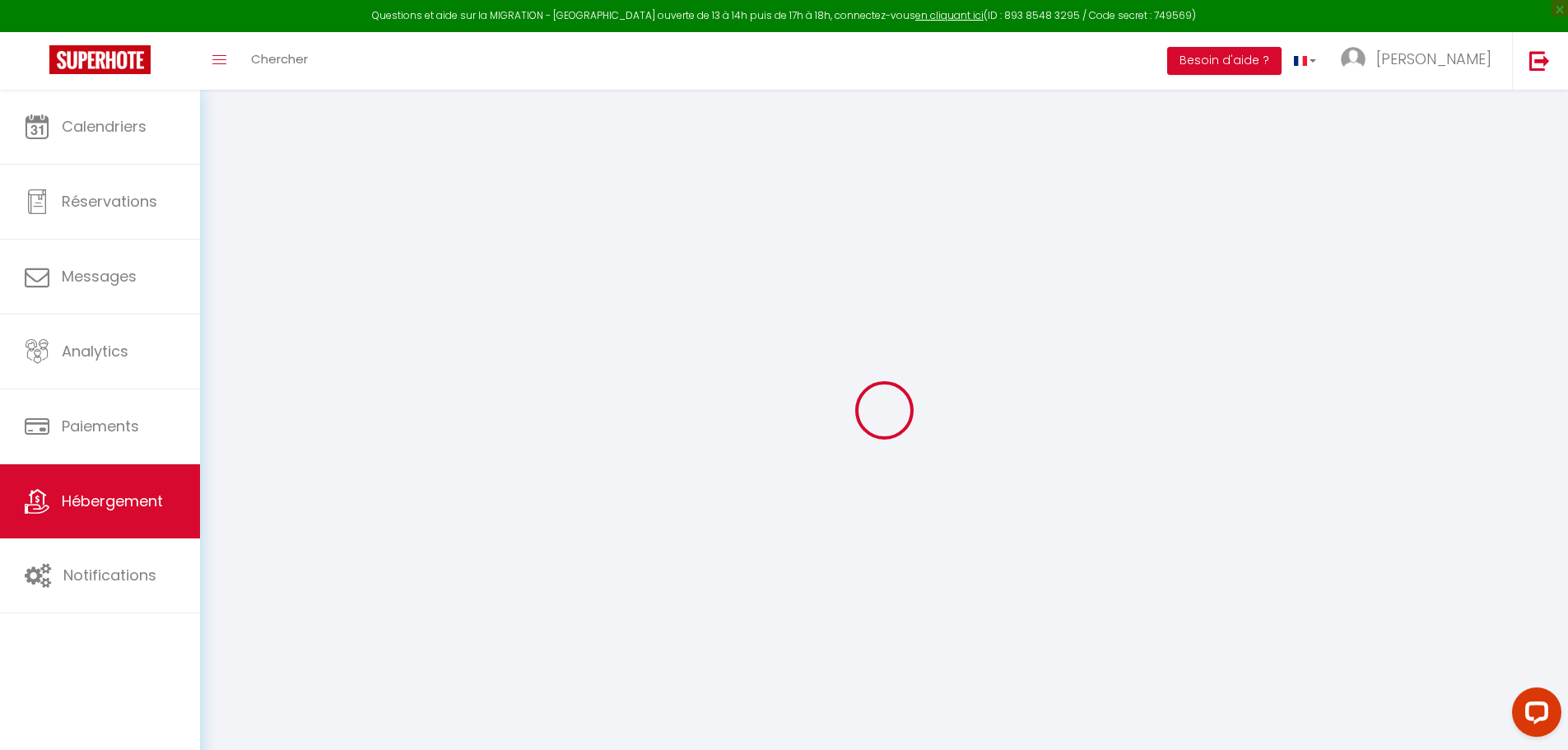
checkbox input "false"
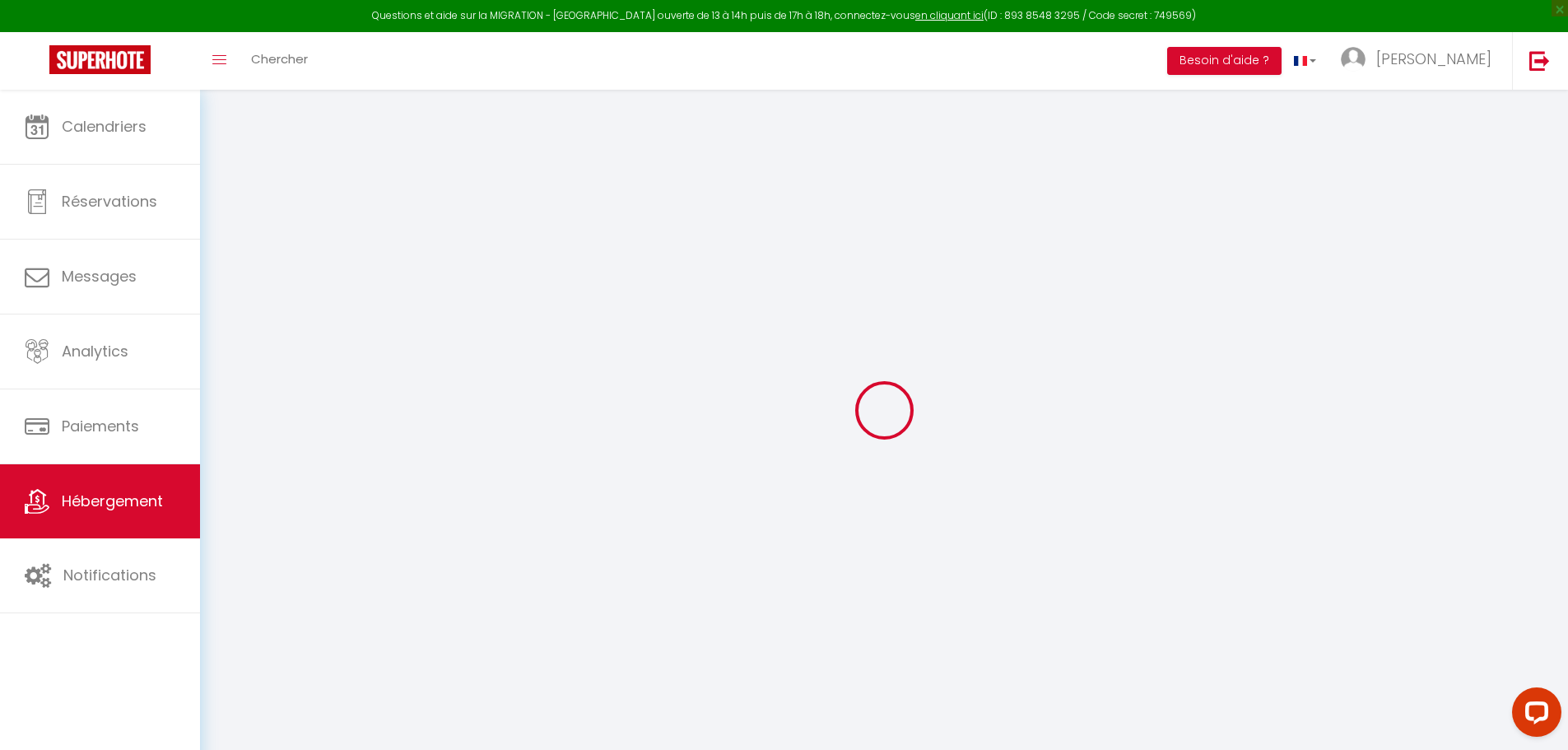
checkbox input "false"
select select "16:00"
select select
select select "11:00"
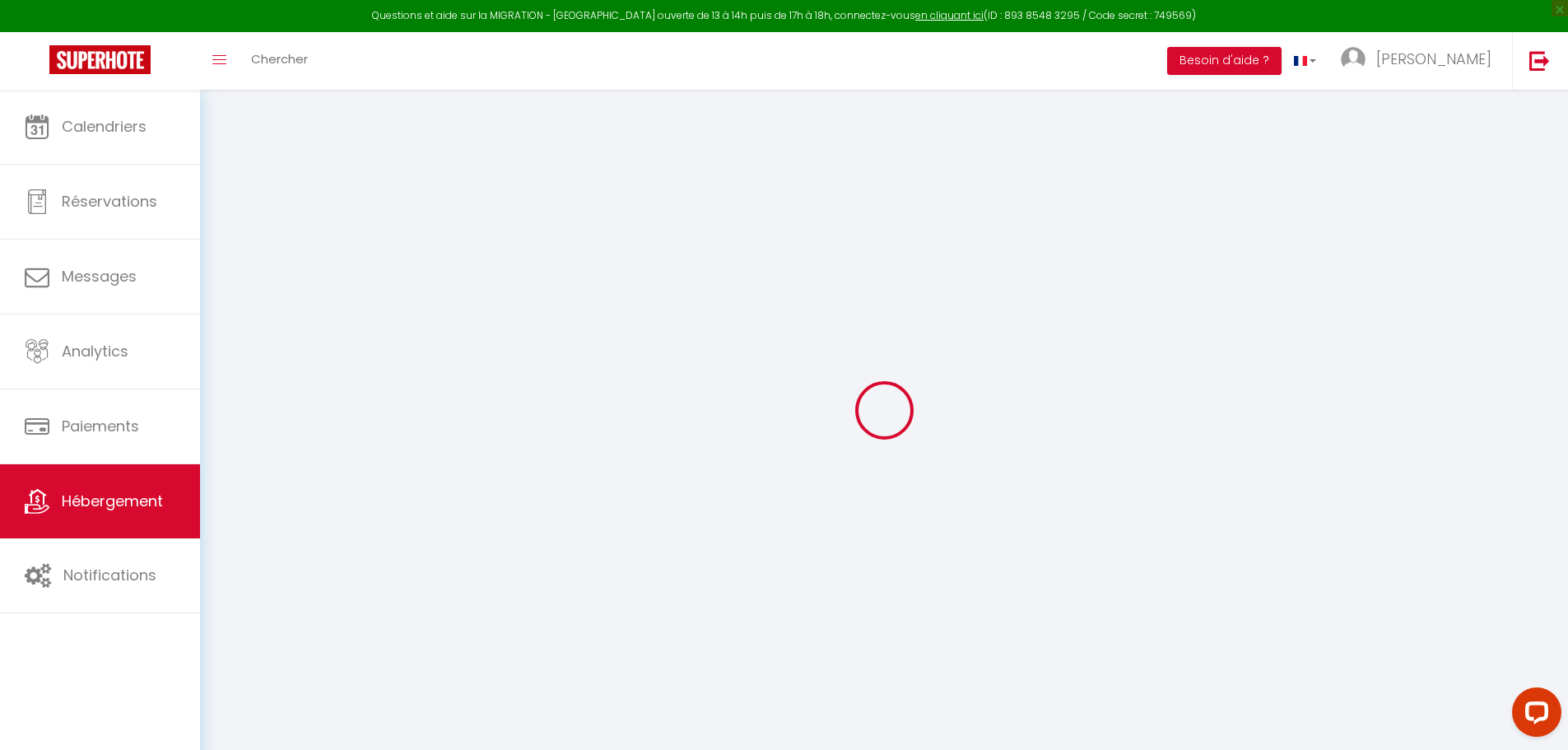
select select "30"
select select "120"
select select
checkbox input "false"
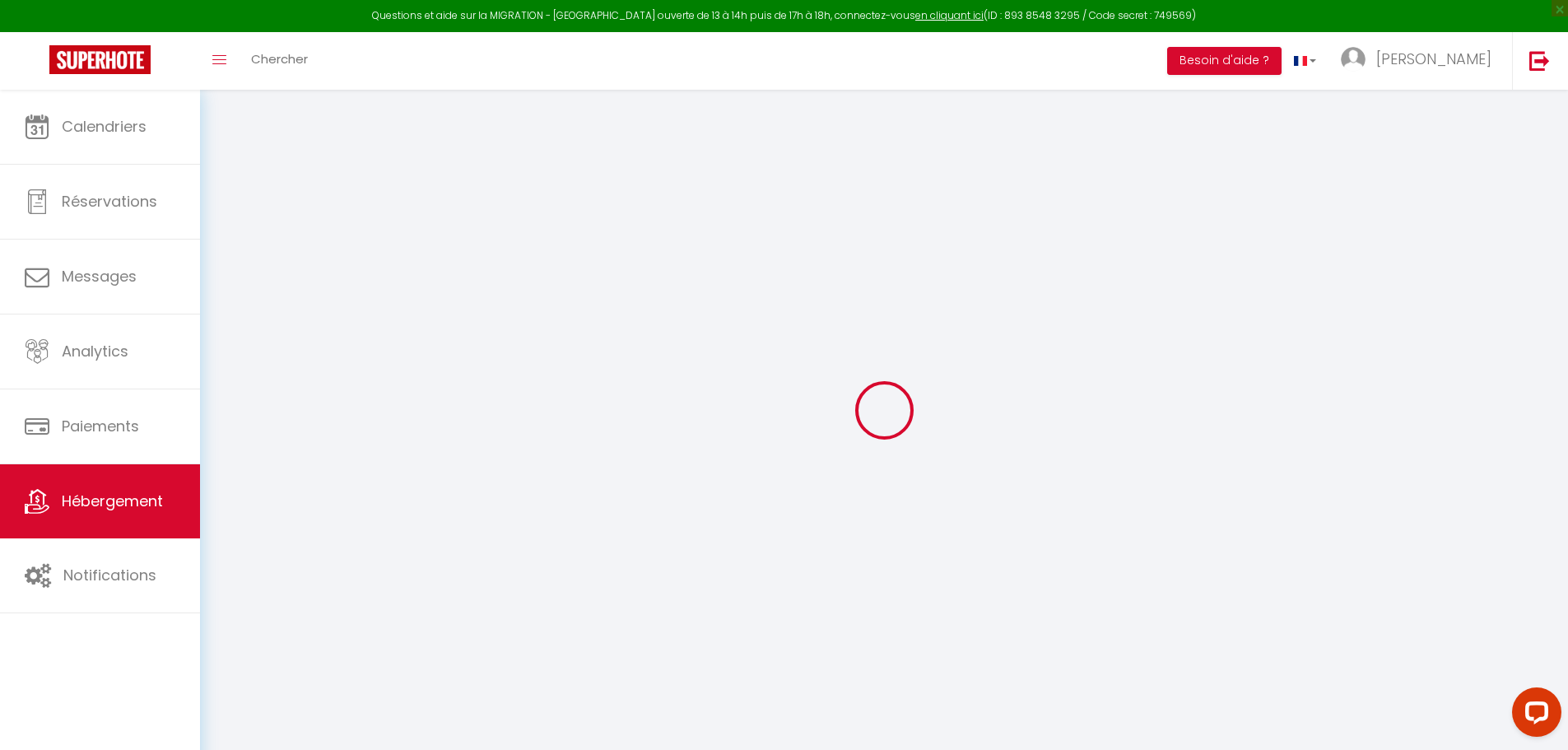
checkbox input "false"
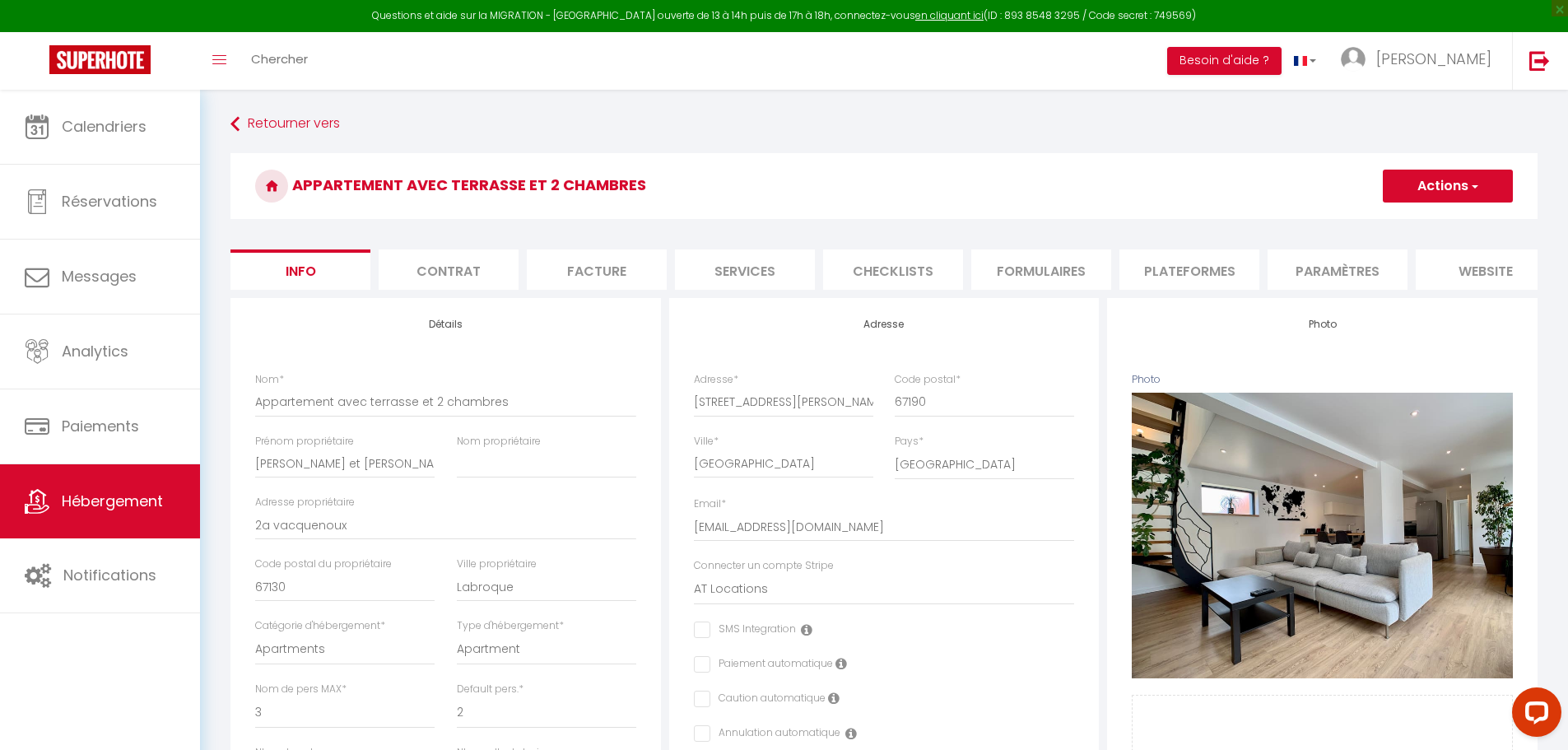
click at [1182, 265] on li "Plateformes" at bounding box center [1188, 270] width 140 height 40
select select "365"
select select "EUR"
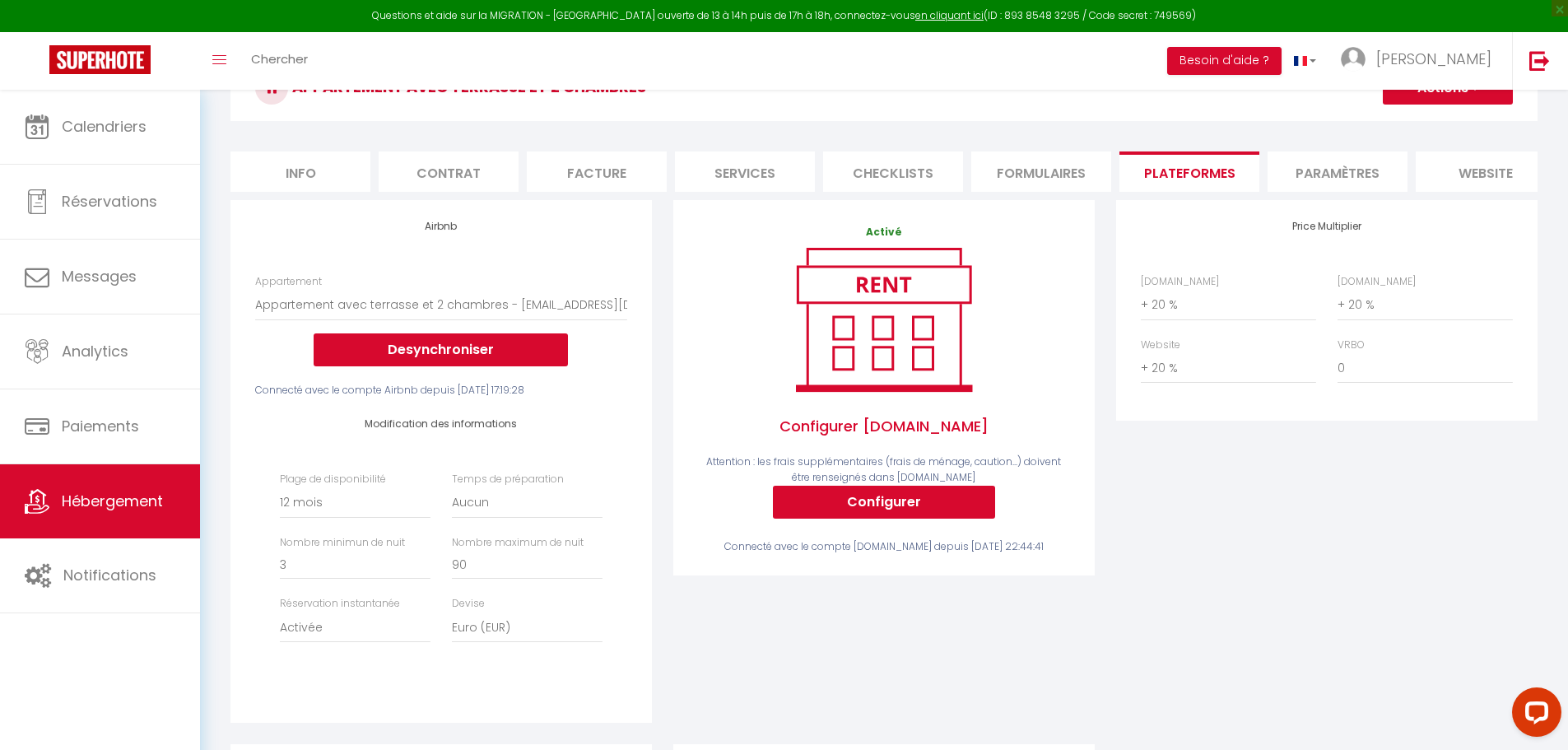
scroll to position [164, 0]
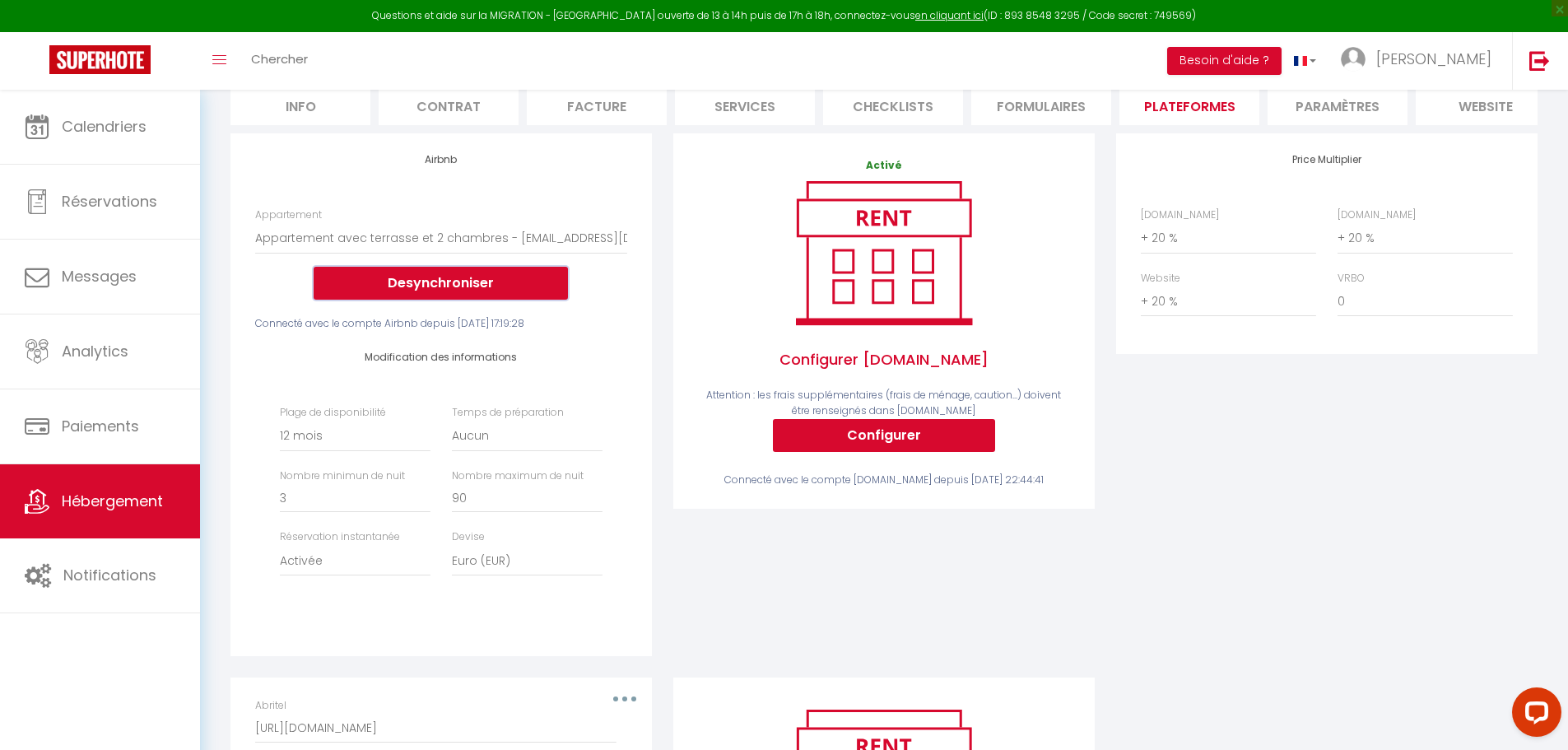
click at [486, 300] on button "Desynchroniser" at bounding box center [440, 283] width 254 height 33
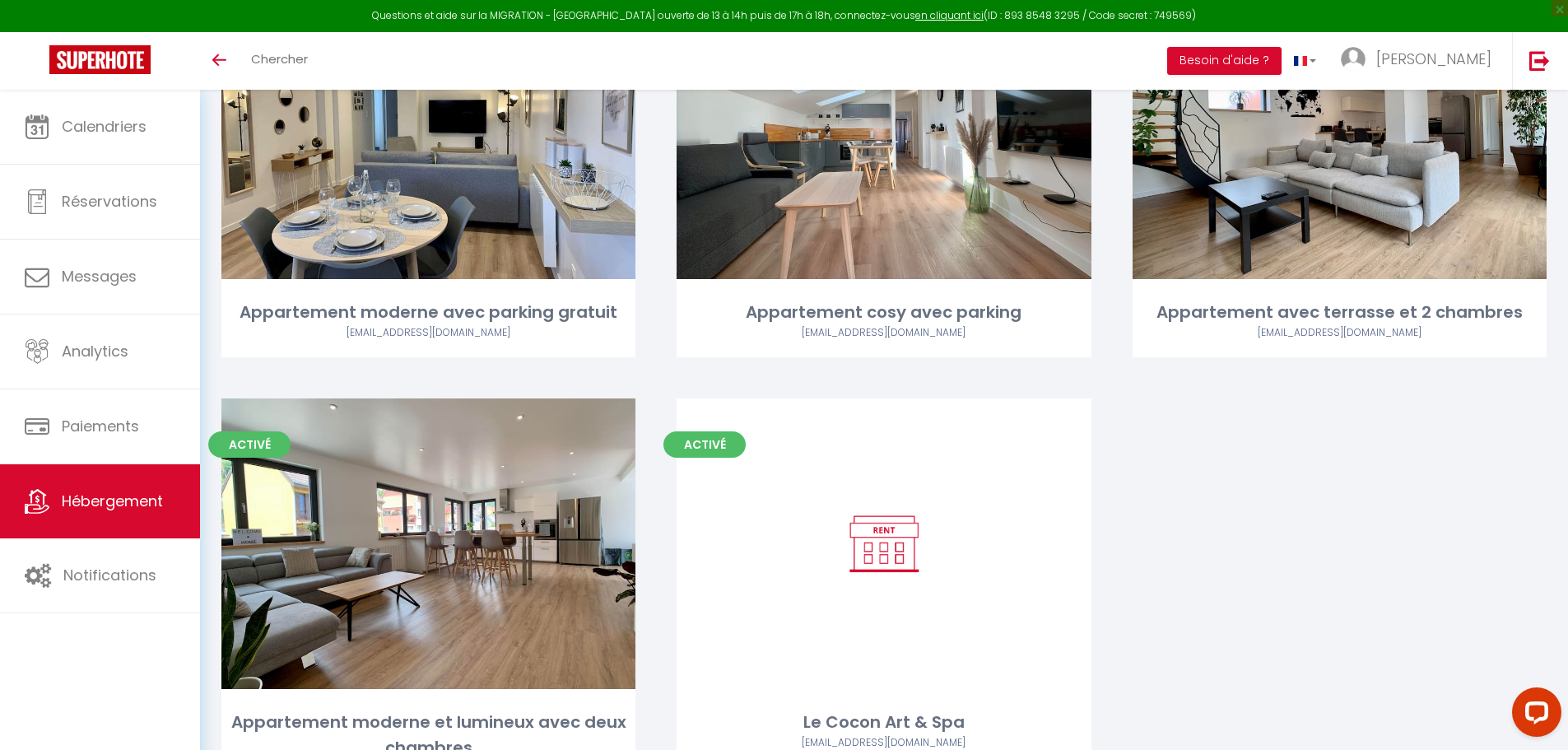
scroll to position [666, 0]
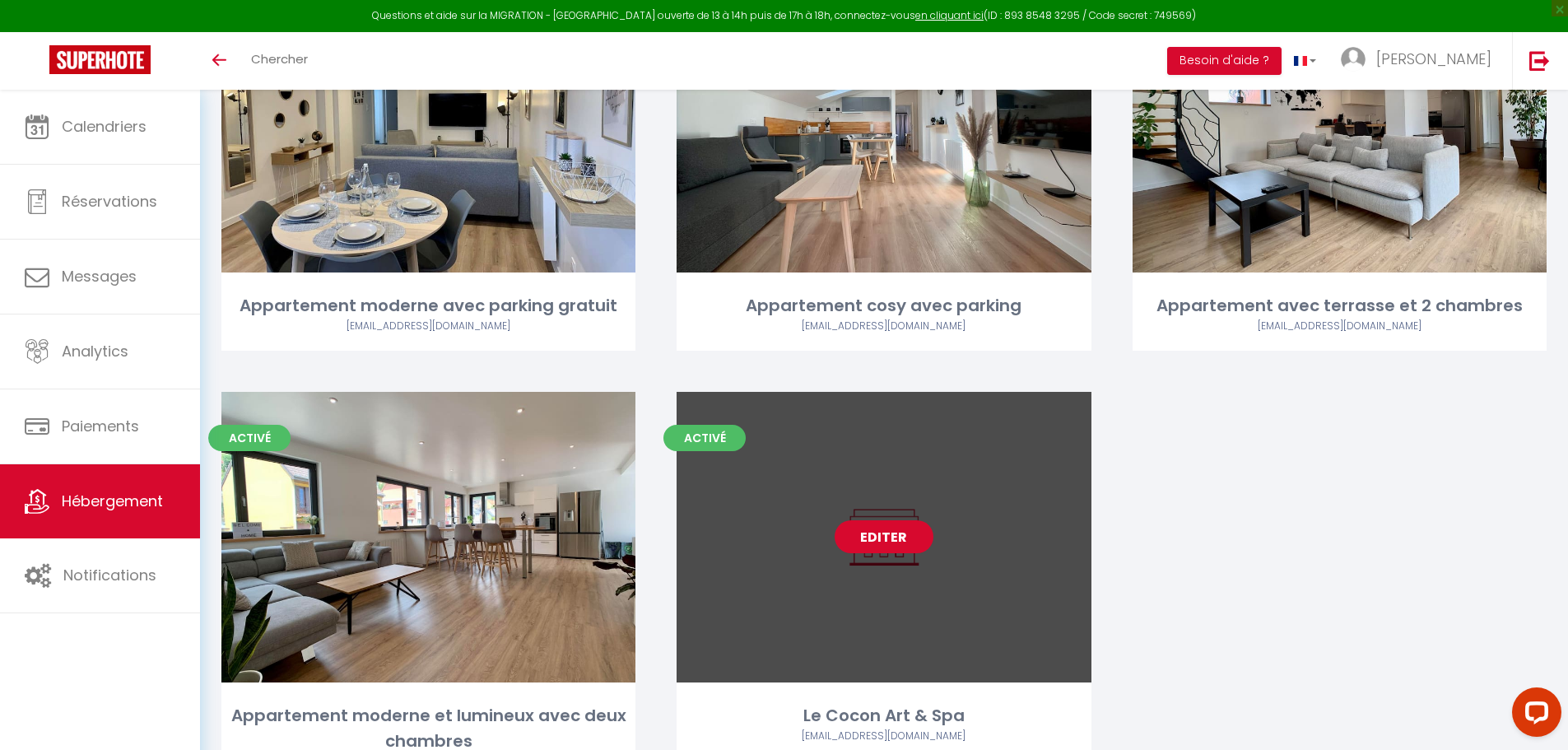
click at [884, 520] on link "Editer" at bounding box center [884, 536] width 99 height 33
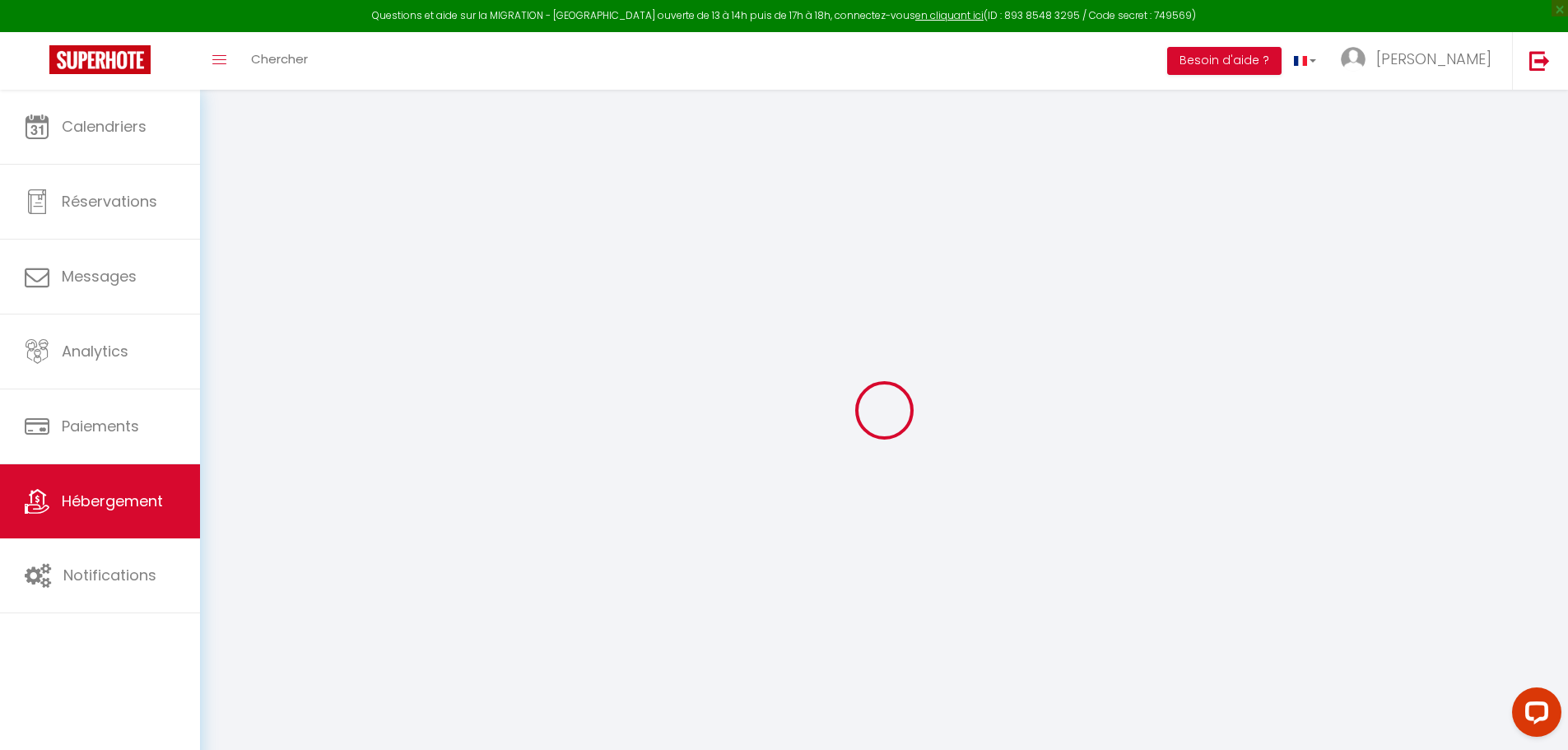
select select "+ 20 %"
select select
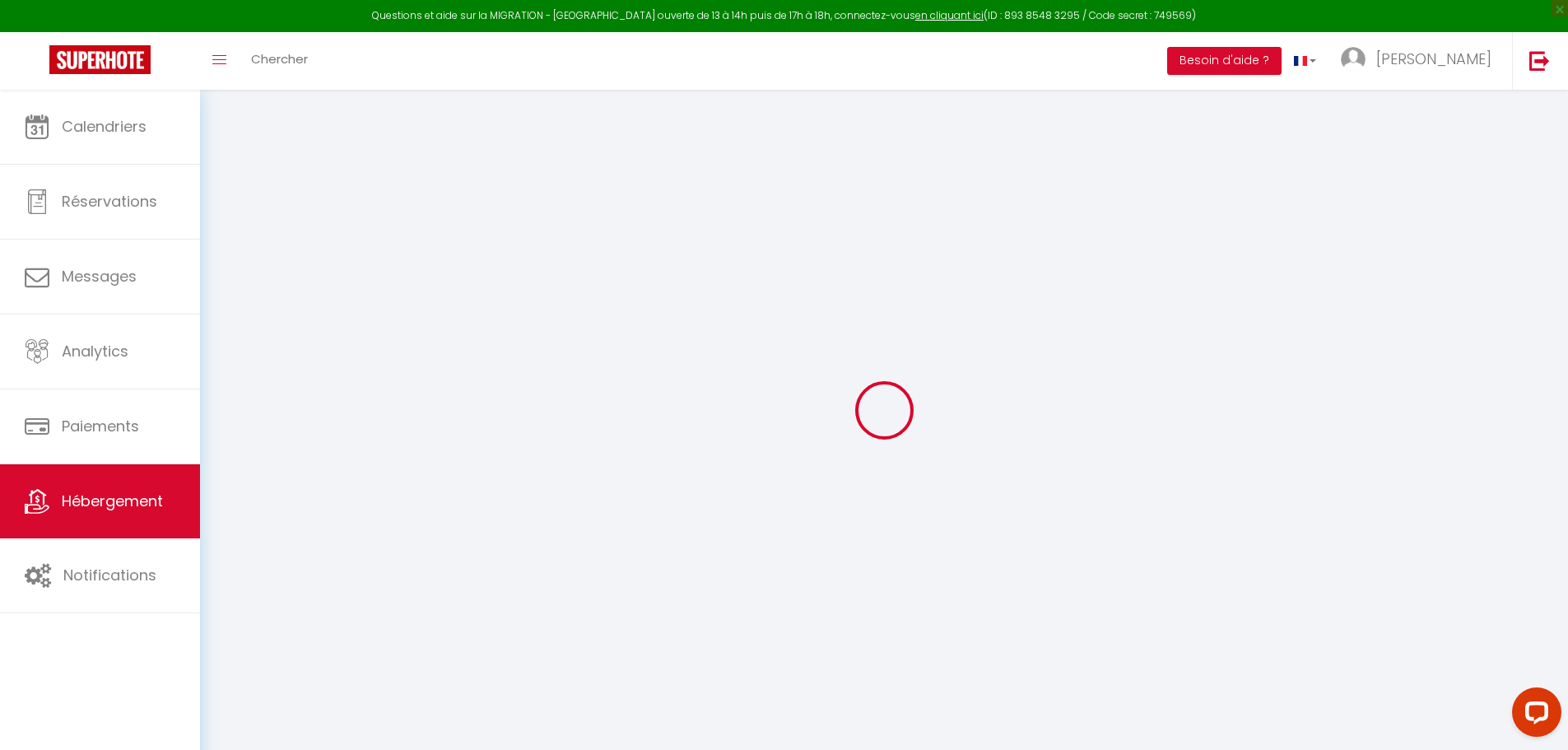
checkbox input "false"
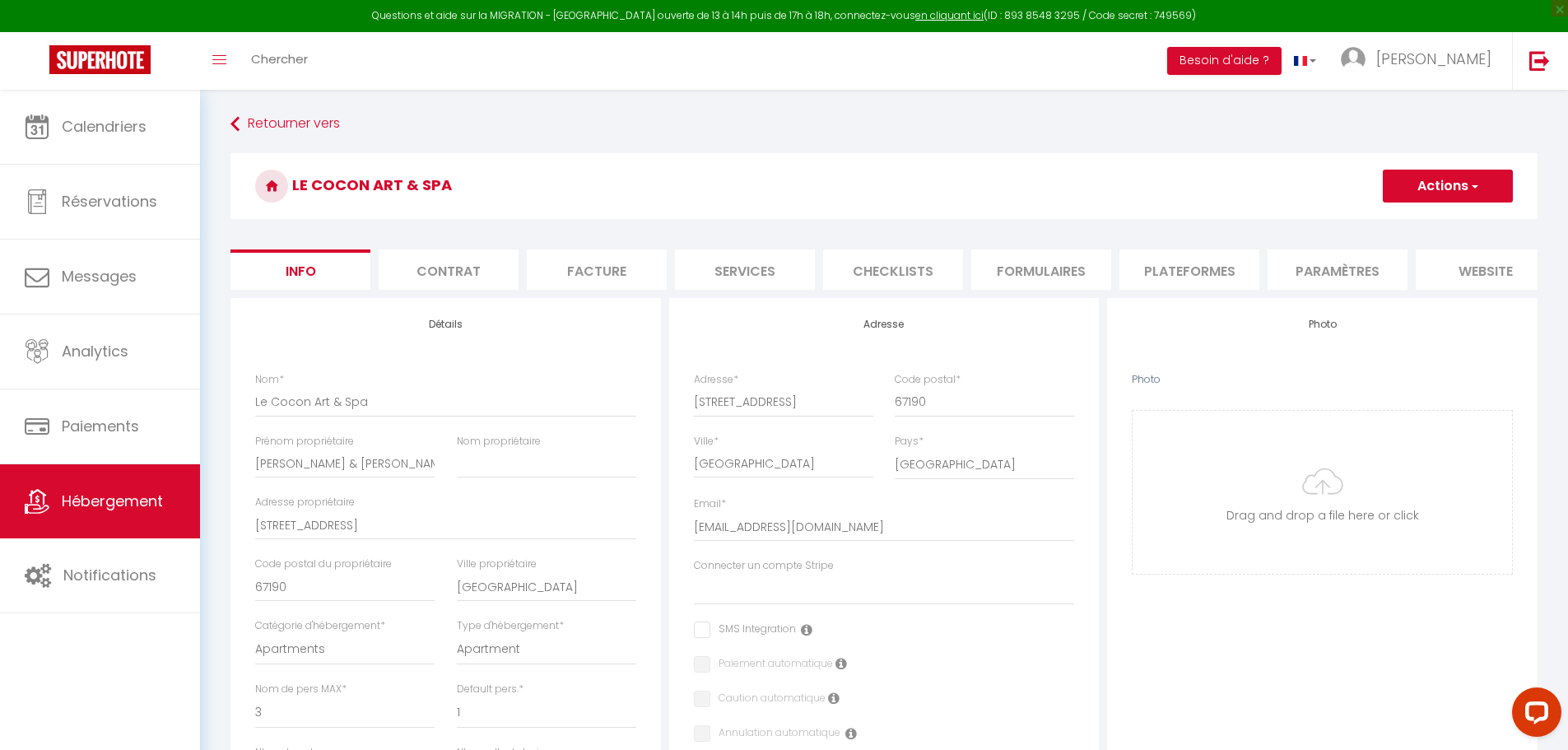
select select
checkbox input "false"
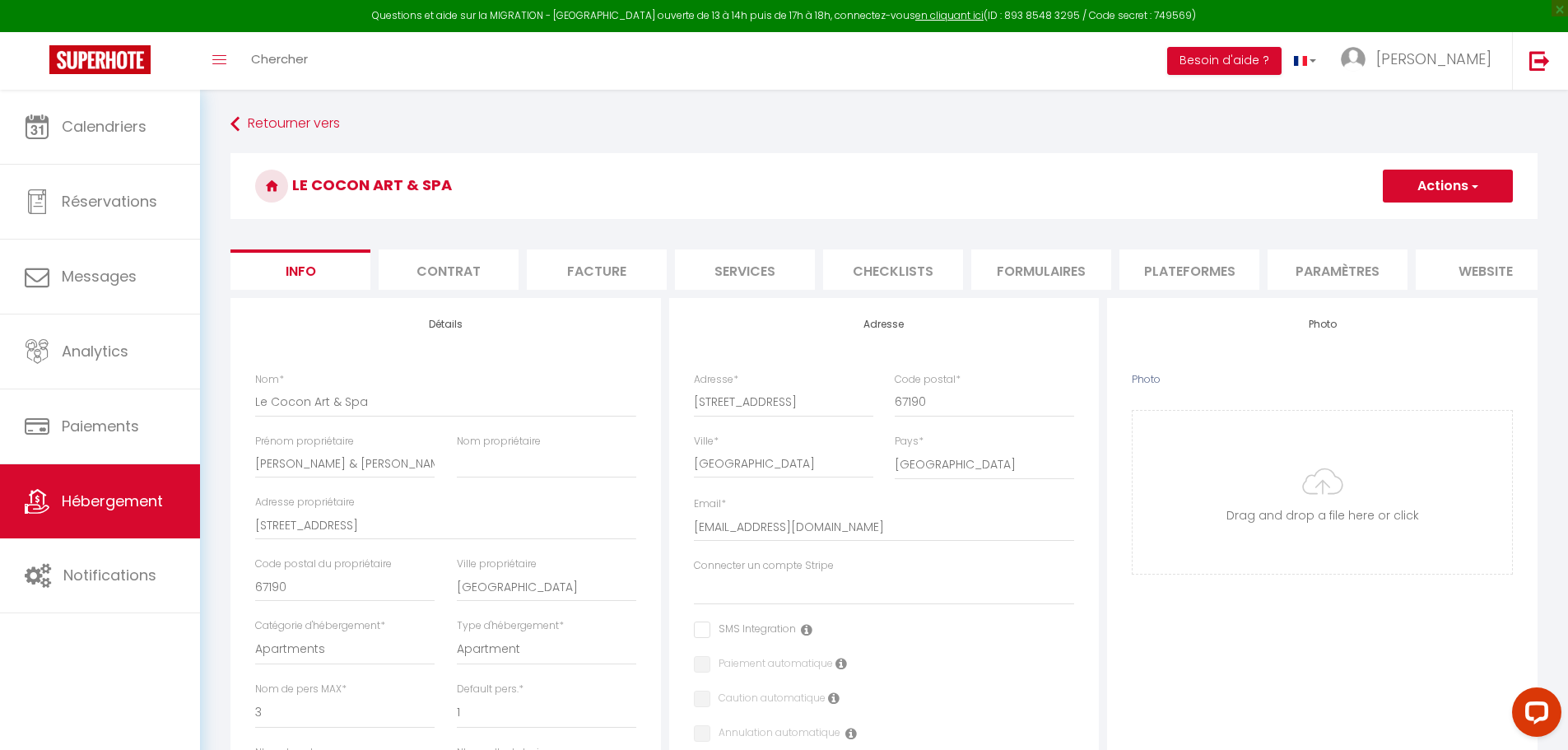
select select "10121-1437647191198364572"
click at [1216, 273] on li "Plateformes" at bounding box center [1188, 270] width 140 height 40
select select "365"
select select "well_reviewed_guests"
select select "EUR"
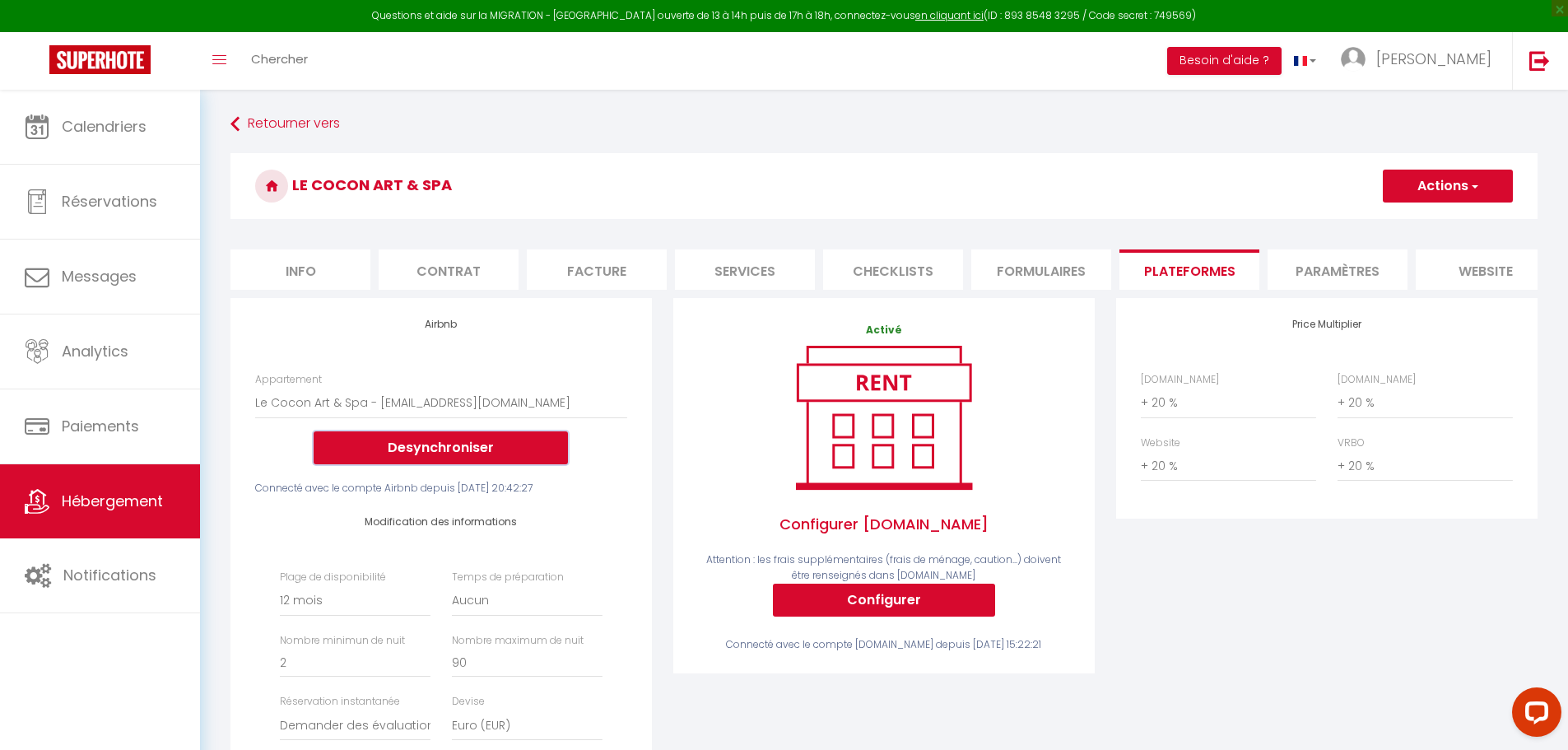
click at [466, 460] on button "Desynchroniser" at bounding box center [440, 448] width 254 height 33
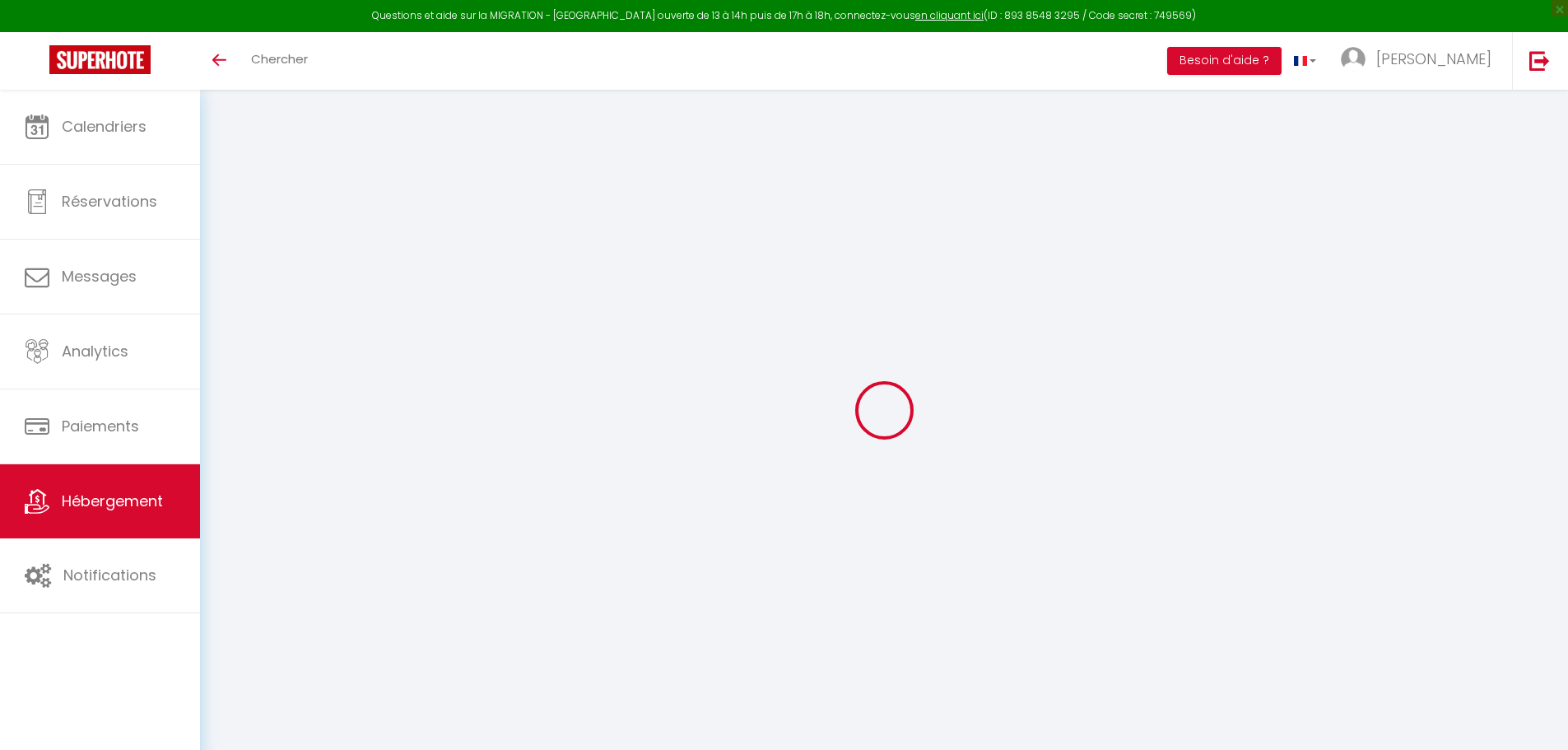
select select "+ 25 %"
select select "+ 40 %"
select select "+ 20 %"
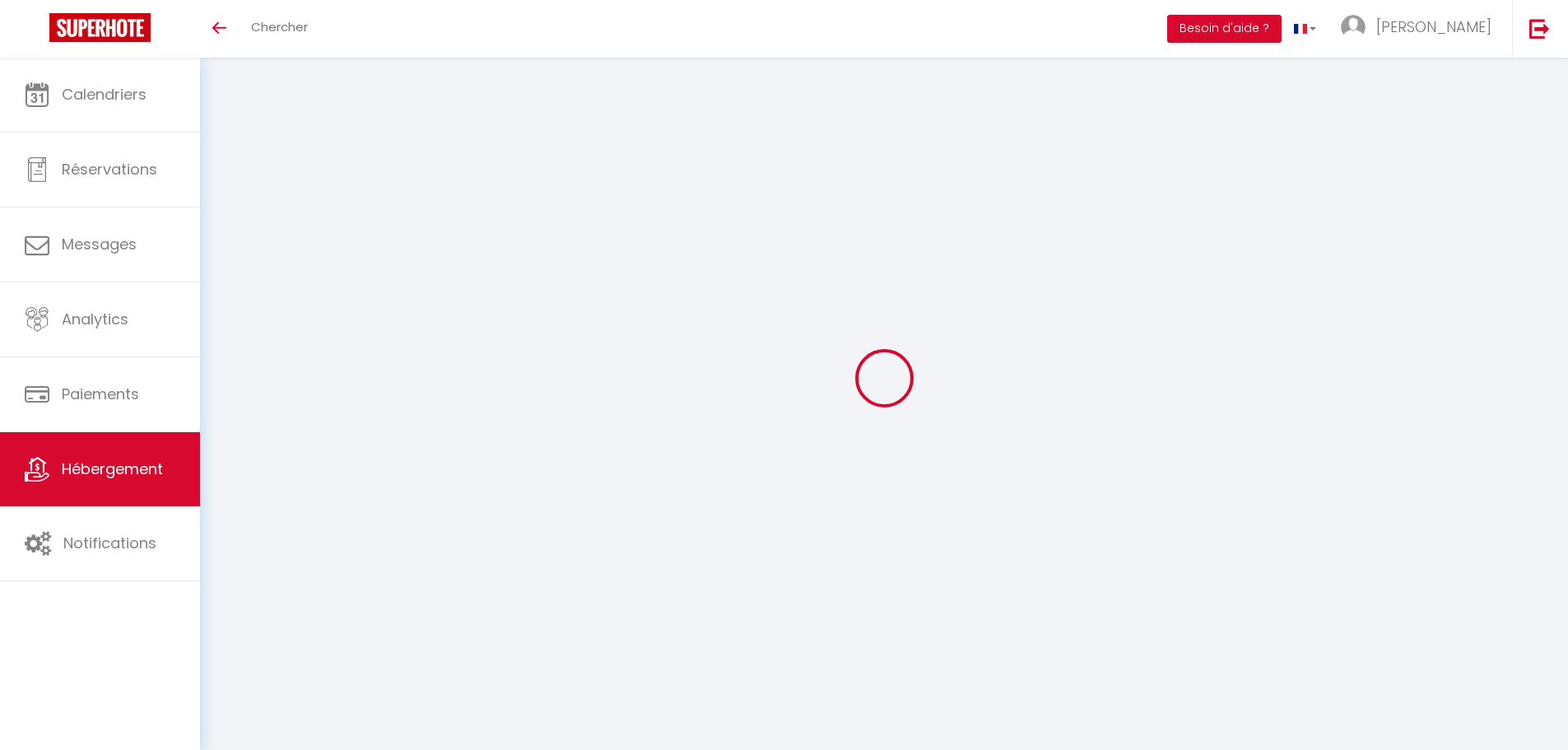
scroll to position [83, 0]
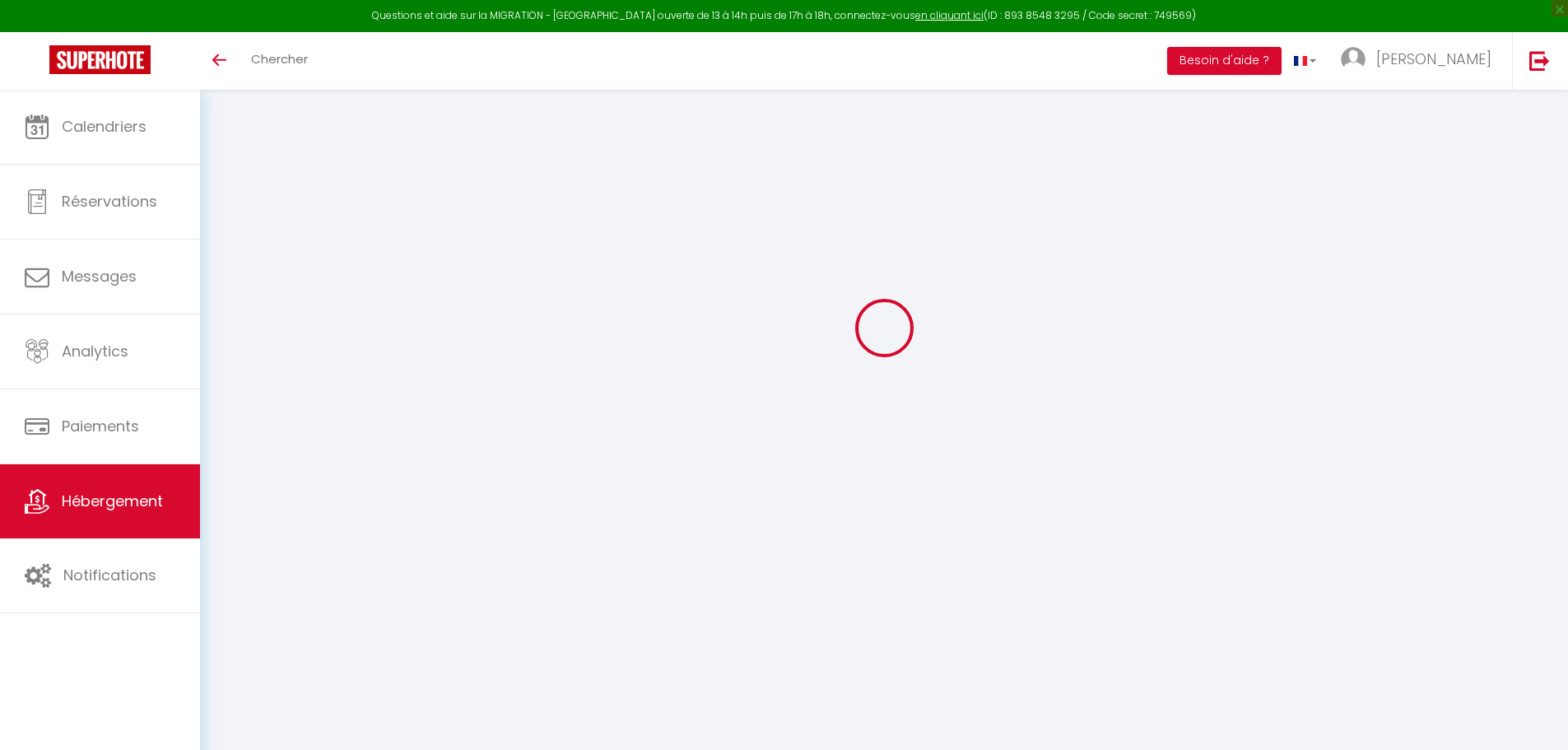
select select "+ 20 %"
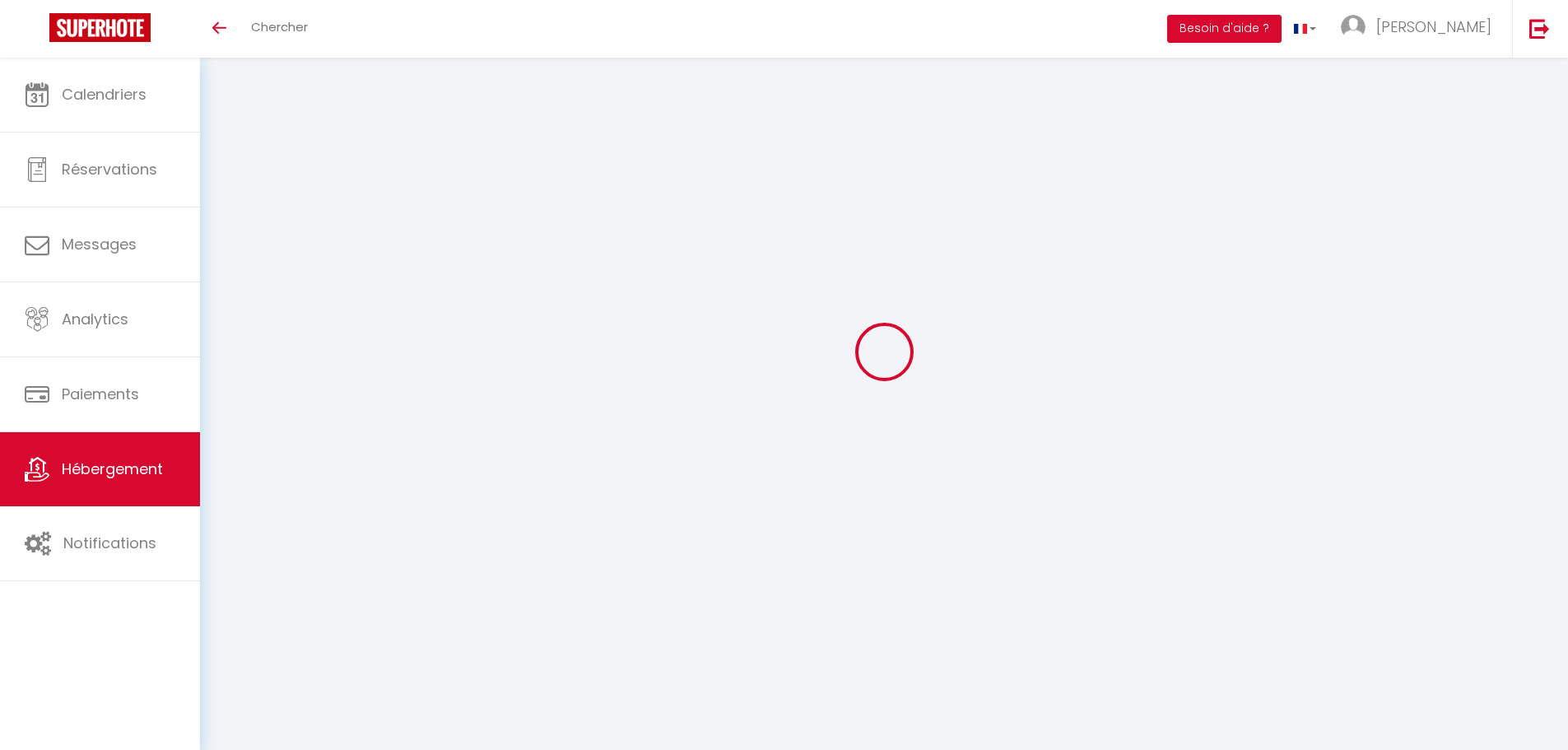
scroll to position [59, 0]
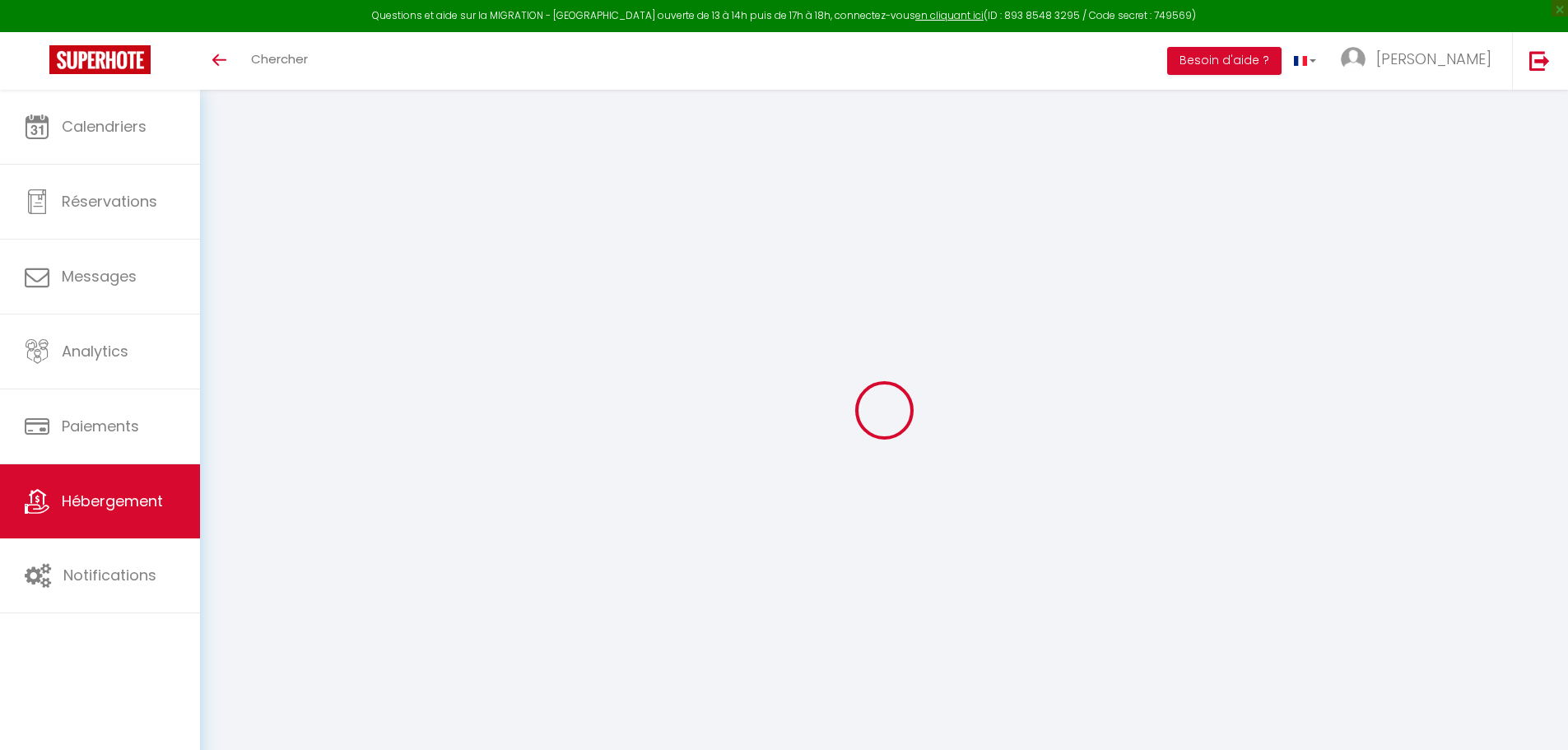
select select "+ 20 %"
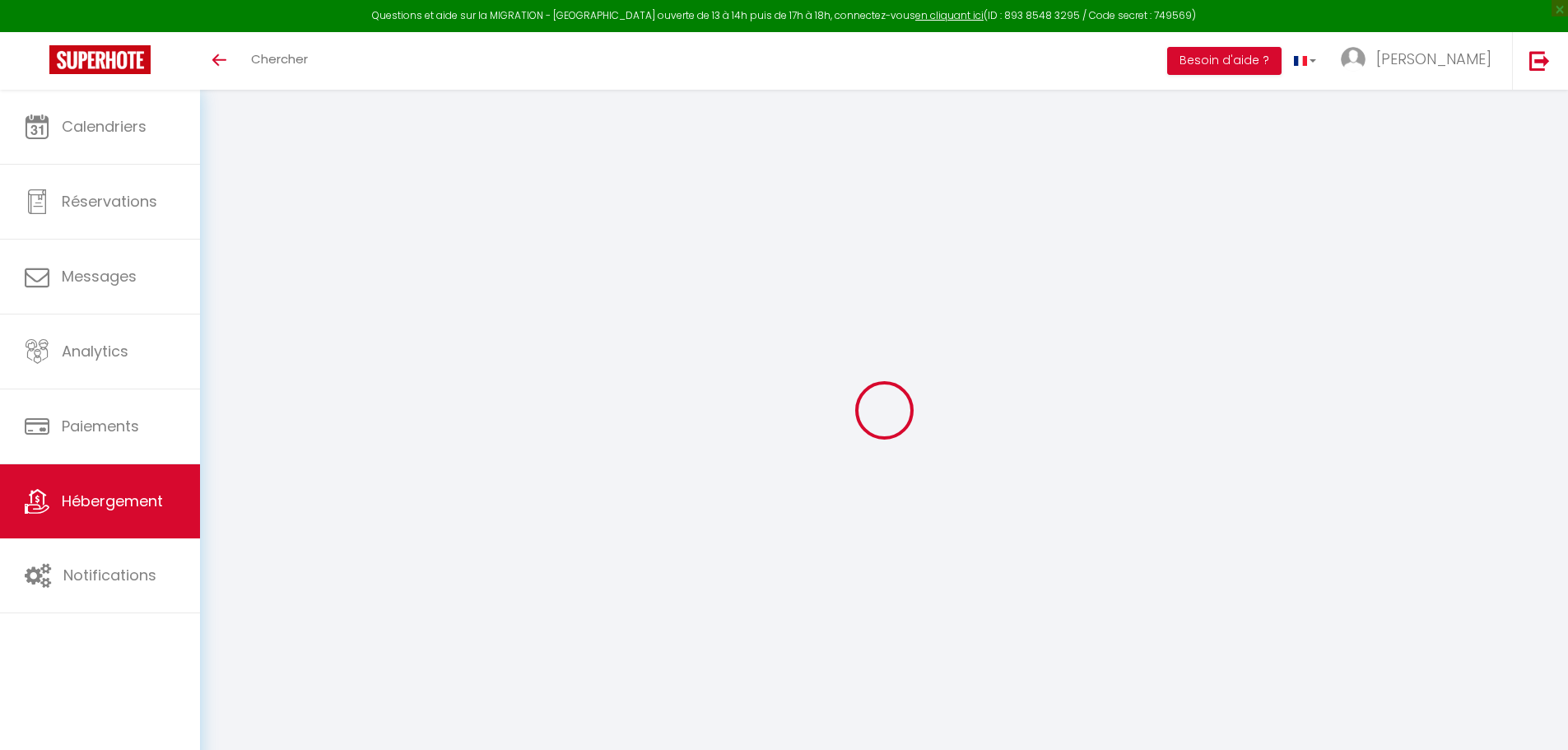
select select "+ 20 %"
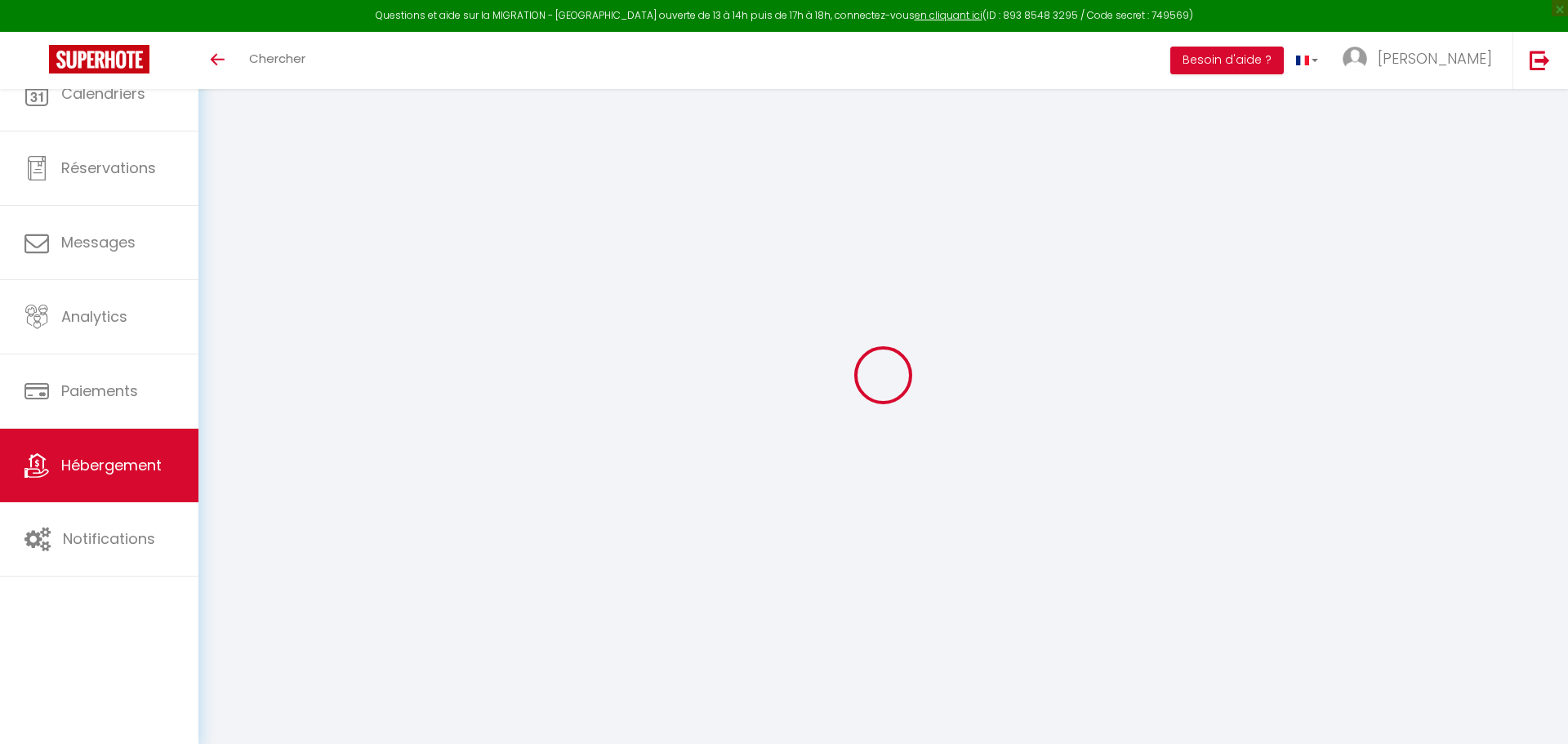
select select "+ 20 %"
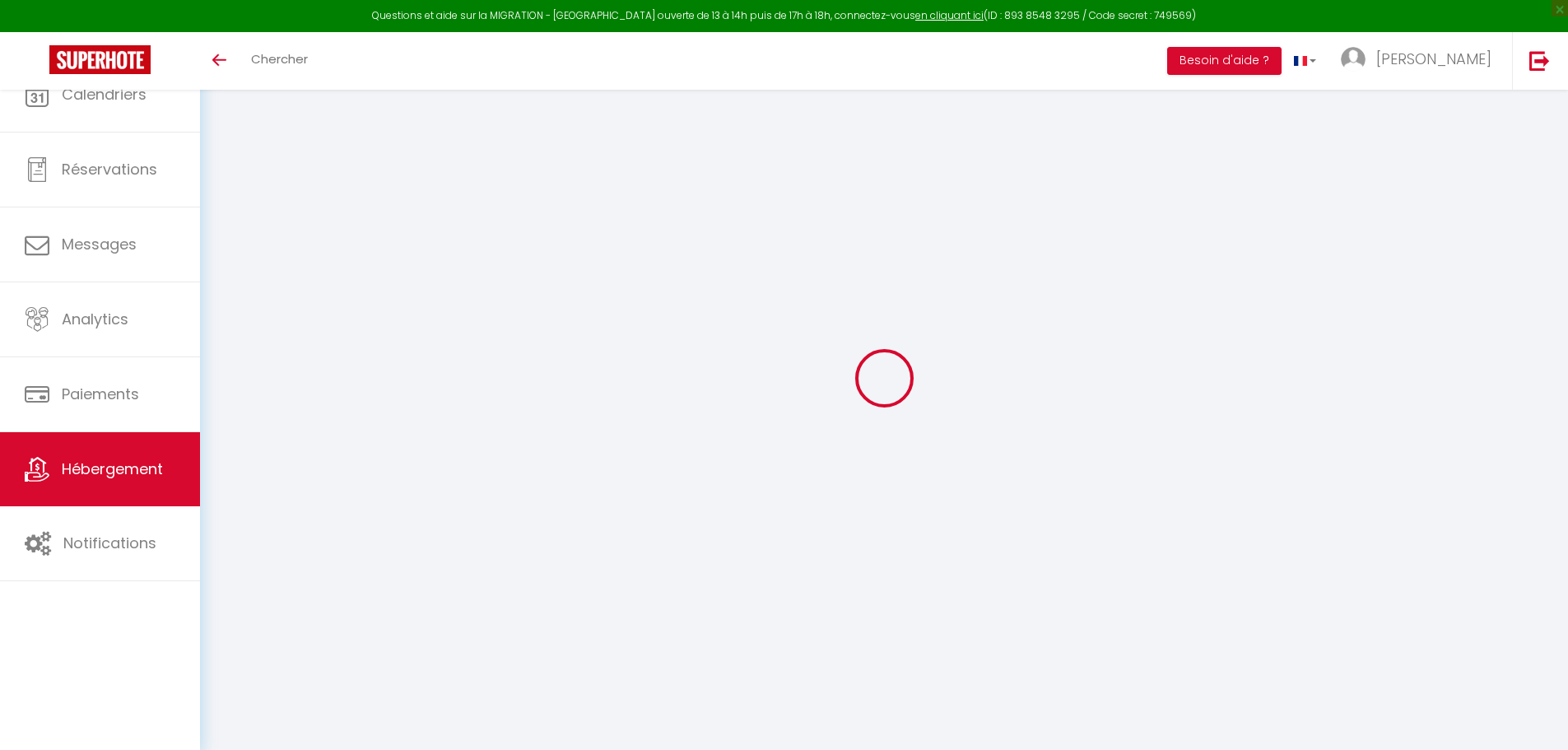
select select "+ 20 %"
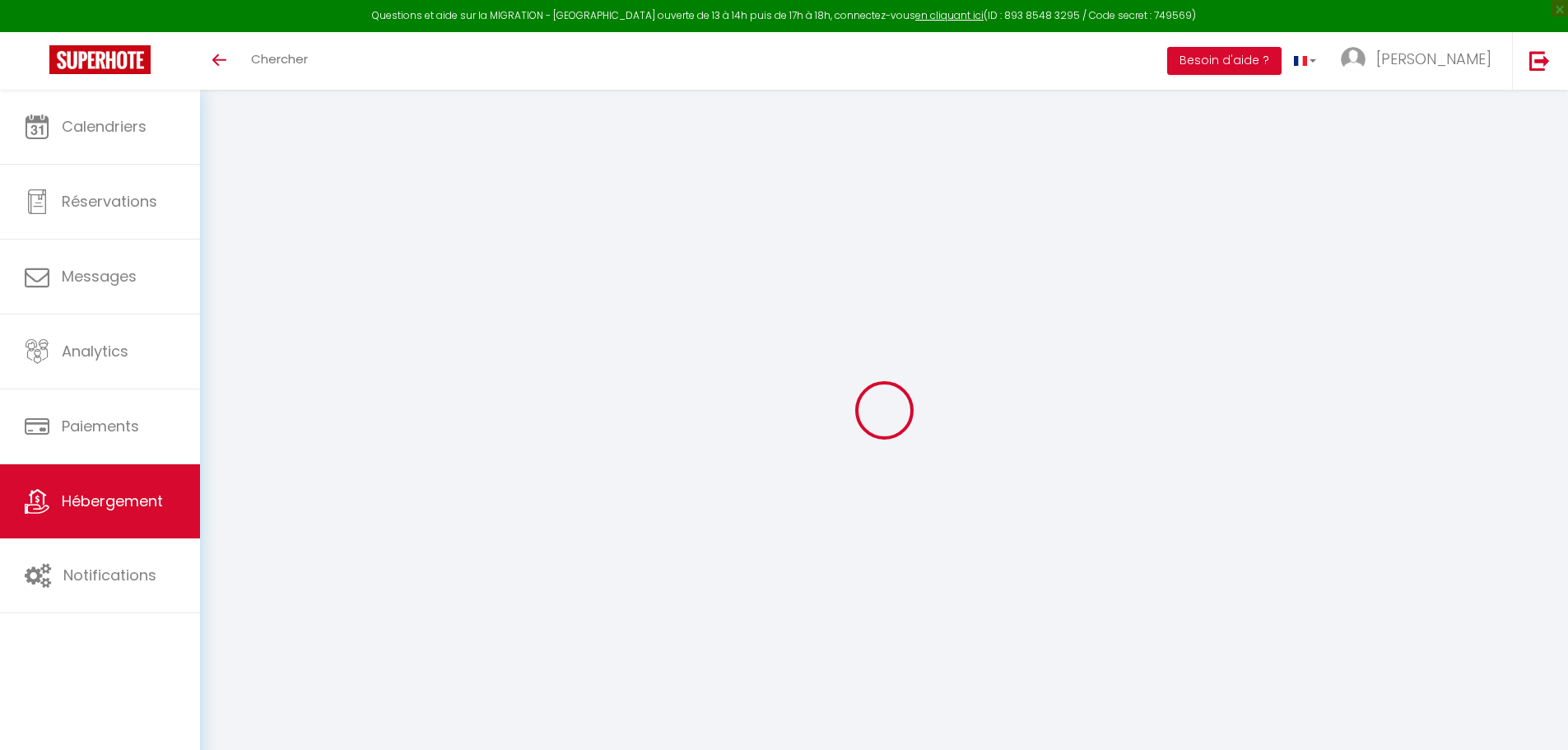
select select "+ 20 %"
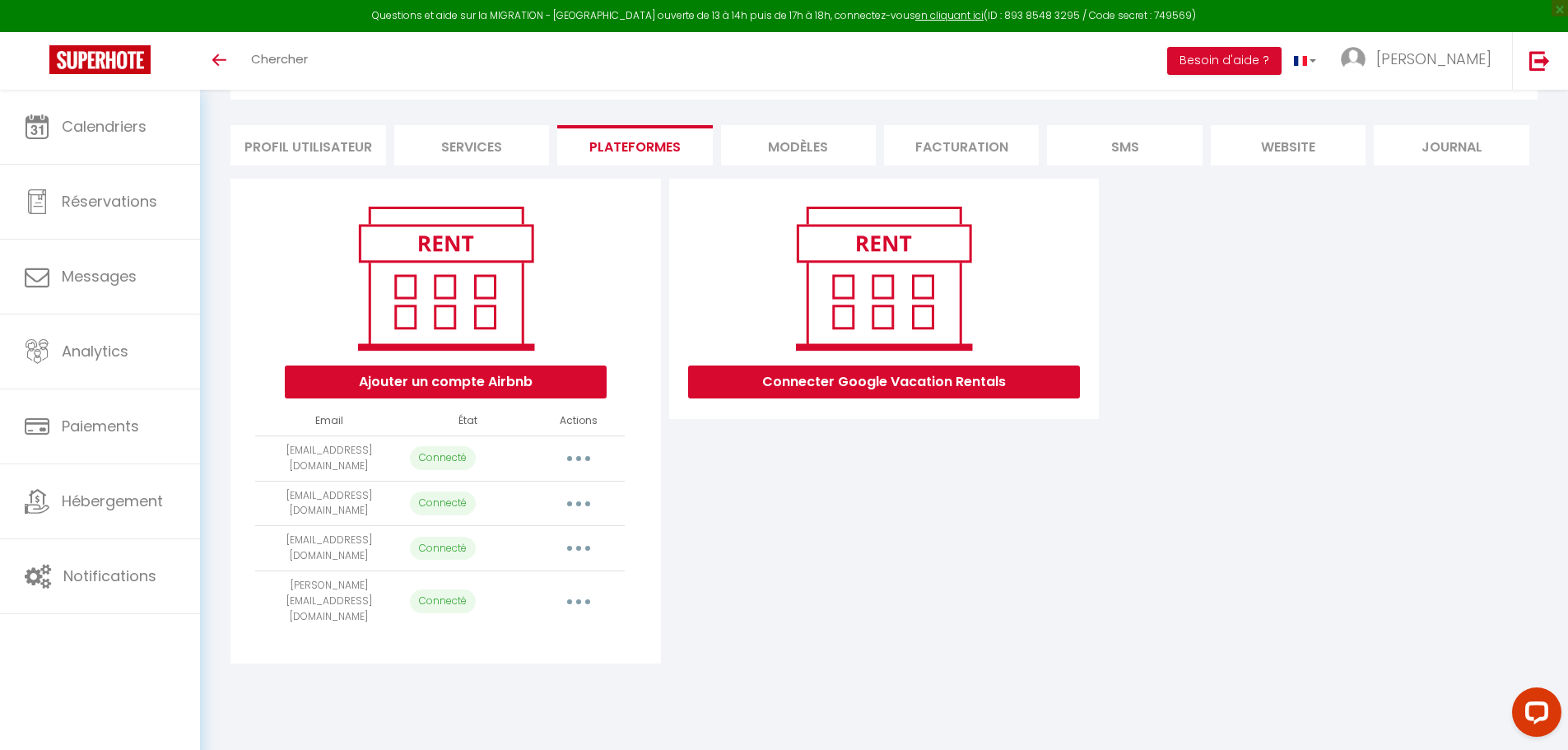
click at [574, 451] on button "button" at bounding box center [578, 458] width 46 height 27
click at [549, 504] on link "Importer les appartements" at bounding box center [505, 495] width 182 height 28
select select
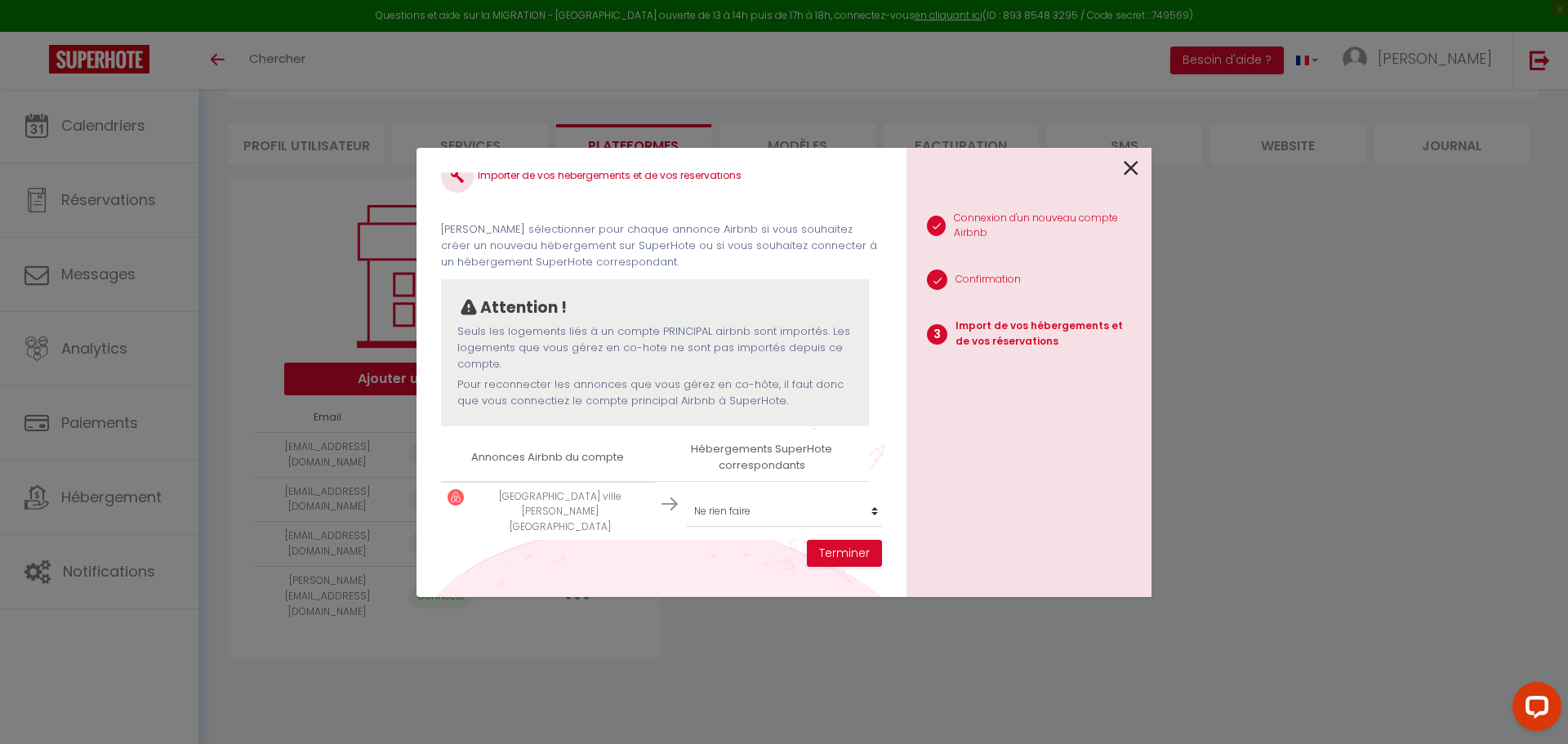
scroll to position [83, 0]
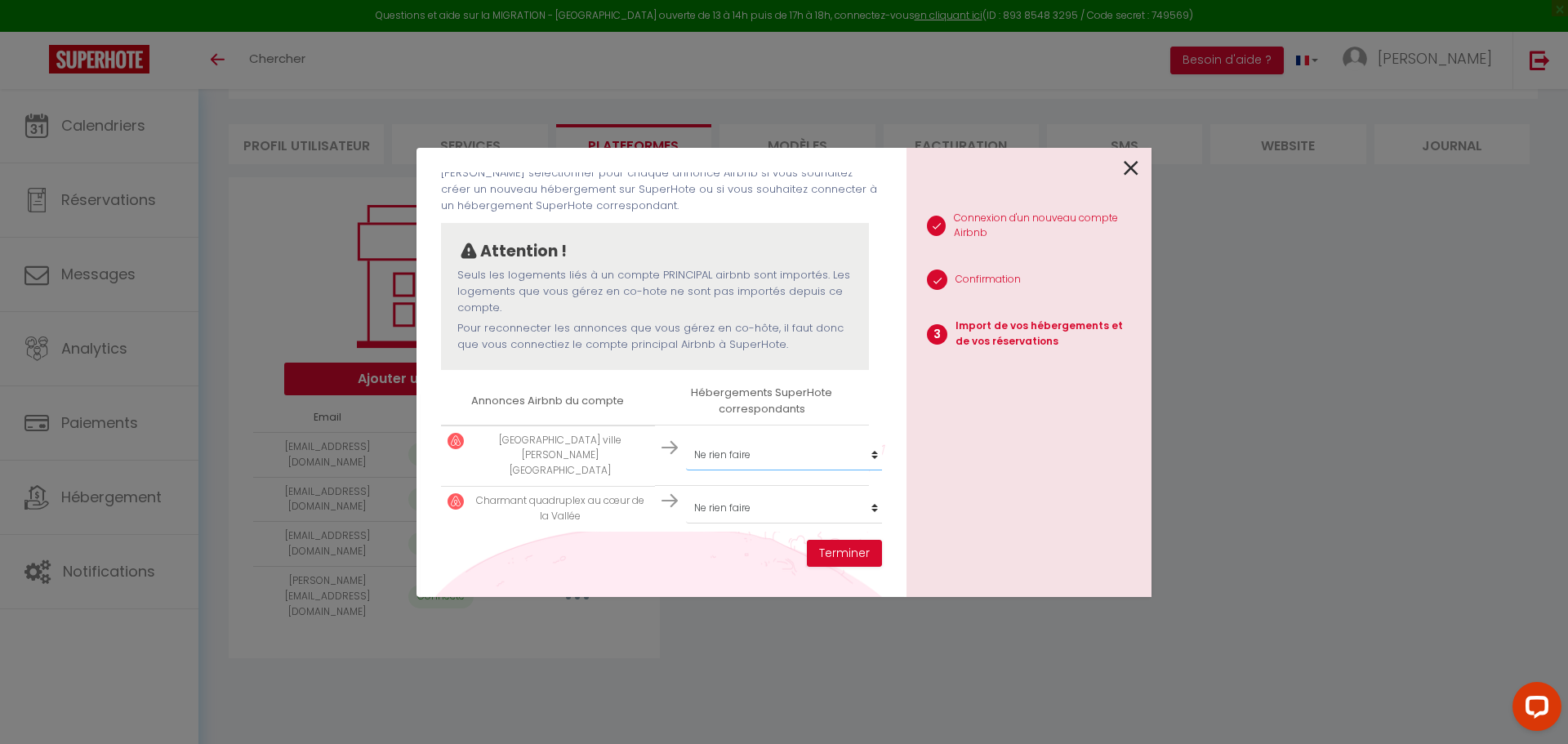
click at [752, 450] on select "Créer un nouveau hébergement Ne rien faire L'Obernois Charmant quadruplex au cœ…" at bounding box center [786, 454] width 201 height 31
select select "24982"
click at [686, 439] on select "Créer un nouveau hébergement Ne rien faire L'Obernois Charmant quadruplex au cœ…" at bounding box center [786, 454] width 201 height 31
click at [719, 471] on select "Créer un nouveau hébergement Ne rien faire L'Obernois Charmant quadruplex au cœ…" at bounding box center [786, 454] width 201 height 31
select select "51854"
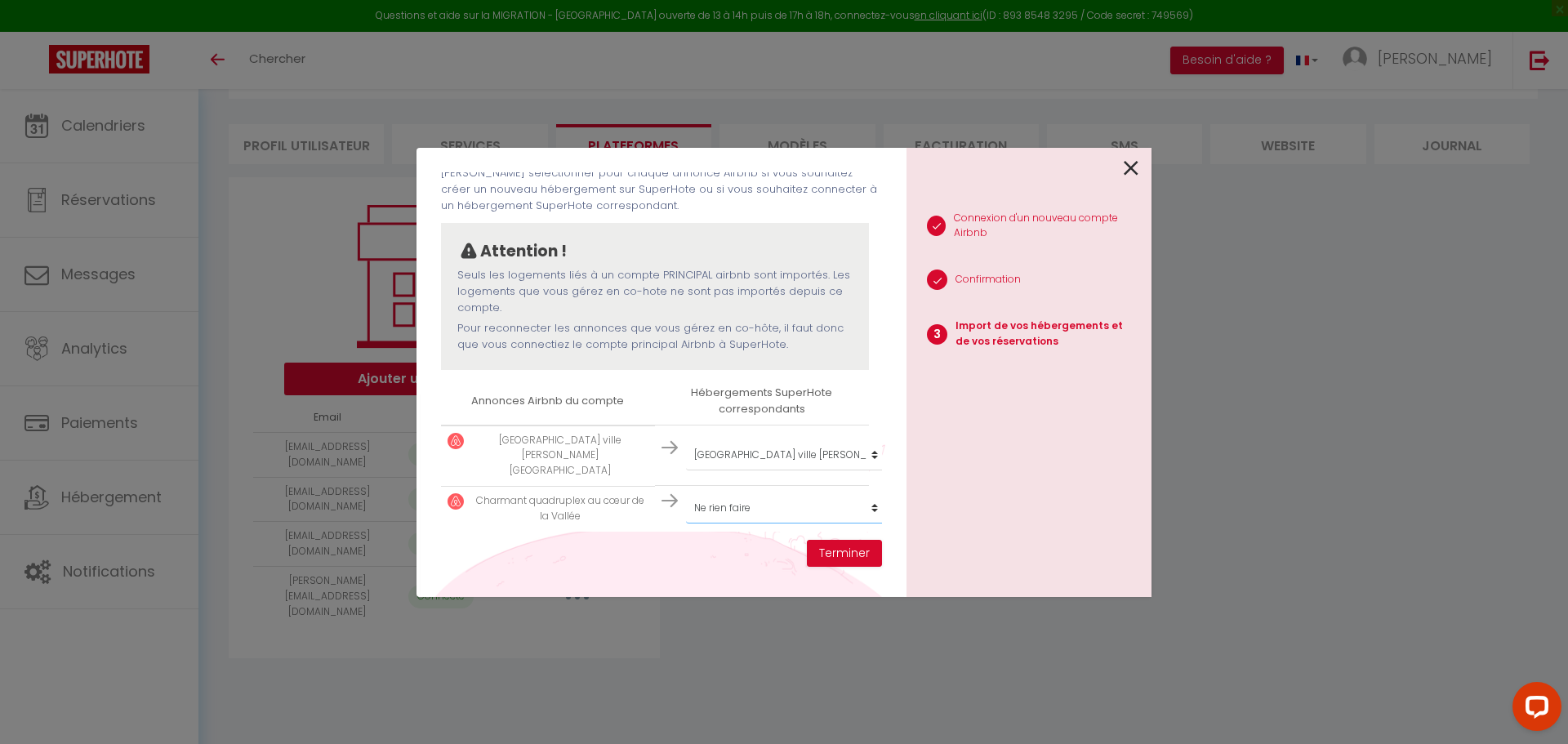
click at [686, 471] on select "Créer un nouveau hébergement Ne rien faire L'Obernois Charmant quadruplex au cœ…" at bounding box center [786, 454] width 201 height 31
click at [860, 554] on button "Terminer" at bounding box center [845, 554] width 75 height 28
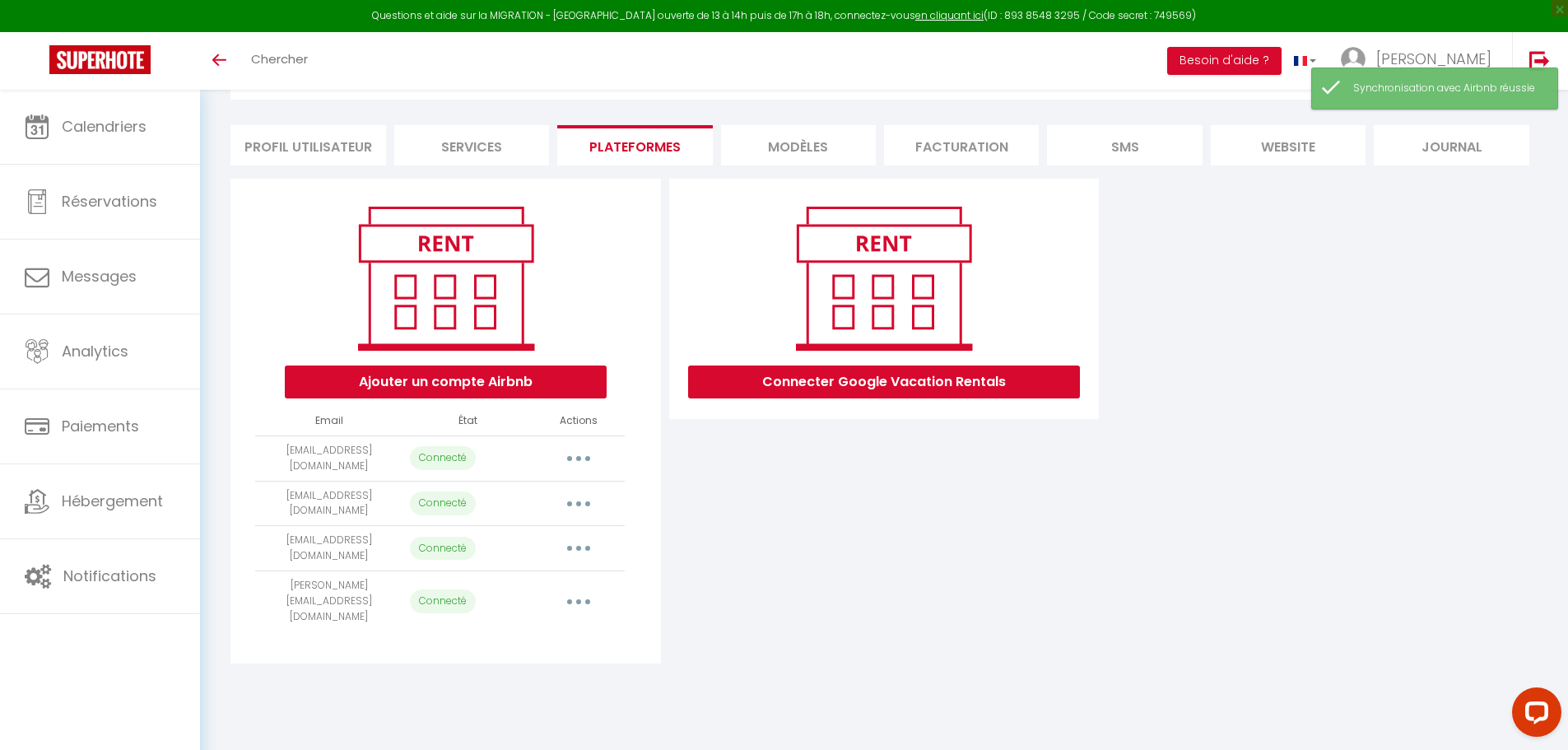
click at [586, 503] on button "button" at bounding box center [578, 504] width 46 height 27
click at [532, 539] on link "Importer les appartements" at bounding box center [505, 541] width 182 height 28
select select
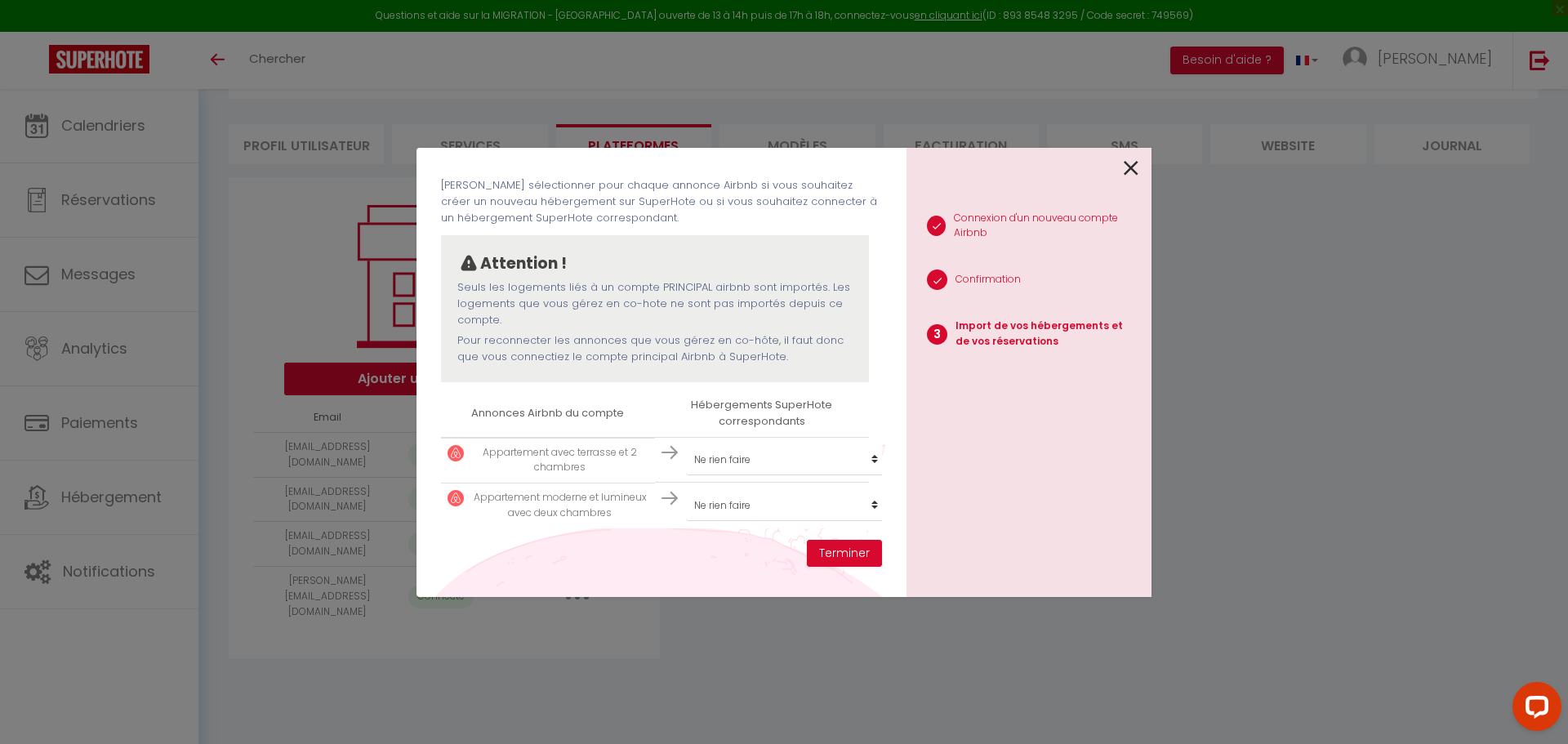
scroll to position [82, 0]
click at [775, 452] on select "Créer un nouveau hébergement Ne rien faire L'Obernois Charmant quadruplex au cœ…" at bounding box center [786, 460] width 201 height 31
select select "24985"
click at [686, 444] on select "Créer un nouveau hébergement Ne rien faire L'Obernois Charmant quadruplex au cœ…" at bounding box center [786, 460] width 201 height 31
click at [754, 475] on select "Créer un nouveau hébergement Ne rien faire L'Obernois Charmant quadruplex au cœ…" at bounding box center [786, 460] width 201 height 31
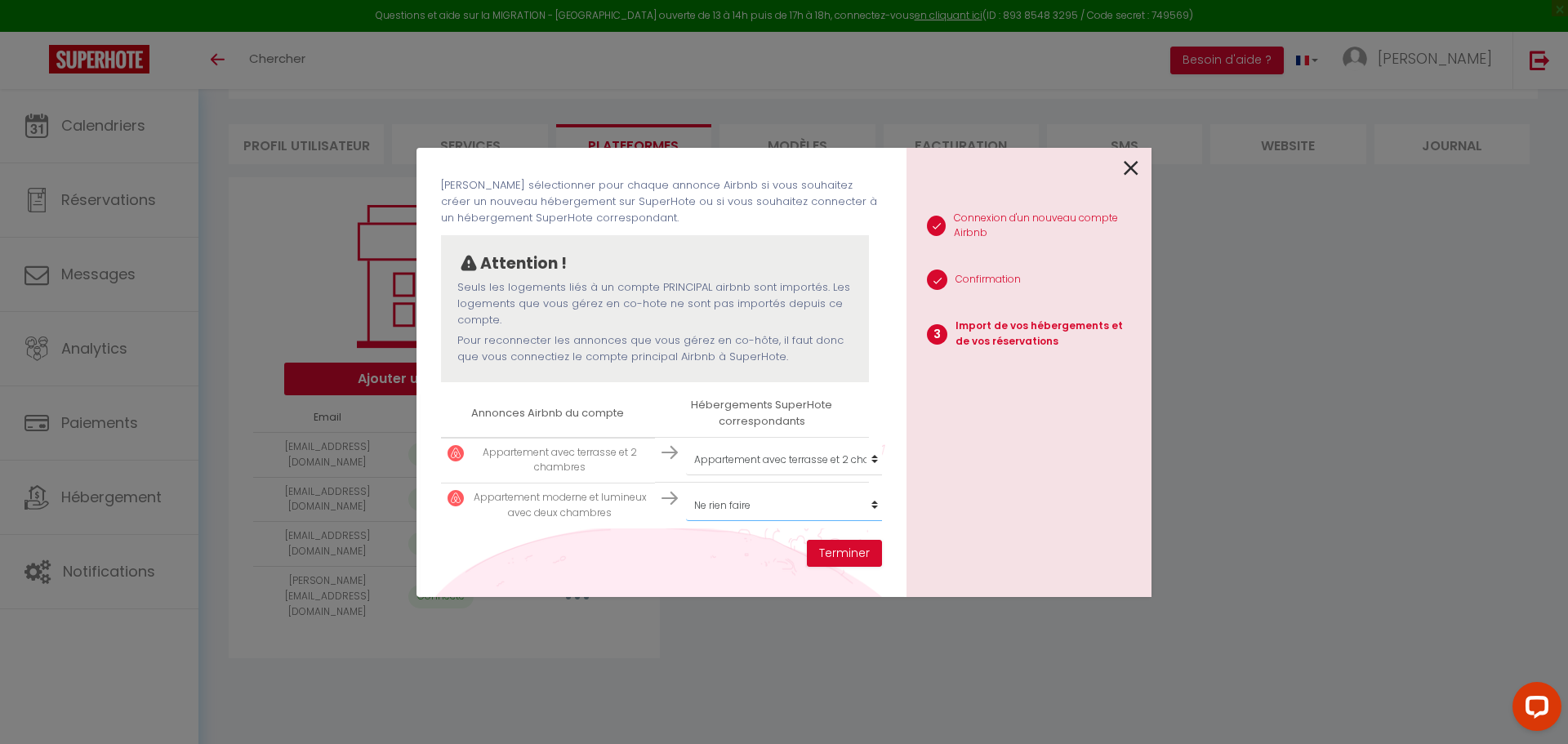
select select "24986"
click at [686, 475] on select "Créer un nouveau hébergement Ne rien faire L'Obernois Charmant quadruplex au cœ…" at bounding box center [786, 460] width 201 height 31
click at [849, 552] on button "Terminer" at bounding box center [845, 554] width 75 height 28
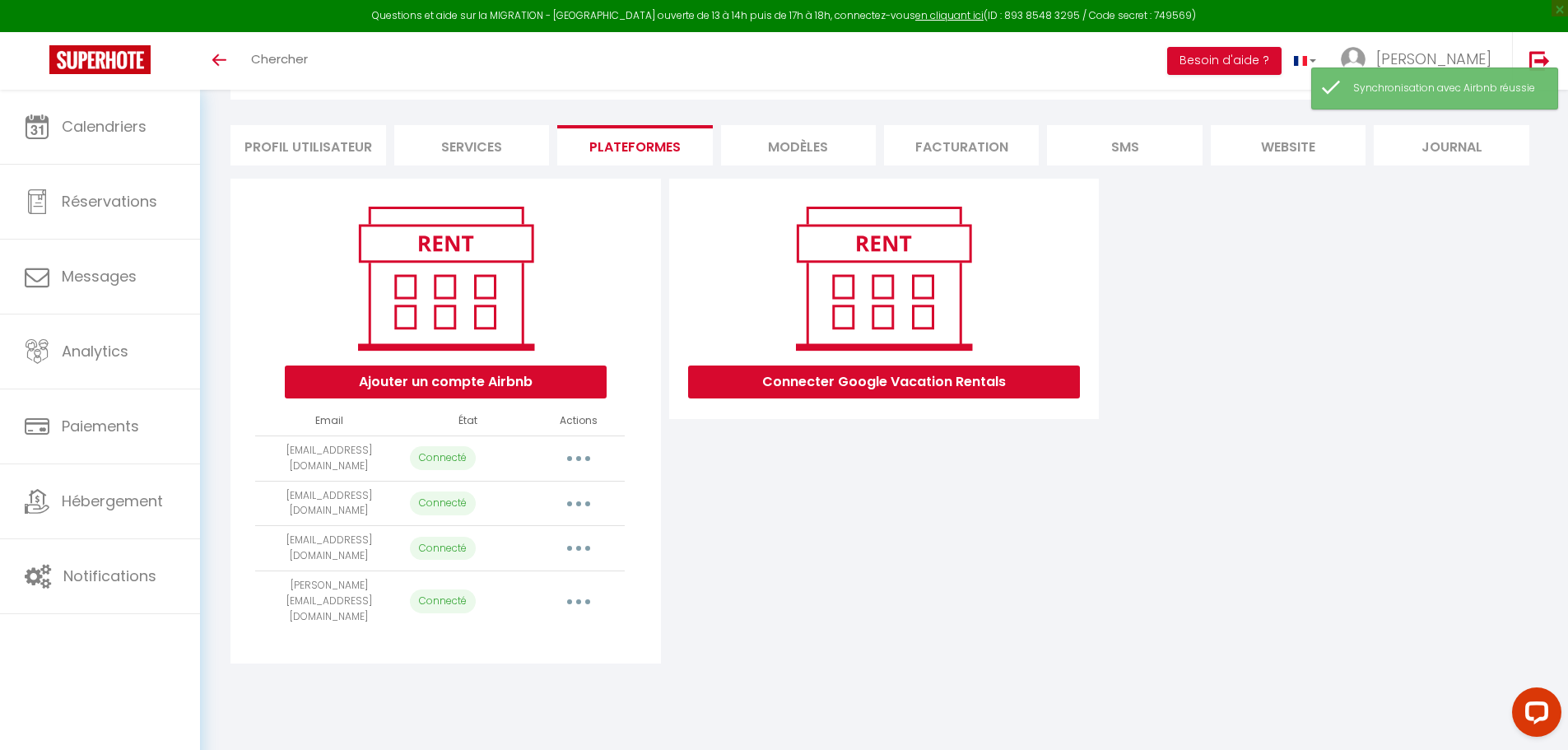
click at [578, 547] on icon "button" at bounding box center [578, 549] width 5 height 5
click at [537, 578] on link "Importer les appartements" at bounding box center [505, 586] width 182 height 28
select select
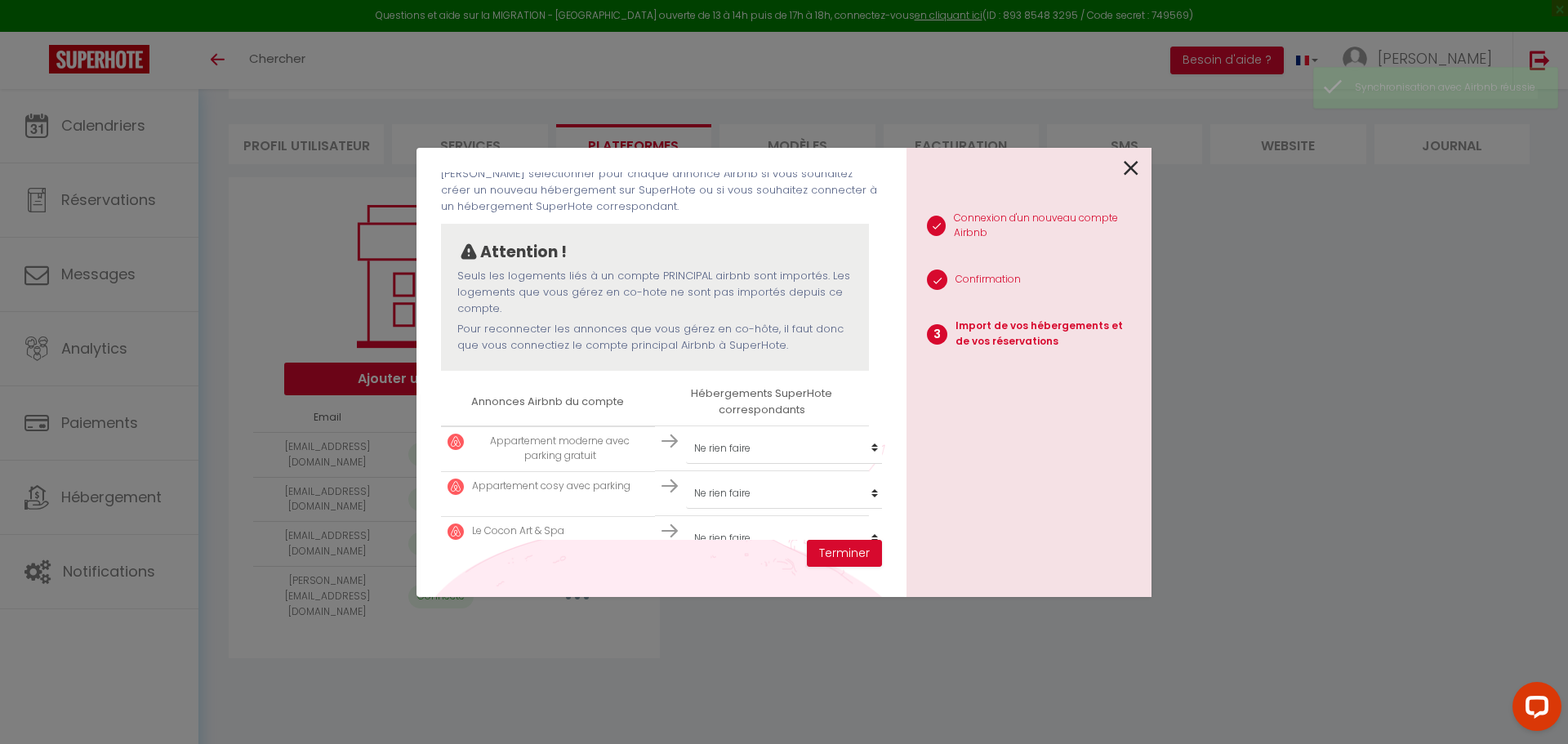
scroll to position [126, 0]
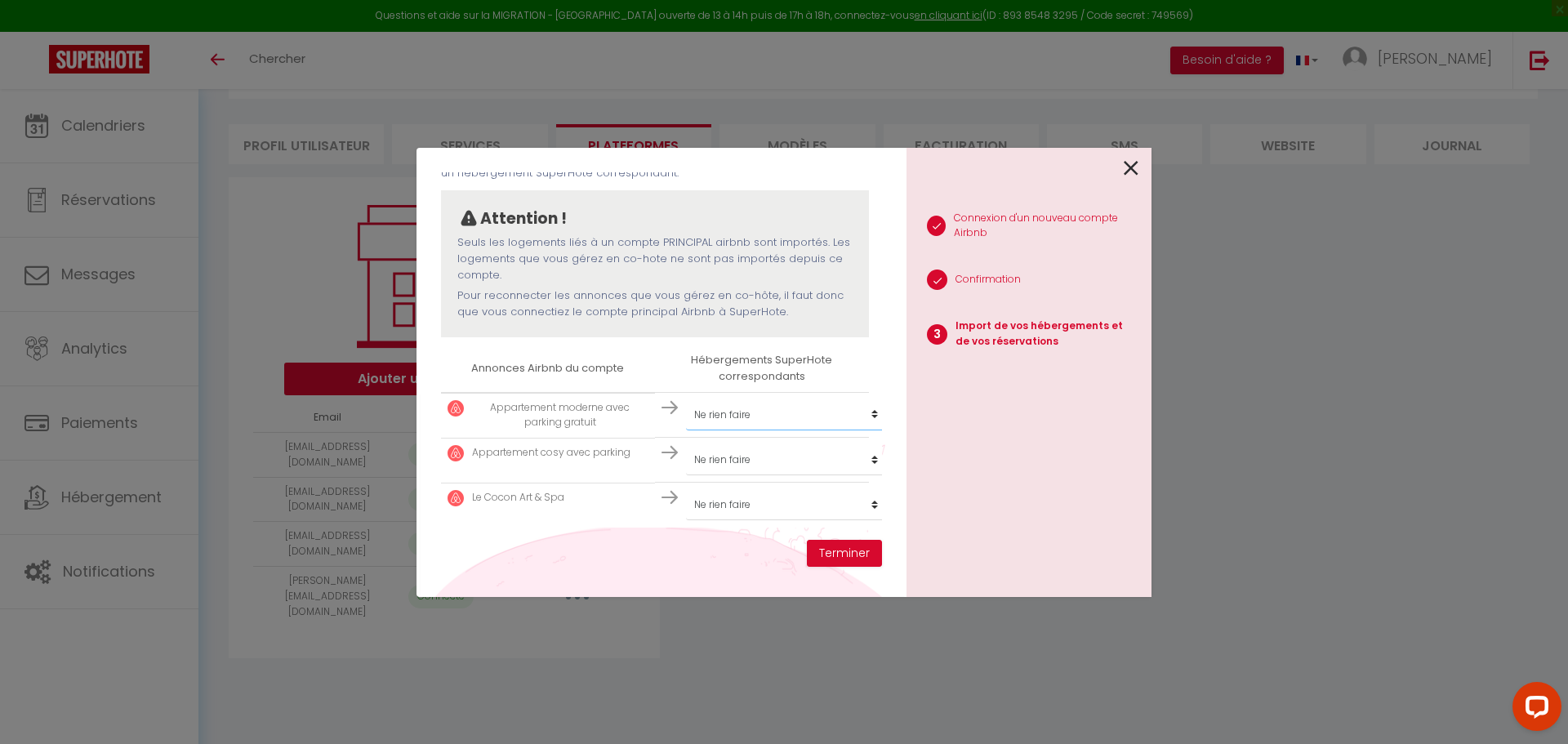
click at [781, 400] on select "Créer un nouveau hébergement Ne rien faire L'Obernois Charmant quadruplex au cœ…" at bounding box center [786, 415] width 201 height 31
select select "24983"
click at [686, 400] on select "Créer un nouveau hébergement Ne rien faire L'Obernois Charmant quadruplex au cœ…" at bounding box center [786, 415] width 201 height 31
click at [775, 431] on select "Créer un nouveau hébergement Ne rien faire L'Obernois Charmant quadruplex au cœ…" at bounding box center [786, 415] width 201 height 31
select select "24984"
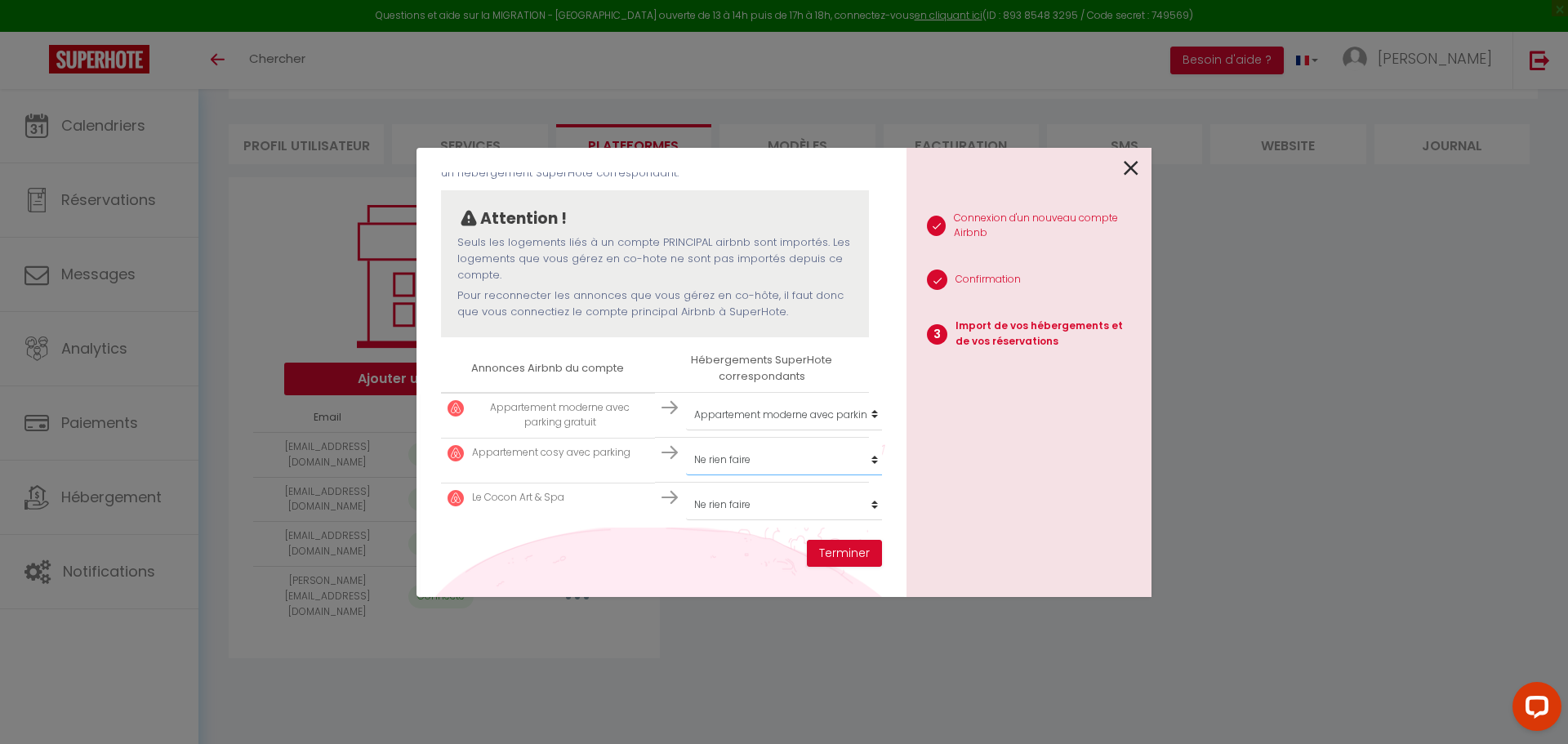
click at [686, 431] on select "Créer un nouveau hébergement Ne rien faire L'Obernois Charmant quadruplex au cœ…" at bounding box center [786, 415] width 201 height 31
click at [727, 431] on select "Créer un nouveau hébergement Ne rien faire L'Obernois Charmant quadruplex au cœ…" at bounding box center [786, 415] width 201 height 31
select select "70856"
click at [686, 431] on select "Créer un nouveau hébergement Ne rien faire L'Obernois Charmant quadruplex au cœ…" at bounding box center [786, 415] width 201 height 31
click at [842, 553] on button "Terminer" at bounding box center [845, 554] width 75 height 28
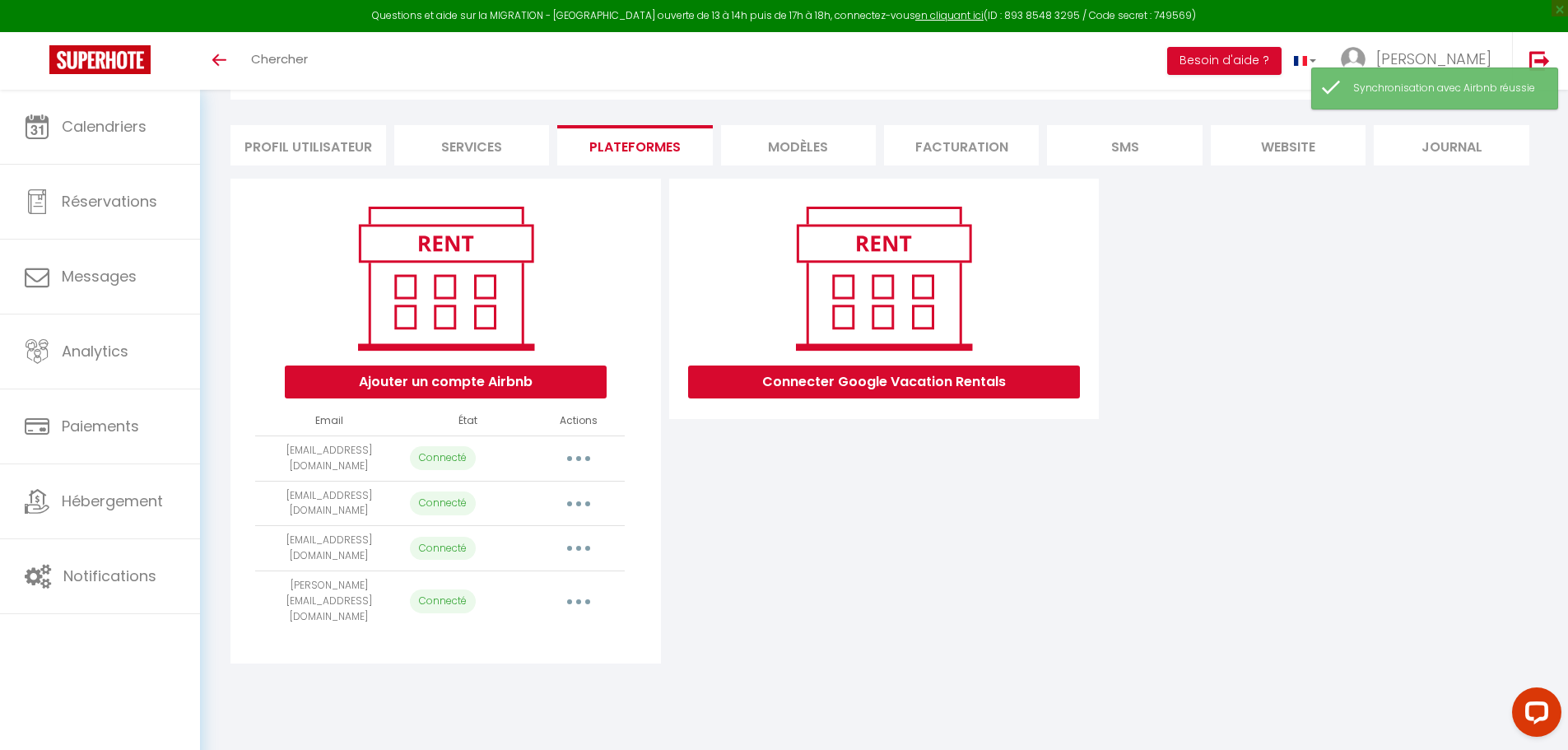
click at [570, 588] on button "button" at bounding box center [578, 601] width 46 height 27
click at [550, 625] on link "Importer les appartements" at bounding box center [505, 639] width 182 height 28
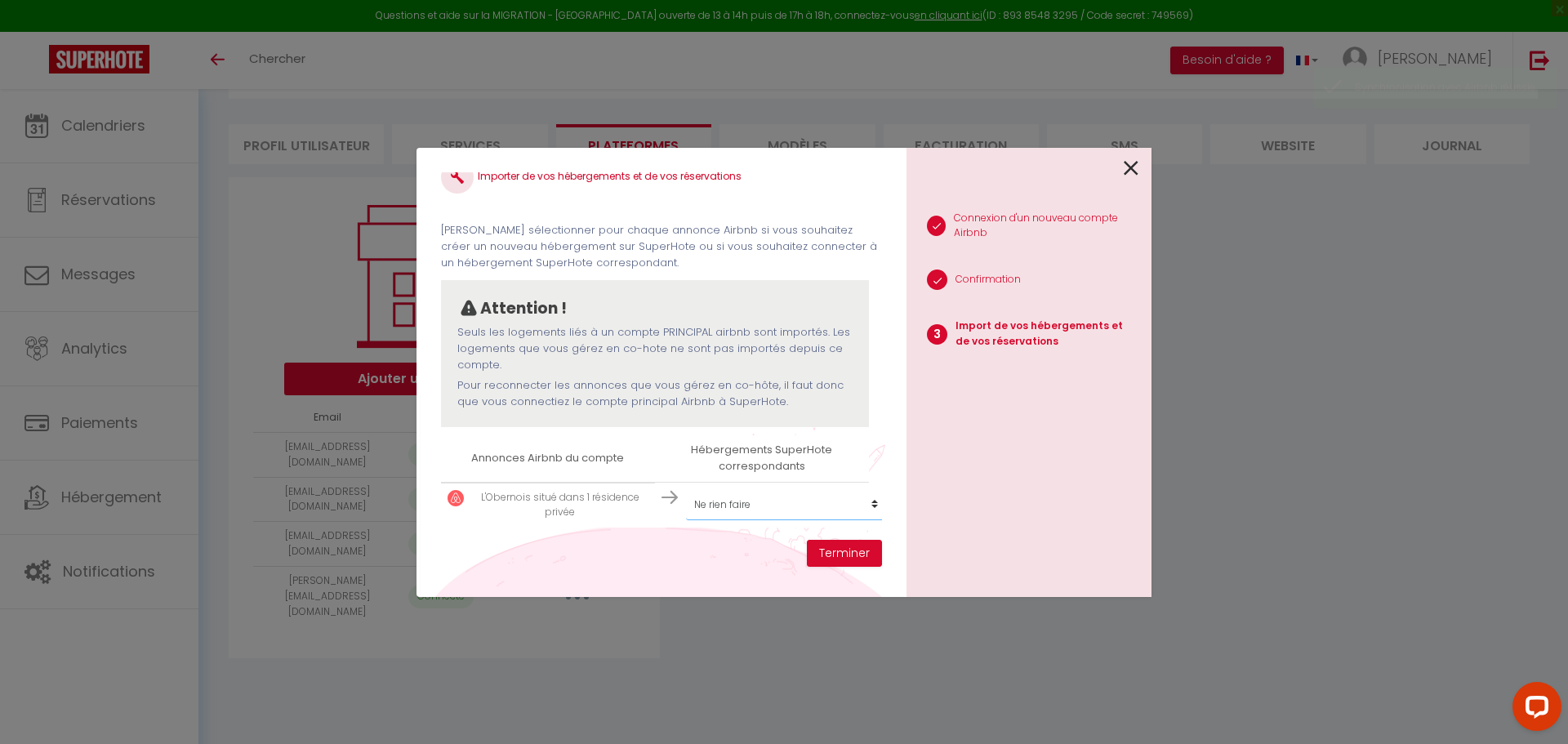
click at [734, 499] on select "Créer un nouveau hébergement Ne rien faire L'Obernois Charmant quadruplex au cœ…" at bounding box center [786, 505] width 201 height 31
select select "74577"
click at [686, 489] on select "Créer un nouveau hébergement Ne rien faire L'Obernois Charmant quadruplex au cœ…" at bounding box center [786, 505] width 201 height 31
click at [761, 495] on select "Créer un nouveau hébergement Ne rien faire L'Obernois Charmant quadruplex au cœ…" at bounding box center [786, 505] width 201 height 31
click at [553, 552] on div "Importer de vos hébergements et de vos réservations [PERSON_NAME] sélectionner …" at bounding box center [662, 372] width 490 height 449
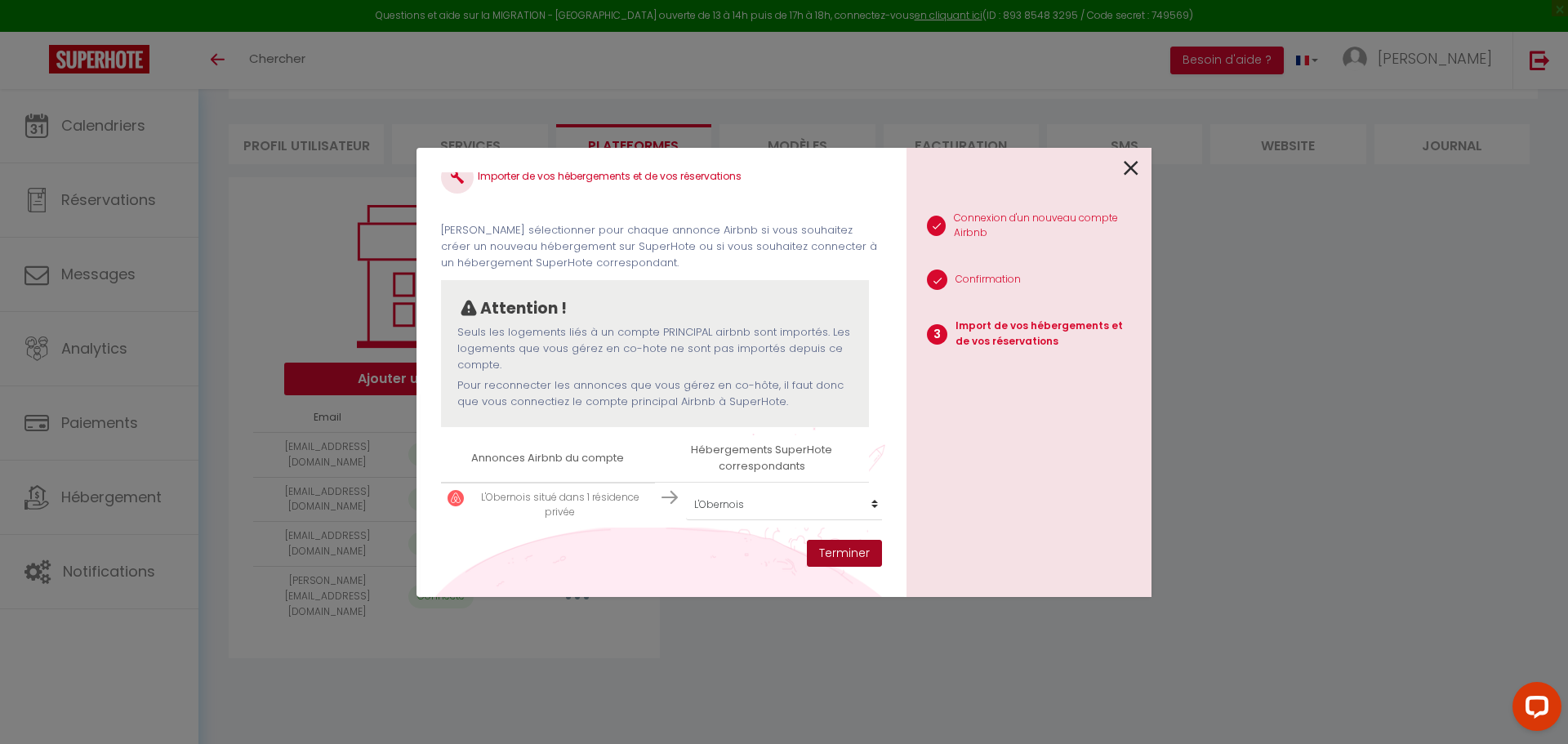
click at [825, 552] on button "Terminer" at bounding box center [845, 554] width 75 height 28
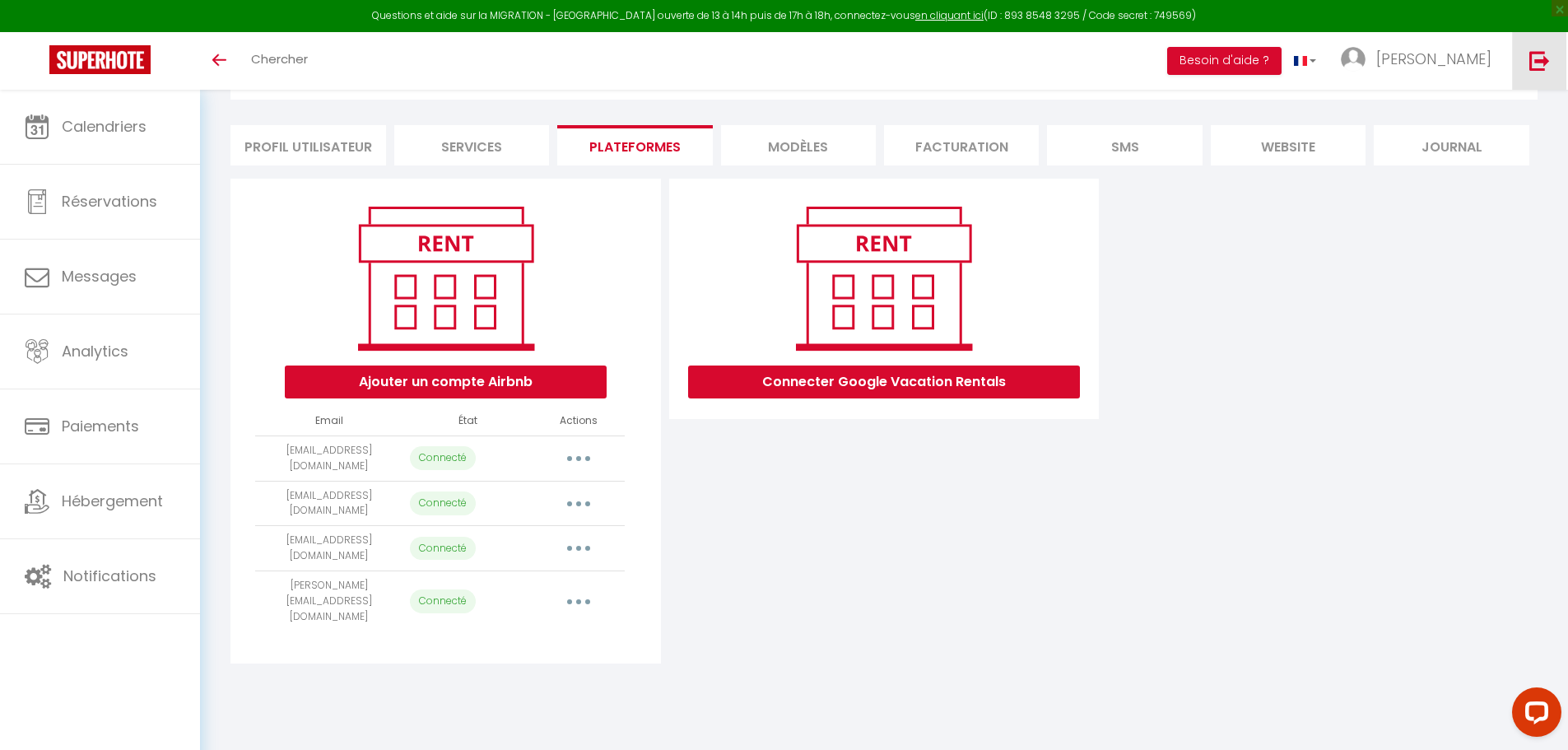
click at [1550, 59] on link at bounding box center [1538, 60] width 54 height 58
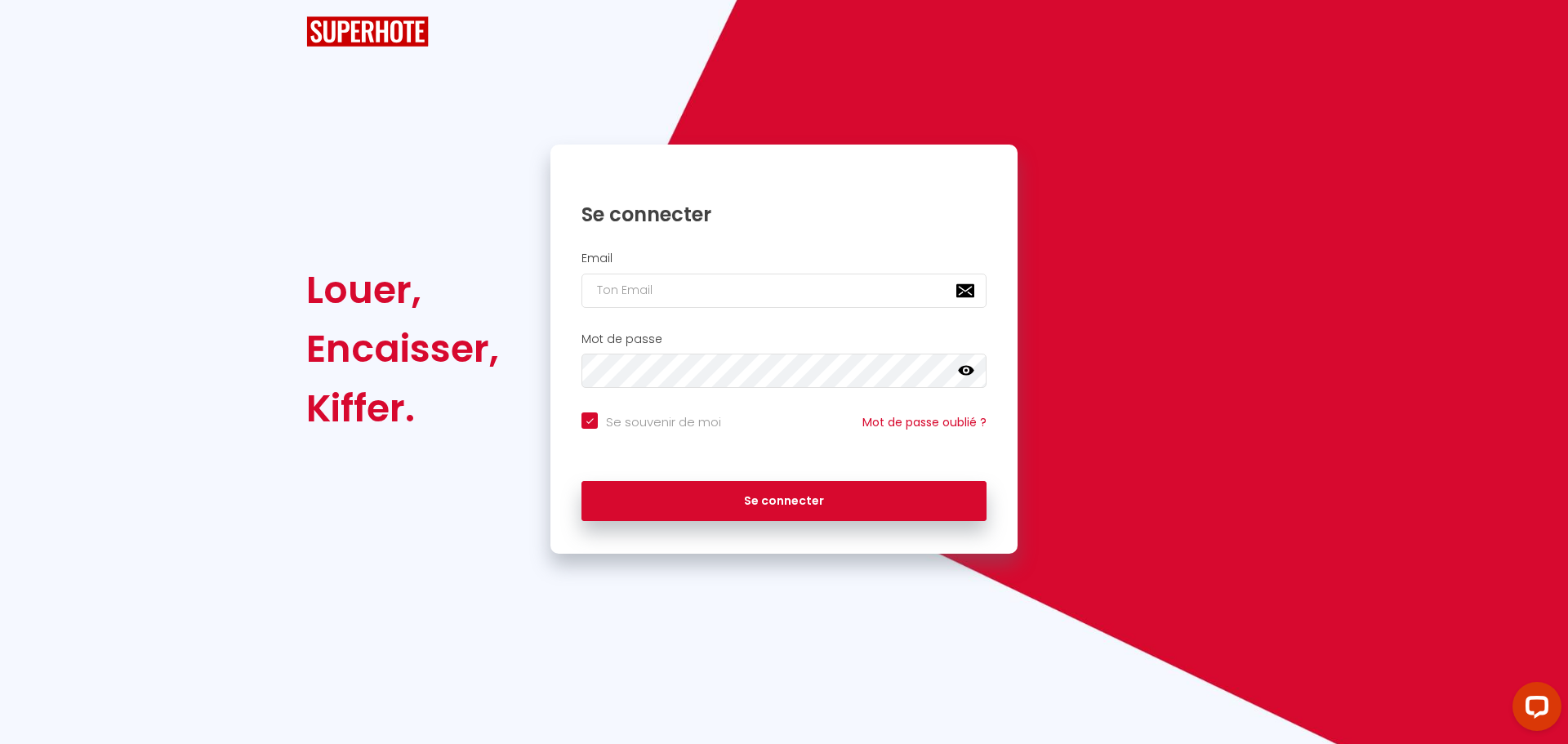
checkbox input "true"
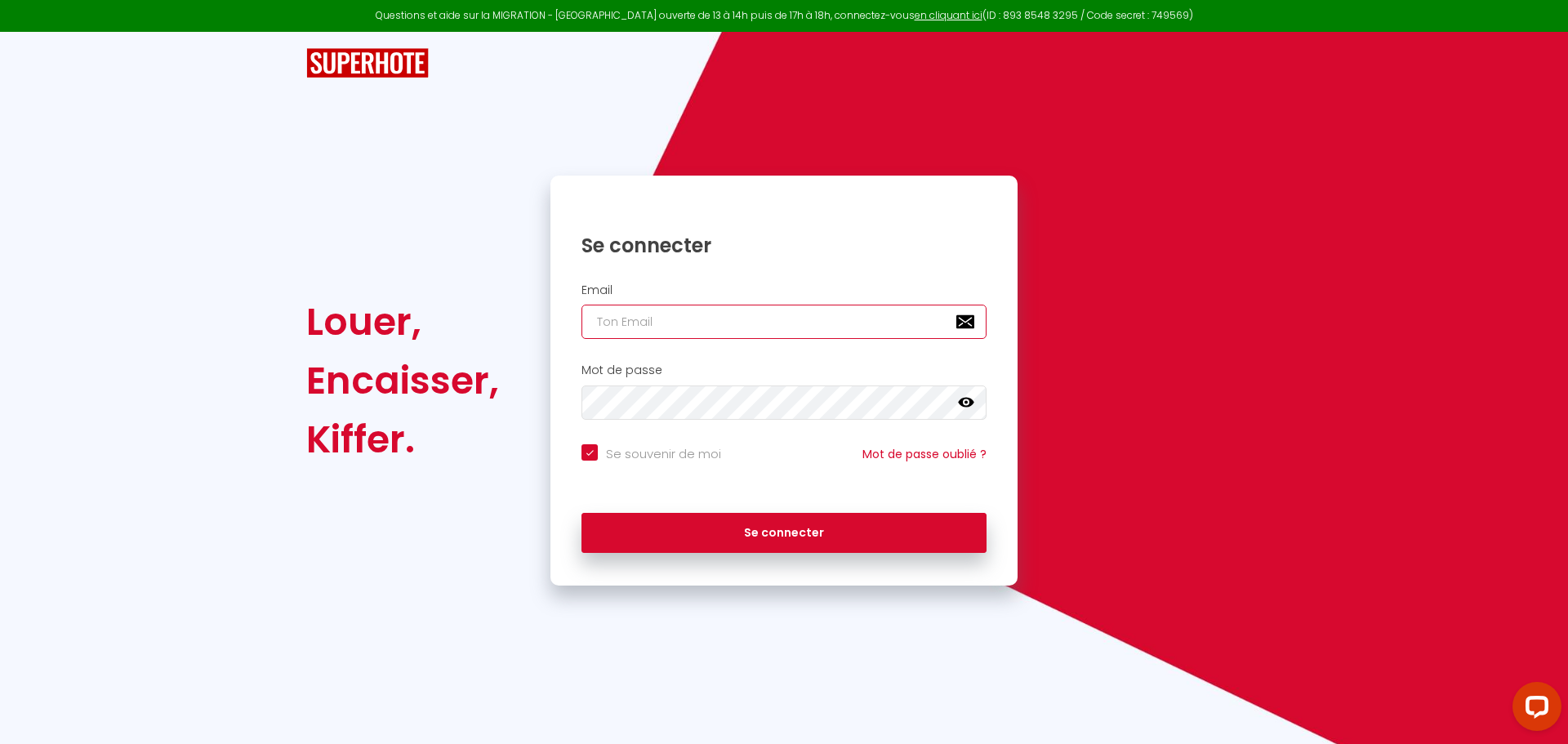
type input "[PERSON_NAME][EMAIL_ADDRESS][DOMAIN_NAME]"
checkbox input "true"
drag, startPoint x: 743, startPoint y: 324, endPoint x: 506, endPoint y: 320, distance: 237.0
click at [510, 320] on div "Louer, Encaisser, [PERSON_NAME]. Se connecter Email [PERSON_NAME][EMAIL_ADDRESS…" at bounding box center [784, 381] width 977 height 410
paste input "[EMAIL_ADDRESS][DOMAIN_NAME]"
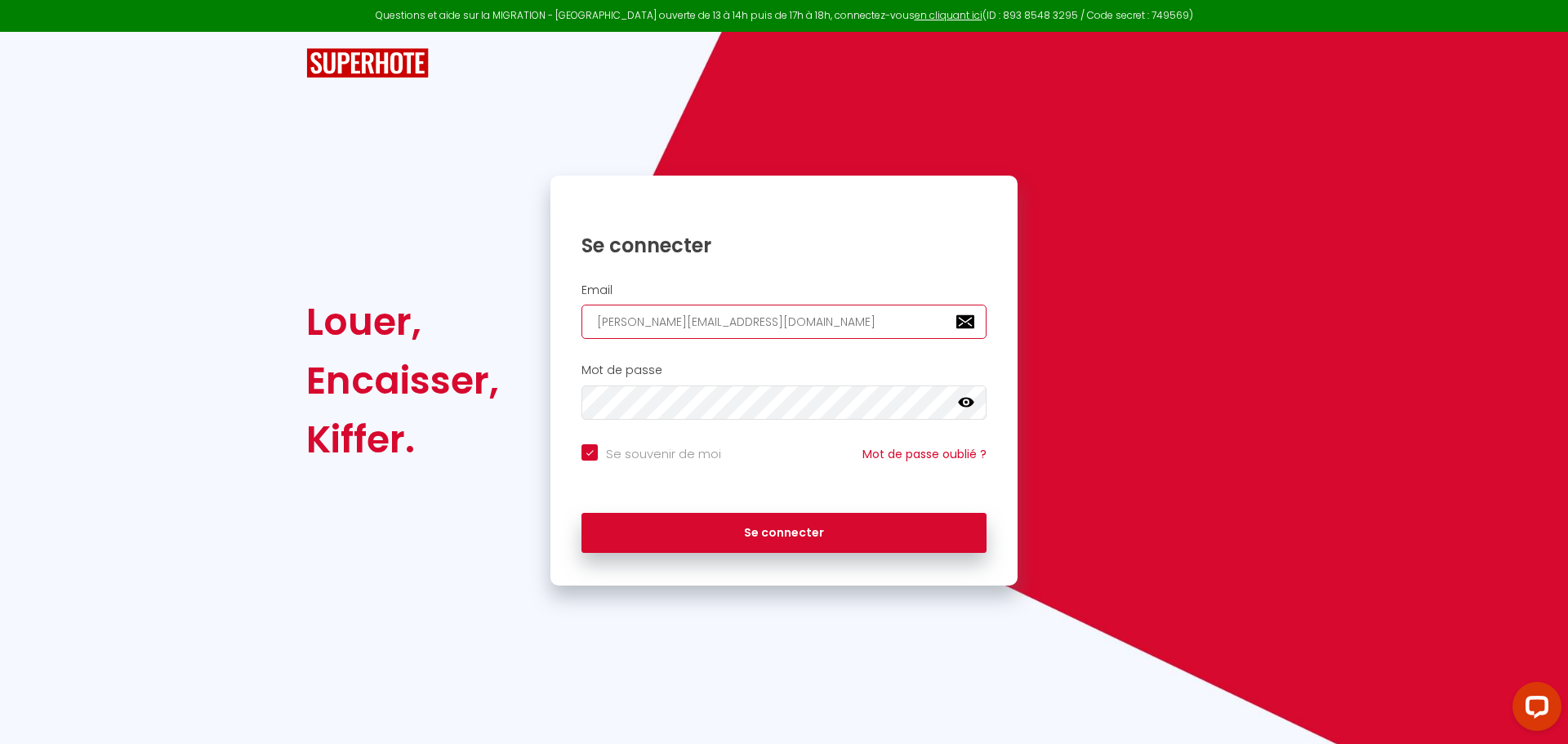
type input "[EMAIL_ADDRESS][DOMAIN_NAME]"
checkbox input "true"
type input "[EMAIL_ADDRESS][DOMAIN_NAME]"
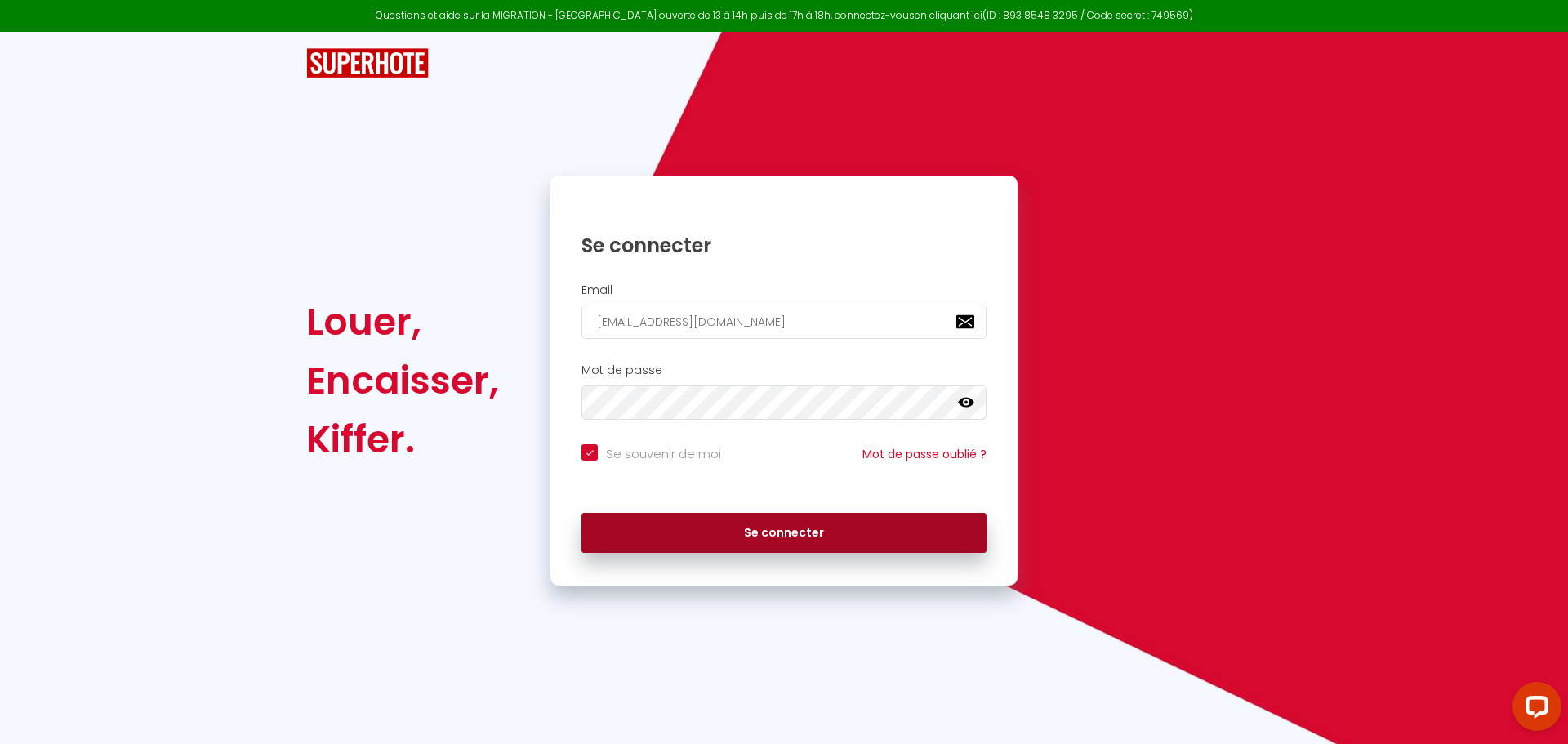
click at [697, 528] on button "Se connecter" at bounding box center [784, 533] width 405 height 41
checkbox input "true"
